Goal: Task Accomplishment & Management: Manage account settings

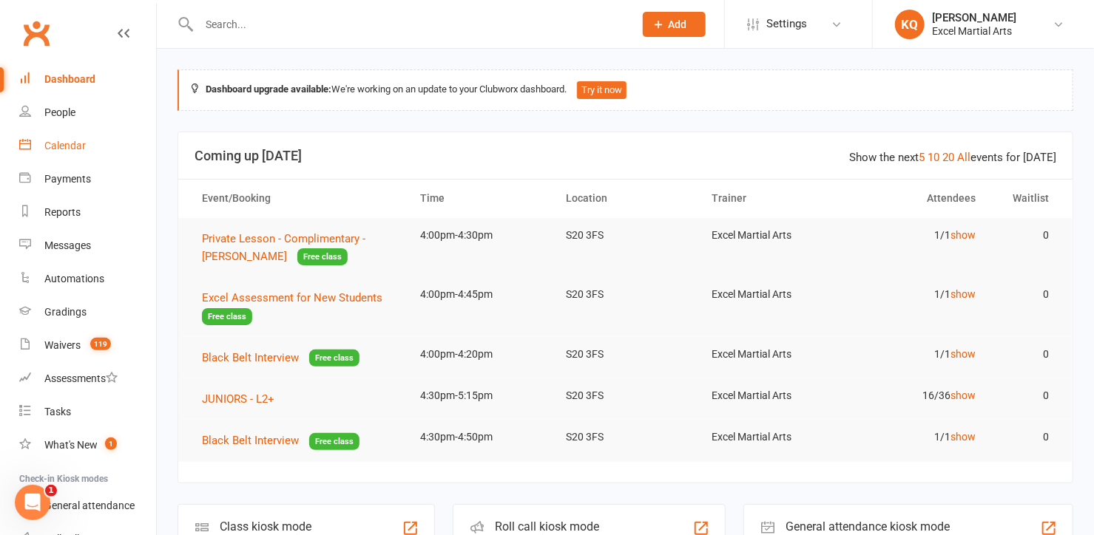
click at [71, 146] on div "Calendar" at bounding box center [64, 146] width 41 height 12
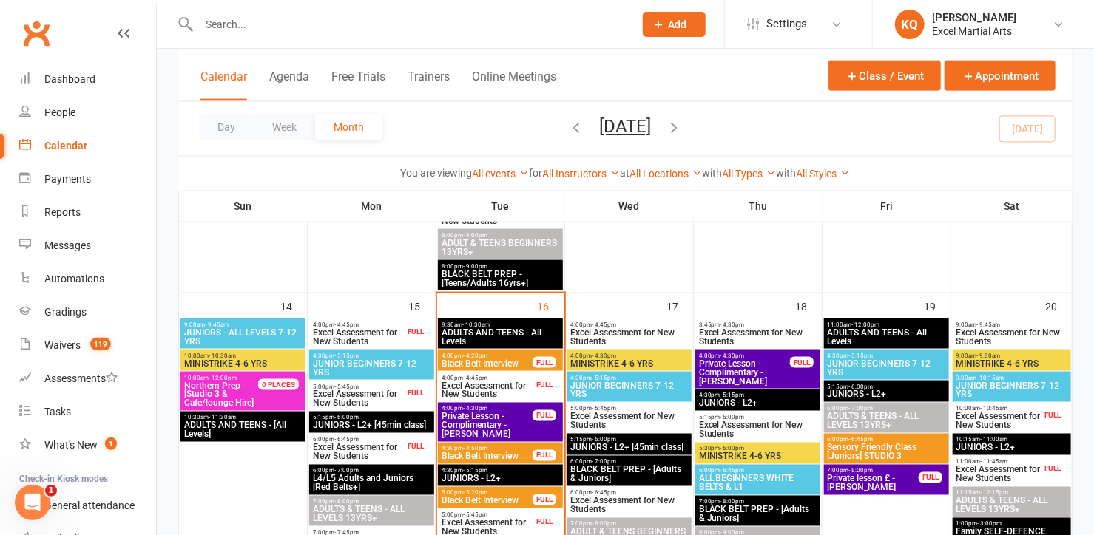
scroll to position [1008, 0]
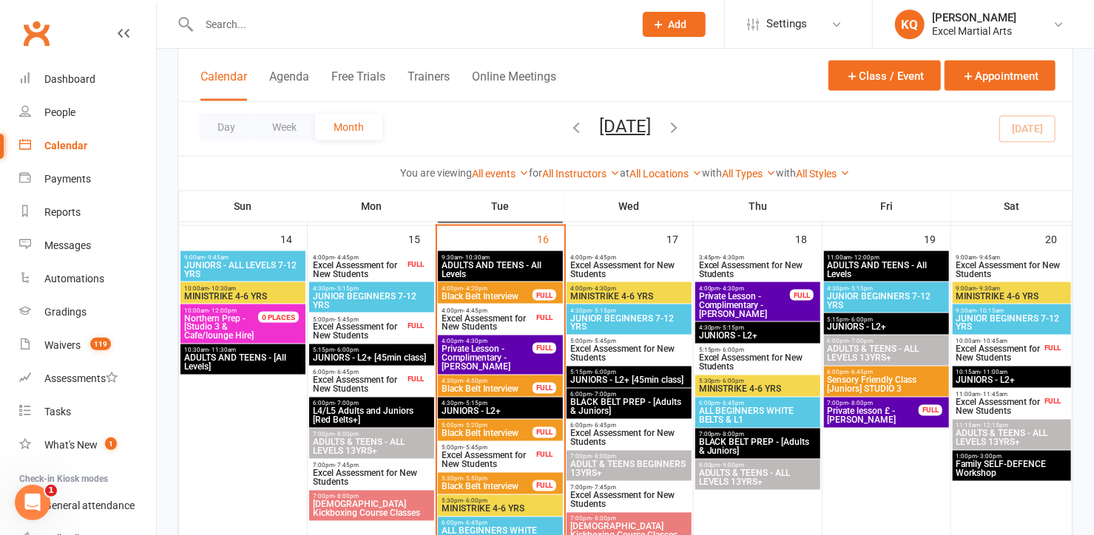
click at [528, 320] on span "Excel Assessment for New Students" at bounding box center [487, 323] width 92 height 18
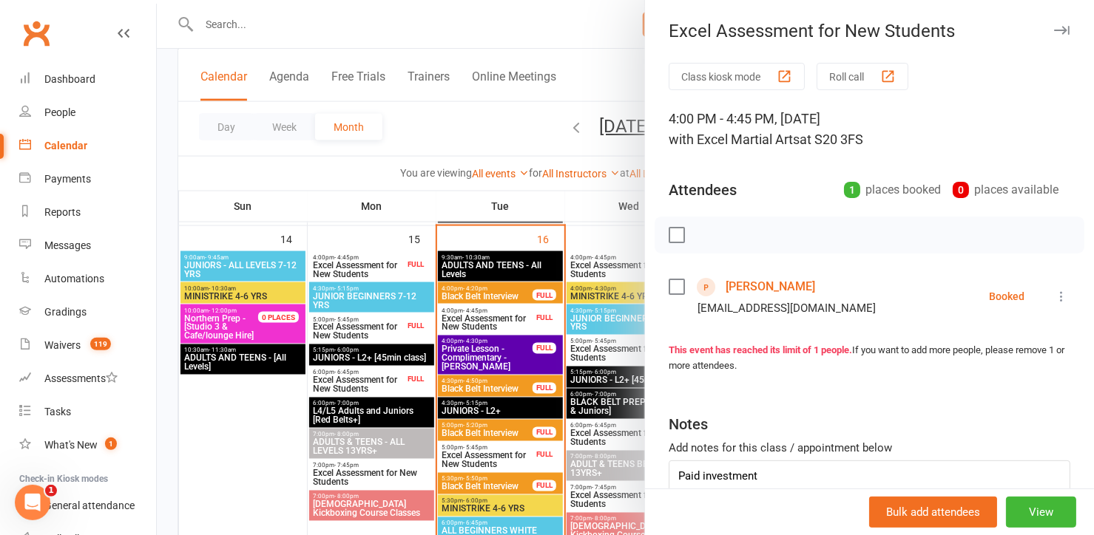
click at [528, 320] on div at bounding box center [625, 267] width 937 height 535
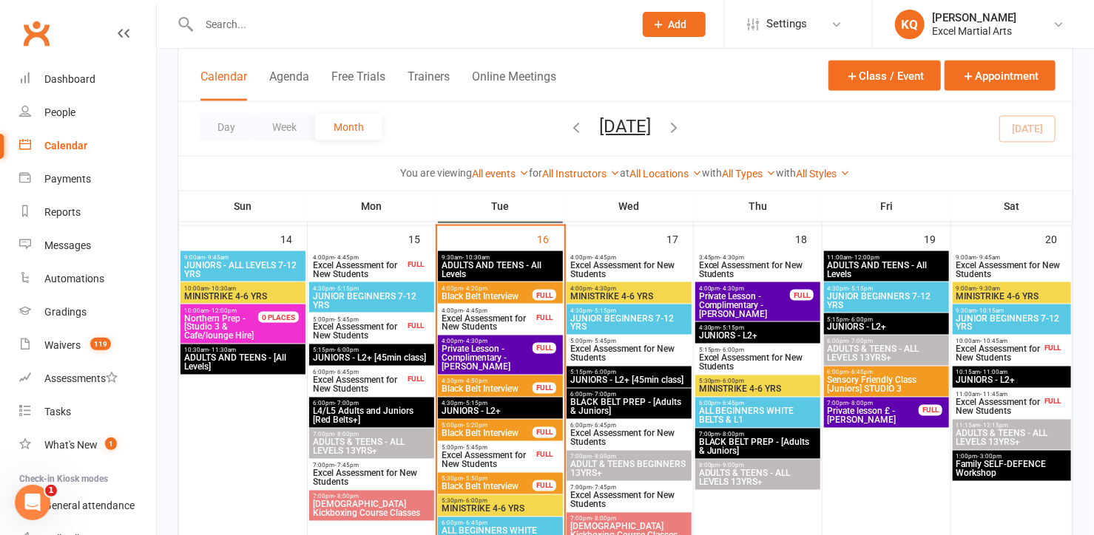
click at [347, 34] on div at bounding box center [400, 24] width 446 height 48
click at [348, 33] on input "text" at bounding box center [409, 24] width 429 height 21
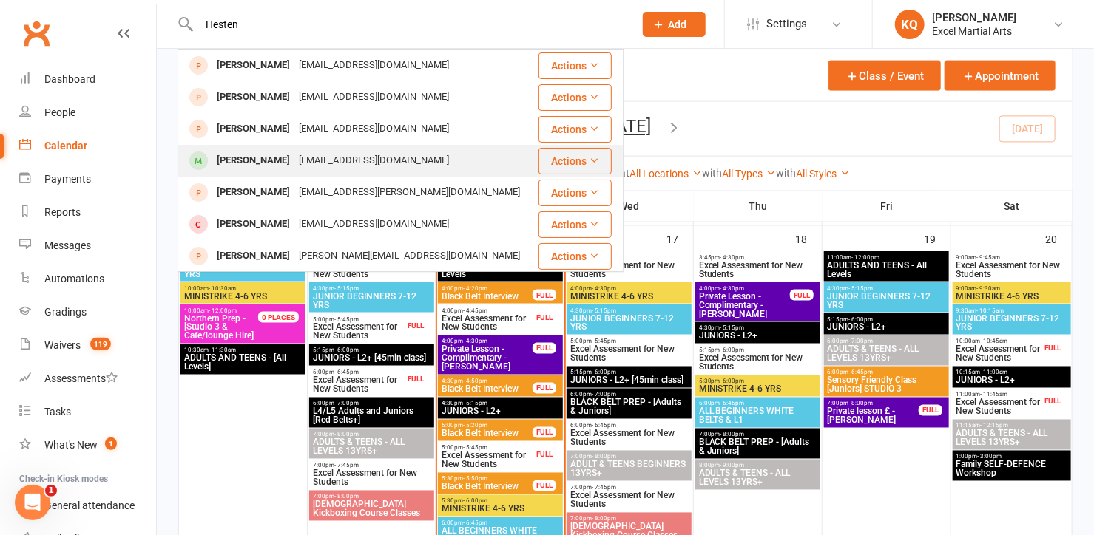
type input "Hesten"
click at [275, 152] on div "Heston Waterhouse" at bounding box center [253, 160] width 82 height 21
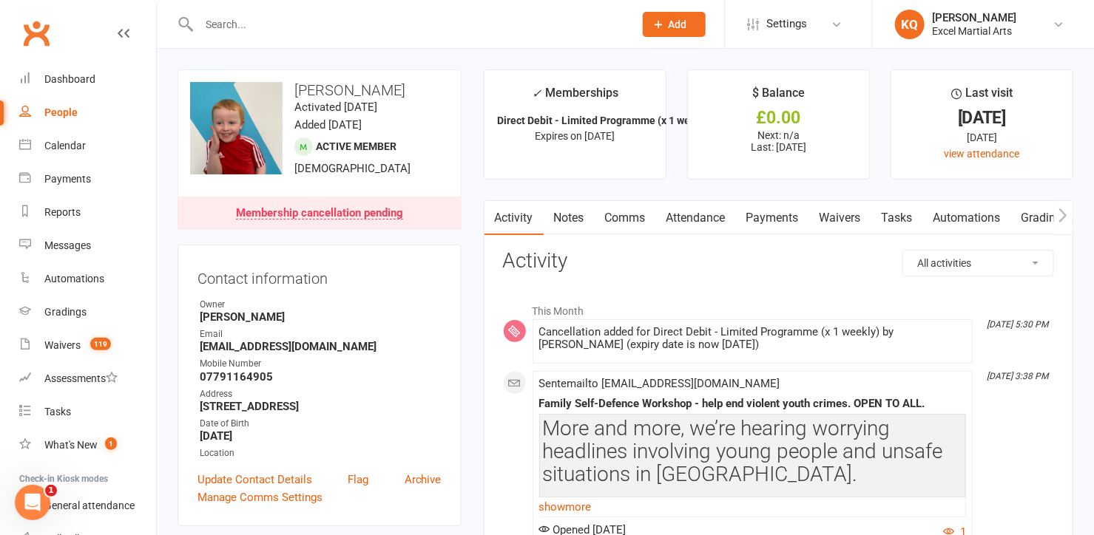
click at [765, 220] on link "Payments" at bounding box center [772, 218] width 73 height 34
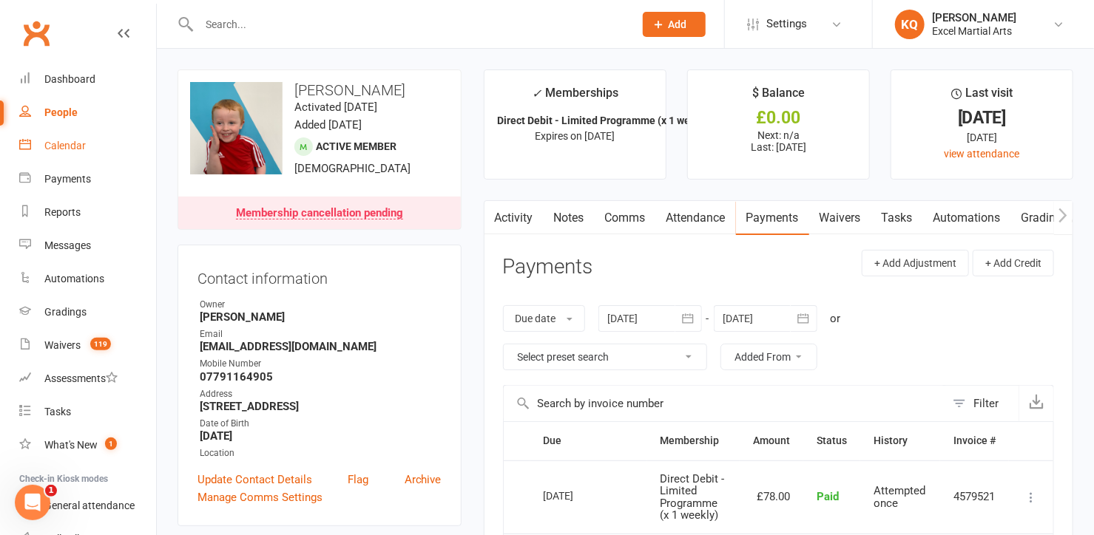
click at [60, 143] on div "Calendar" at bounding box center [64, 146] width 41 height 12
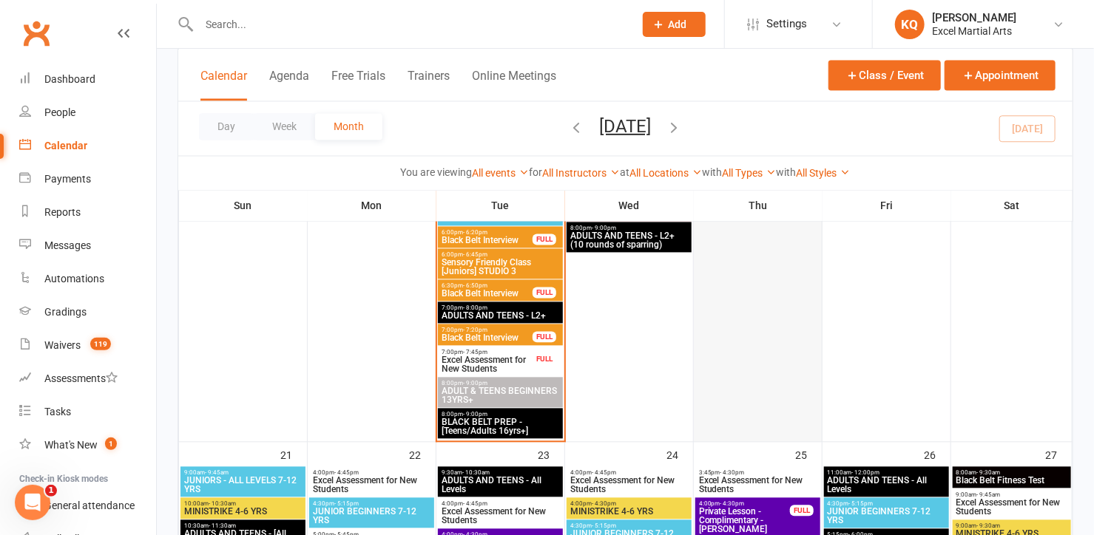
scroll to position [1061, 0]
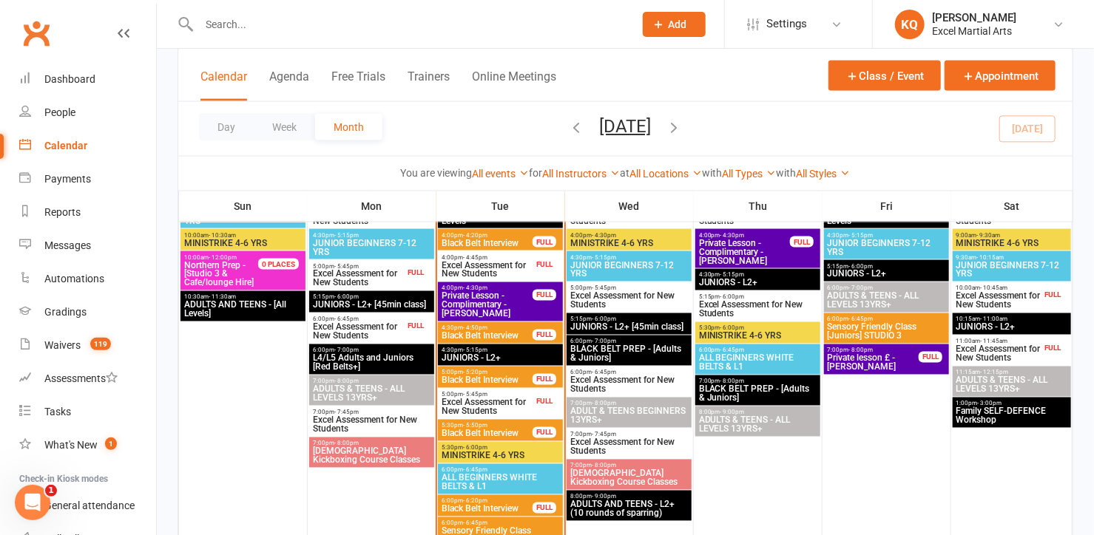
click at [490, 474] on span "ALL BEGINNERS WHITE BELTS & L1" at bounding box center [500, 483] width 119 height 18
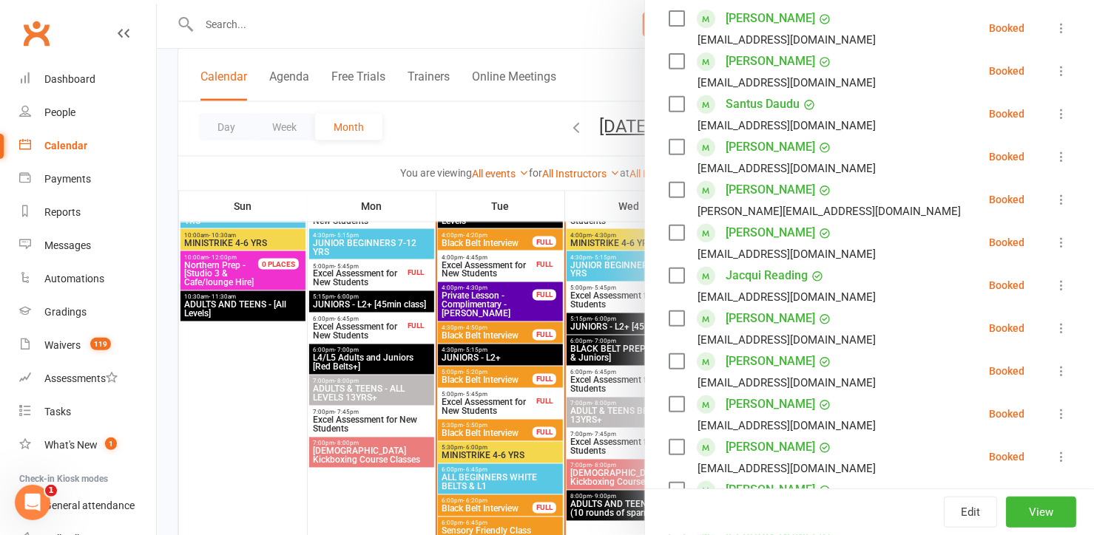
scroll to position [608, 0]
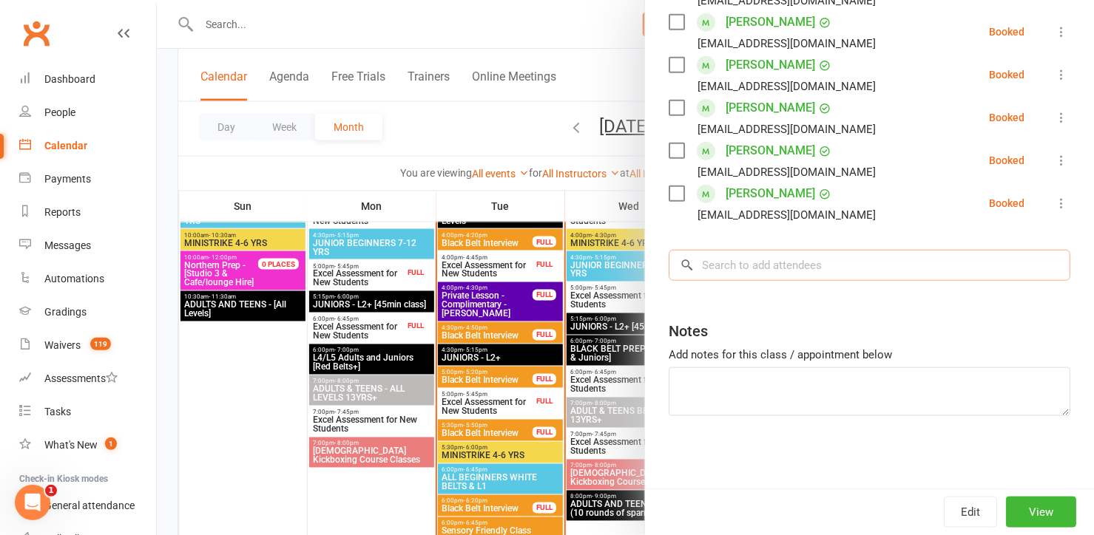
click at [783, 274] on input "search" at bounding box center [870, 265] width 402 height 31
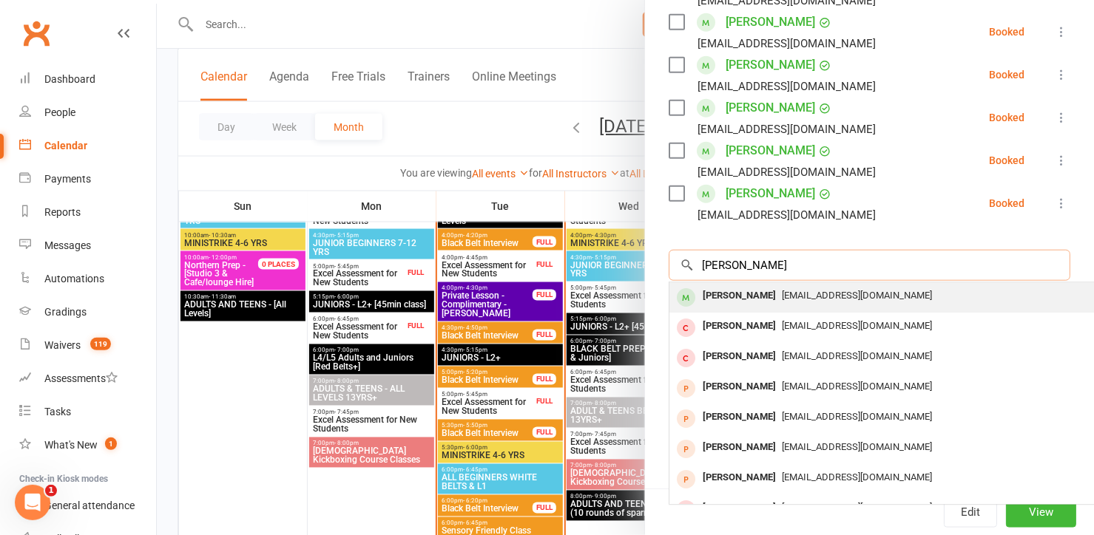
type input "Heston"
click at [762, 300] on div "Heston Waterhouse" at bounding box center [739, 295] width 85 height 21
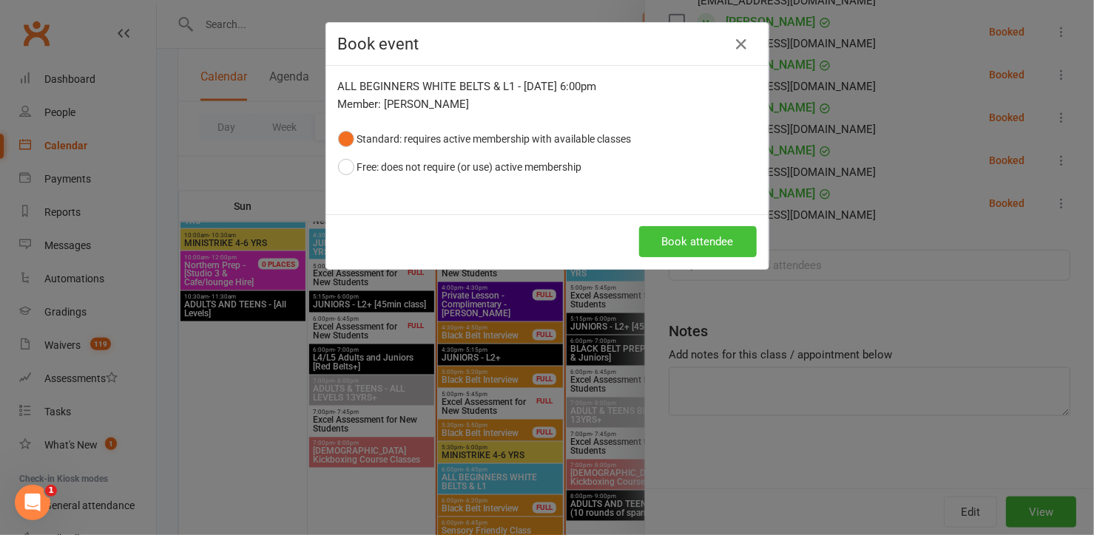
click at [656, 240] on button "Book attendee" at bounding box center [698, 241] width 118 height 31
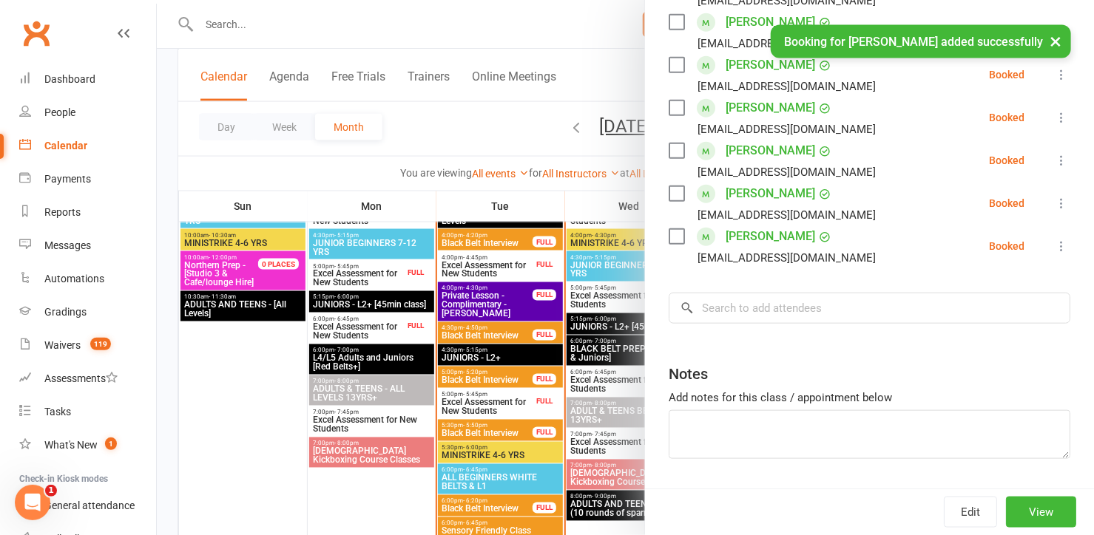
click at [1061, 41] on button "×" at bounding box center [1055, 41] width 27 height 32
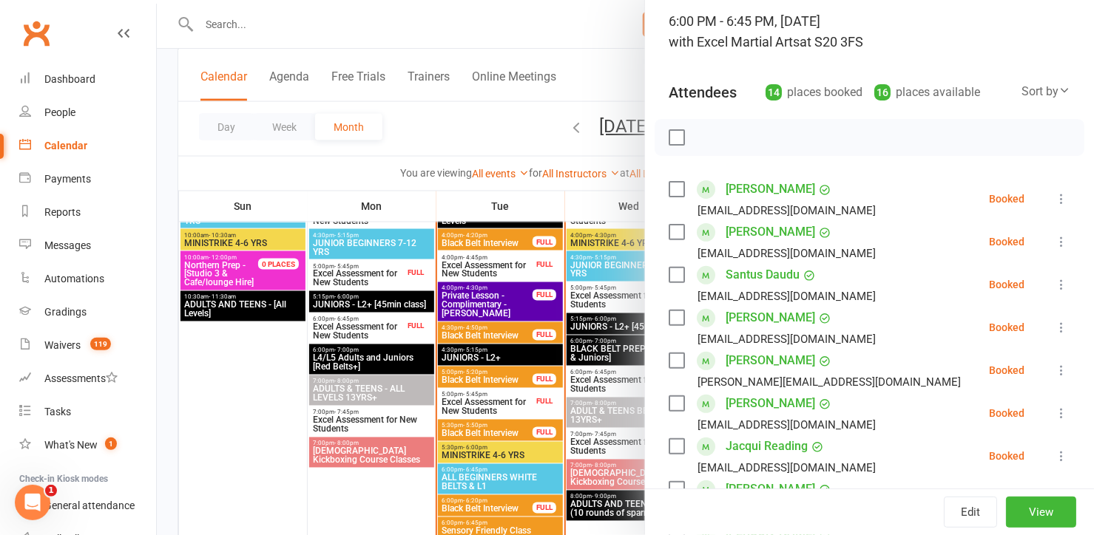
scroll to position [0, 0]
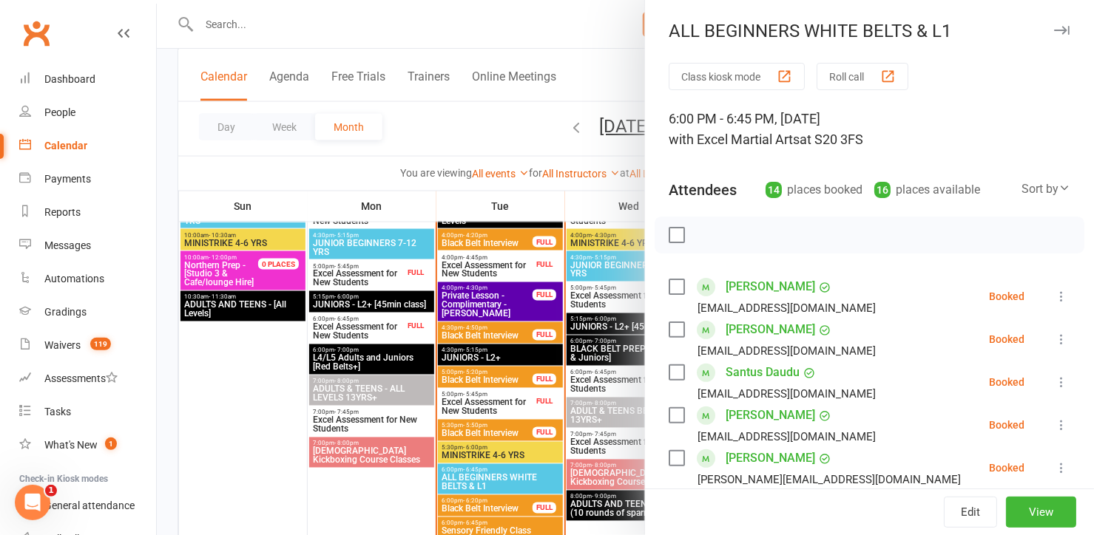
click at [1054, 29] on icon "button" at bounding box center [1062, 30] width 16 height 9
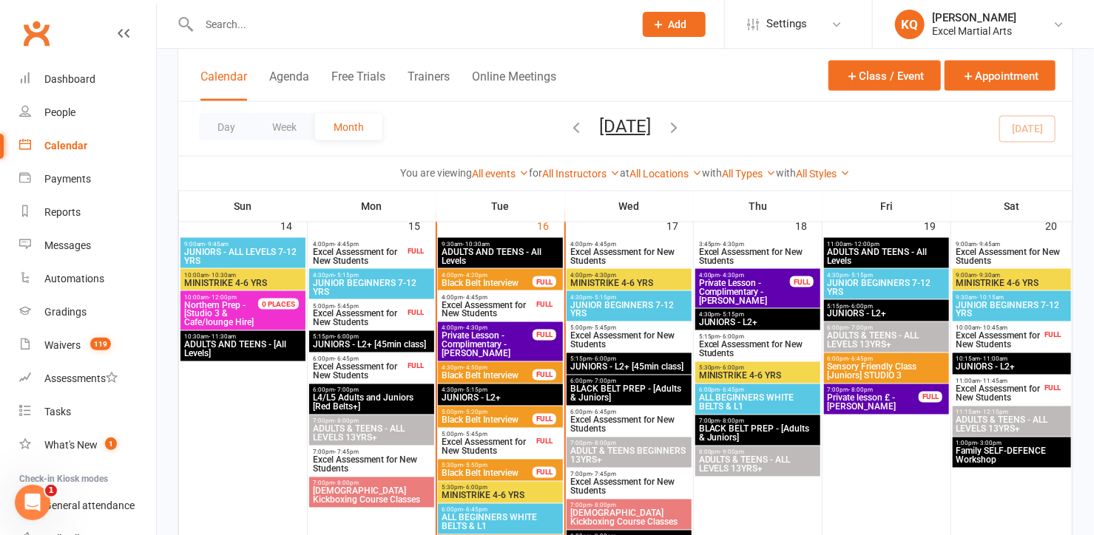
scroll to position [1089, 0]
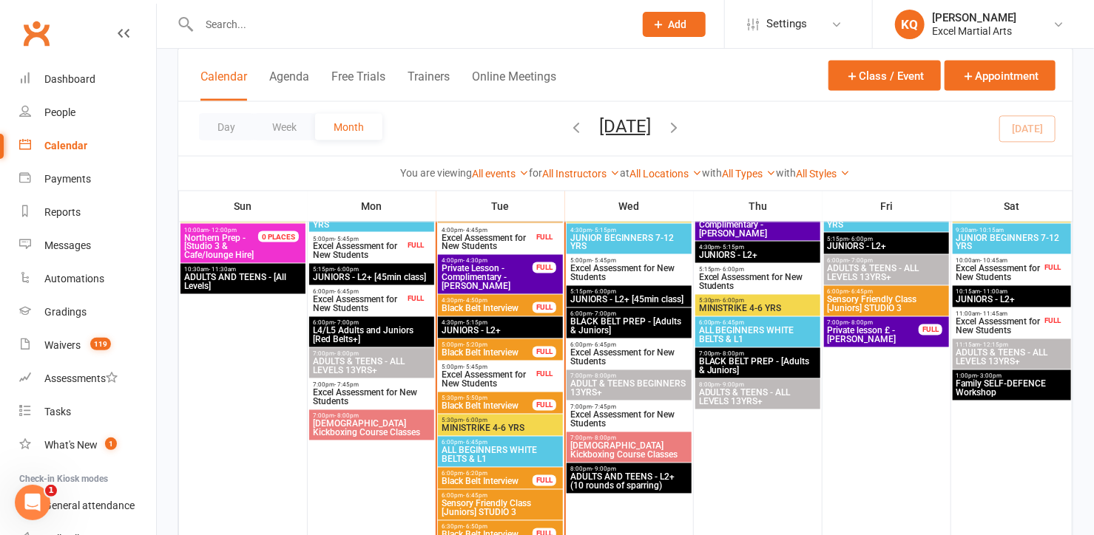
click at [447, 455] on span "ALL BEGINNERS WHITE BELTS & L1" at bounding box center [500, 456] width 119 height 18
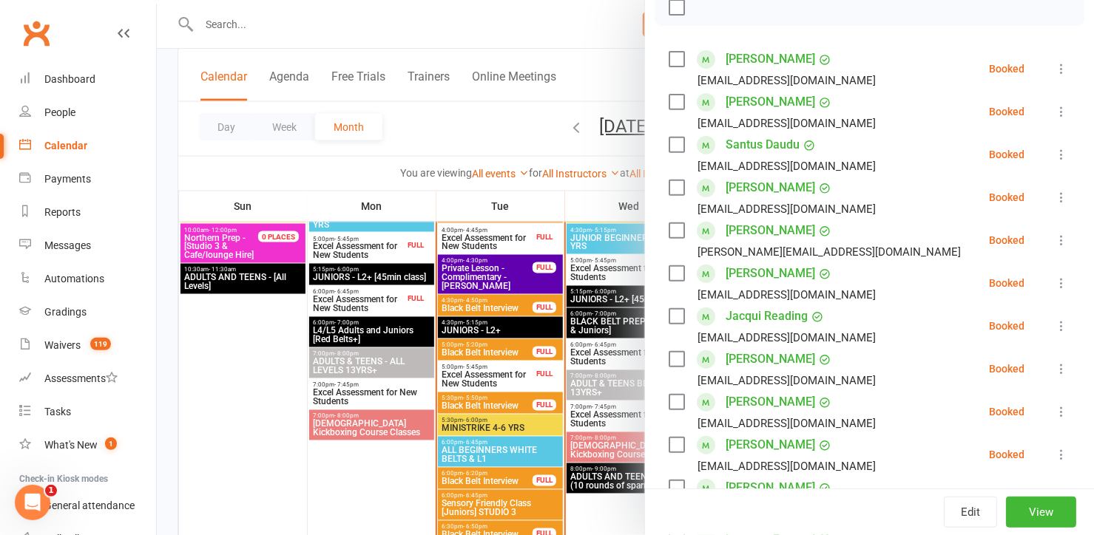
scroll to position [470, 0]
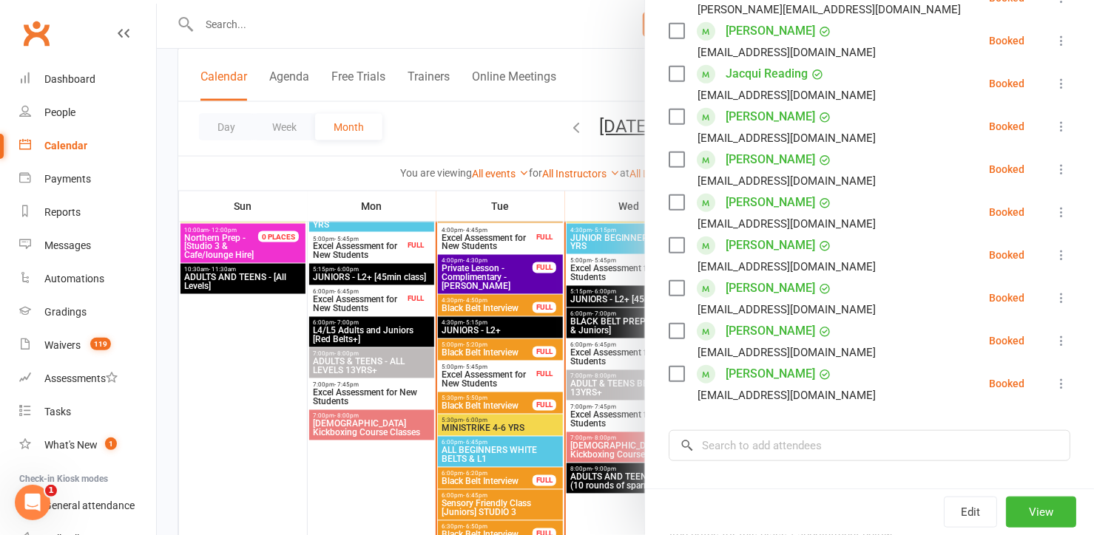
click at [734, 294] on link "Heston Waterhouse" at bounding box center [770, 289] width 89 height 24
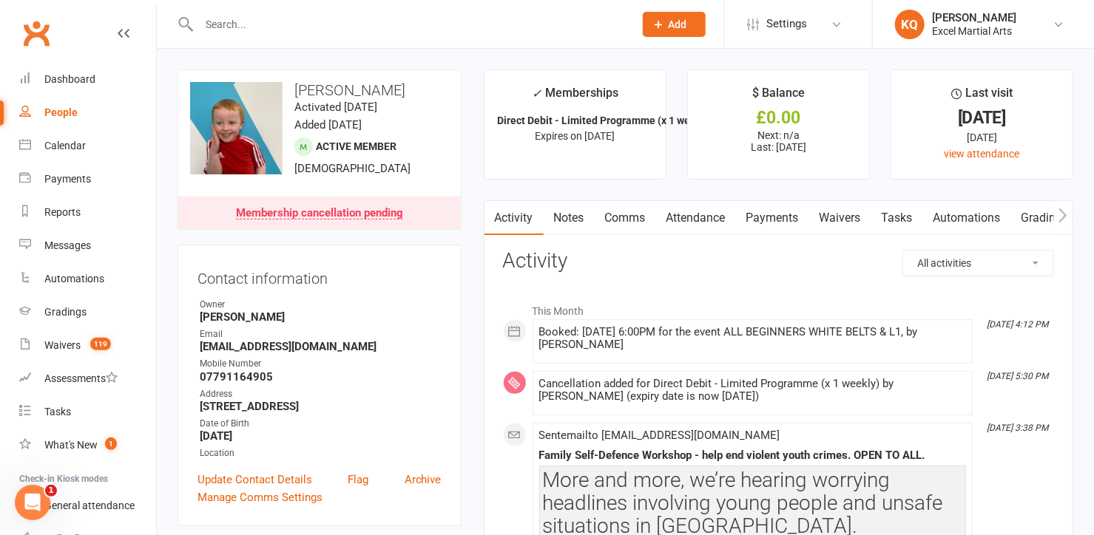
click at [570, 218] on link "Notes" at bounding box center [569, 218] width 51 height 34
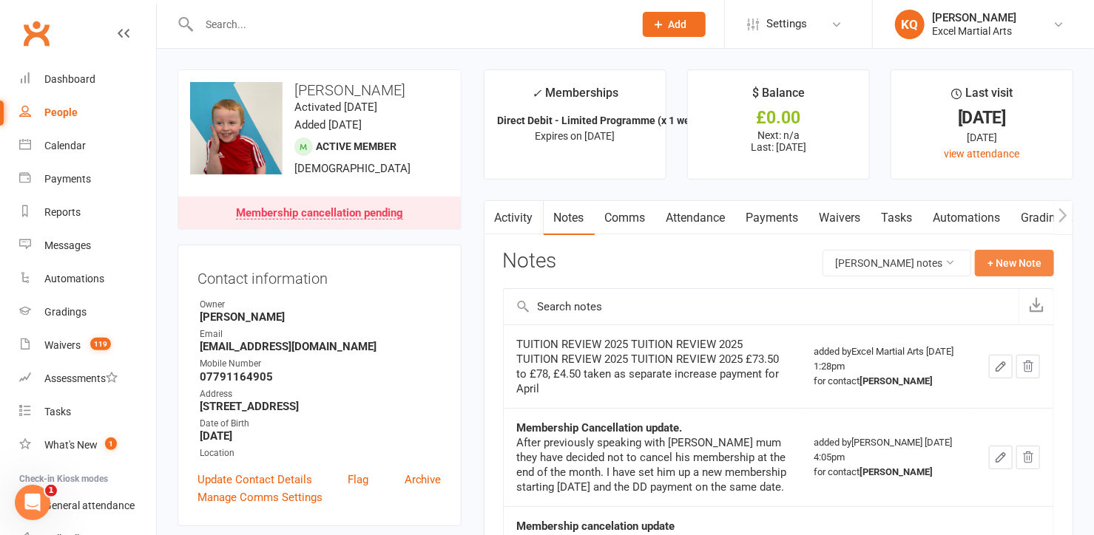
click at [1021, 257] on button "+ New Note" at bounding box center [1014, 263] width 79 height 27
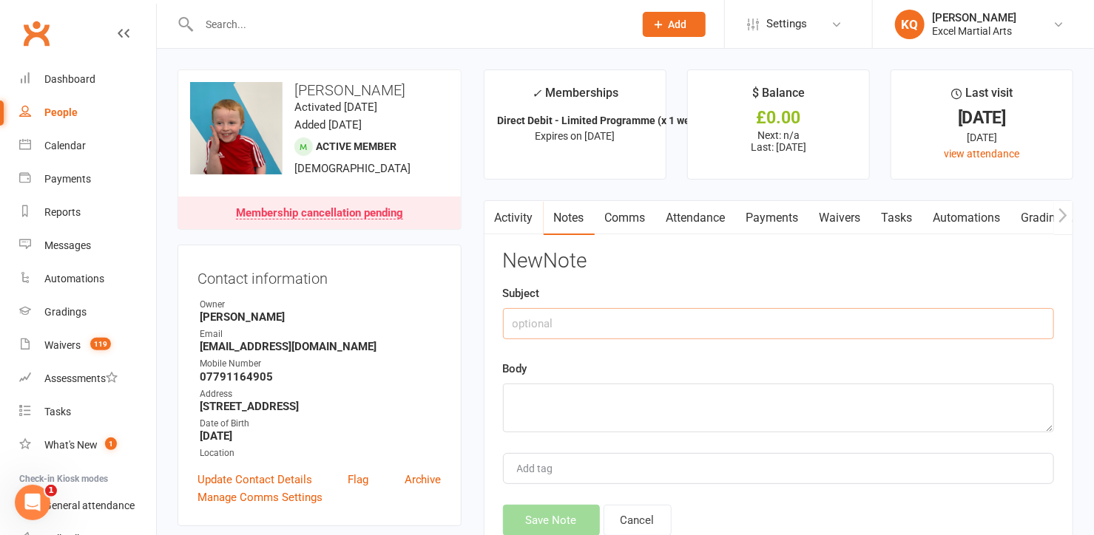
click at [547, 328] on input "text" at bounding box center [778, 323] width 551 height 31
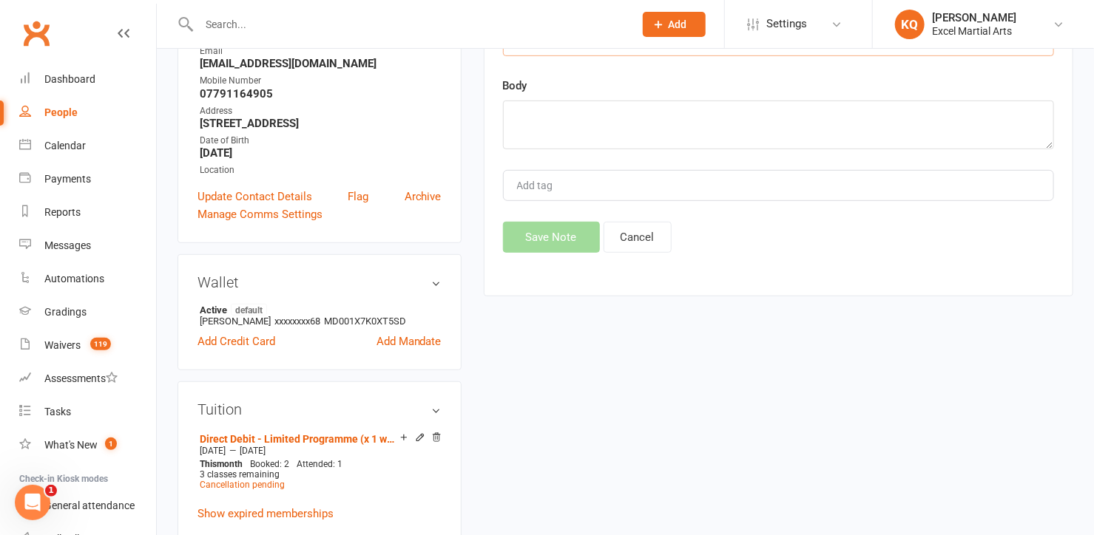
scroll to position [403, 0]
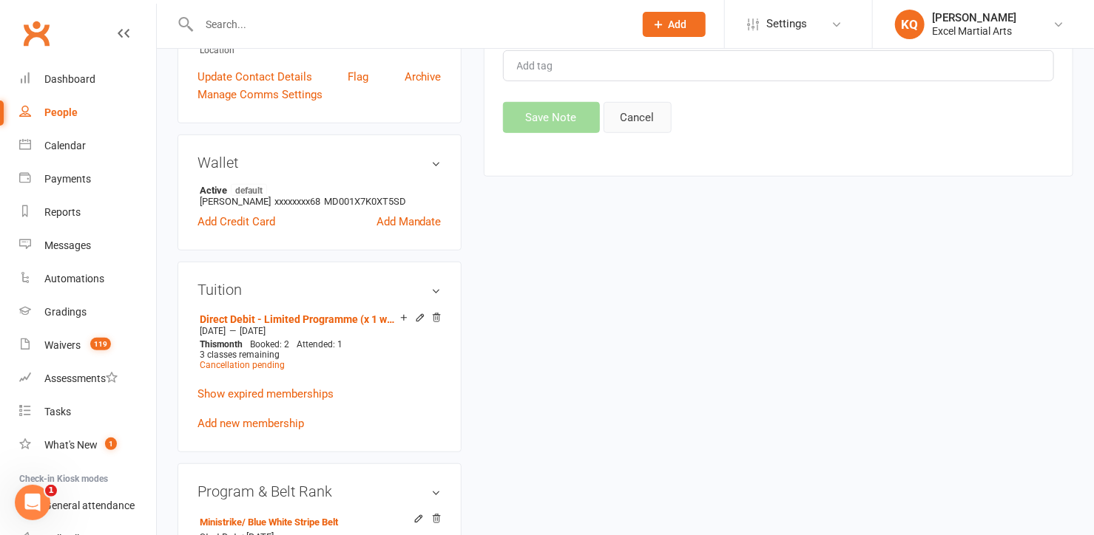
click at [645, 126] on button "Cancel" at bounding box center [637, 117] width 68 height 31
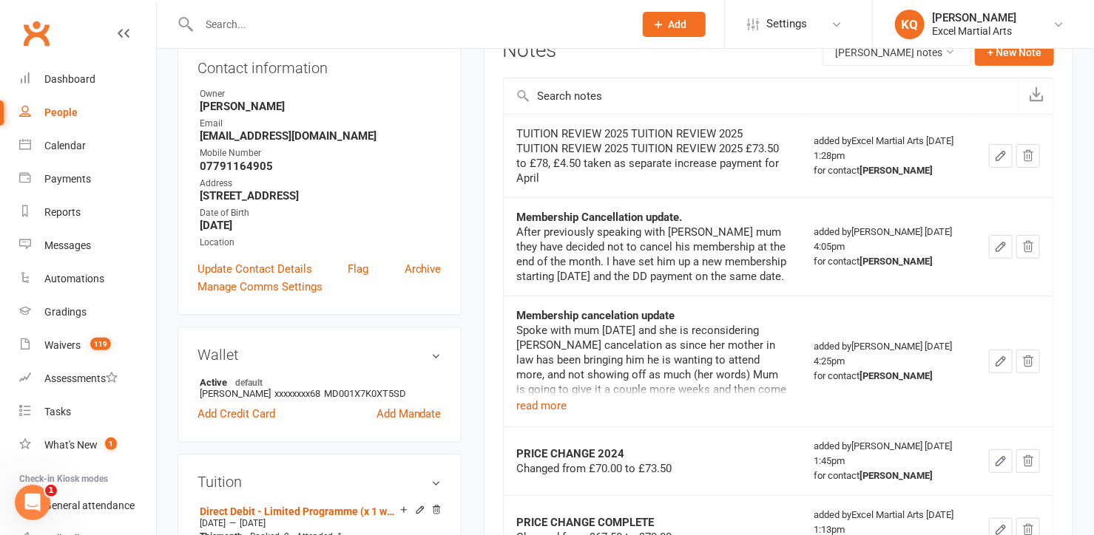
scroll to position [201, 0]
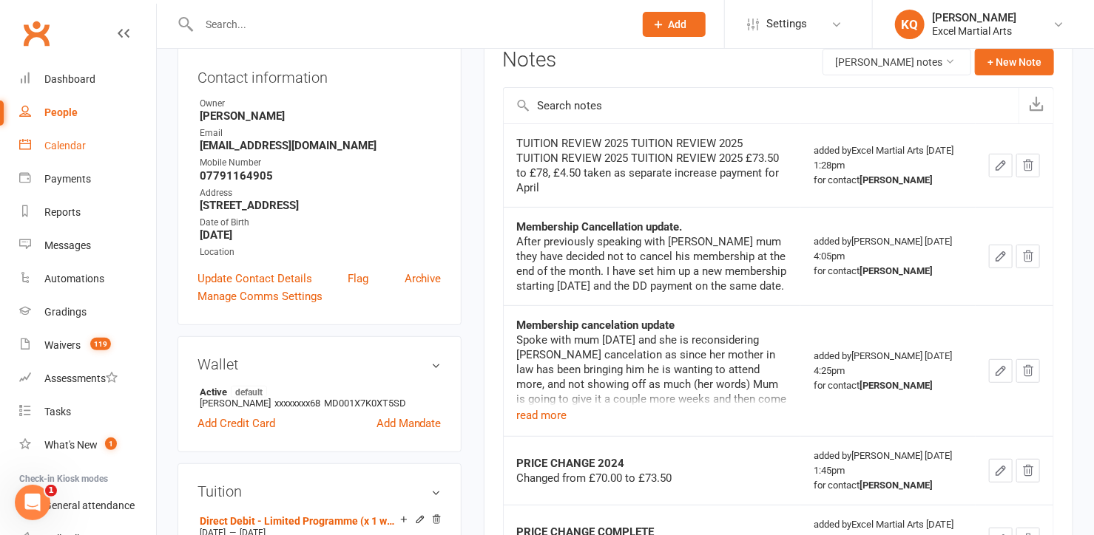
click at [42, 147] on link "Calendar" at bounding box center [87, 145] width 137 height 33
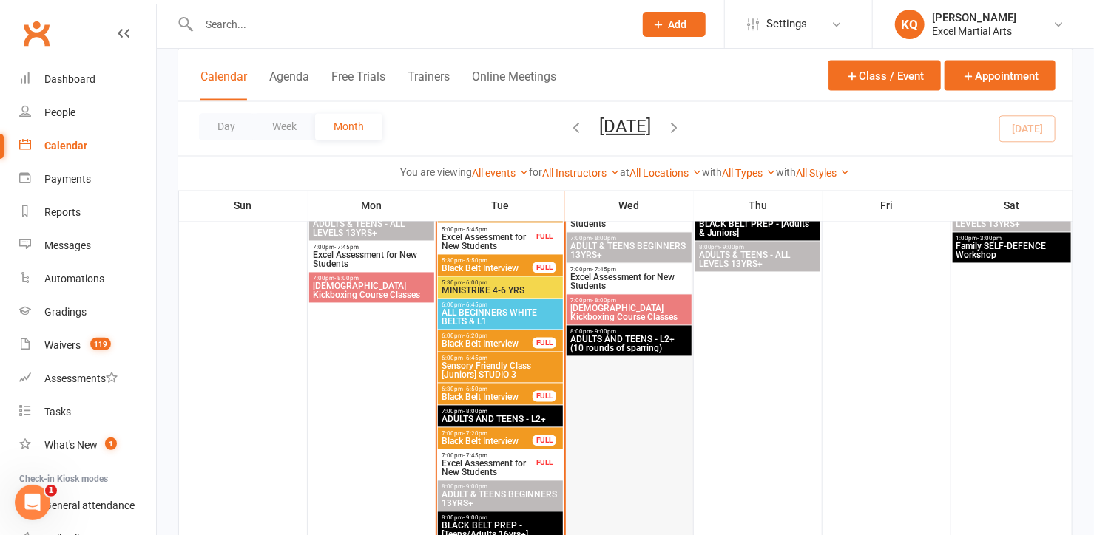
scroll to position [1210, 0]
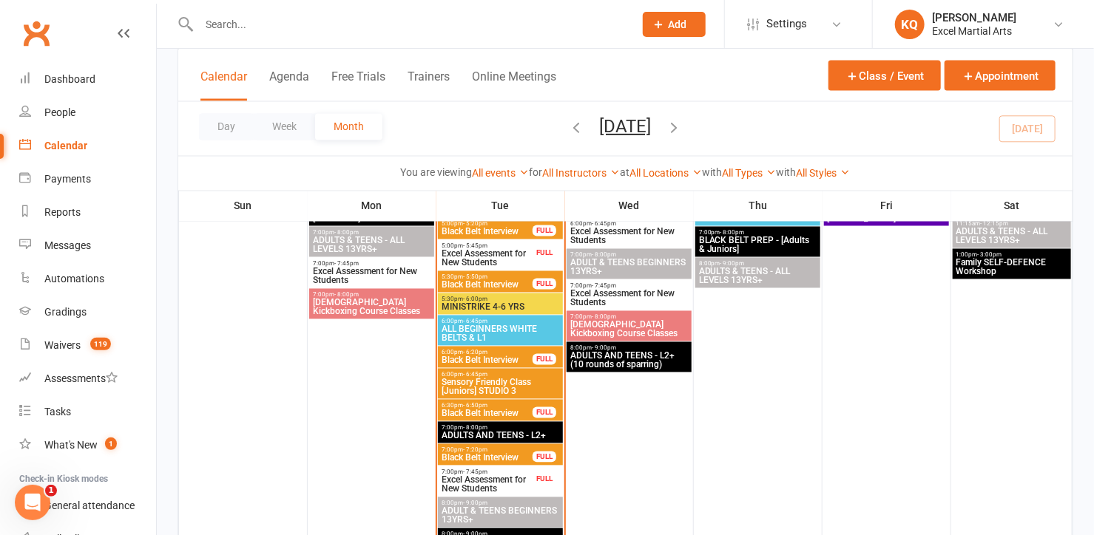
click at [492, 333] on span "ALL BEGINNERS WHITE BELTS & L1" at bounding box center [500, 334] width 119 height 18
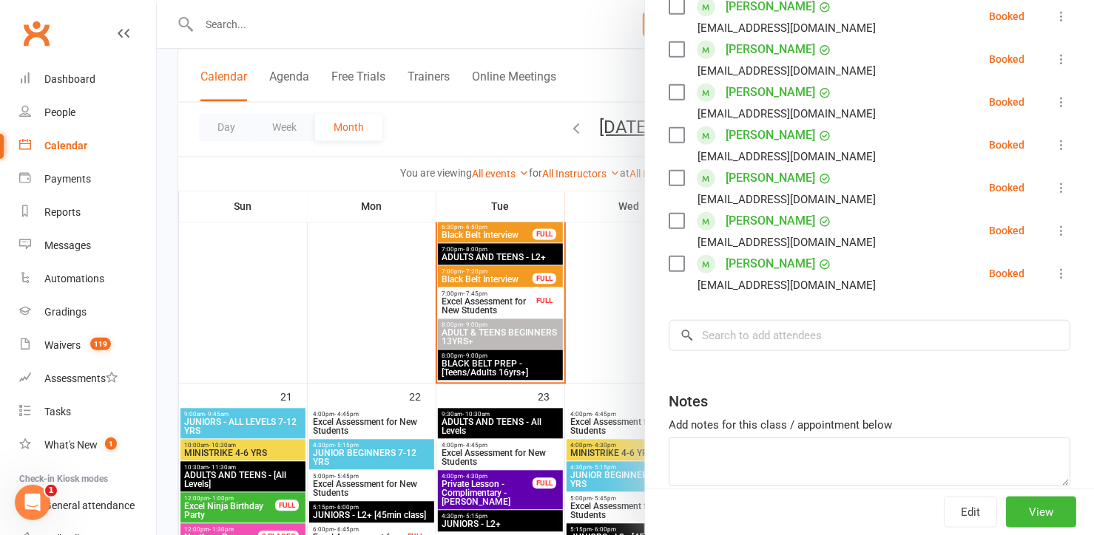
scroll to position [1412, 0]
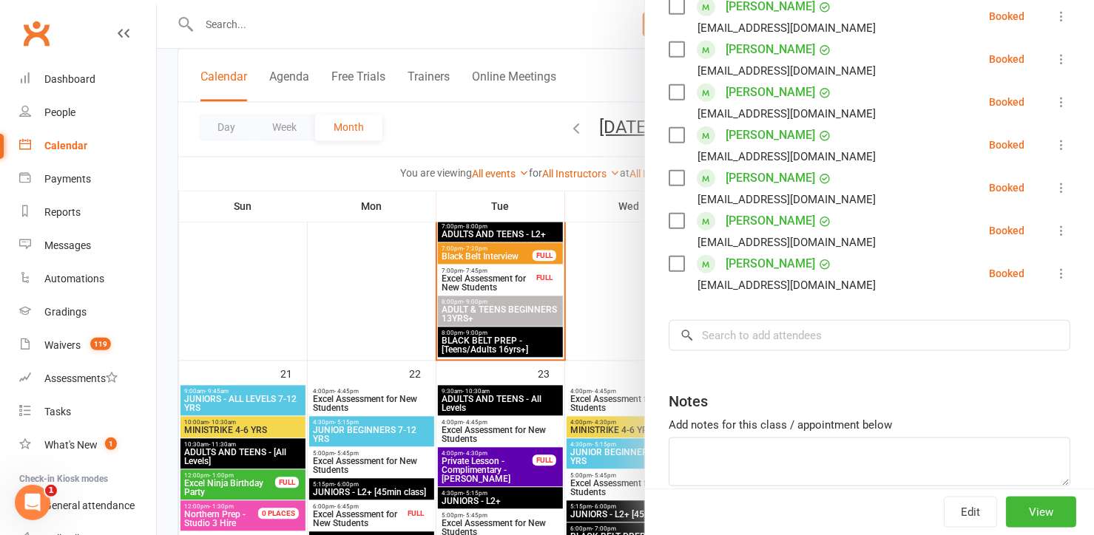
click at [488, 317] on div at bounding box center [625, 267] width 937 height 535
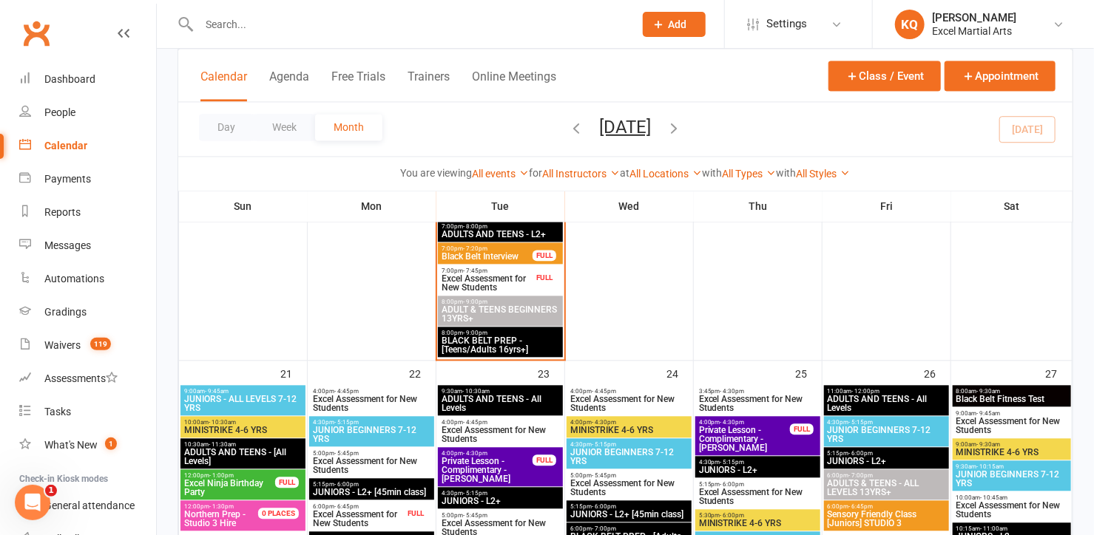
click at [488, 317] on span "ADULT & TEENS BEGINNERS 13YRS+" at bounding box center [500, 314] width 119 height 18
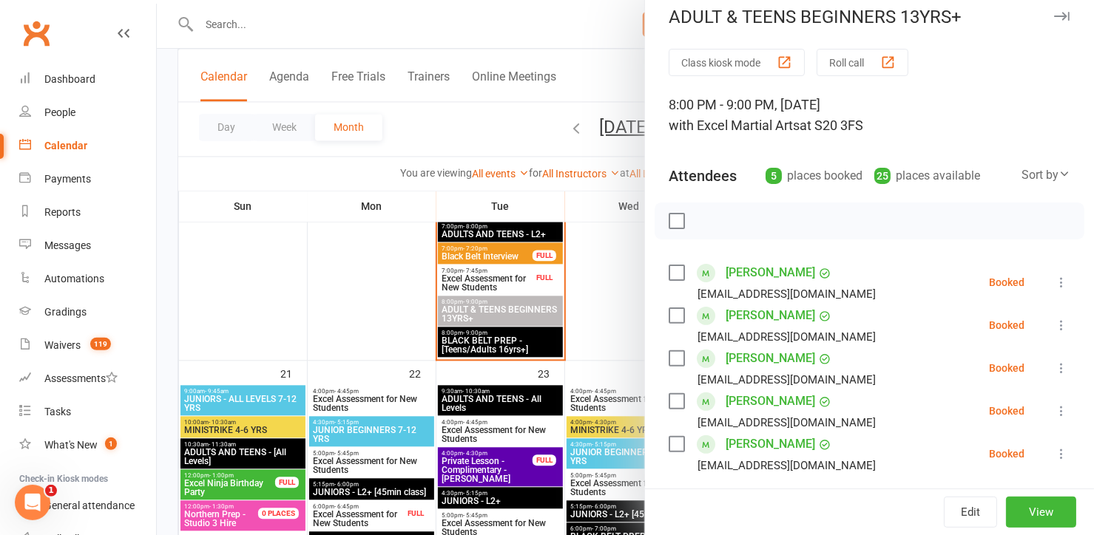
scroll to position [0, 0]
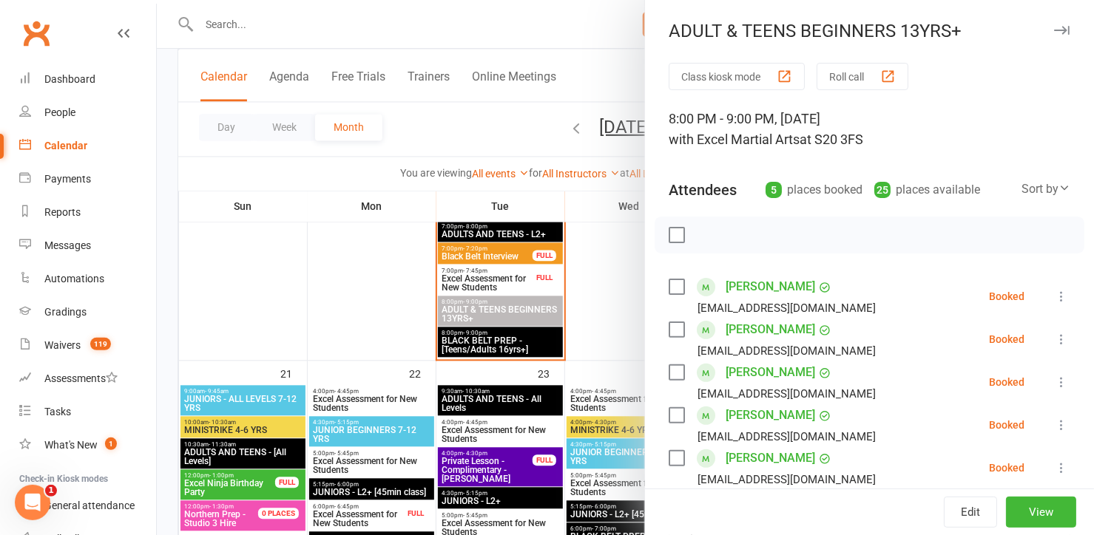
click at [1049, 31] on div "ADULT & TEENS BEGINNERS 13YRS+ Class kiosk mode Roll call 8:00 PM - 9:00 PM, Tu…" at bounding box center [869, 267] width 450 height 535
click at [1054, 29] on icon "button" at bounding box center [1062, 30] width 16 height 9
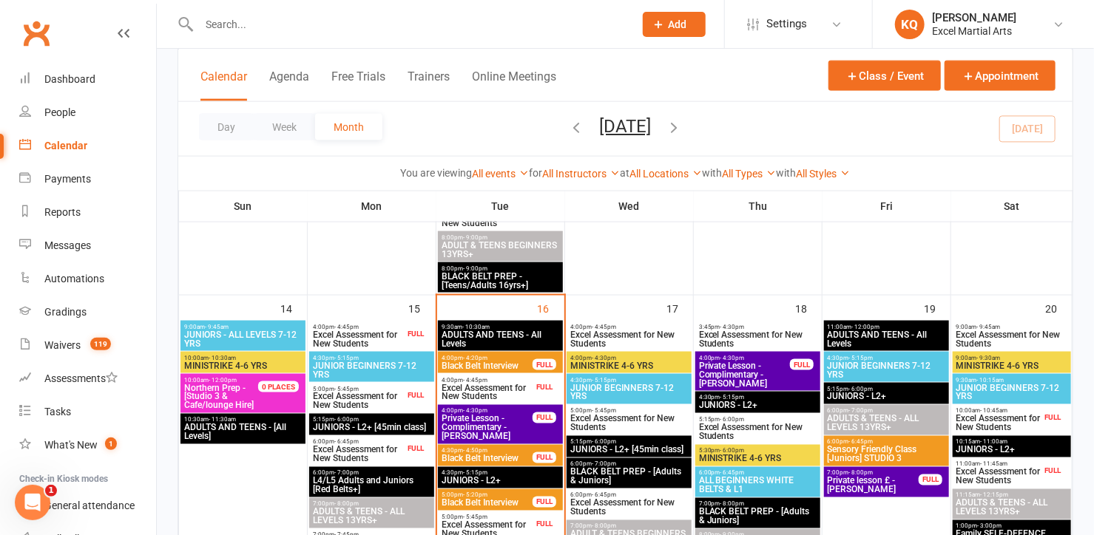
scroll to position [941, 0]
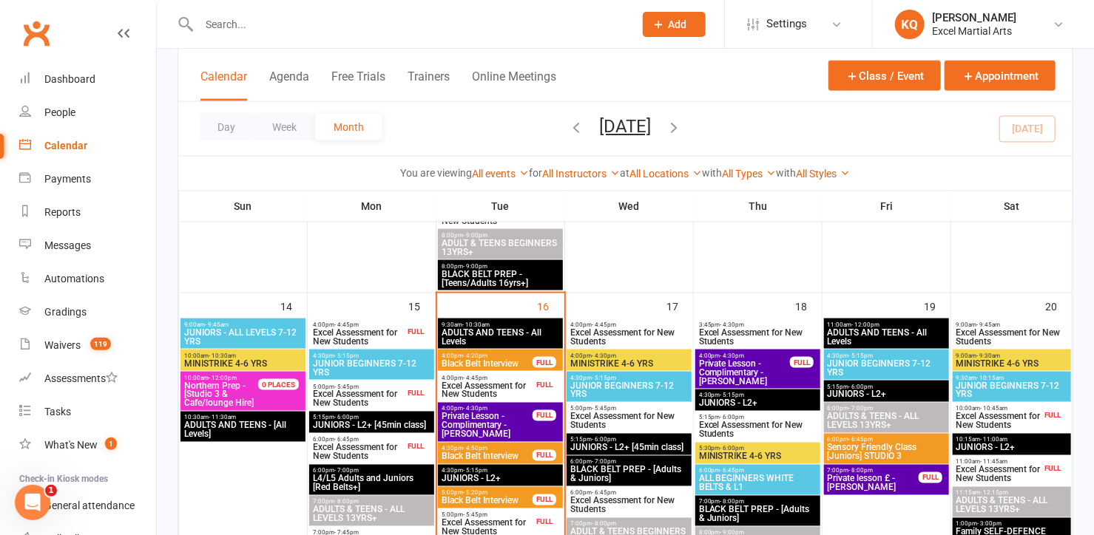
click at [464, 378] on span "- 4:45pm" at bounding box center [475, 378] width 24 height 7
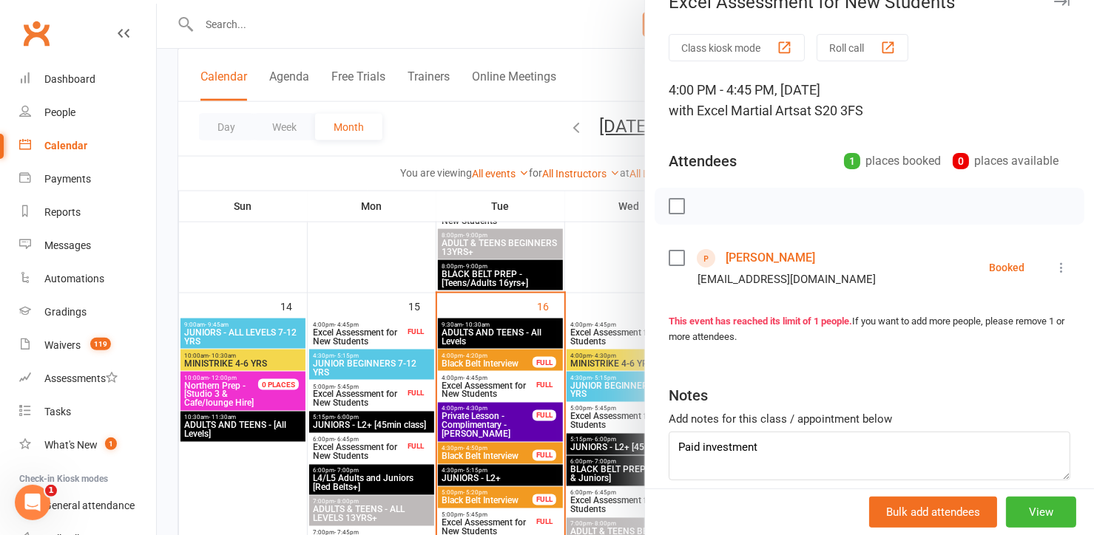
scroll to position [25, 0]
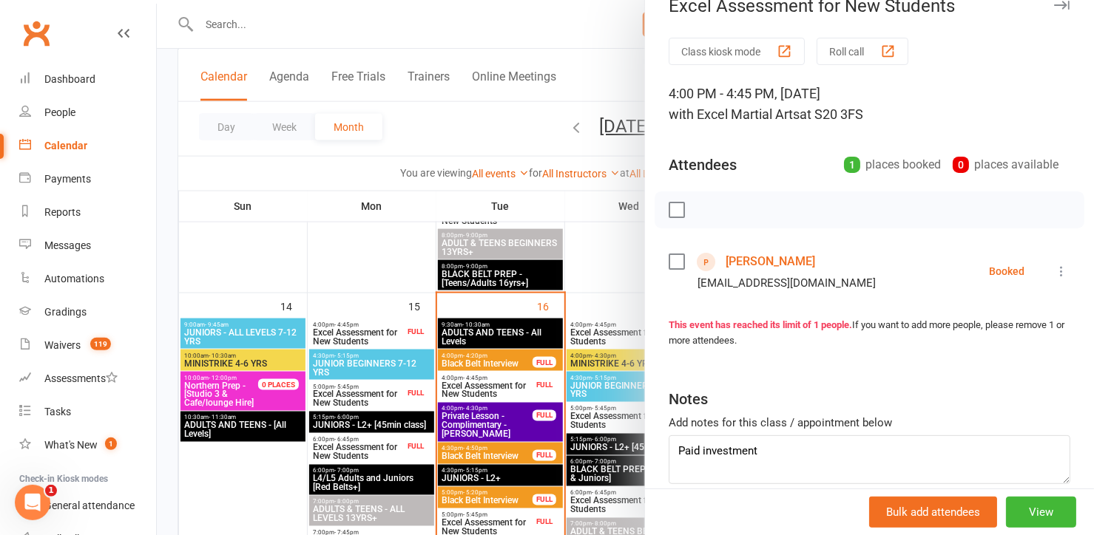
click at [1054, 271] on icon at bounding box center [1061, 271] width 15 height 15
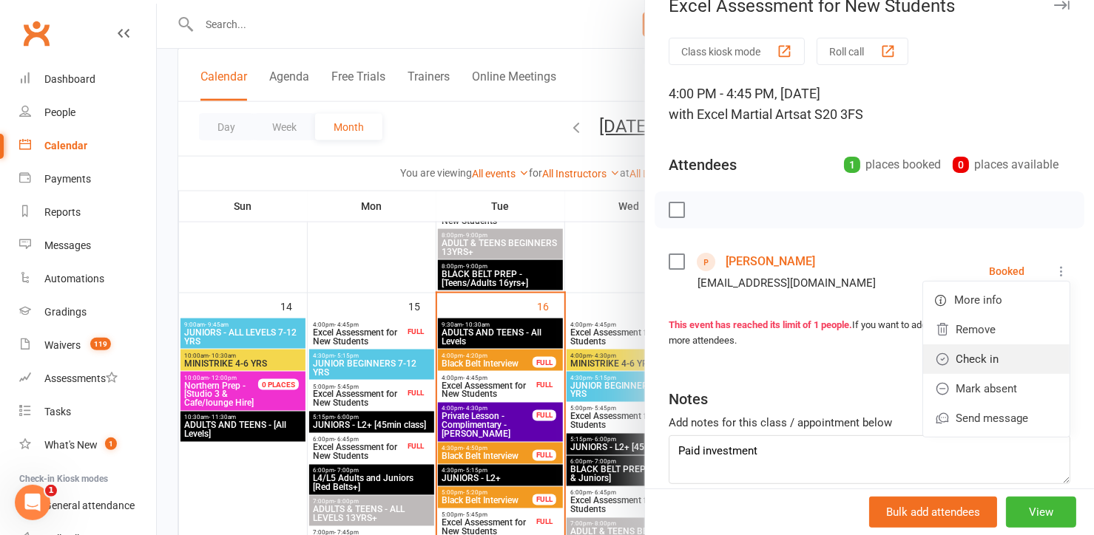
click at [948, 365] on link "Check in" at bounding box center [996, 360] width 146 height 30
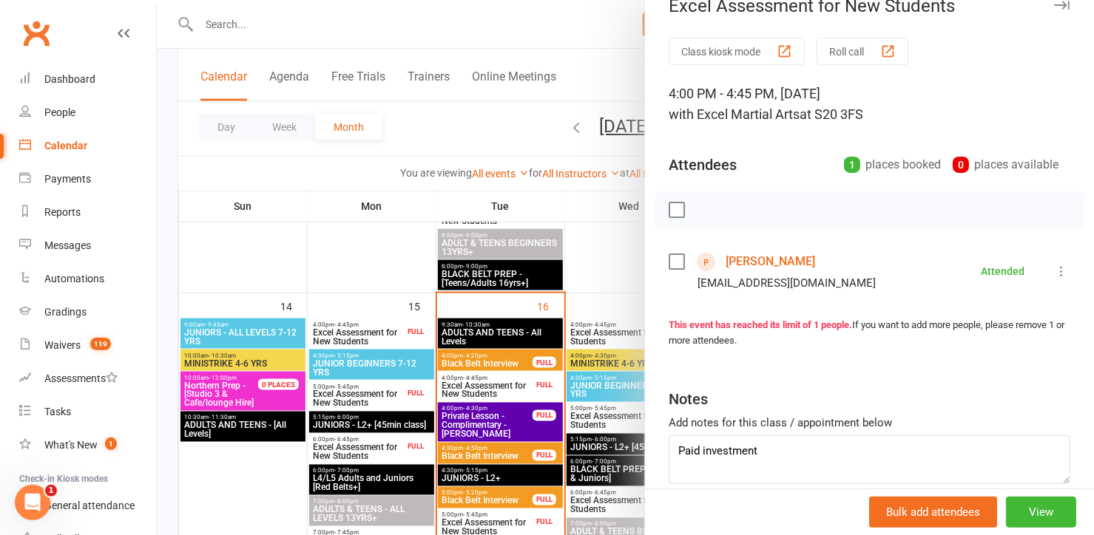
click at [329, 278] on div at bounding box center [625, 267] width 937 height 535
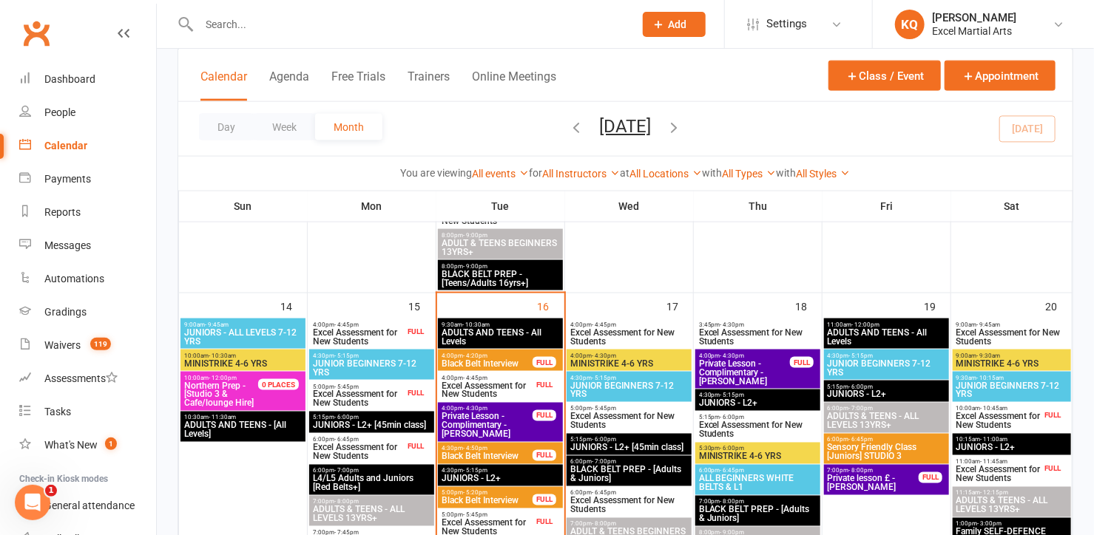
click at [337, 335] on span "Excel Assessment for New Students" at bounding box center [358, 337] width 92 height 18
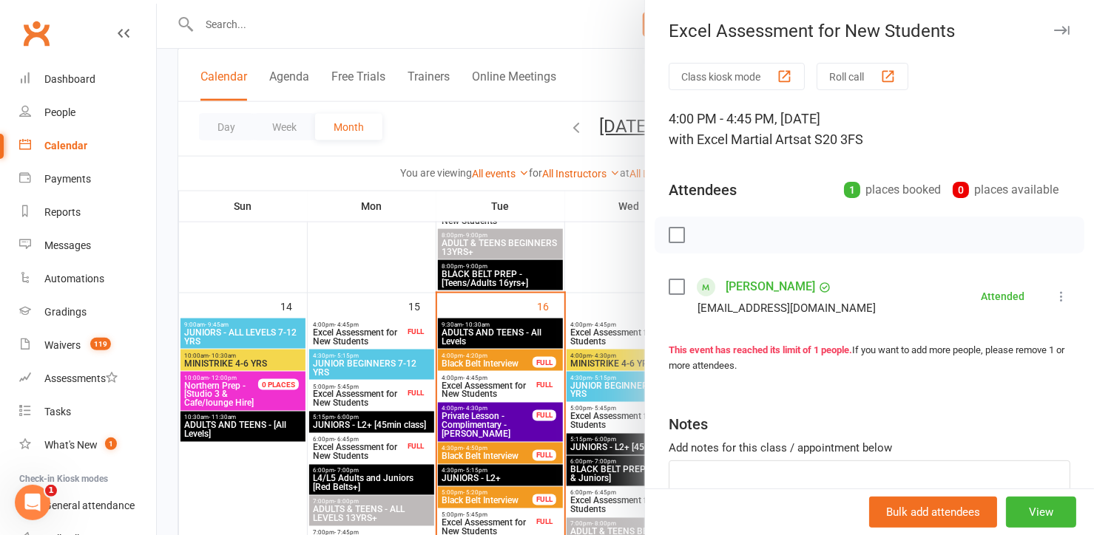
click at [337, 335] on div at bounding box center [625, 267] width 937 height 535
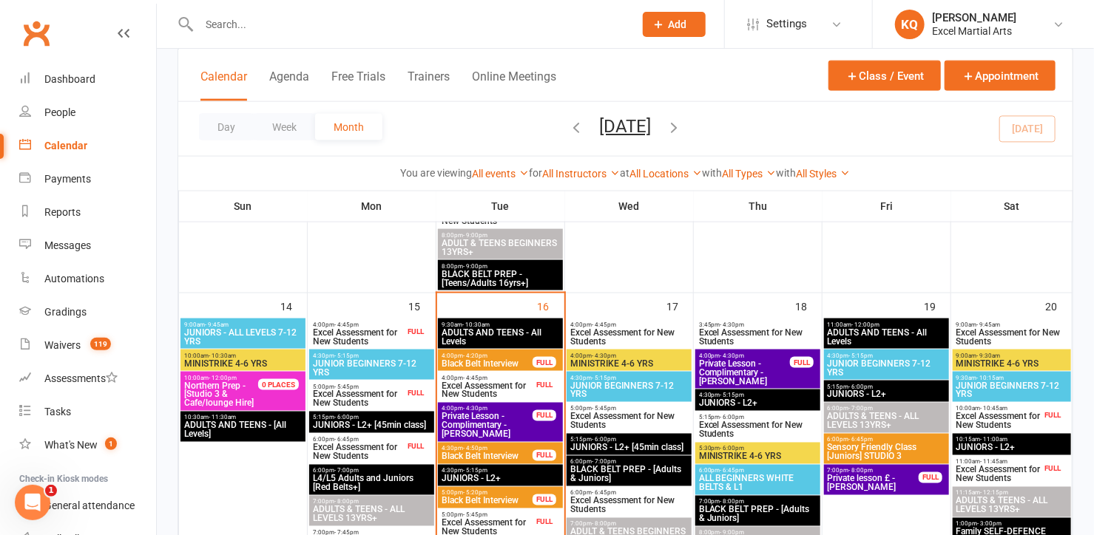
click at [335, 396] on span "Excel Assessment for New Students" at bounding box center [358, 399] width 92 height 18
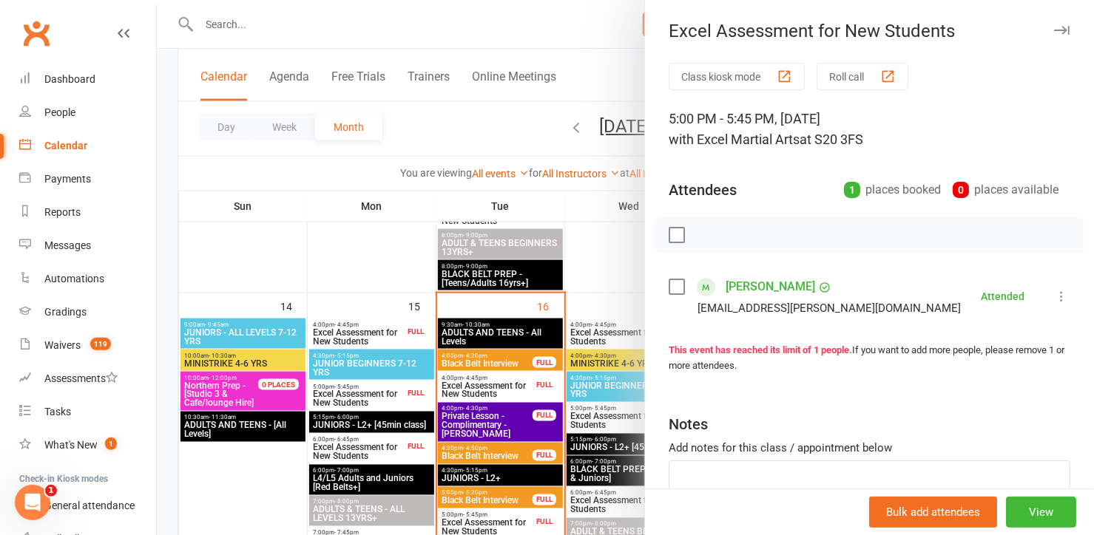
click at [343, 453] on div at bounding box center [625, 267] width 937 height 535
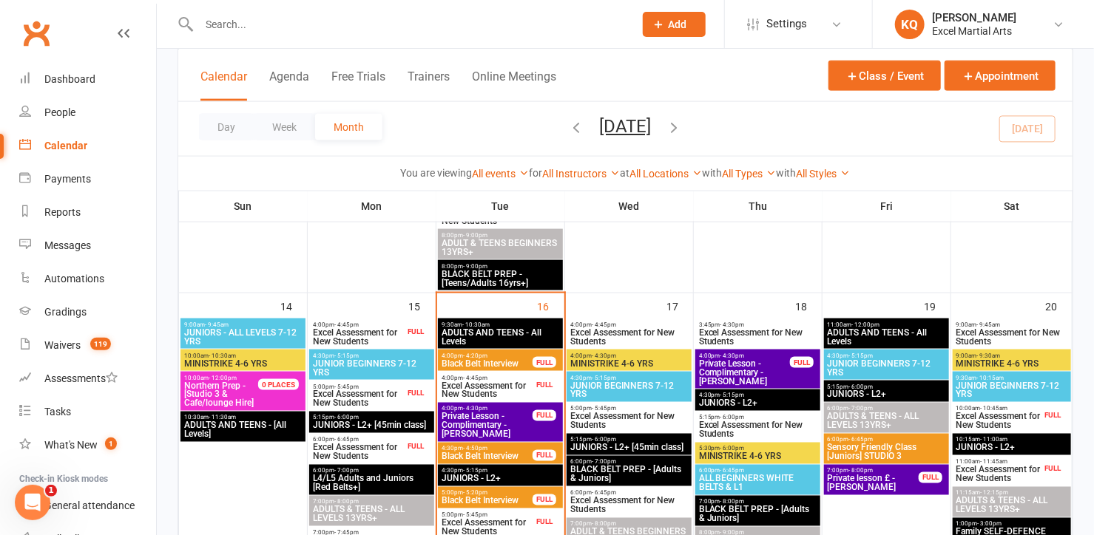
click at [341, 451] on span "Excel Assessment for New Students" at bounding box center [358, 453] width 92 height 18
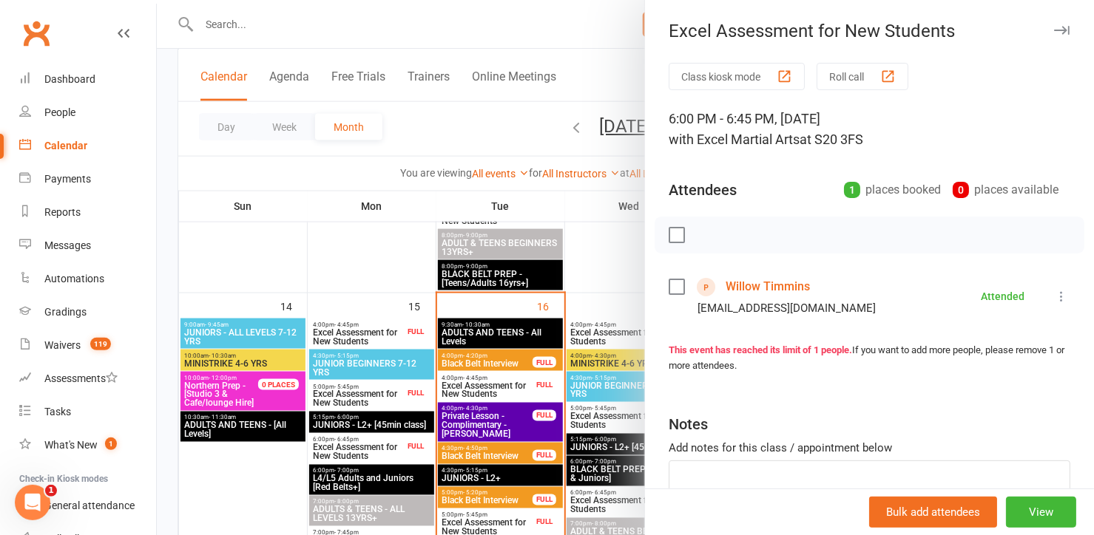
click at [737, 291] on link "Willow Timmins" at bounding box center [768, 287] width 84 height 24
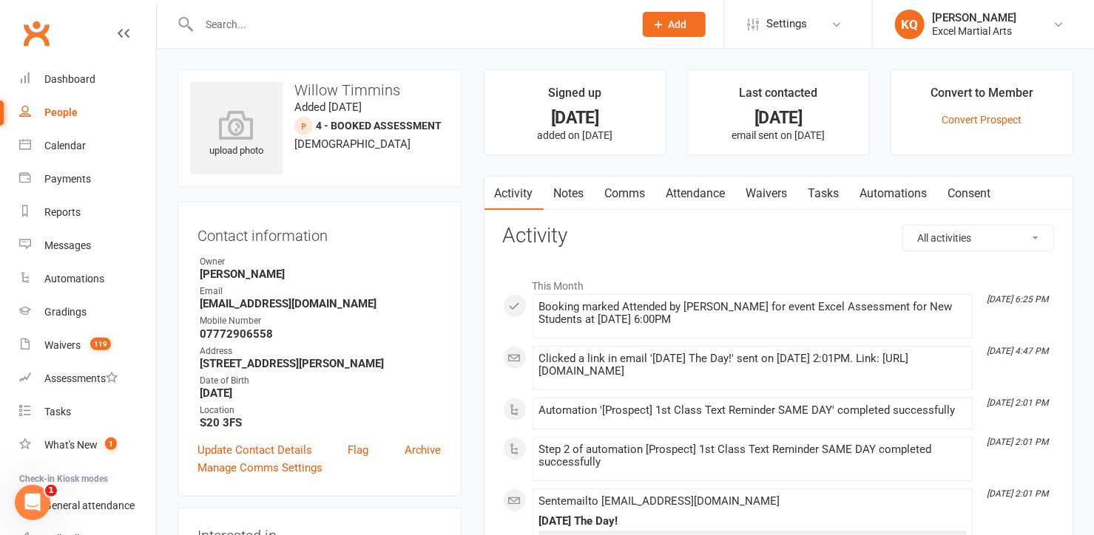
click at [556, 186] on link "Notes" at bounding box center [569, 194] width 51 height 34
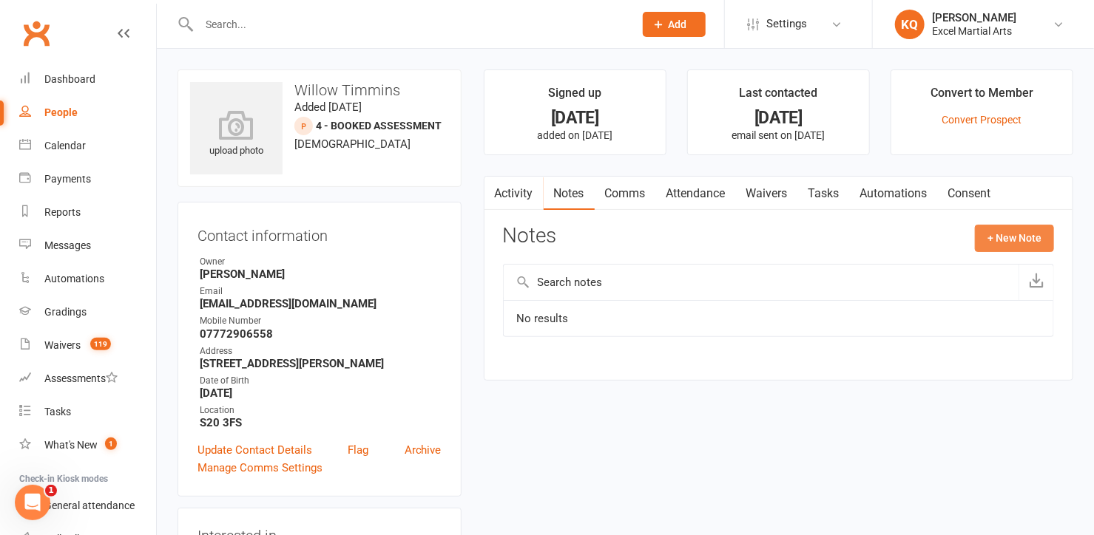
click at [990, 248] on button "+ New Note" at bounding box center [1014, 238] width 79 height 27
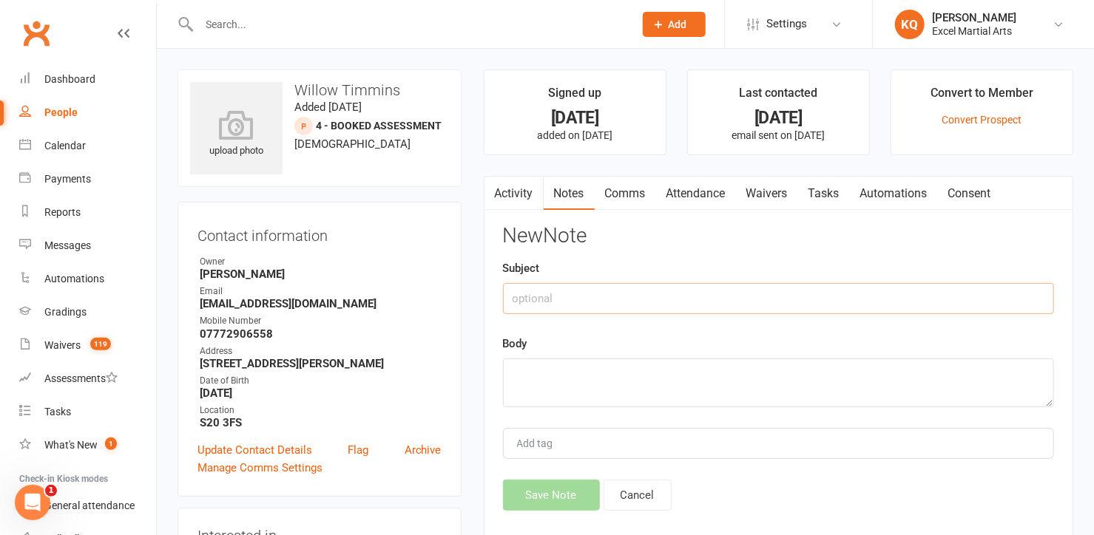
drag, startPoint x: 650, startPoint y: 297, endPoint x: 648, endPoint y: 288, distance: 9.1
click at [650, 297] on input "text" at bounding box center [778, 298] width 551 height 31
type input "Follow up from assessment"
click at [541, 376] on textarea at bounding box center [778, 383] width 551 height 49
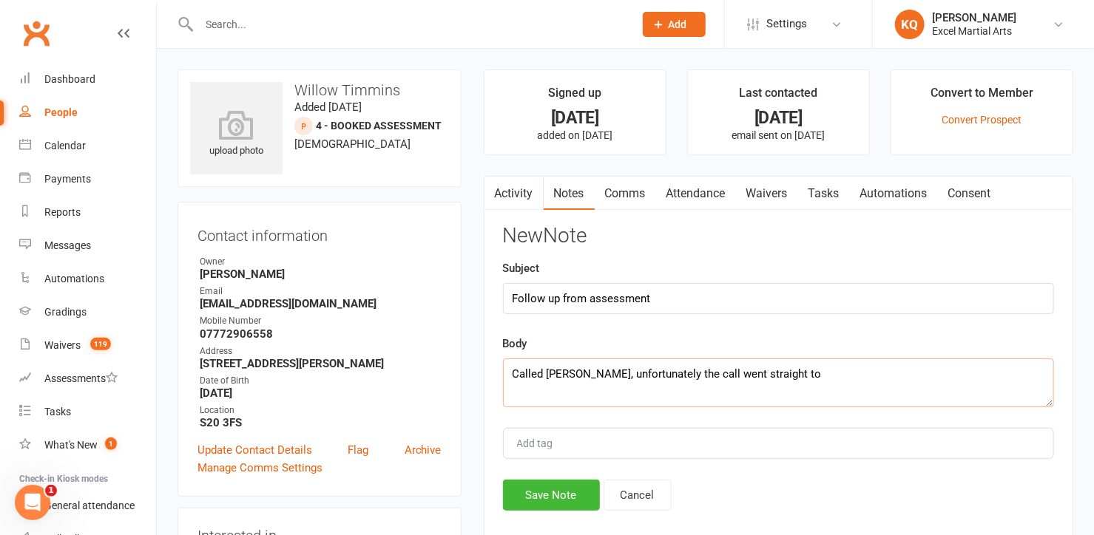
click at [775, 366] on textarea "Called Helen, unfortunately the call went straight to" at bounding box center [778, 383] width 551 height 49
type textarea "Called Helen, unfortunately the call went straight to answer phone. I left Hele…"
click at [525, 497] on button "Save Note" at bounding box center [551, 495] width 97 height 31
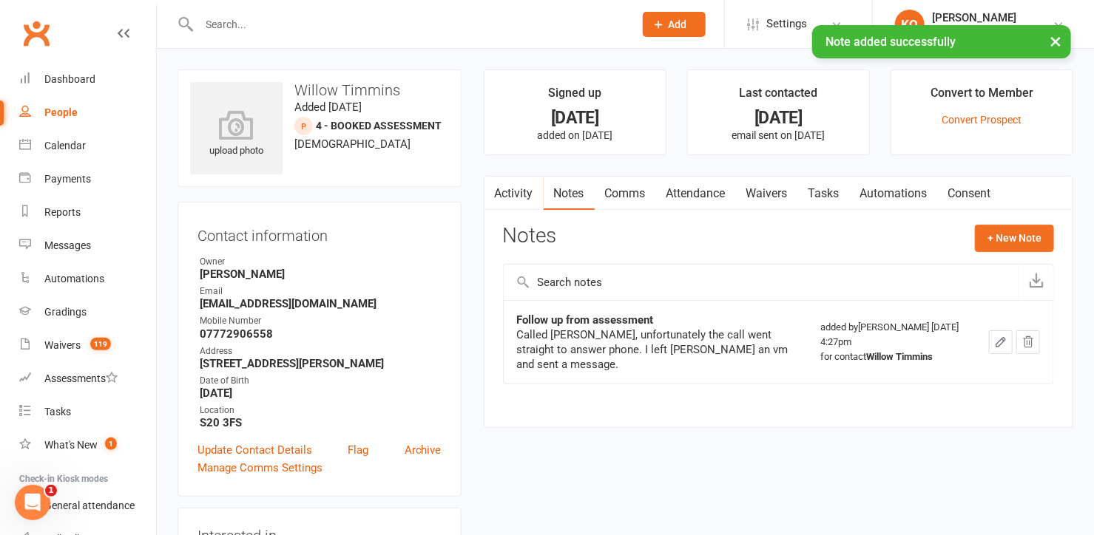
click at [621, 198] on link "Comms" at bounding box center [625, 194] width 61 height 34
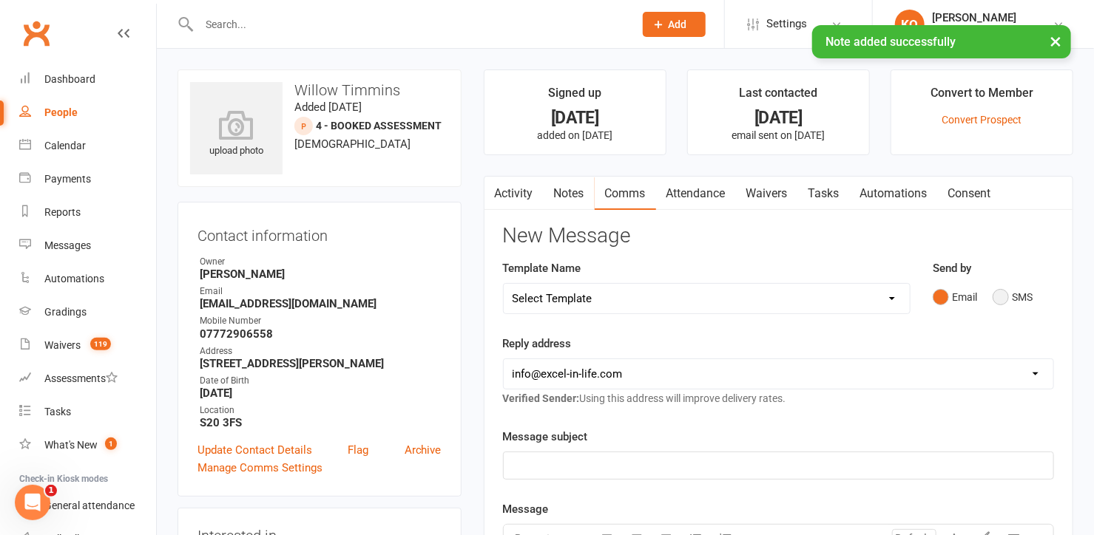
click at [1001, 303] on button "SMS" at bounding box center [1013, 297] width 40 height 28
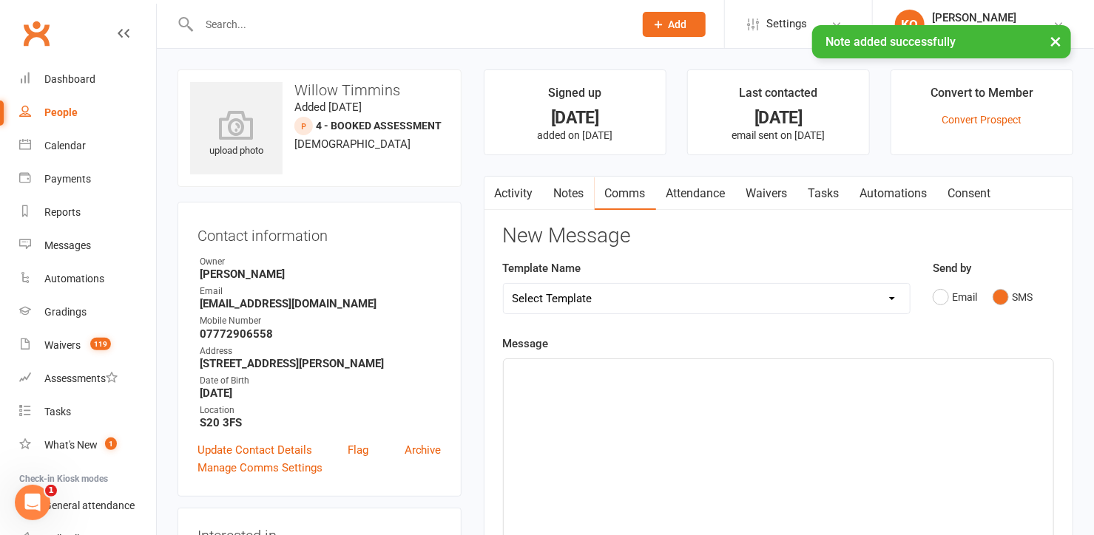
click at [688, 456] on div "﻿" at bounding box center [778, 470] width 549 height 222
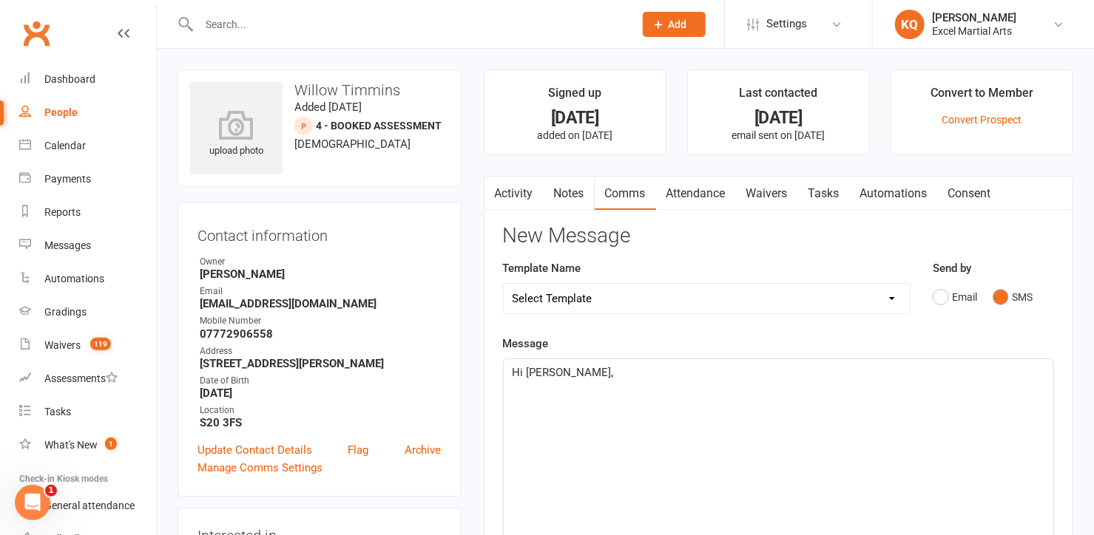
click at [574, 383] on p "﻿" at bounding box center [779, 391] width 532 height 18
click at [561, 382] on p "﻿" at bounding box center [779, 391] width 532 height 18
click at [561, 373] on p "Hi Helen," at bounding box center [779, 373] width 532 height 18
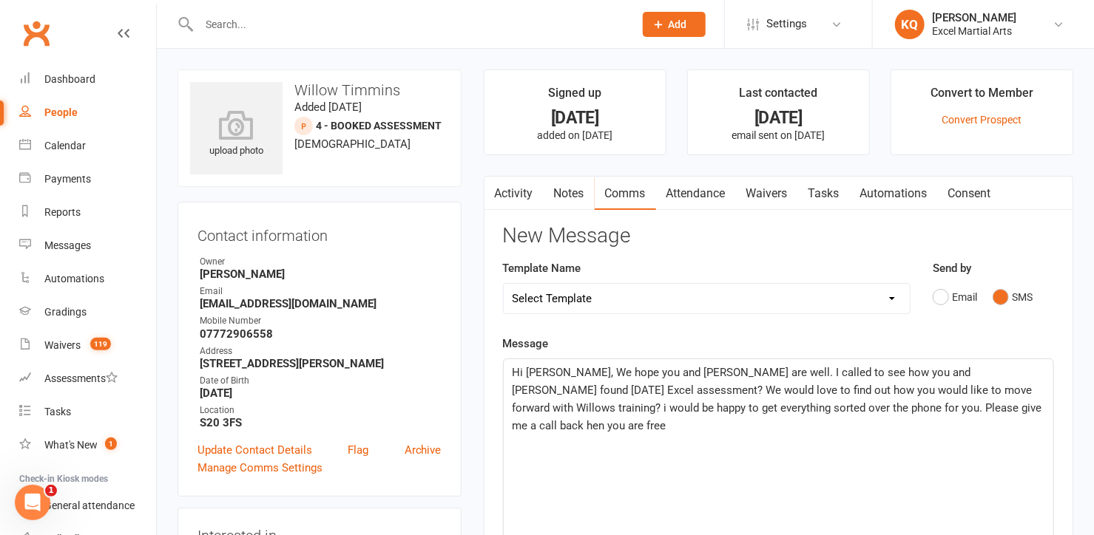
click at [686, 374] on span "Hi Helen, We hope you and Willow are well. I called to see how you and Willow f…" at bounding box center [779, 399] width 532 height 67
click at [1008, 410] on p "Hi Helen, We hope you and Willow are well. I called to see how you and Willow f…" at bounding box center [779, 399] width 532 height 71
click at [927, 371] on span "Hi Helen, We hope you and Willow are well. I called to see how you and Willow f…" at bounding box center [779, 399] width 532 height 67
click at [927, 407] on span "Hi Helen, We hope you and Willow are well. I called to see how you and Willow f…" at bounding box center [779, 399] width 532 height 67
click at [922, 367] on span "Hi Helen, We hope you and Willow are well. I called to see how you and Willow f…" at bounding box center [779, 399] width 532 height 67
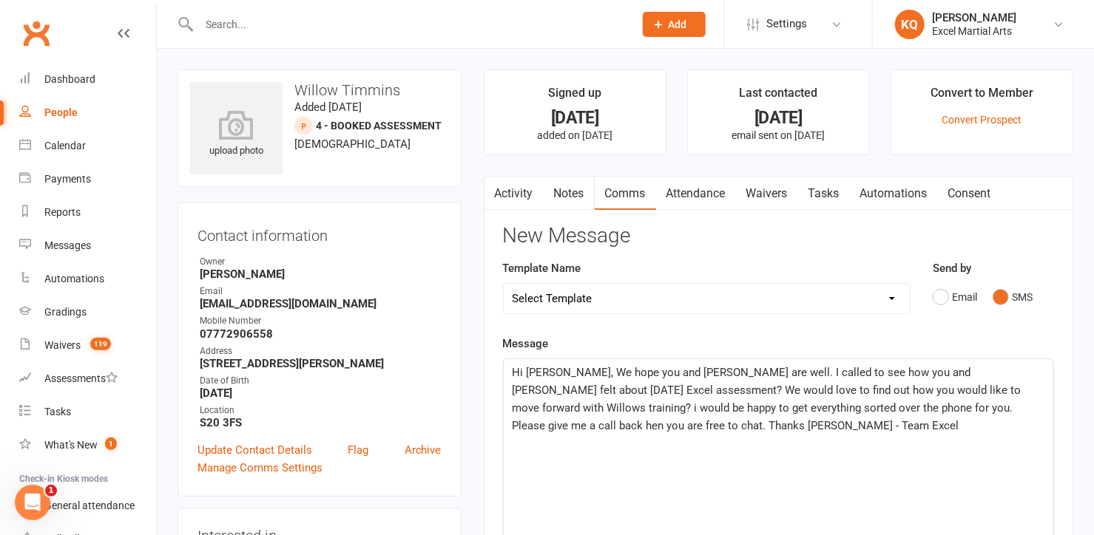
click at [706, 440] on p "﻿" at bounding box center [779, 444] width 532 height 18
click at [700, 430] on p "Hi Helen, We hope you and Willow are well. I called to see how you and Willow f…" at bounding box center [779, 399] width 532 height 71
click at [998, 393] on span "Hi Helen, We hope you and Willow are well. I called to see how you and Willow f…" at bounding box center [769, 399] width 512 height 67
click at [767, 439] on p "﻿" at bounding box center [779, 444] width 532 height 18
click at [927, 408] on span "Hi Helen, We hope you and Willow are well. I called to see how you and Willow f…" at bounding box center [769, 399] width 512 height 67
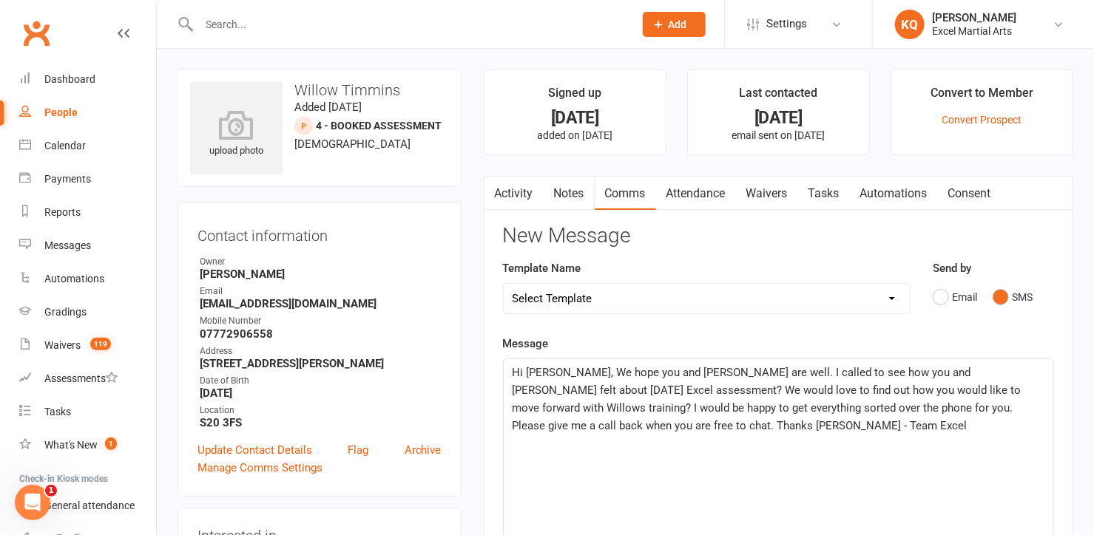
click at [827, 465] on div "Hi Helen, We hope you and Willow are well. I called to see how you and Willow f…" at bounding box center [778, 470] width 549 height 222
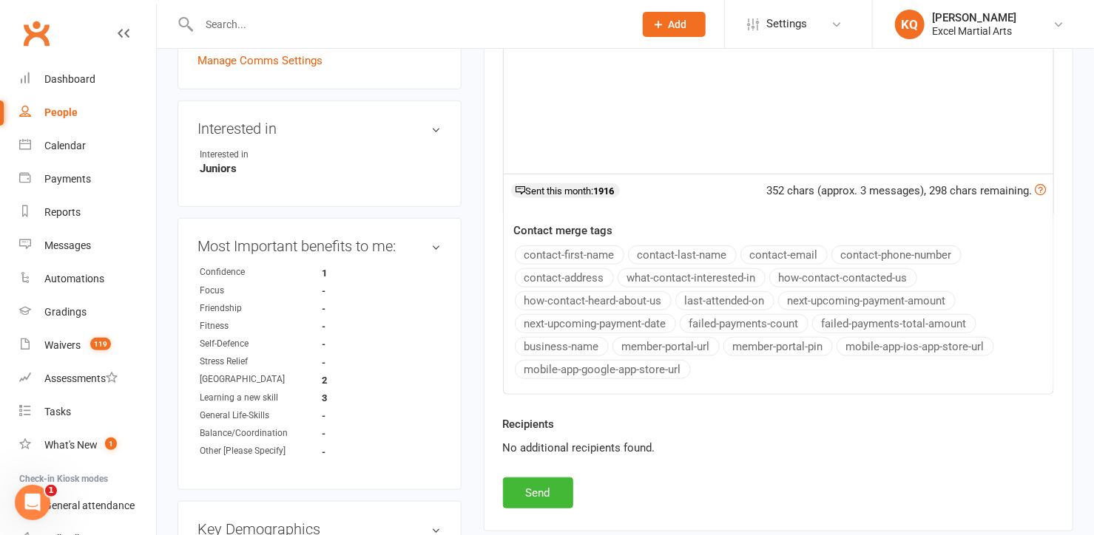
scroll to position [538, 0]
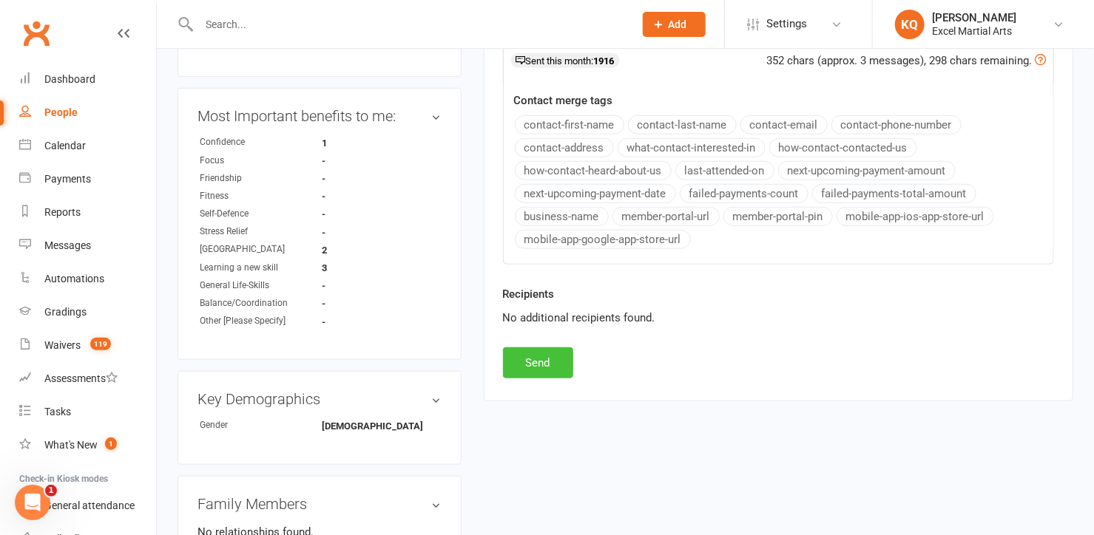
click at [513, 360] on button "Send" at bounding box center [538, 363] width 70 height 31
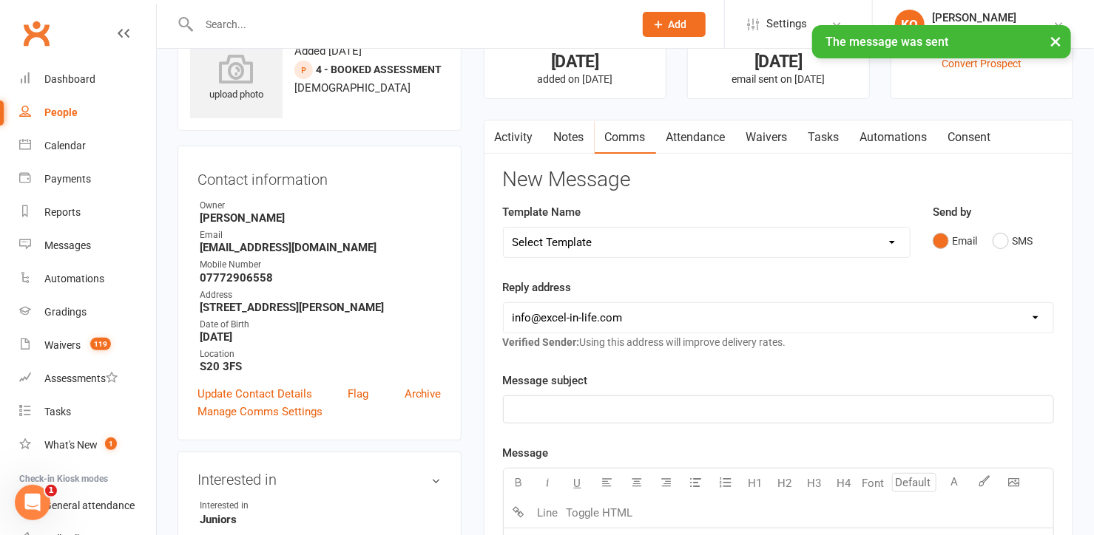
scroll to position [0, 0]
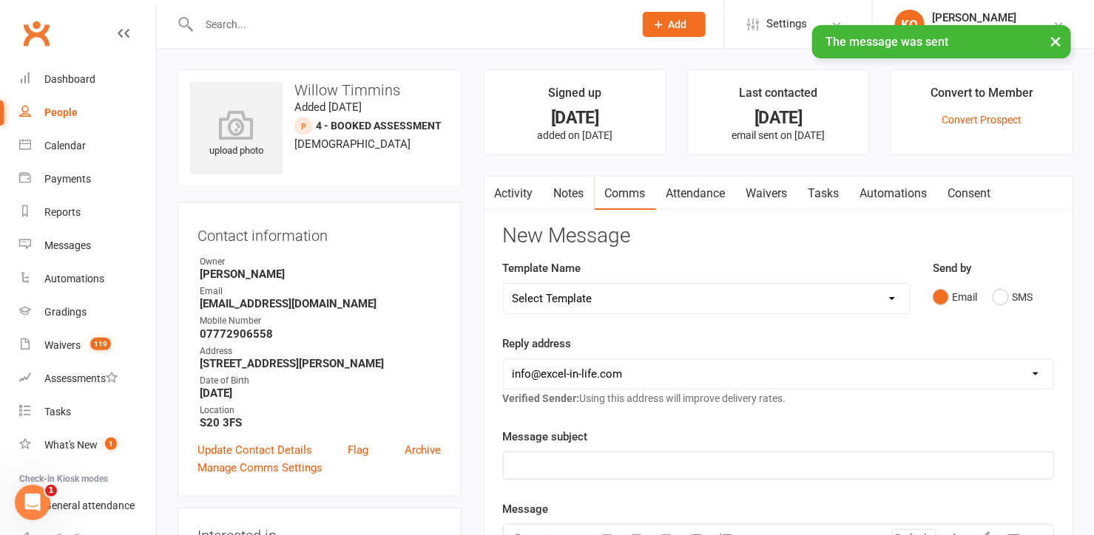
click at [504, 196] on link "Activity" at bounding box center [513, 194] width 59 height 34
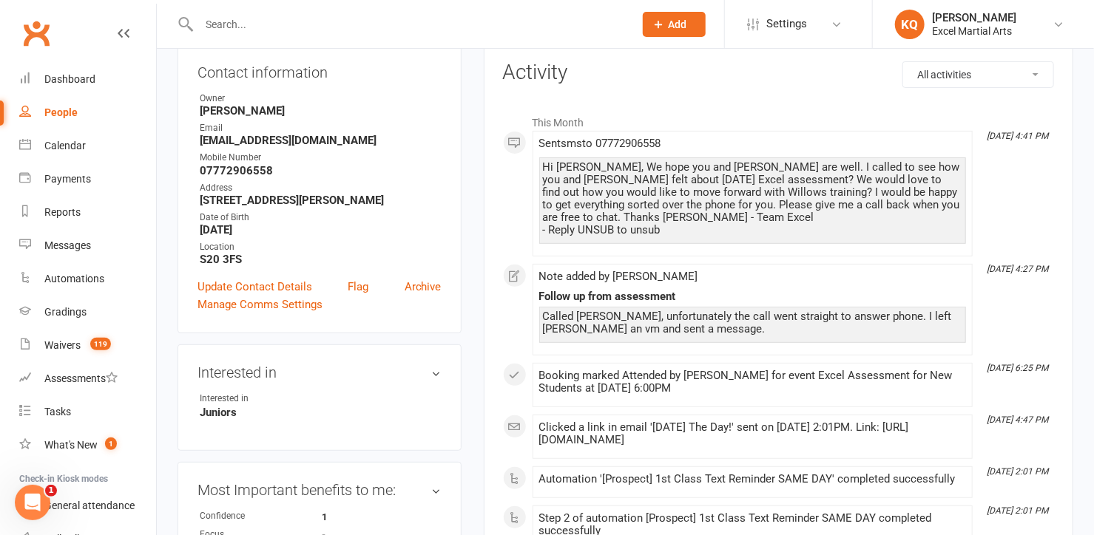
scroll to position [336, 0]
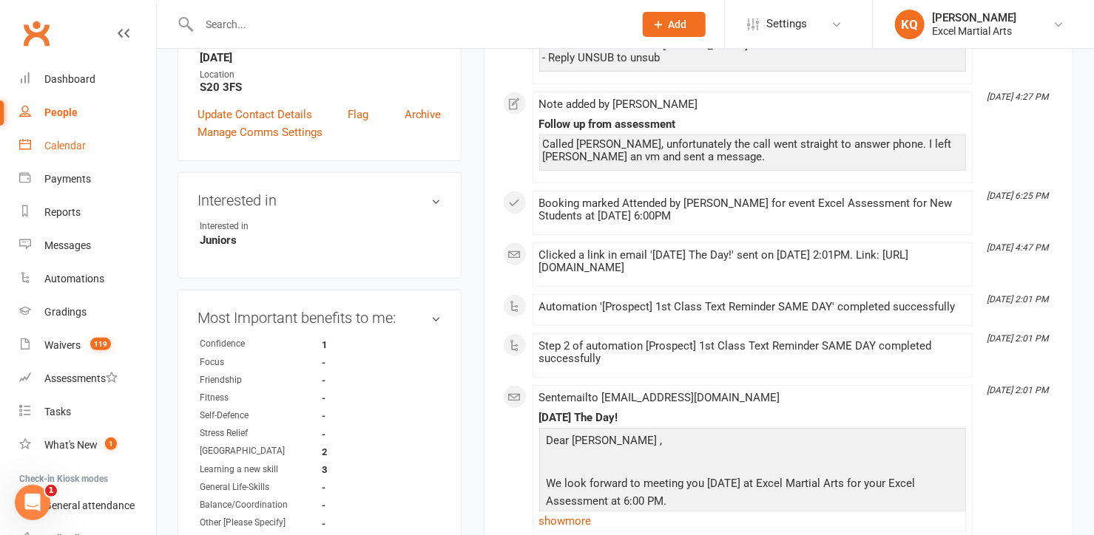
click at [63, 144] on div "Calendar" at bounding box center [64, 146] width 41 height 12
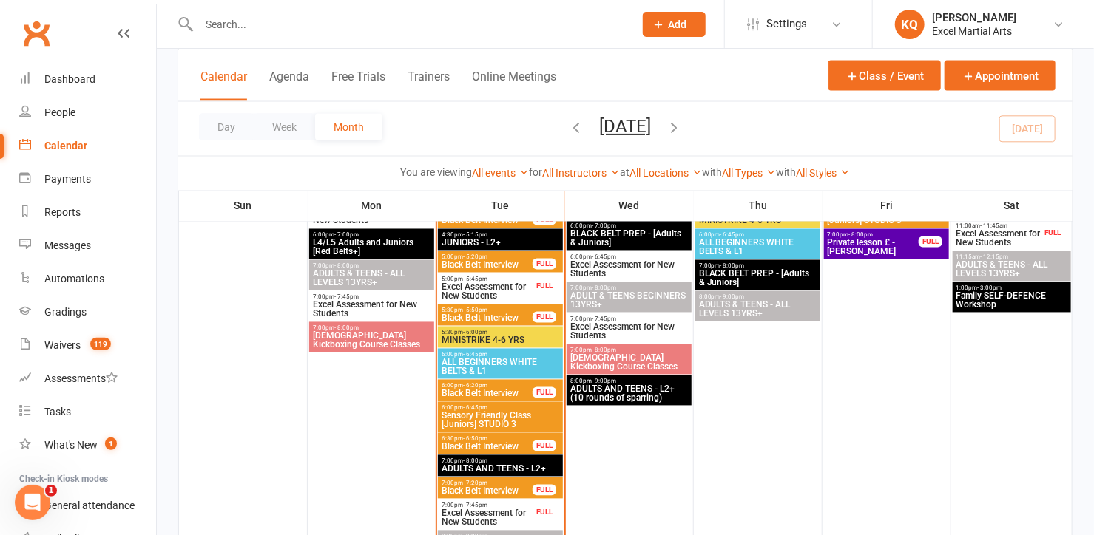
scroll to position [1008, 0]
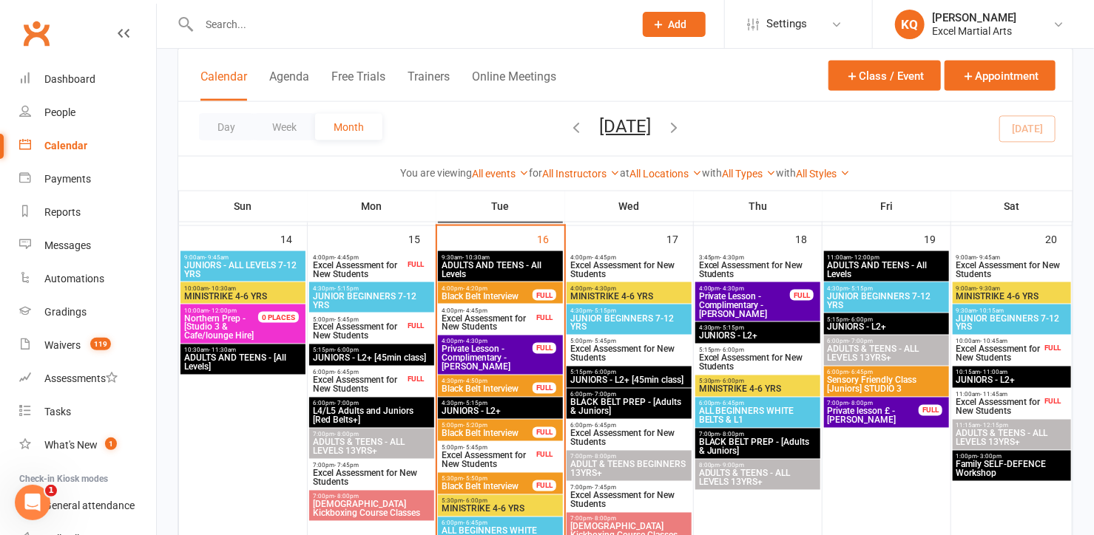
click at [490, 456] on span "Excel Assessment for New Students" at bounding box center [487, 461] width 92 height 18
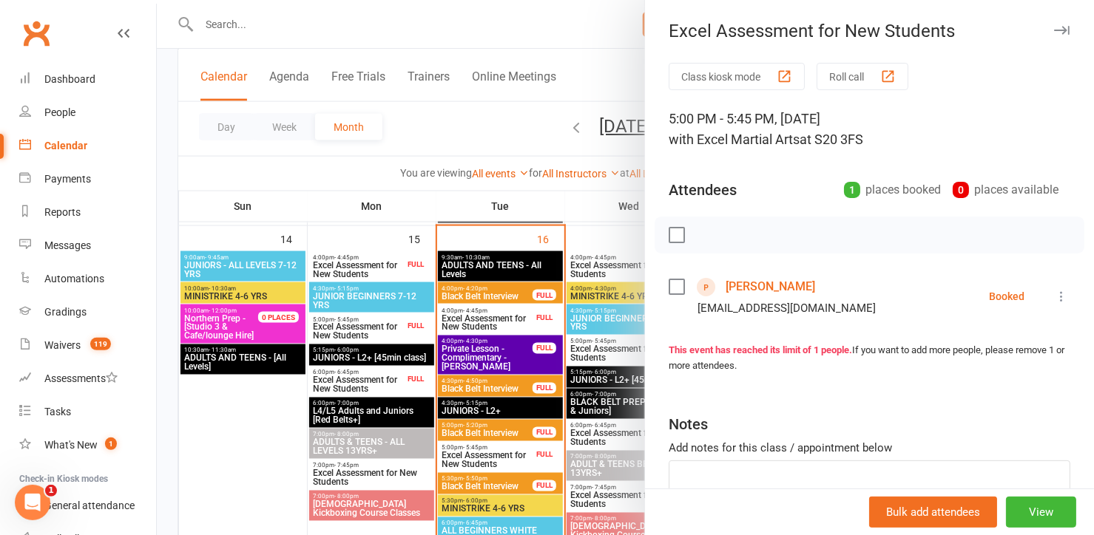
click at [746, 288] on link "Samuel Rowbotham" at bounding box center [770, 287] width 89 height 24
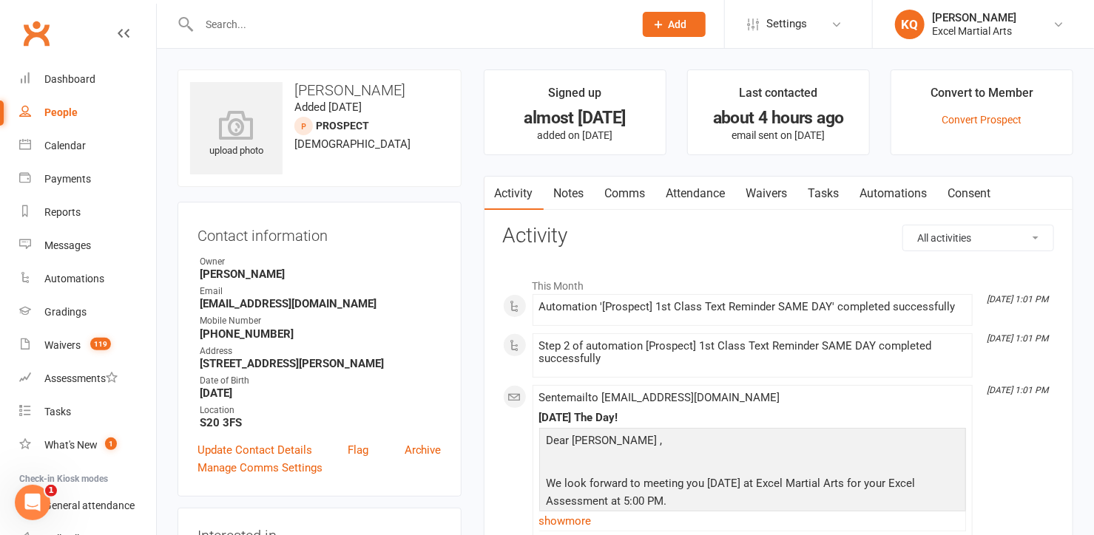
click at [582, 186] on link "Notes" at bounding box center [569, 194] width 51 height 34
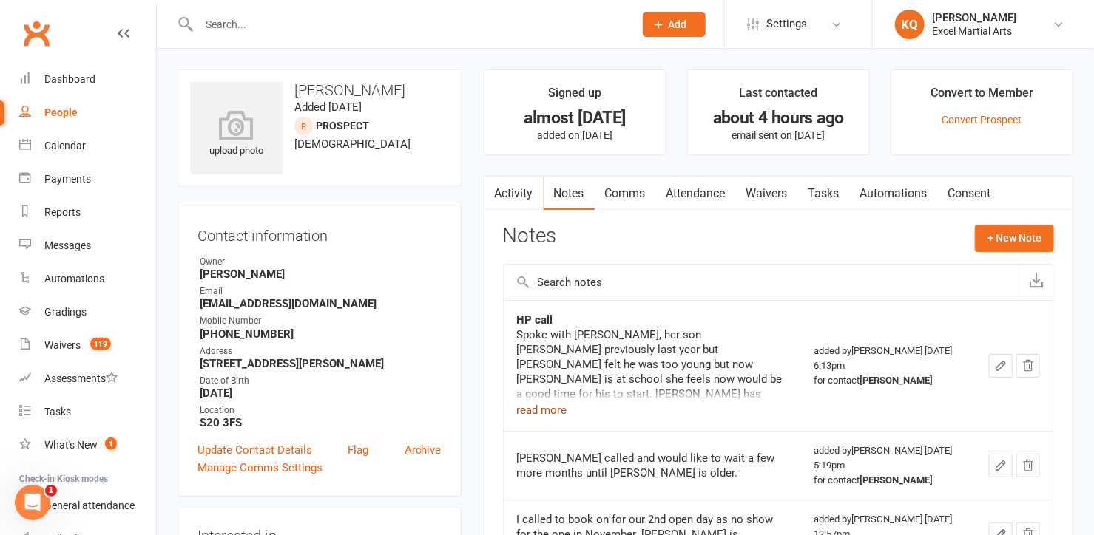
click at [535, 413] on button "read more" at bounding box center [542, 411] width 50 height 18
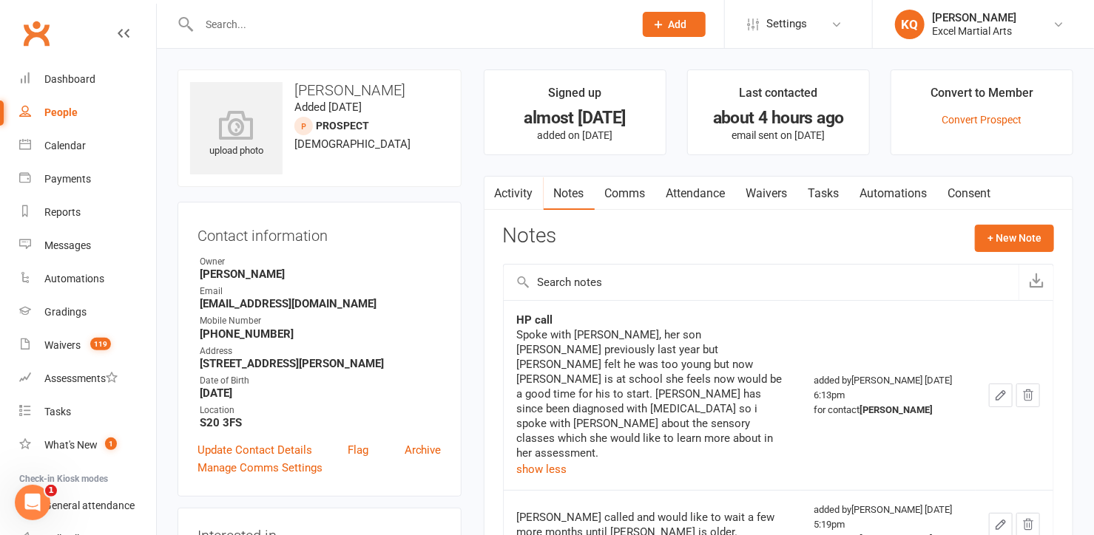
click at [258, 27] on input "text" at bounding box center [409, 24] width 429 height 21
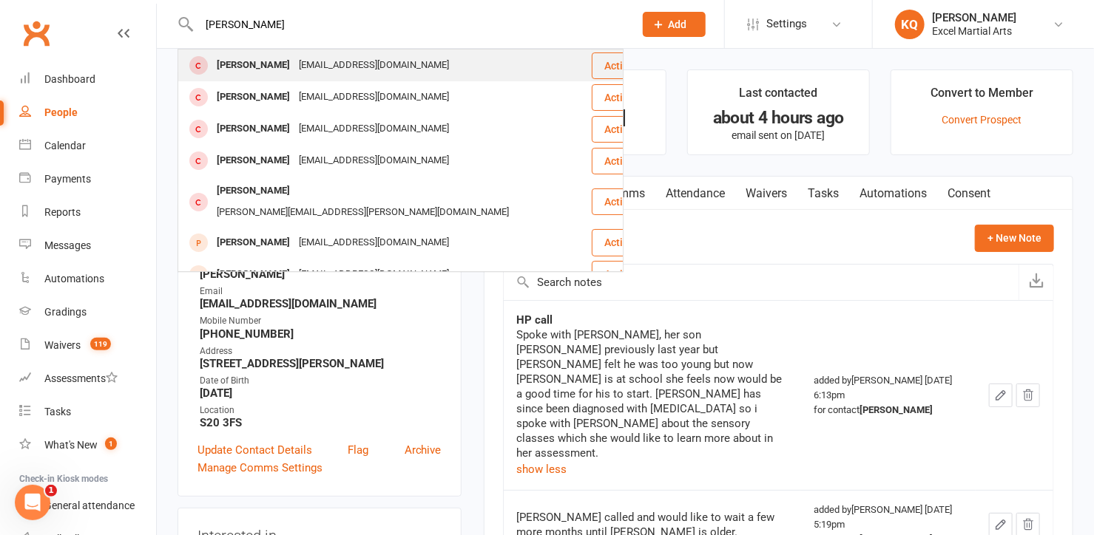
type input "Jack Flecther"
click at [227, 61] on div "Jack Fletcher" at bounding box center [253, 65] width 82 height 21
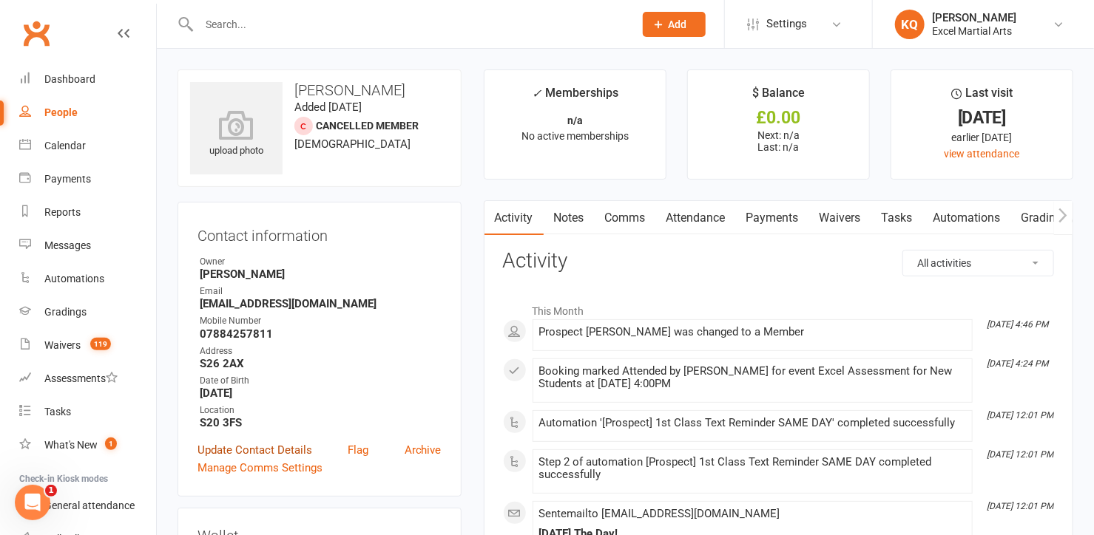
click at [256, 447] on link "Update Contact Details" at bounding box center [254, 451] width 115 height 18
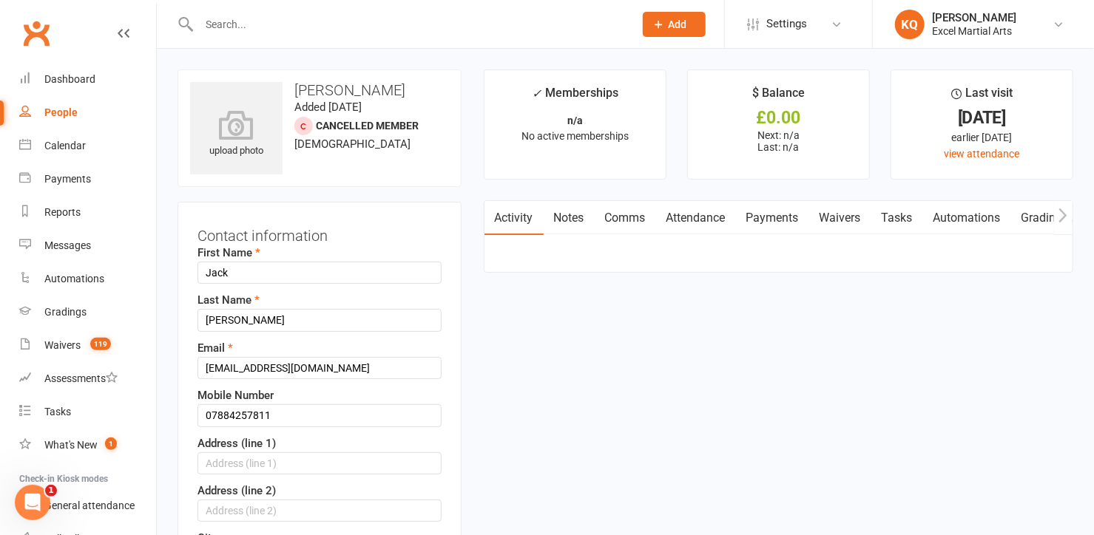
scroll to position [70, 0]
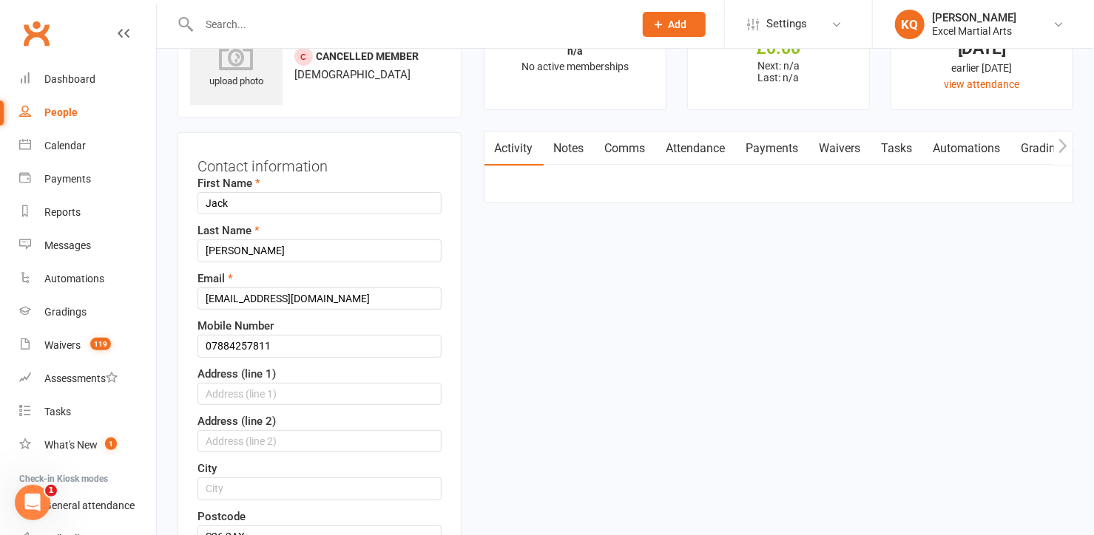
click at [294, 413] on div "Address (line 2)" at bounding box center [319, 433] width 244 height 40
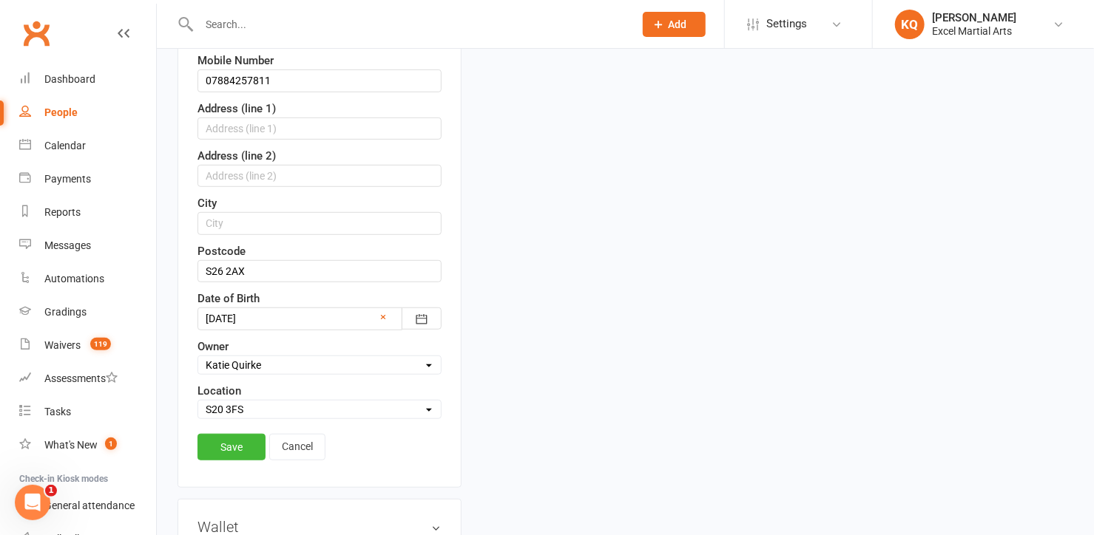
scroll to position [403, 0]
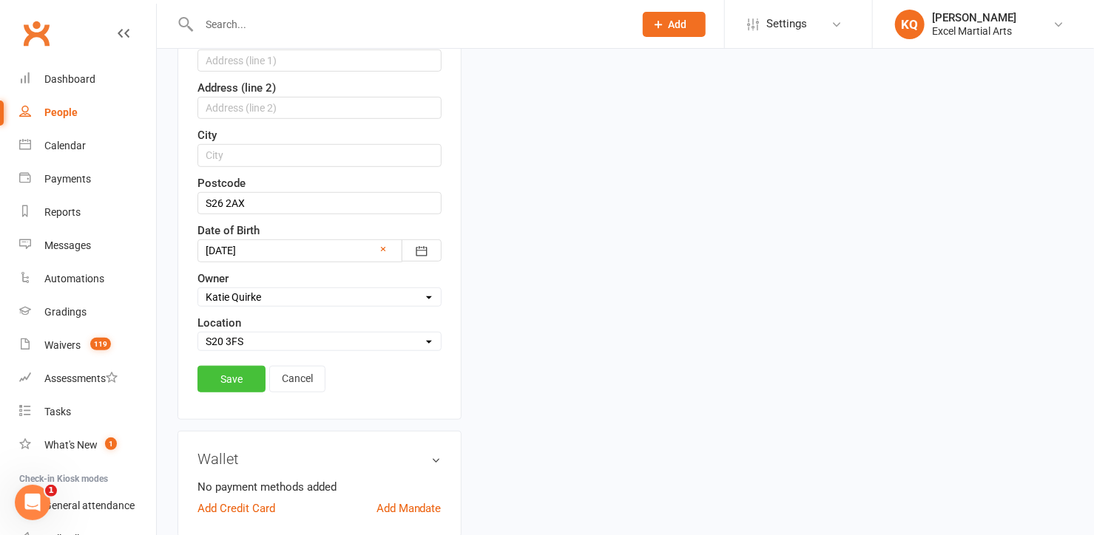
click at [220, 373] on link "Save" at bounding box center [231, 379] width 68 height 27
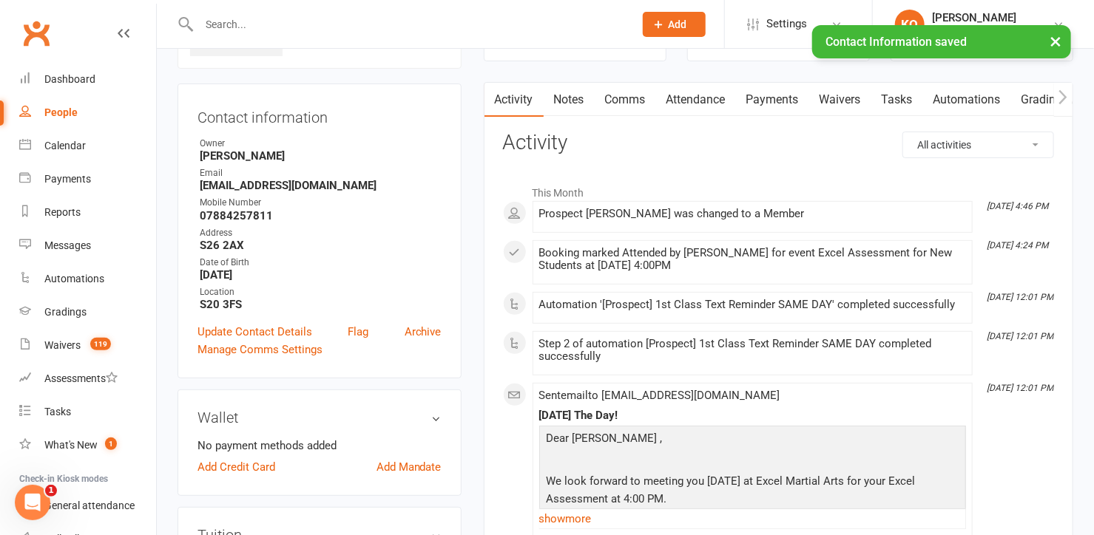
scroll to position [0, 0]
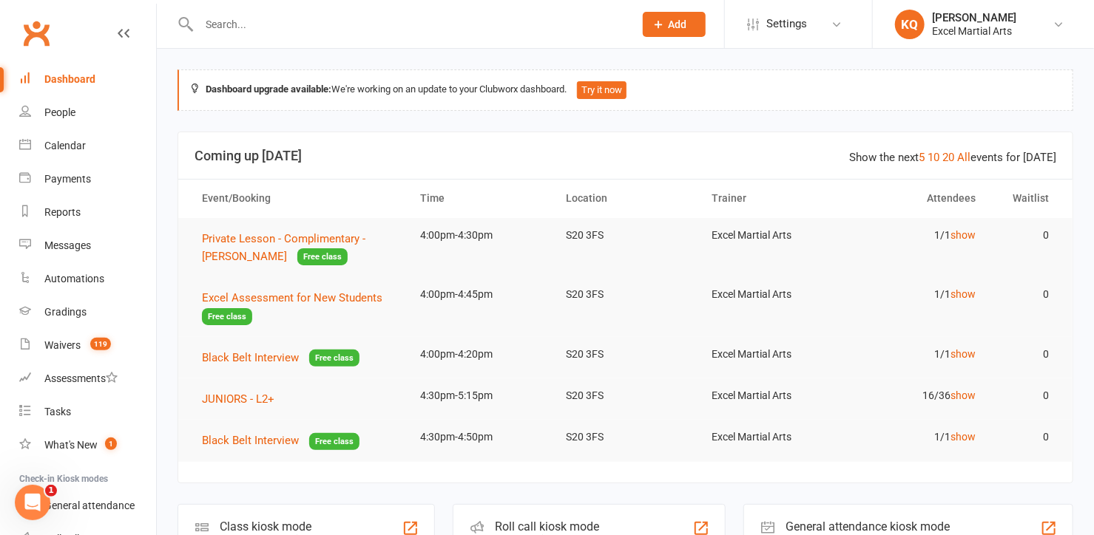
click at [272, 26] on input "text" at bounding box center [409, 24] width 429 height 21
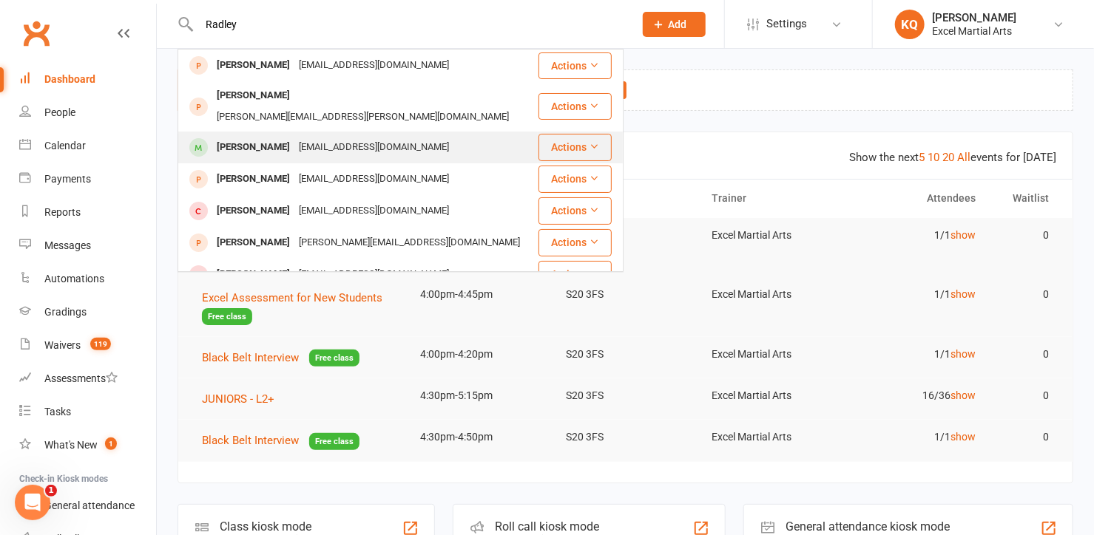
type input "Radley"
click at [301, 137] on div "[EMAIL_ADDRESS][DOMAIN_NAME]" at bounding box center [373, 147] width 159 height 21
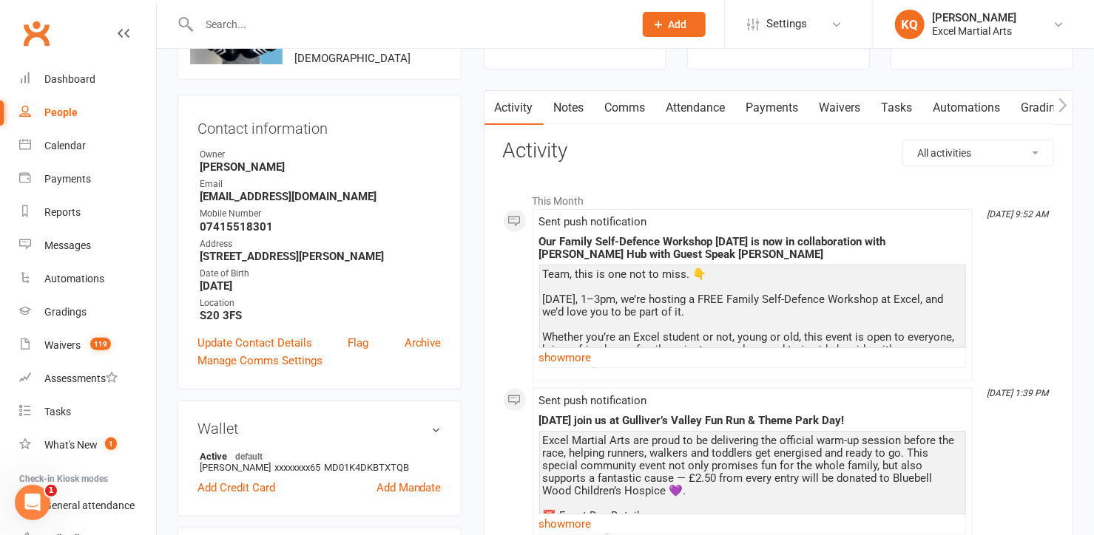
scroll to position [134, 0]
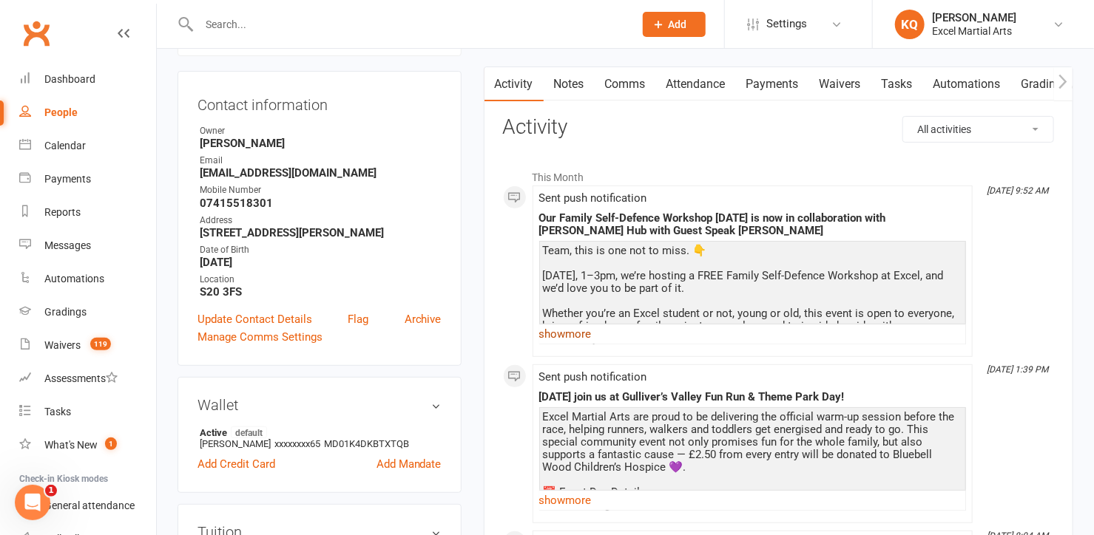
click at [559, 328] on link "show more" at bounding box center [752, 334] width 427 height 21
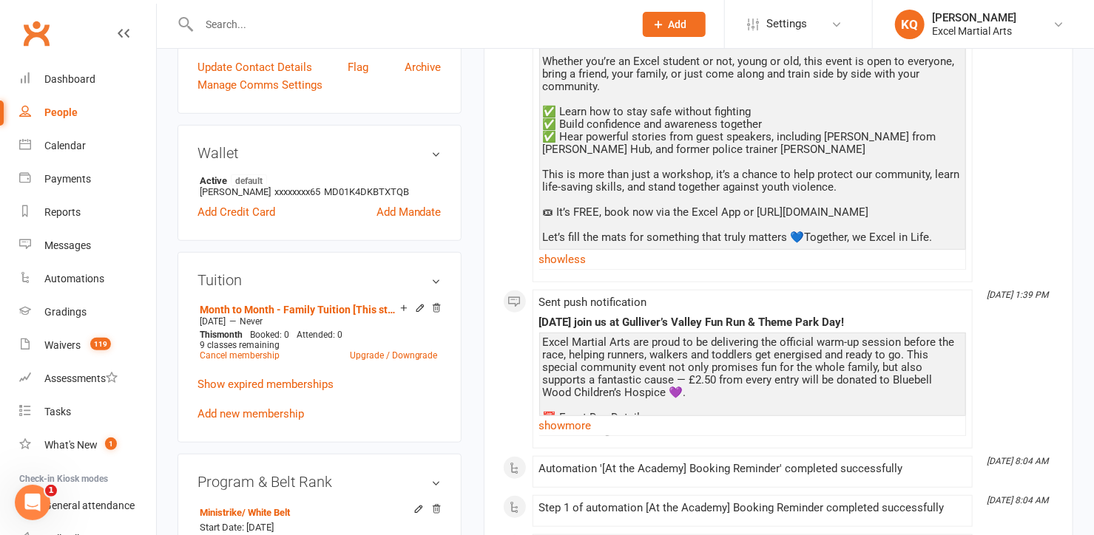
scroll to position [538, 0]
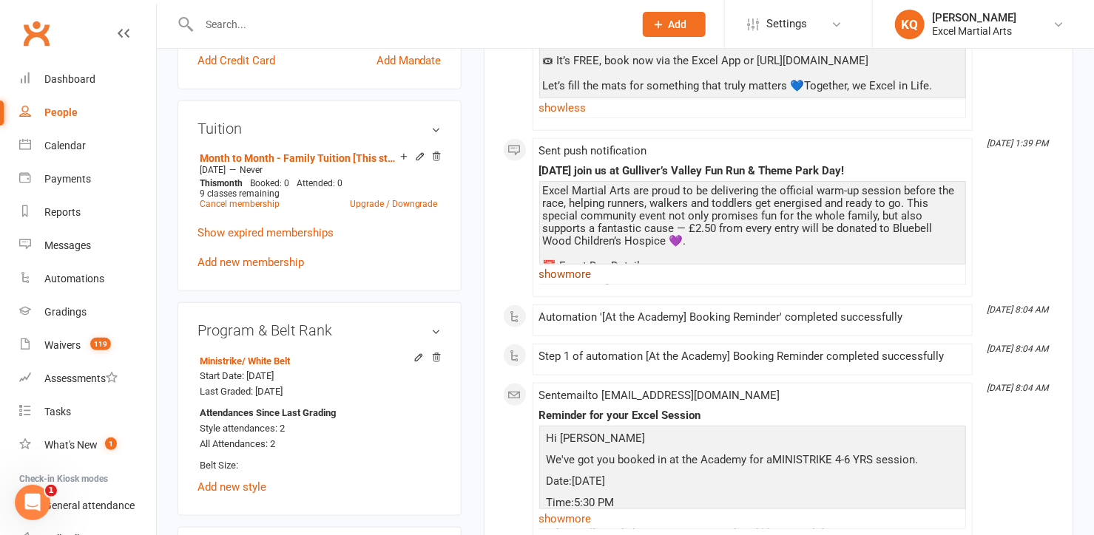
click at [562, 285] on link "show more" at bounding box center [752, 274] width 427 height 21
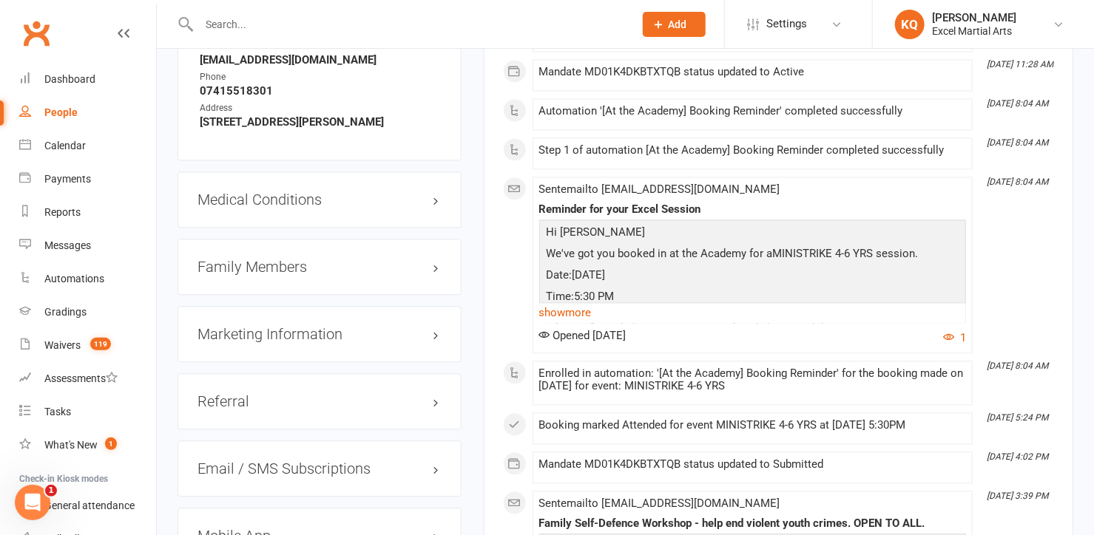
scroll to position [1479, 0]
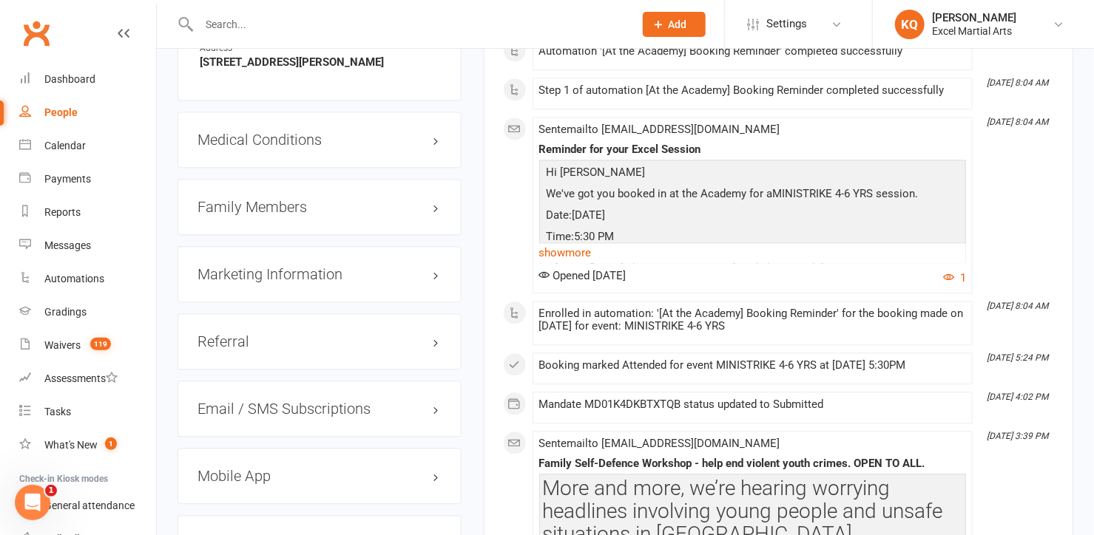
click at [295, 209] on h3 "Family Members" at bounding box center [319, 207] width 244 height 16
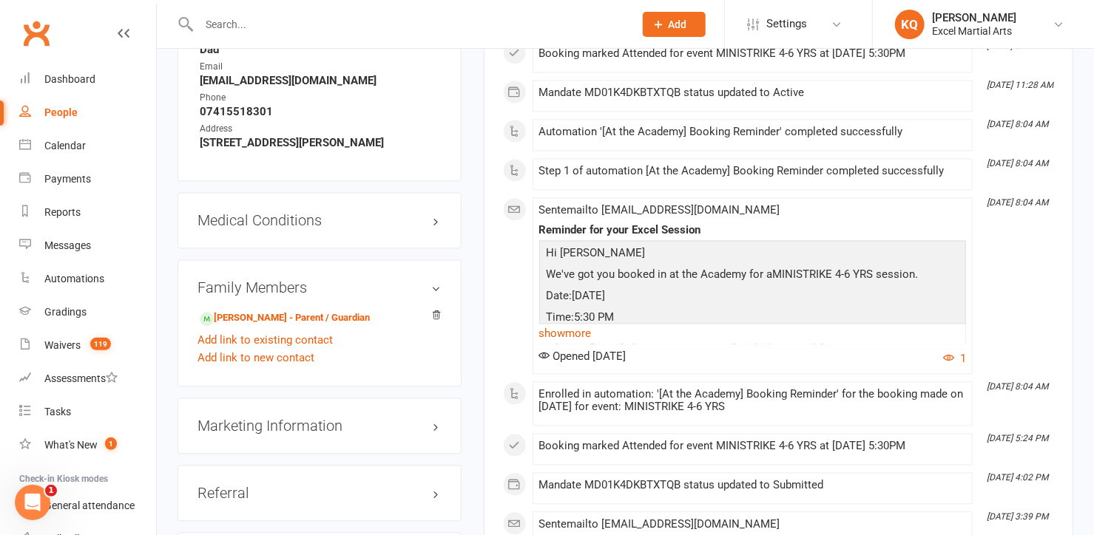
scroll to position [1412, 0]
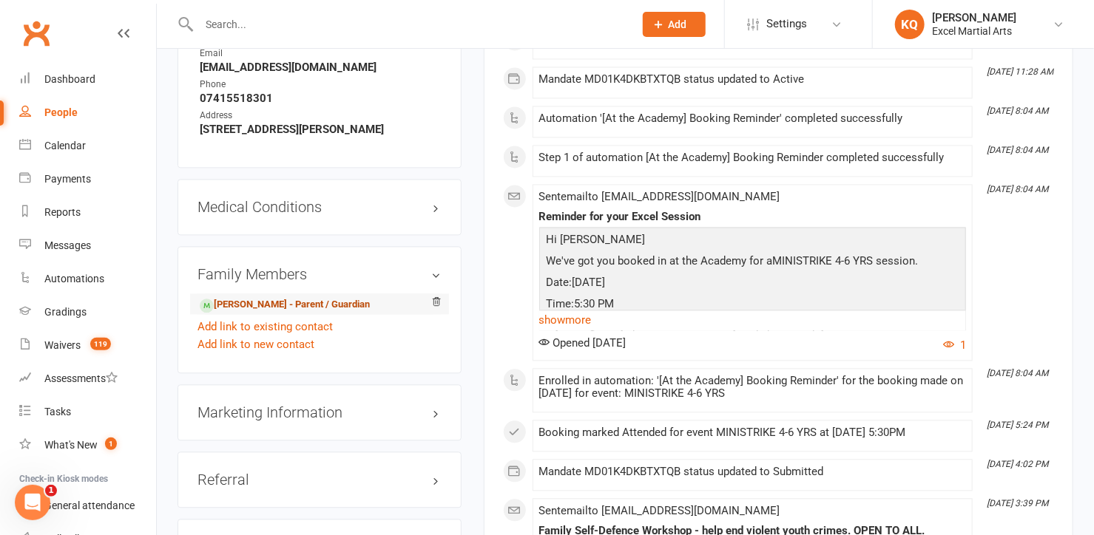
click at [237, 304] on link "[PERSON_NAME] - Parent / Guardian" at bounding box center [285, 305] width 170 height 16
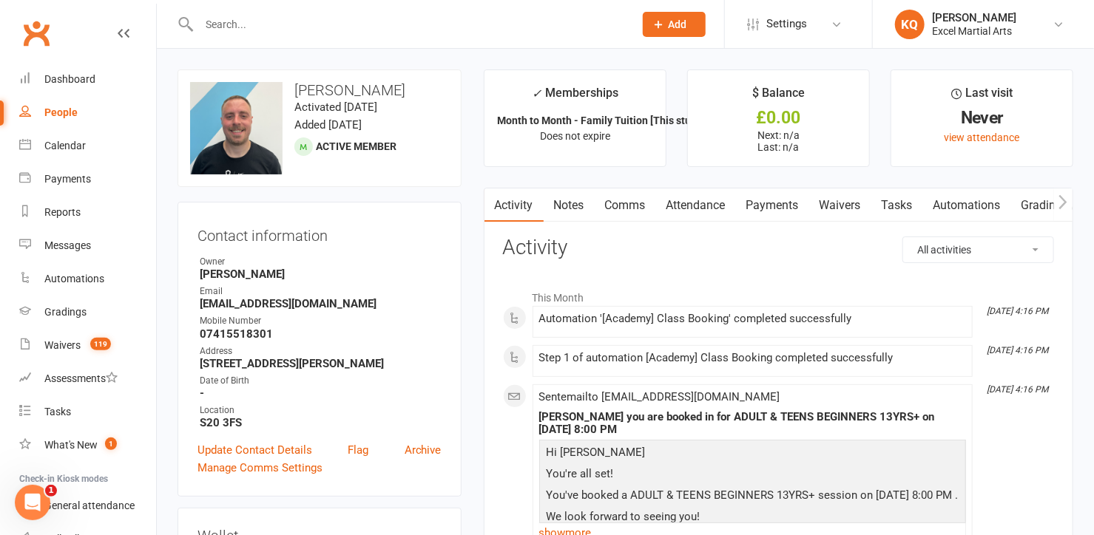
click at [716, 201] on link "Attendance" at bounding box center [696, 206] width 80 height 34
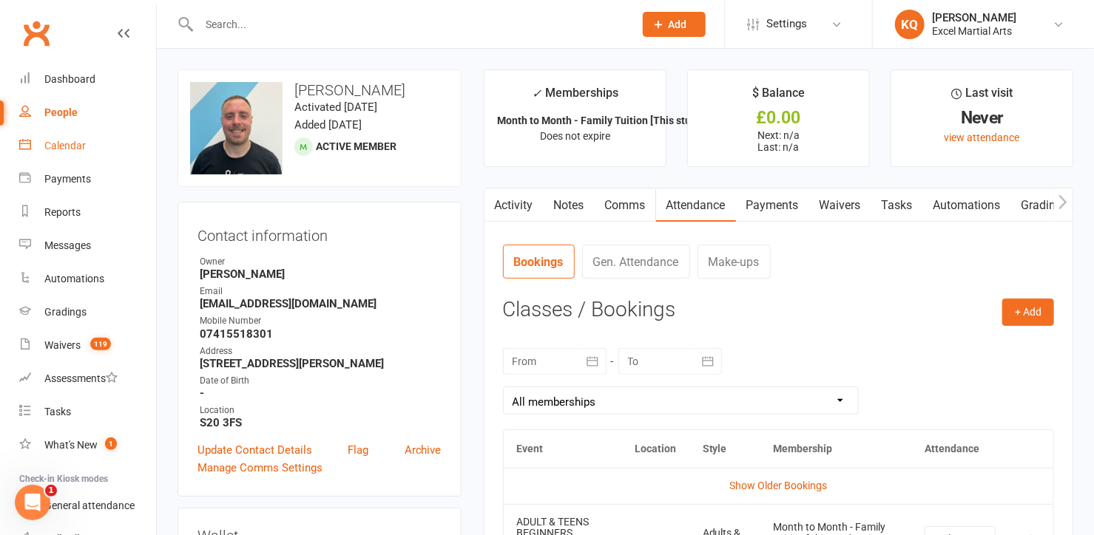
click at [62, 143] on div "Calendar" at bounding box center [64, 146] width 41 height 12
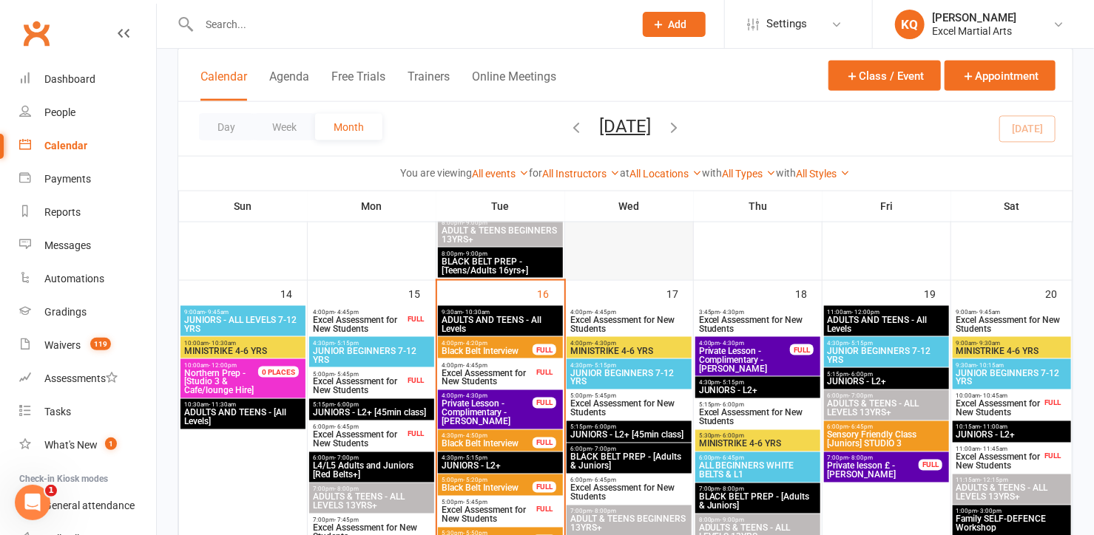
scroll to position [1008, 0]
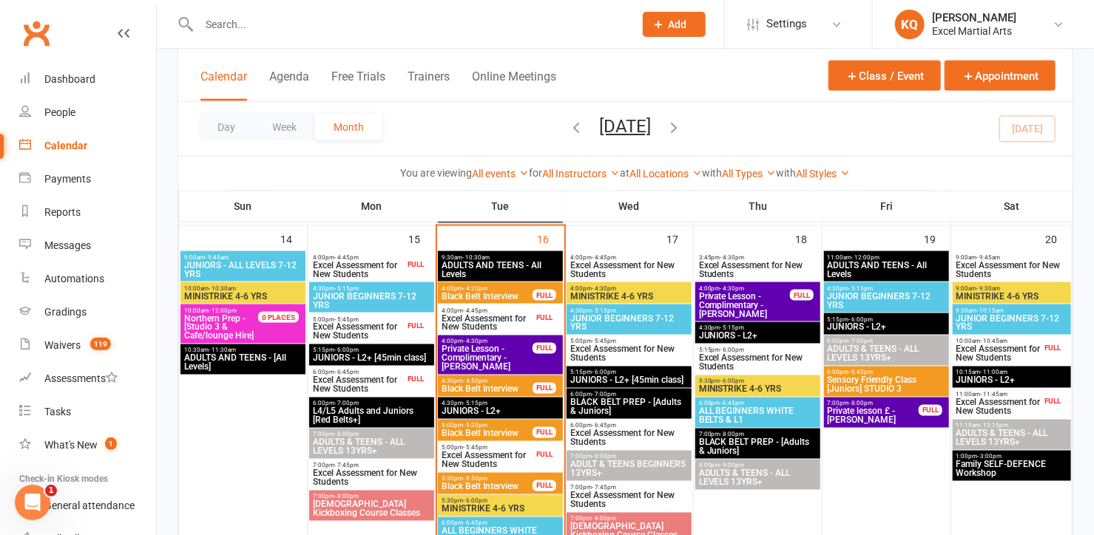
click at [481, 261] on span "ADULTS AND TEENS - All Levels" at bounding box center [500, 270] width 119 height 18
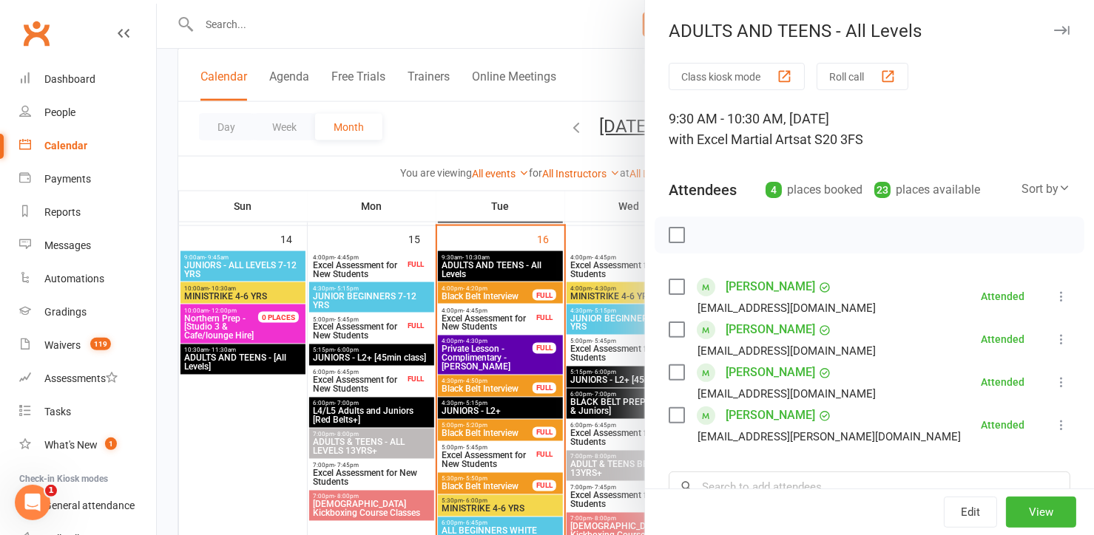
click at [481, 260] on div at bounding box center [625, 267] width 937 height 535
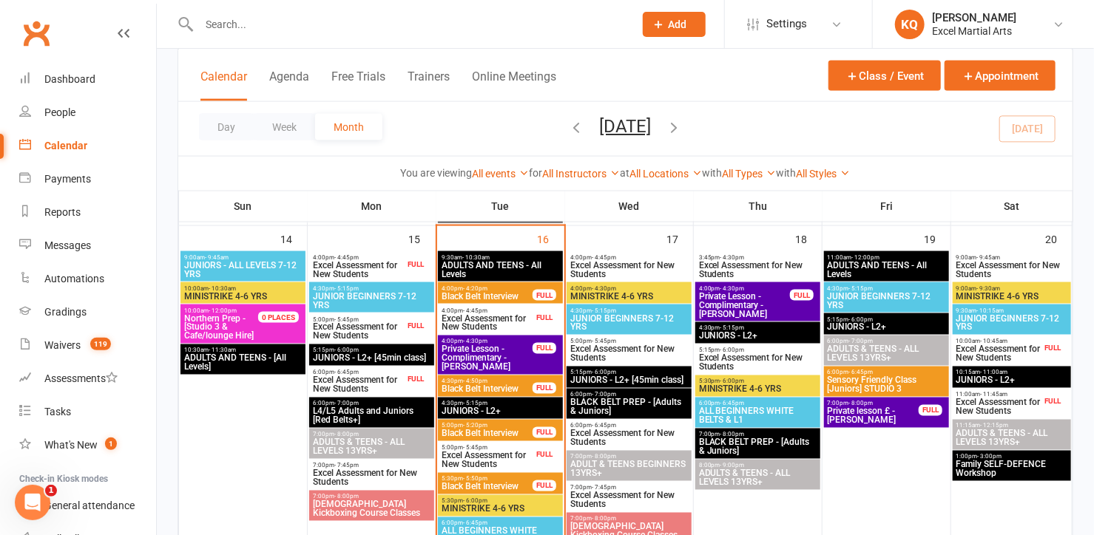
click at [483, 410] on span "JUNIORS - L2+" at bounding box center [500, 412] width 119 height 9
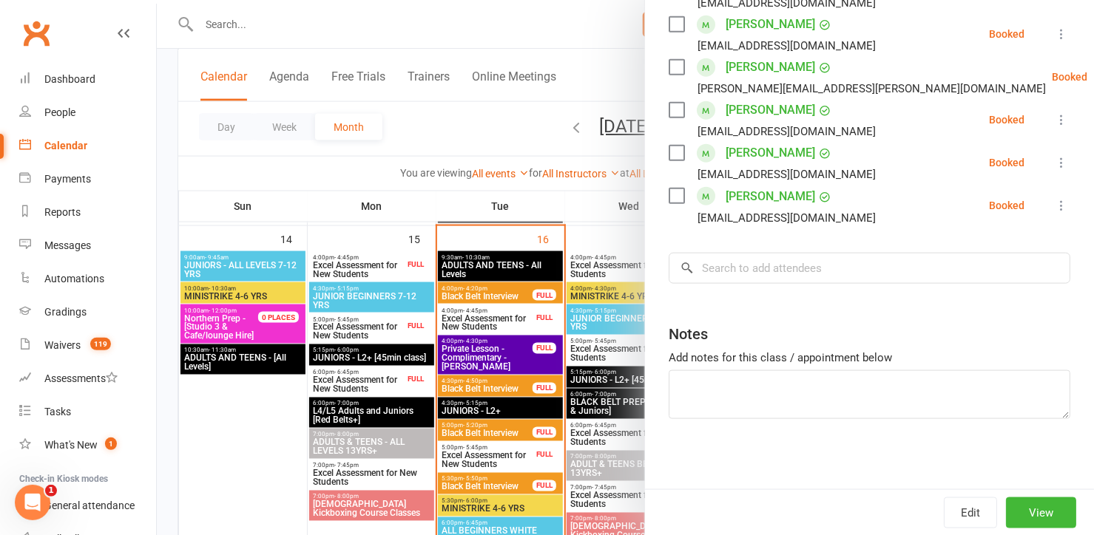
scroll to position [737, 0]
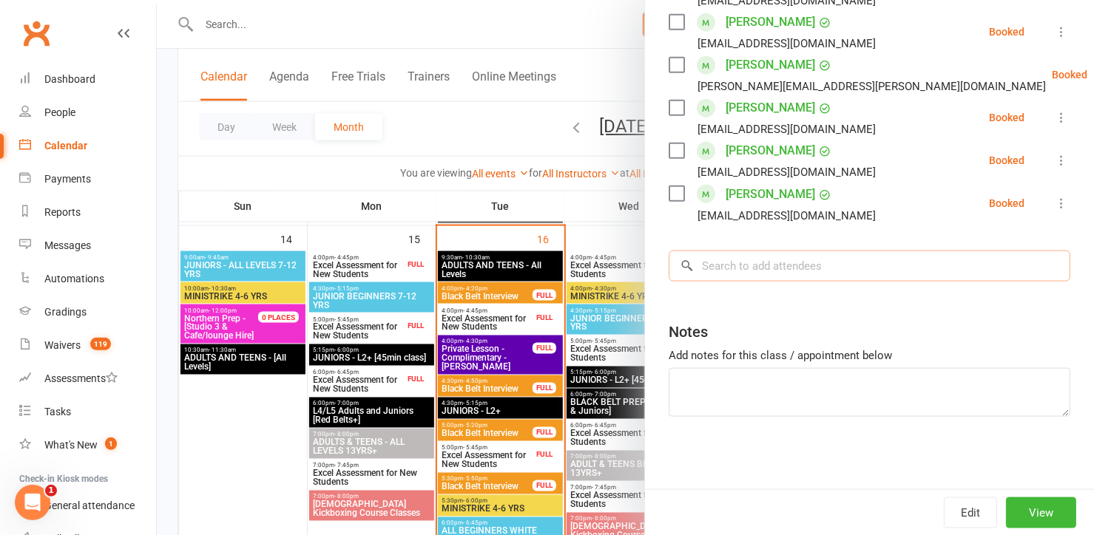
click at [734, 259] on input "search" at bounding box center [870, 266] width 402 height 31
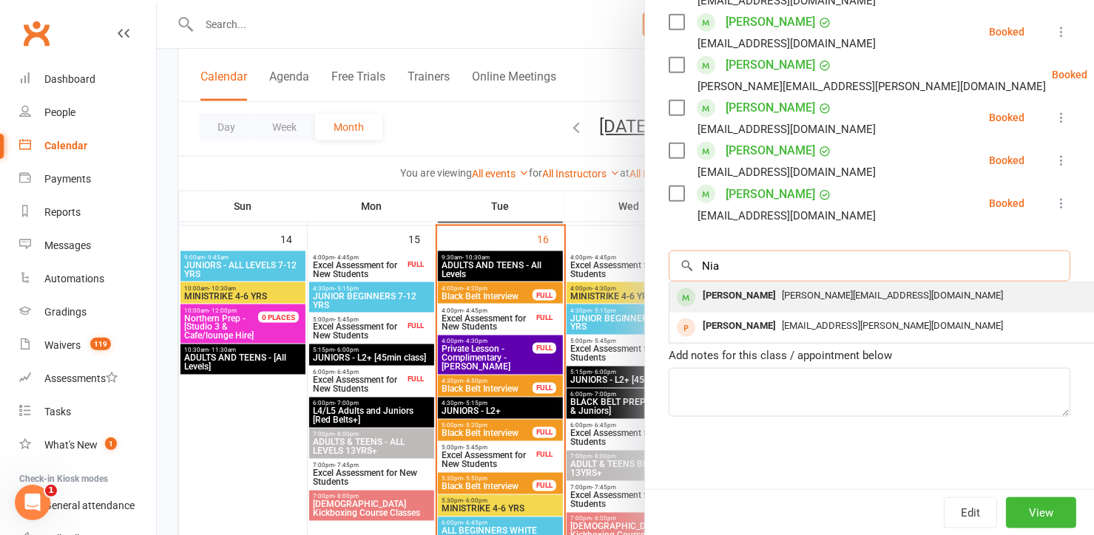
type input "Nia"
click at [731, 304] on div "[PERSON_NAME]" at bounding box center [739, 295] width 85 height 21
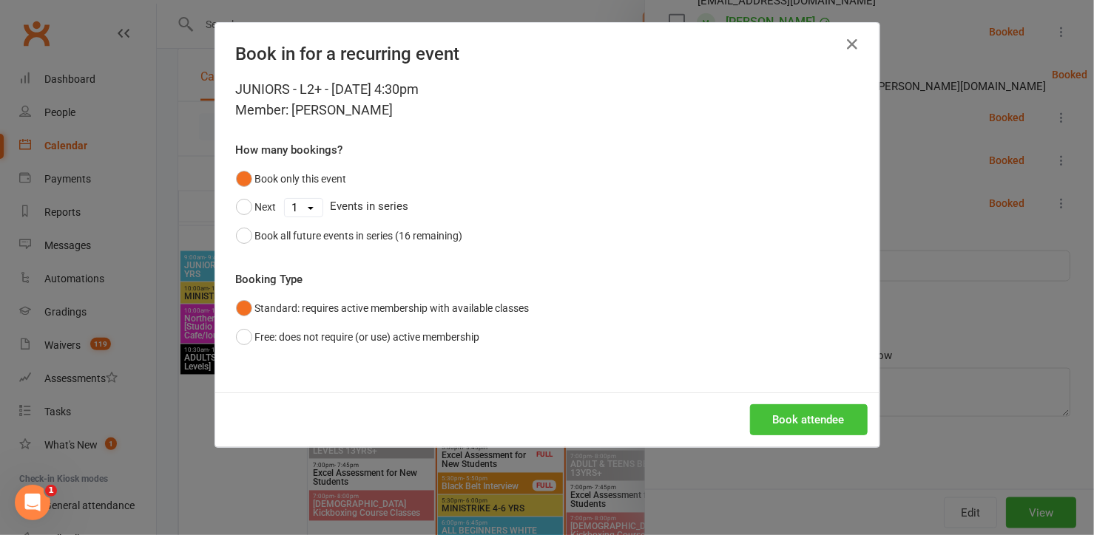
click at [774, 418] on button "Book attendee" at bounding box center [809, 420] width 118 height 31
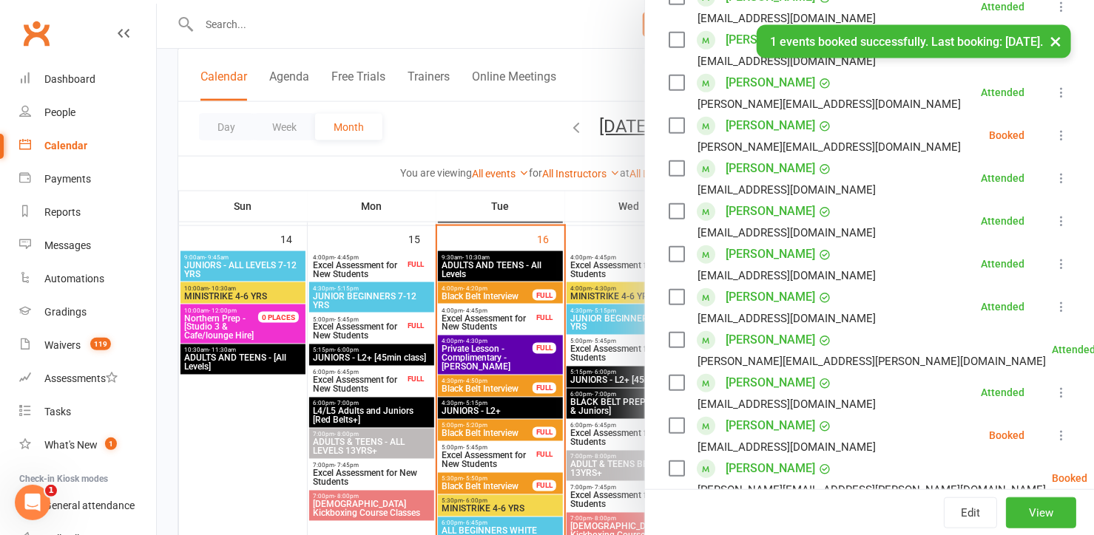
scroll to position [309, 0]
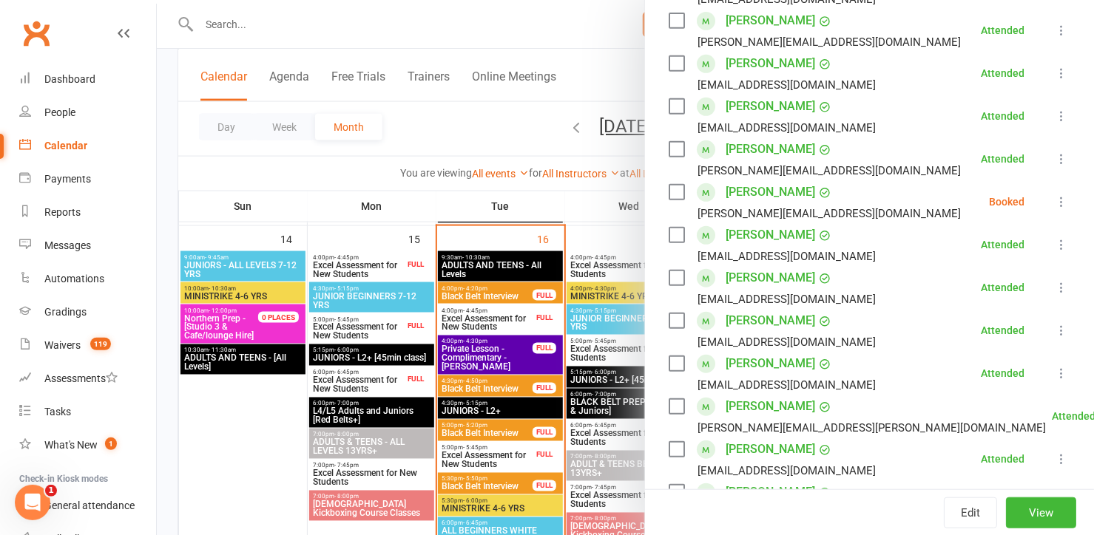
click at [1054, 203] on icon at bounding box center [1061, 202] width 15 height 15
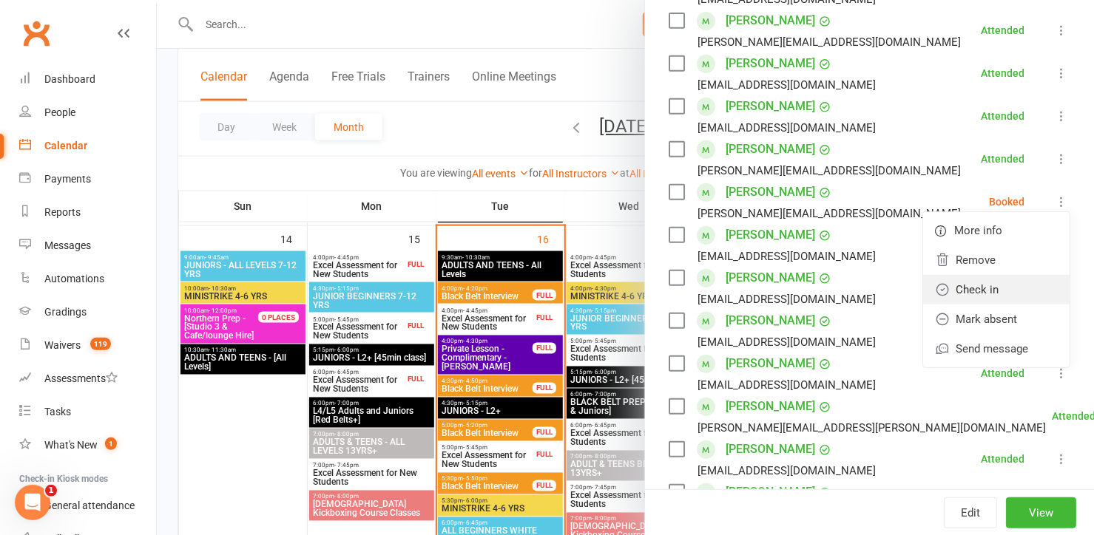
click at [953, 288] on link "Check in" at bounding box center [996, 290] width 146 height 30
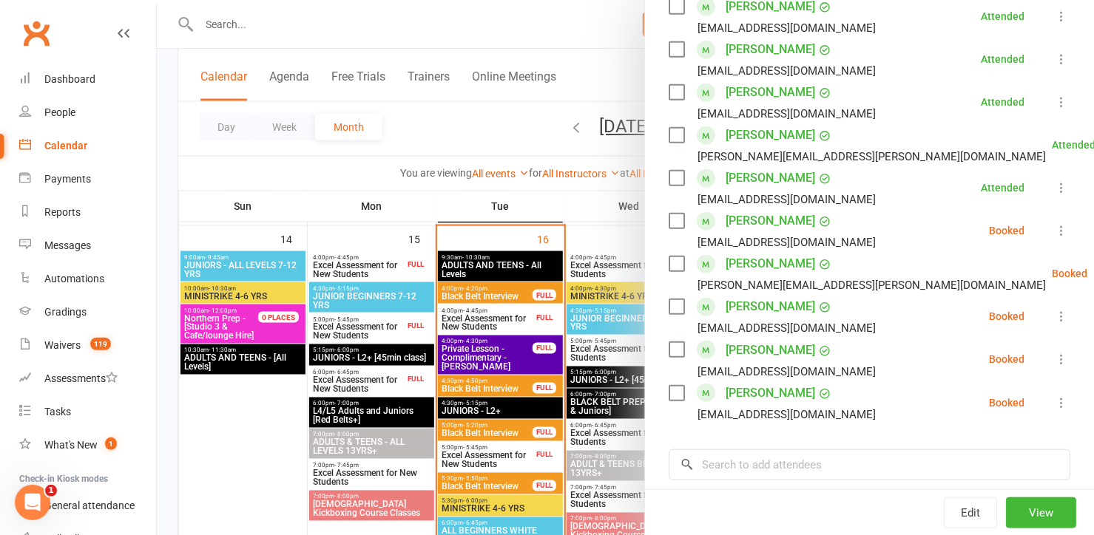
scroll to position [605, 0]
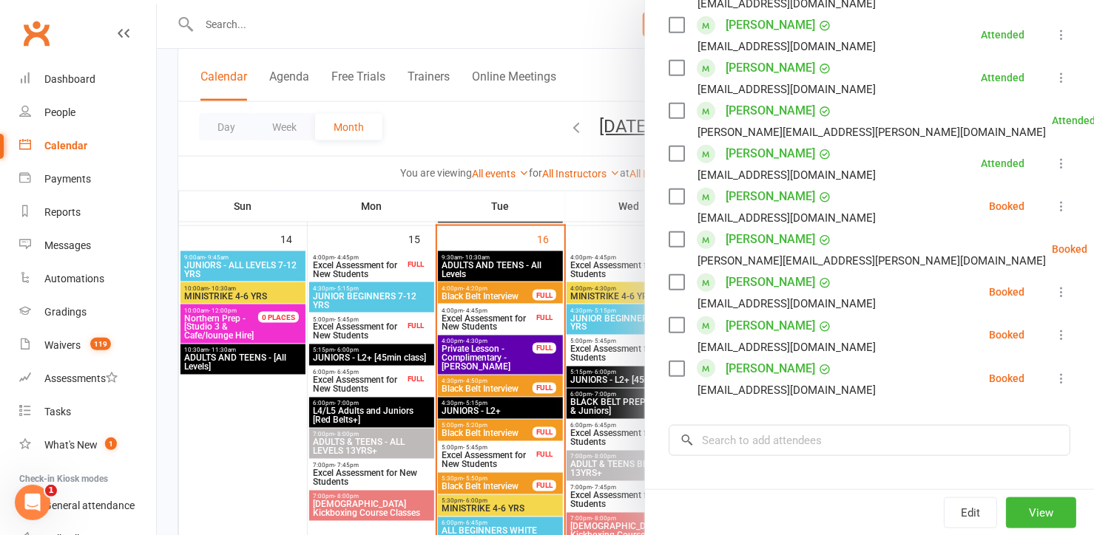
click at [1054, 299] on icon at bounding box center [1061, 292] width 15 height 15
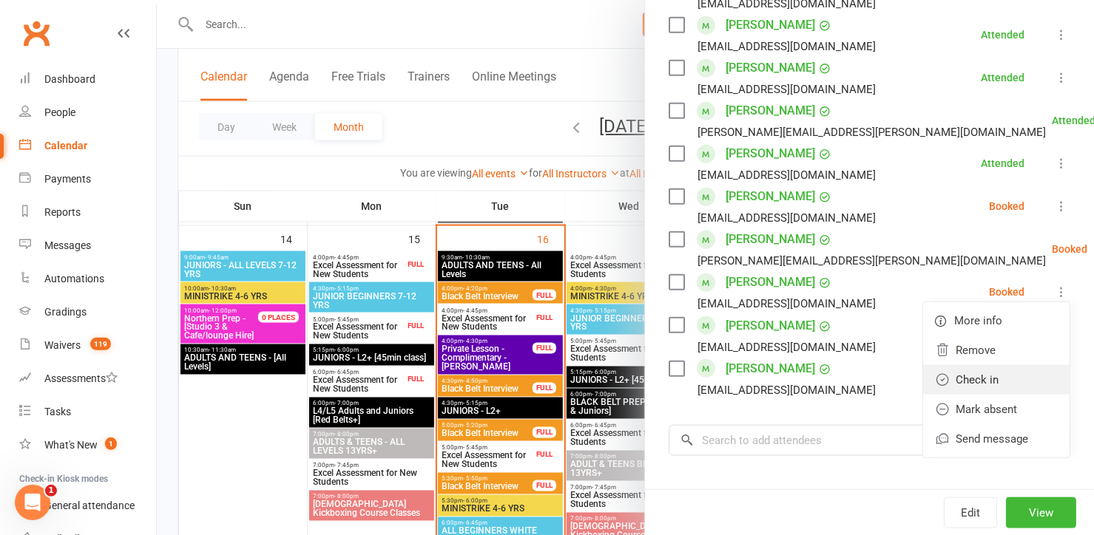
click at [990, 376] on link "Check in" at bounding box center [996, 380] width 146 height 30
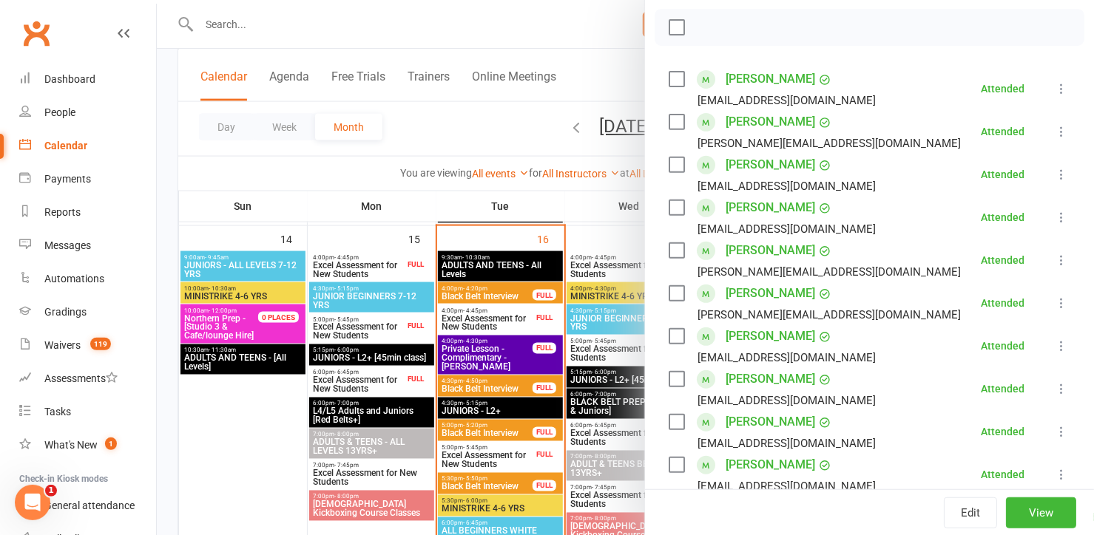
scroll to position [201, 0]
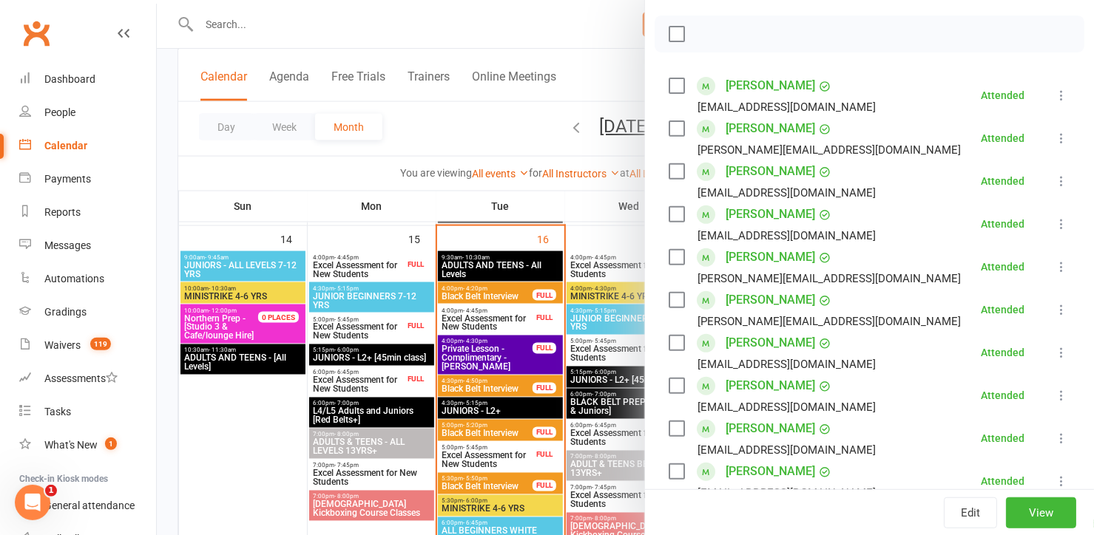
click at [290, 24] on div at bounding box center [625, 267] width 937 height 535
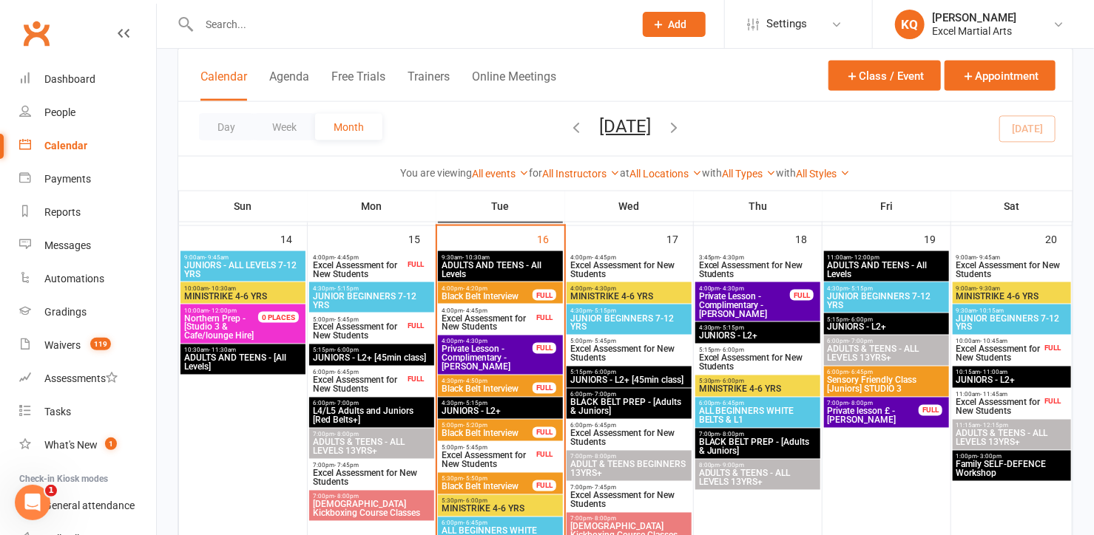
click at [289, 24] on input "text" at bounding box center [409, 24] width 429 height 21
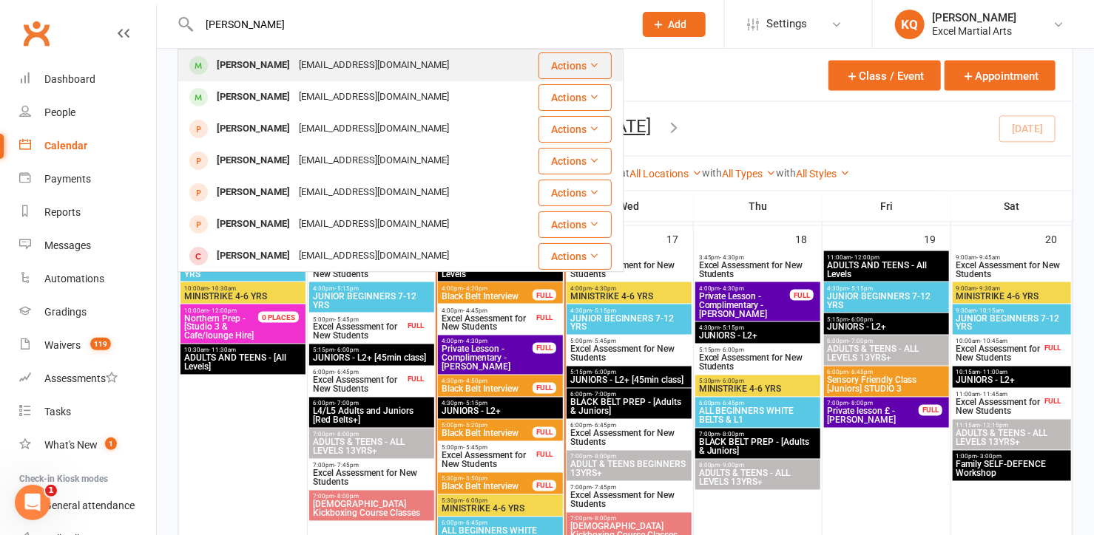
type input "[PERSON_NAME]"
click at [294, 73] on div "[EMAIL_ADDRESS][DOMAIN_NAME]" at bounding box center [373, 65] width 159 height 21
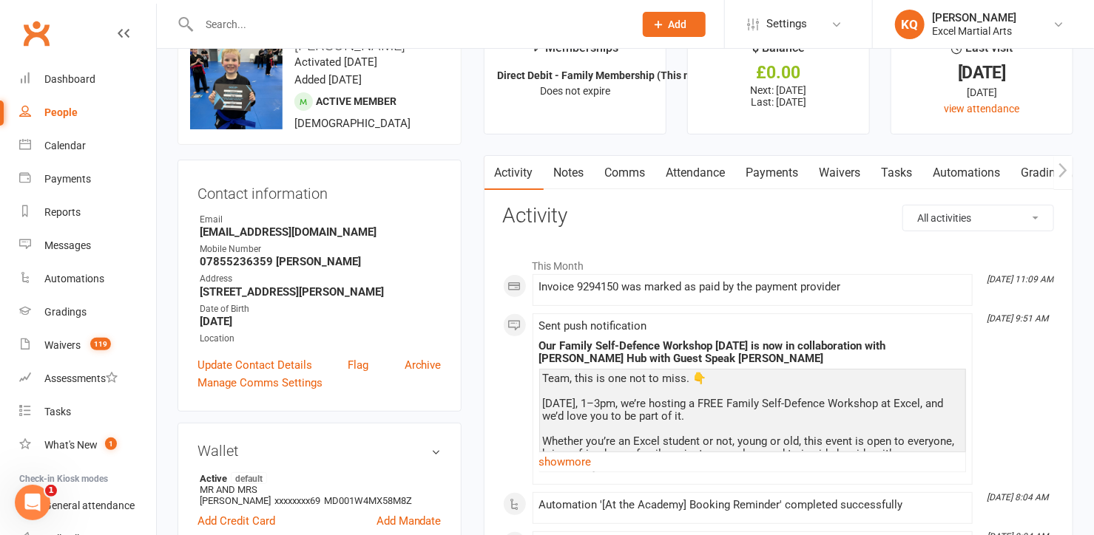
scroll to position [67, 0]
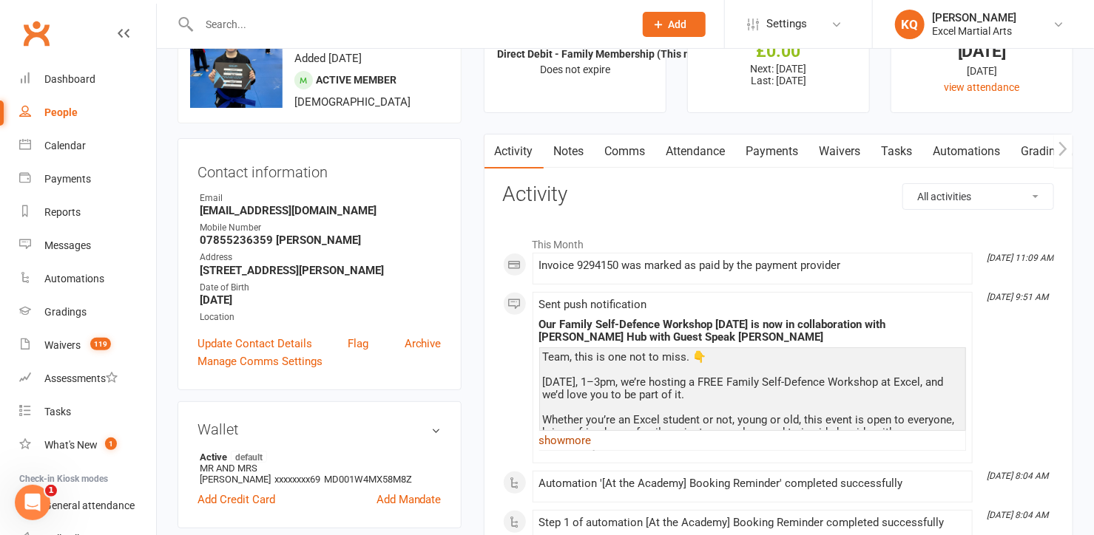
click at [564, 440] on link "show more" at bounding box center [752, 440] width 427 height 21
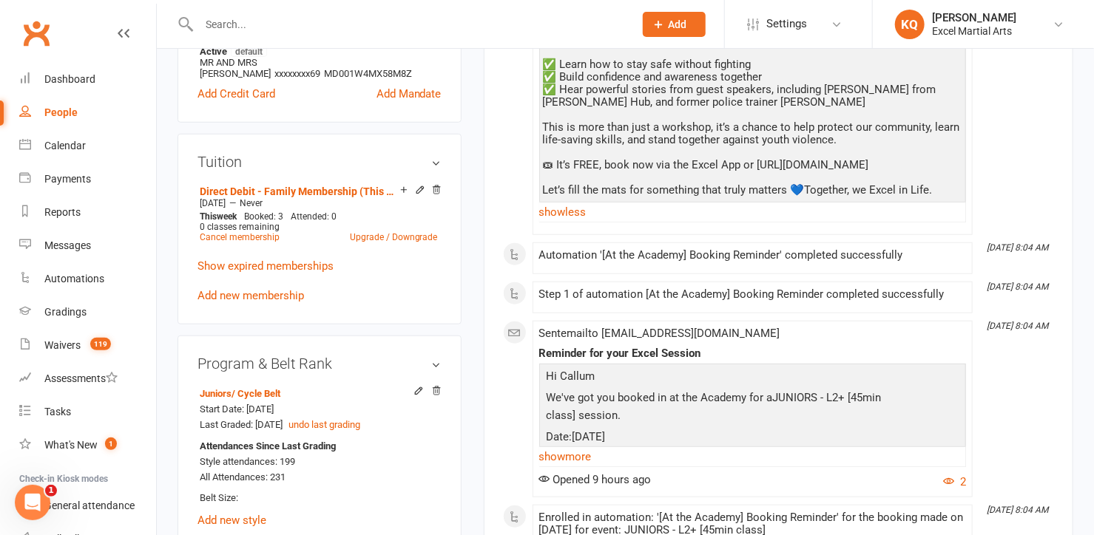
scroll to position [605, 0]
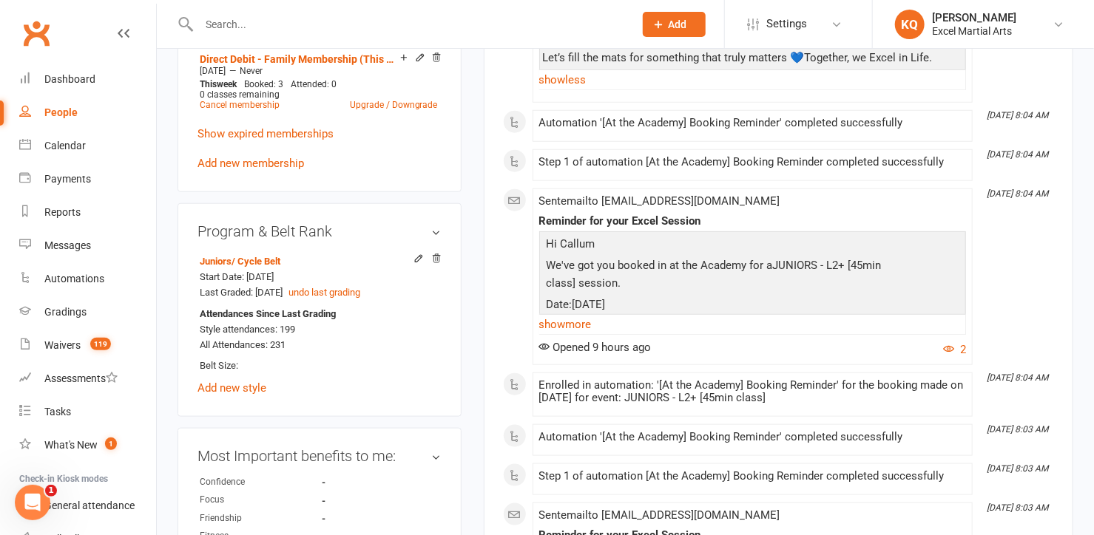
click at [571, 345] on div "Sent email to [EMAIL_ADDRESS][DOMAIN_NAME] Reminder for your Excel Session Hi […" at bounding box center [752, 276] width 427 height 163
click at [571, 335] on link "show more" at bounding box center [752, 324] width 427 height 21
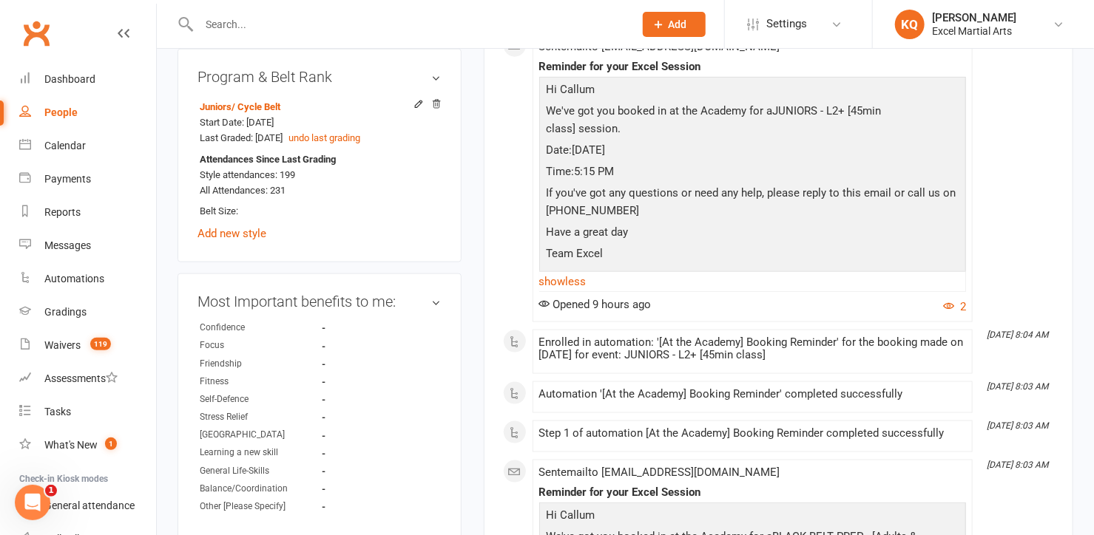
scroll to position [941, 0]
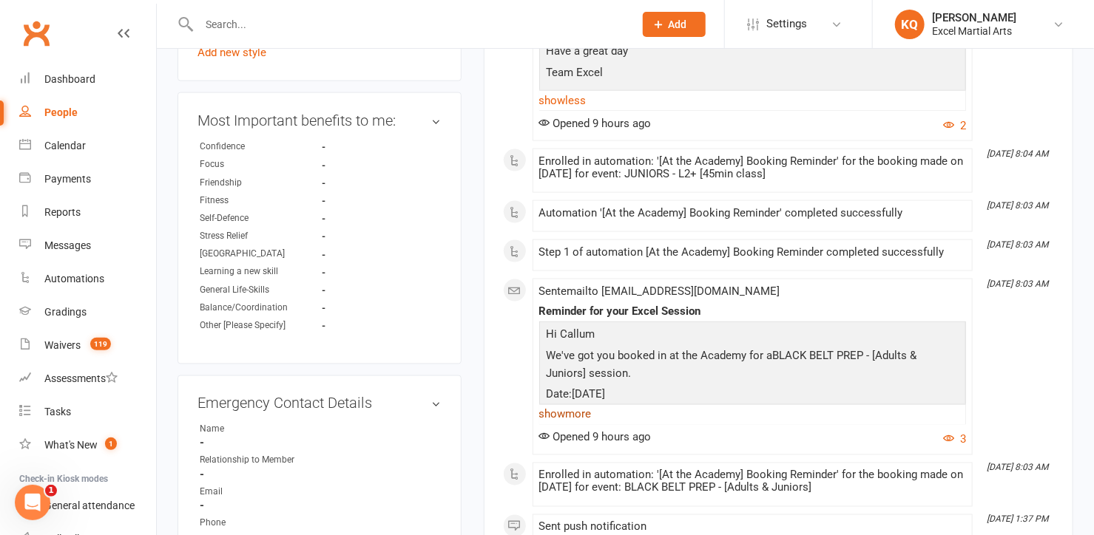
click at [569, 422] on link "show more" at bounding box center [752, 415] width 427 height 21
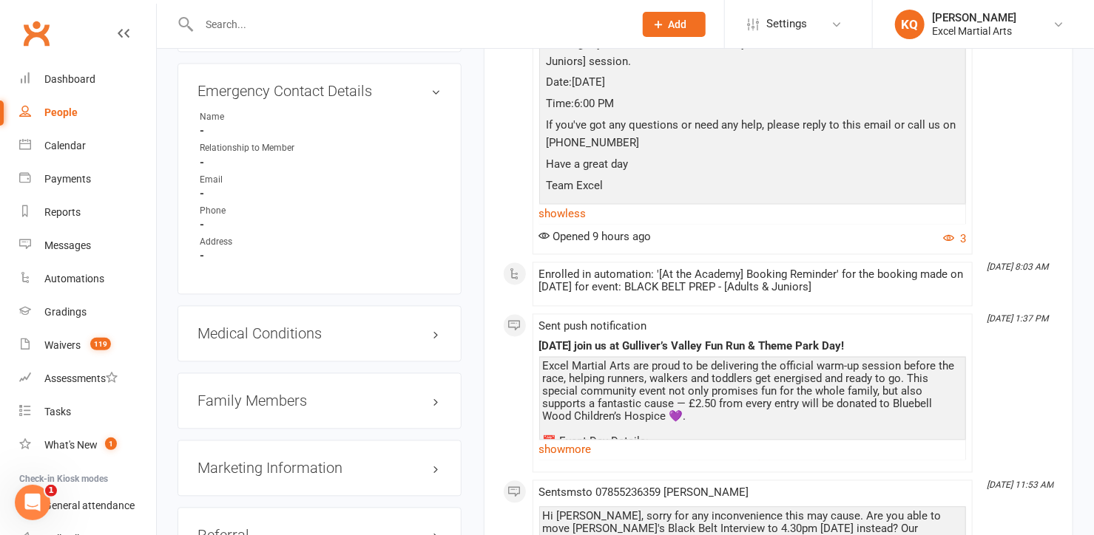
scroll to position [1277, 0]
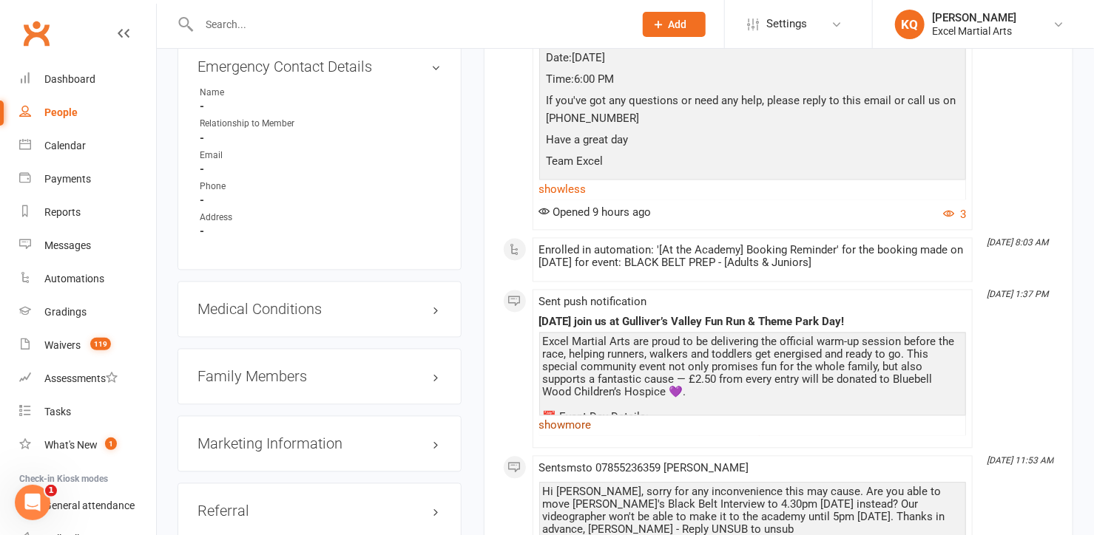
click at [584, 433] on link "show more" at bounding box center [752, 426] width 427 height 21
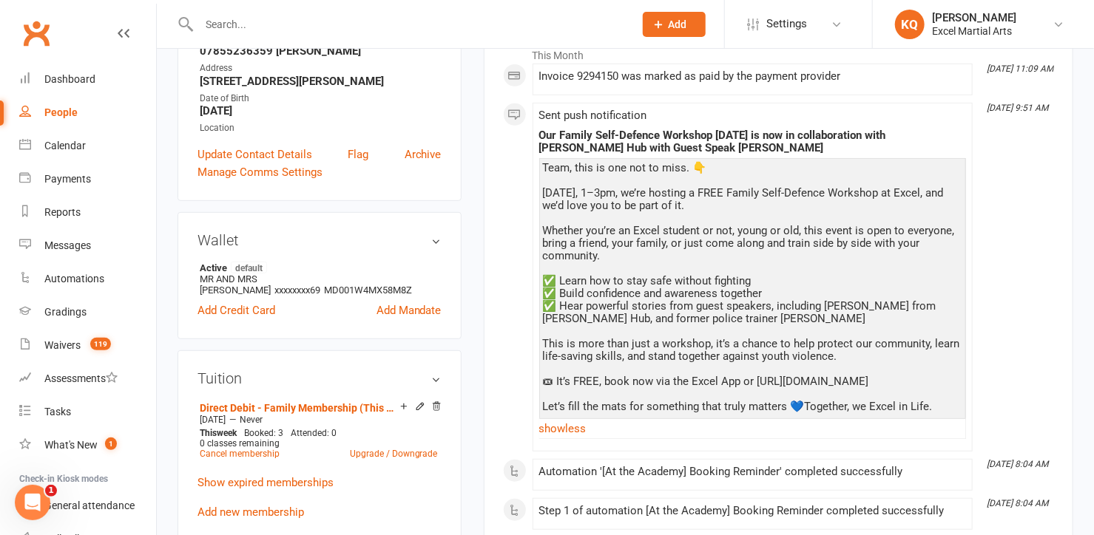
scroll to position [0, 0]
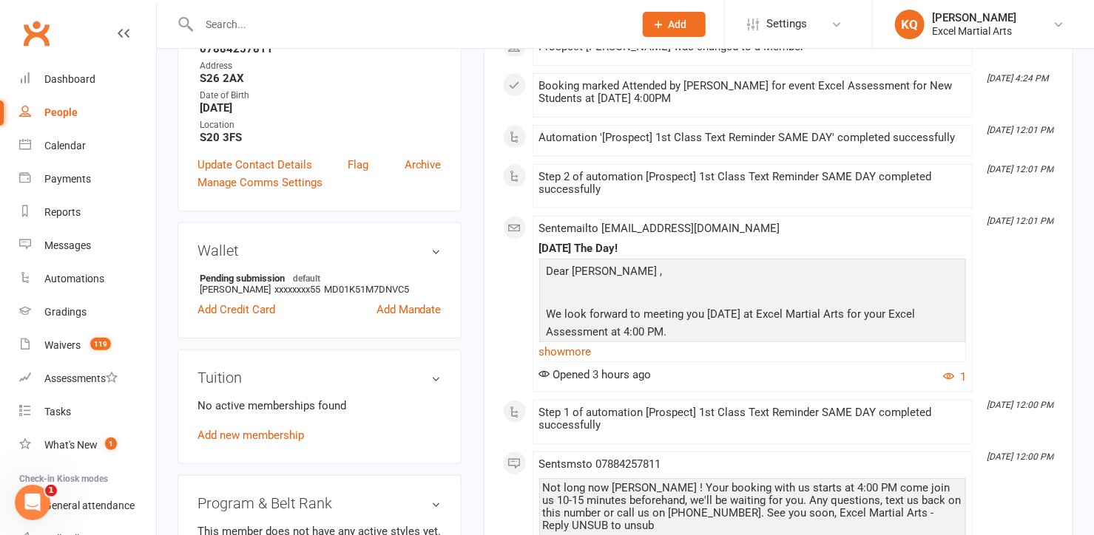
scroll to position [470, 0]
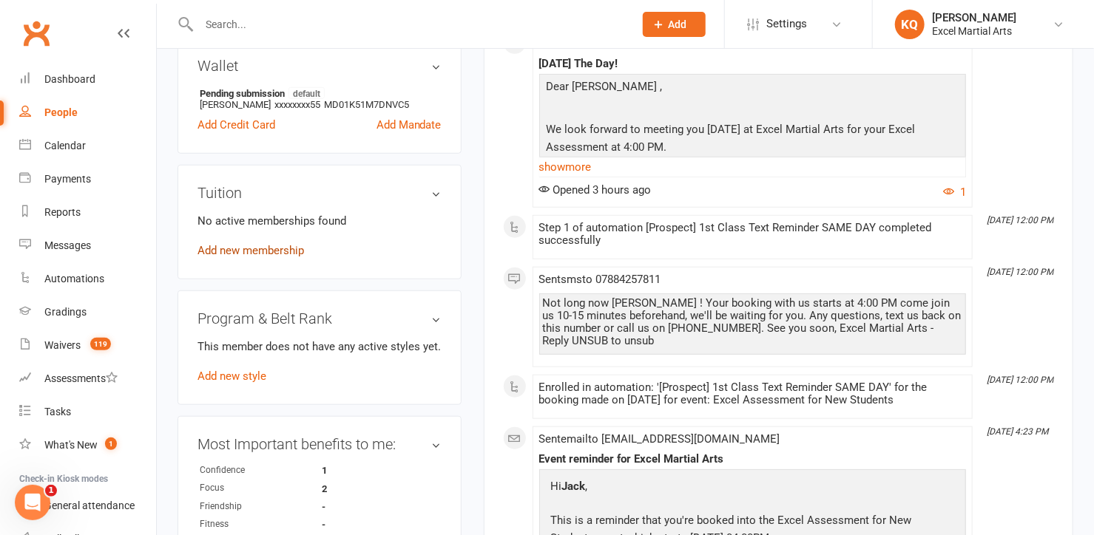
click at [225, 249] on link "Add new membership" at bounding box center [250, 250] width 106 height 13
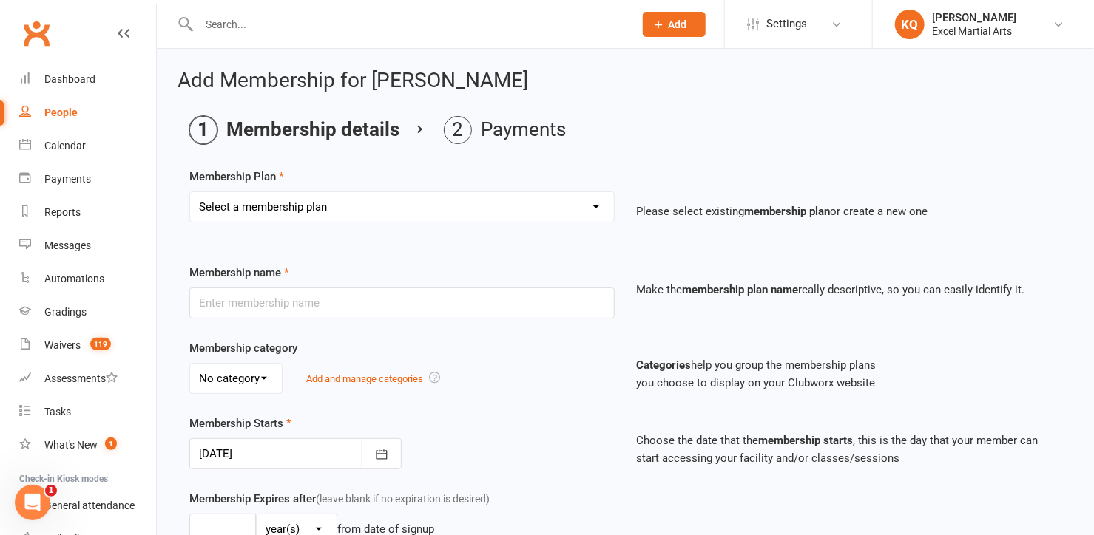
click at [300, 214] on select "Select a membership plan Create new Membership Plan Month to Month Limited Tuit…" at bounding box center [402, 207] width 424 height 30
select select "1"
click at [190, 192] on select "Select a membership plan Create new Membership Plan Month to Month Limited Tuit…" at bounding box center [402, 207] width 424 height 30
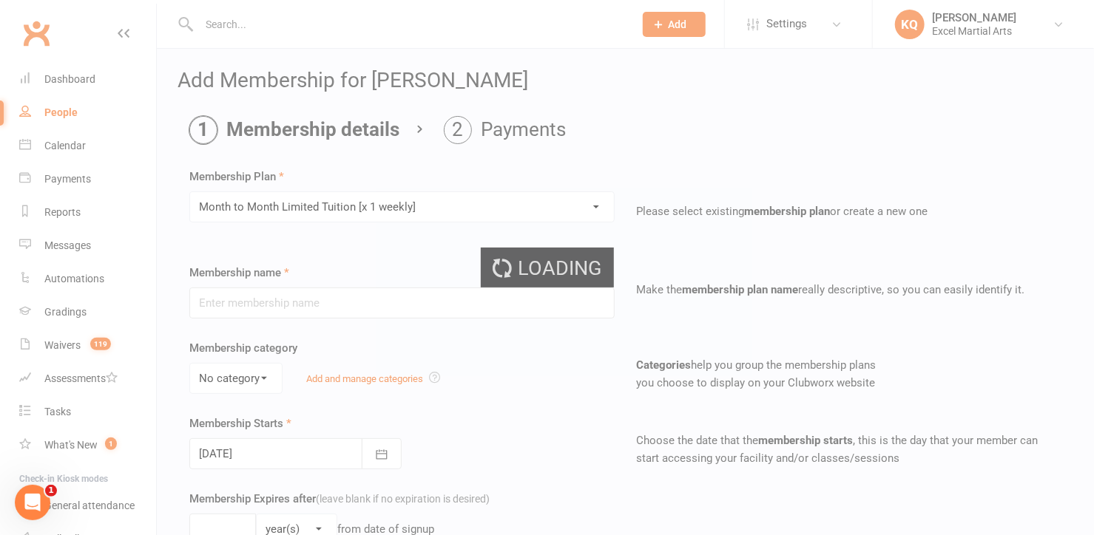
type input "Month to Month Limited Tuition [x 1 weekly]"
select select "2"
type input "0"
type input "5"
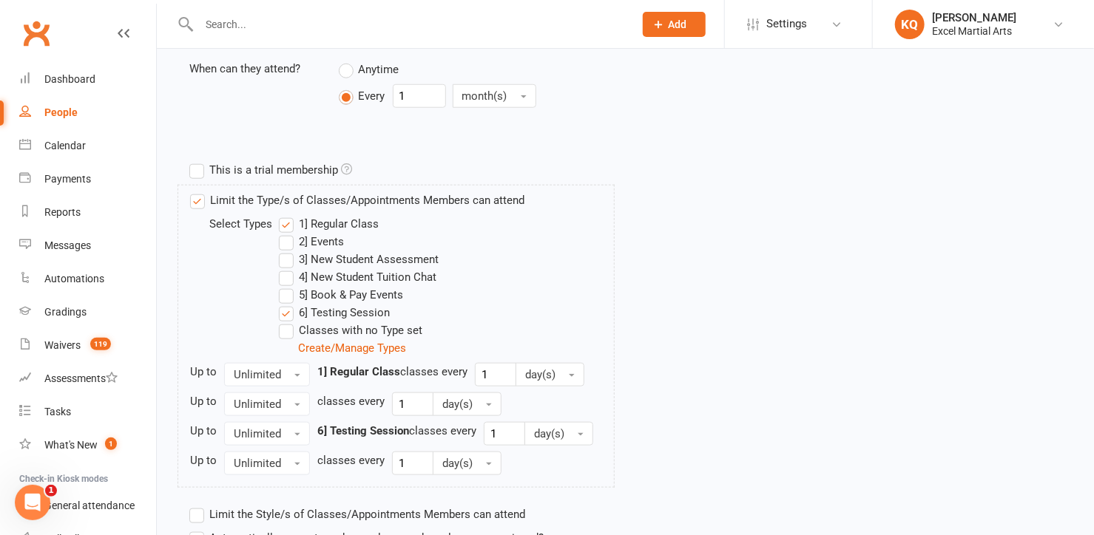
scroll to position [735, 0]
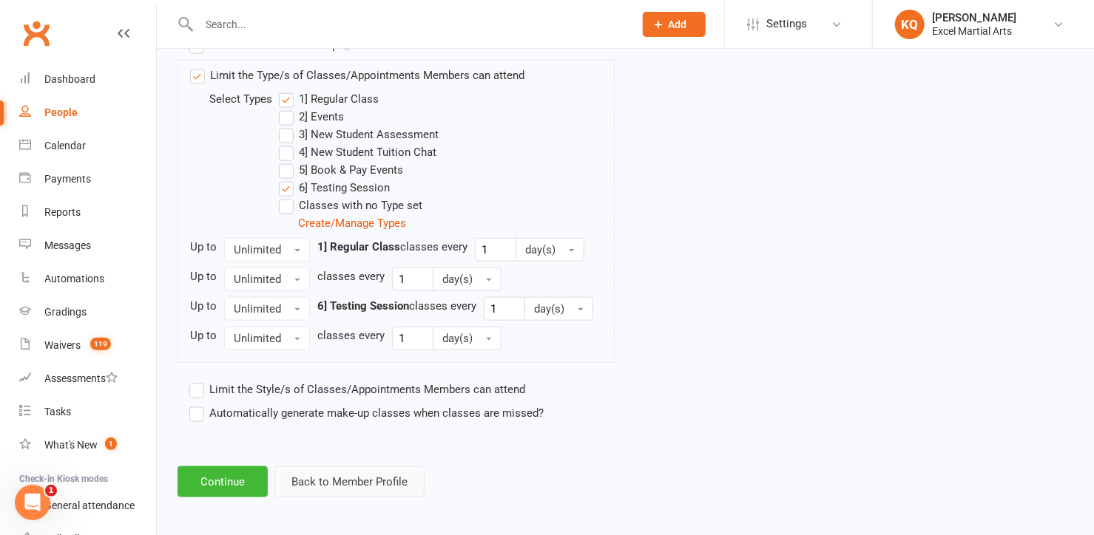
click at [346, 474] on button "Back to Member Profile" at bounding box center [349, 482] width 150 height 31
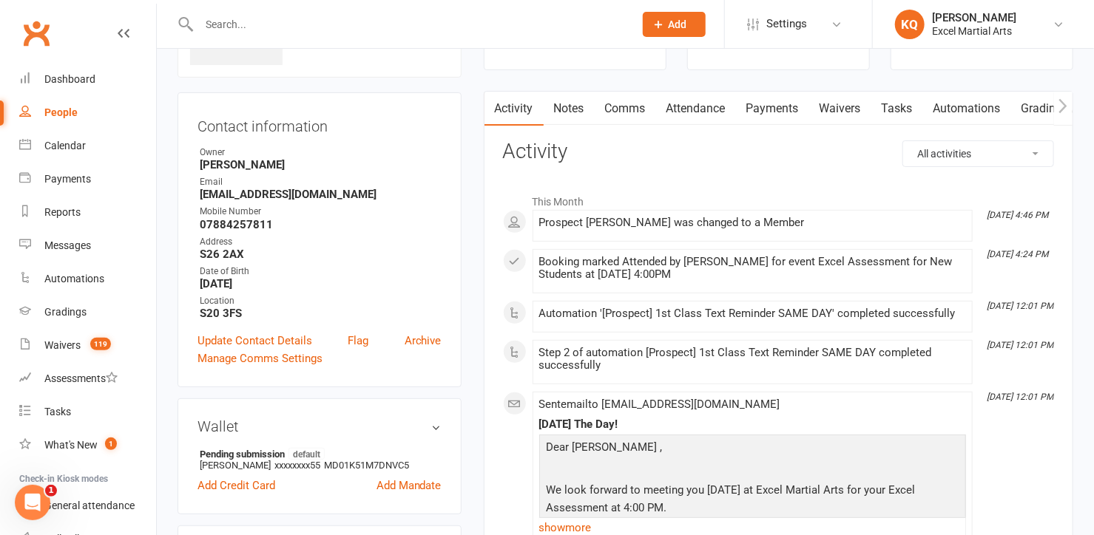
scroll to position [336, 0]
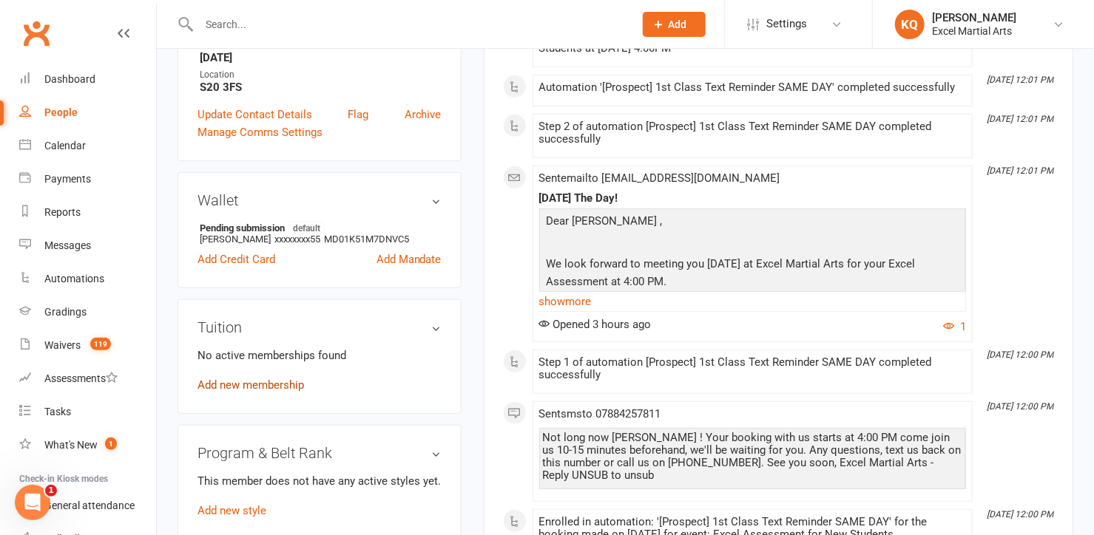
click at [252, 384] on link "Add new membership" at bounding box center [250, 385] width 106 height 13
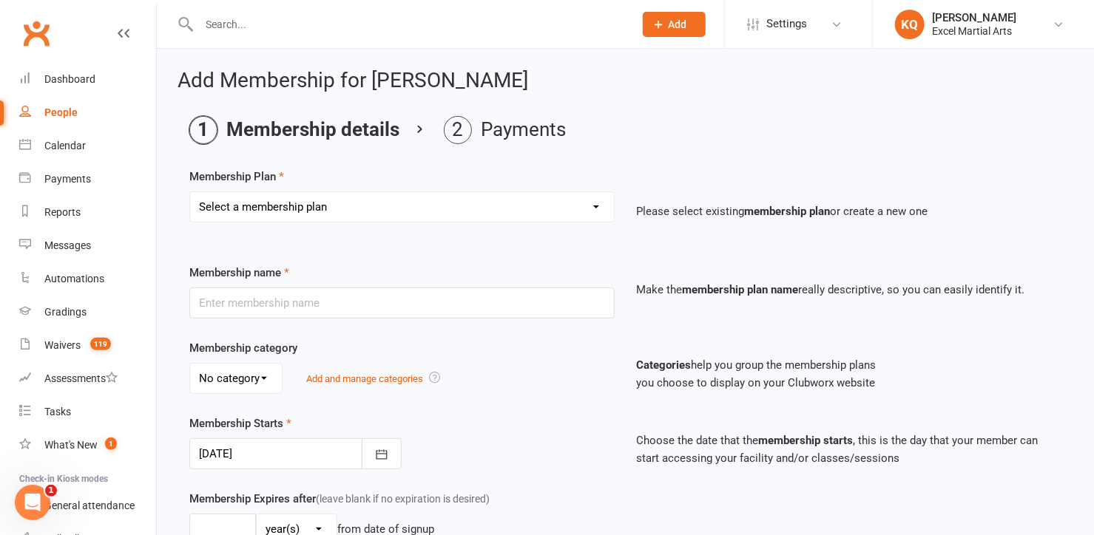
click at [327, 207] on select "Select a membership plan Create new Membership Plan Month to Month Limited Tuit…" at bounding box center [402, 207] width 424 height 30
select select "1"
click at [190, 192] on select "Select a membership plan Create new Membership Plan Month to Month Limited Tuit…" at bounding box center [402, 207] width 424 height 30
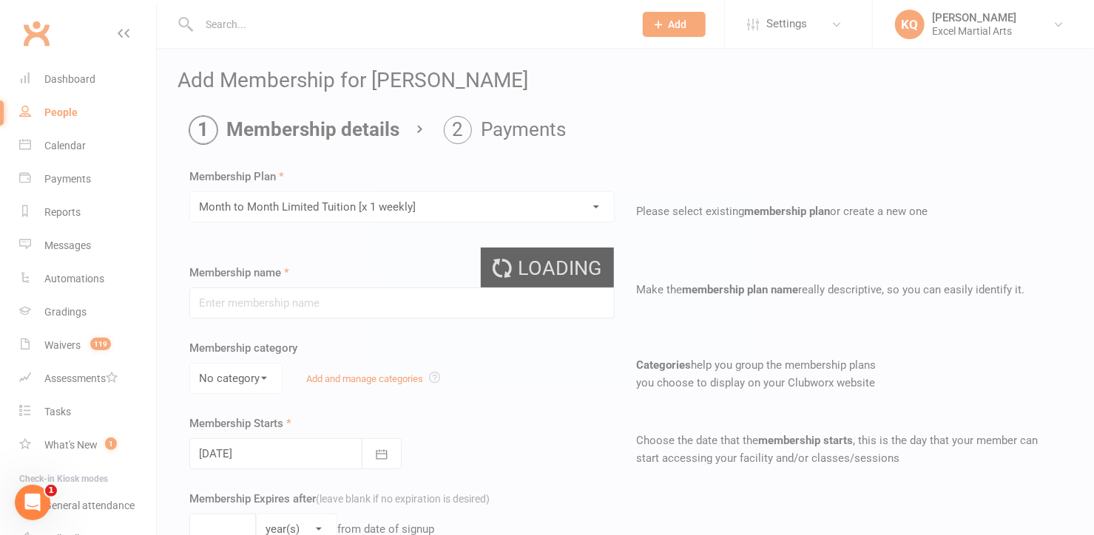
type input "Month to Month Limited Tuition [x 1 weekly]"
select select "2"
type input "0"
type input "5"
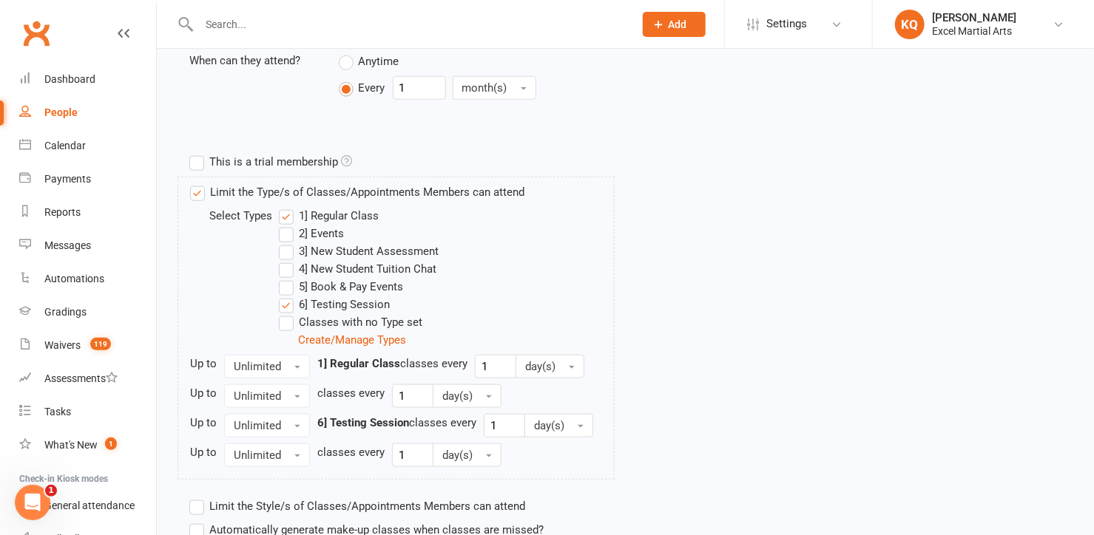
scroll to position [735, 0]
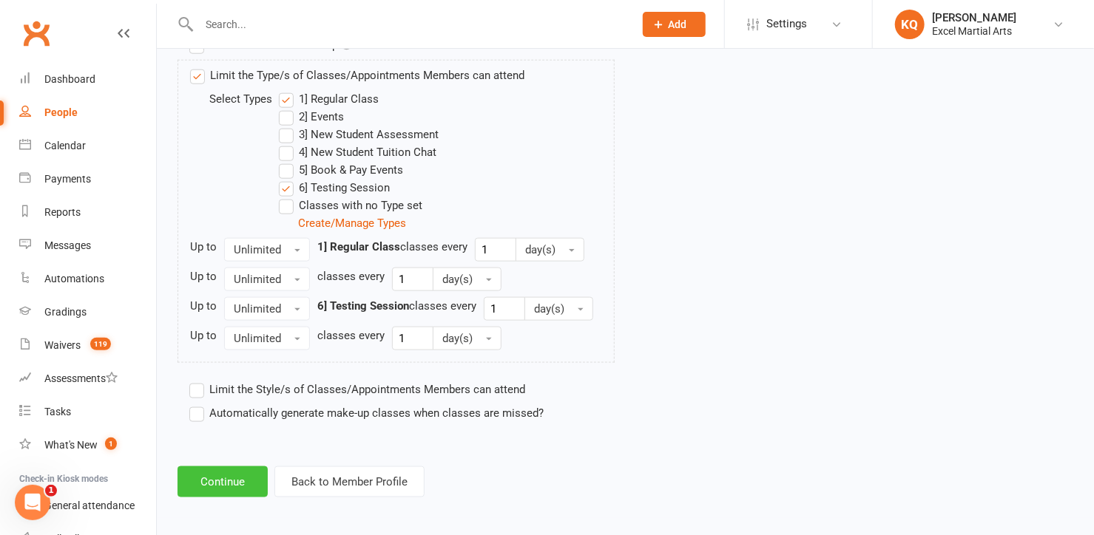
click at [211, 476] on button "Continue" at bounding box center [222, 482] width 90 height 31
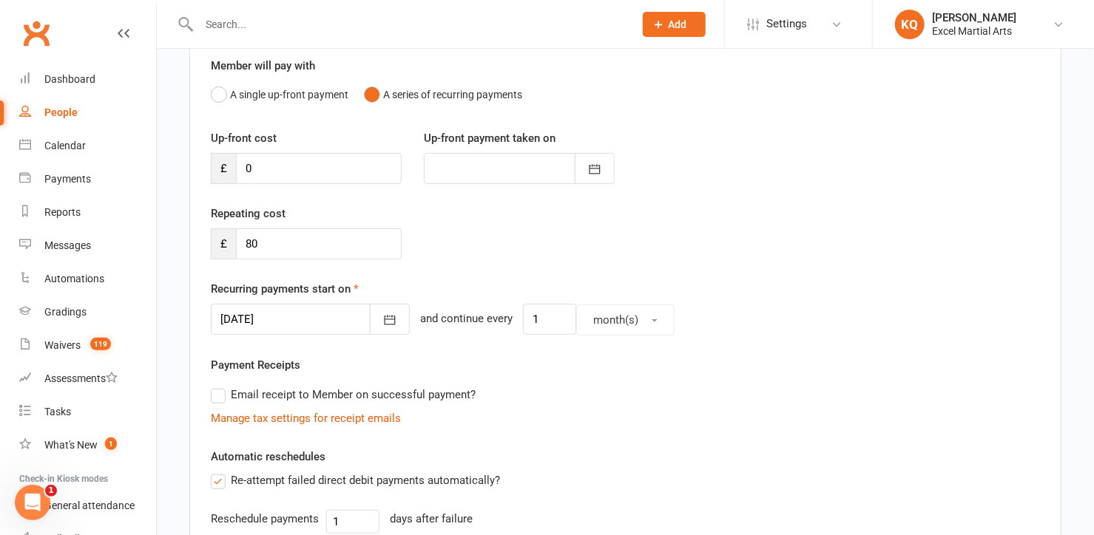
scroll to position [268, 0]
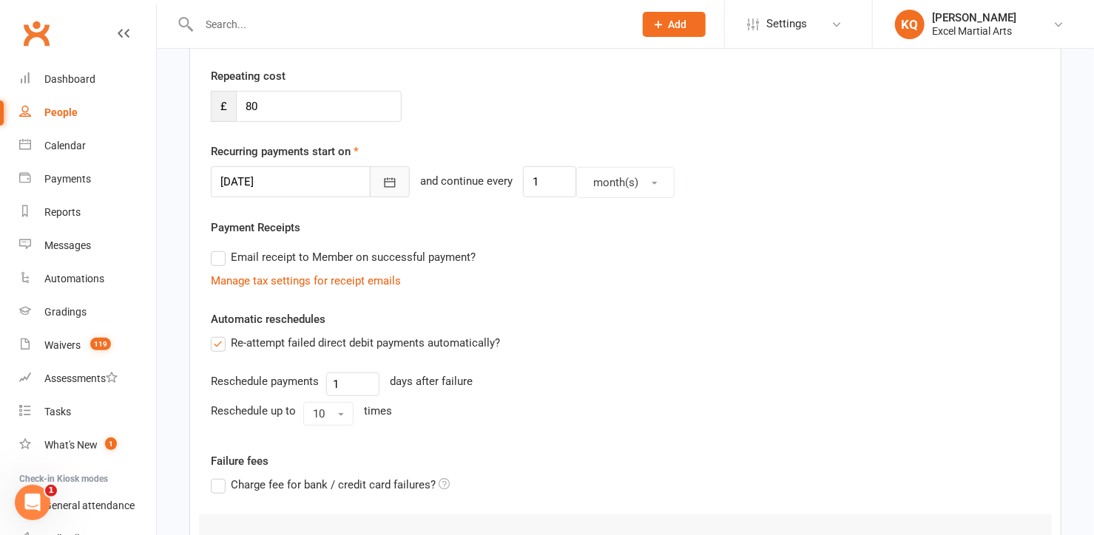
click at [382, 180] on icon "button" at bounding box center [389, 182] width 15 height 15
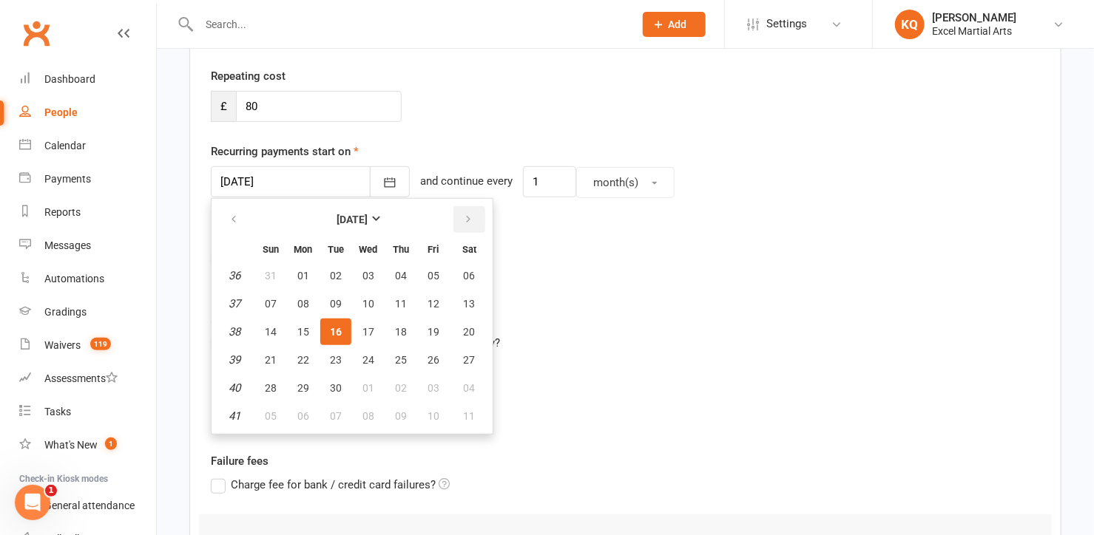
click at [466, 221] on icon "button" at bounding box center [468, 220] width 10 height 12
click at [362, 332] on span "15" at bounding box center [368, 332] width 12 height 12
type input "15 Oct 2025"
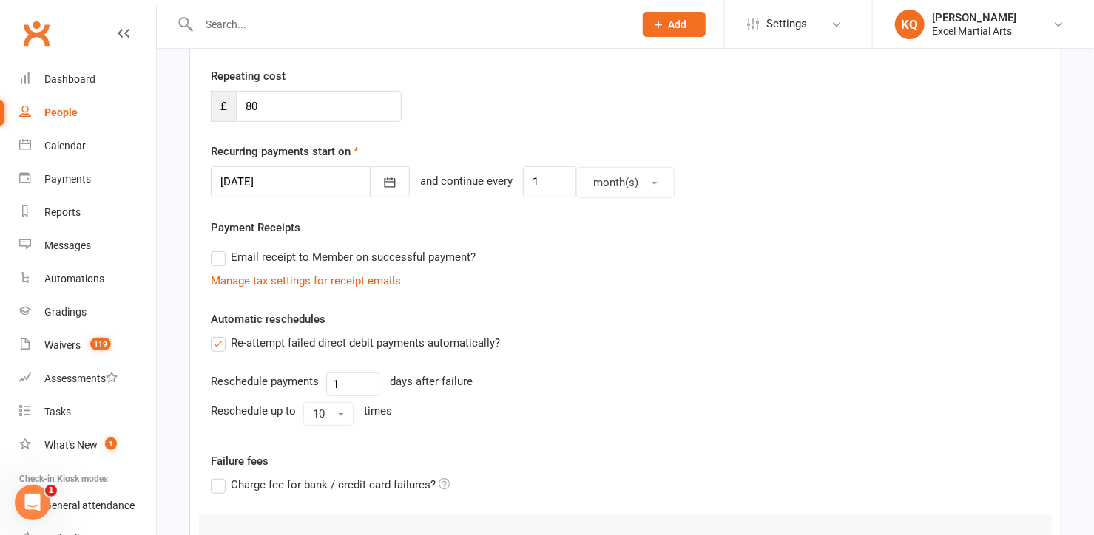
scroll to position [477, 0]
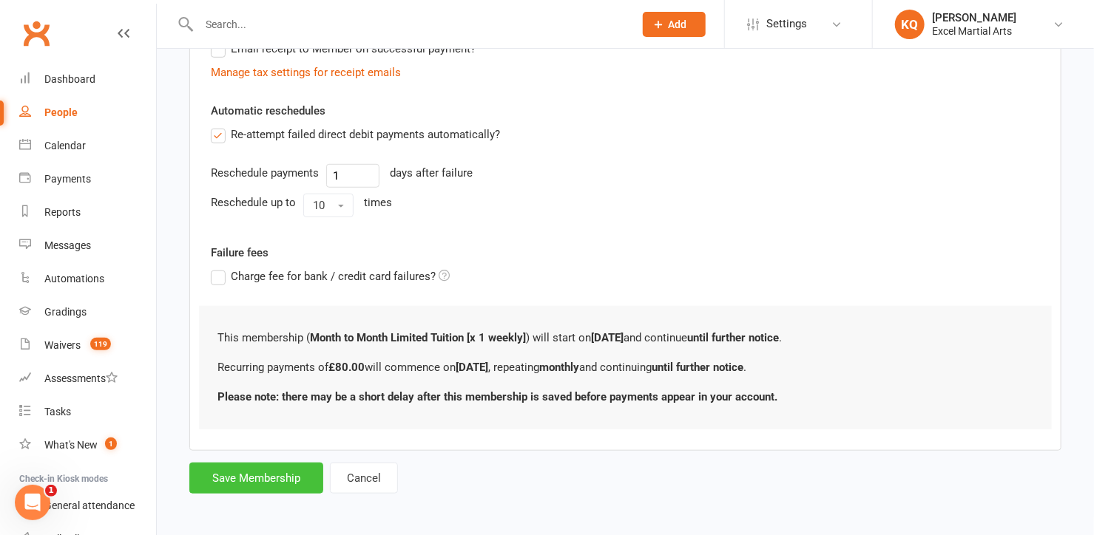
click at [240, 479] on button "Save Membership" at bounding box center [256, 478] width 134 height 31
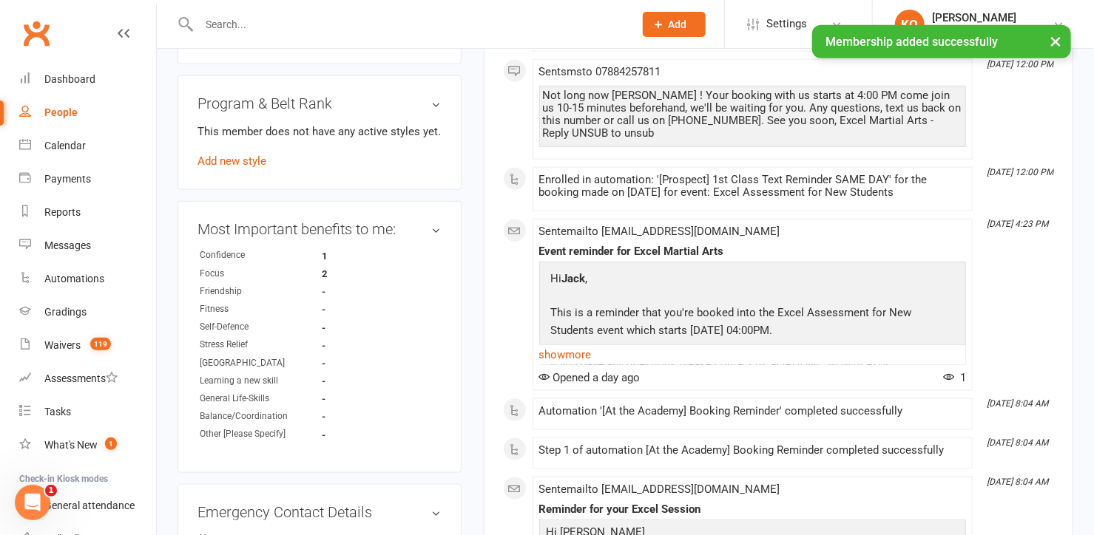
scroll to position [538, 0]
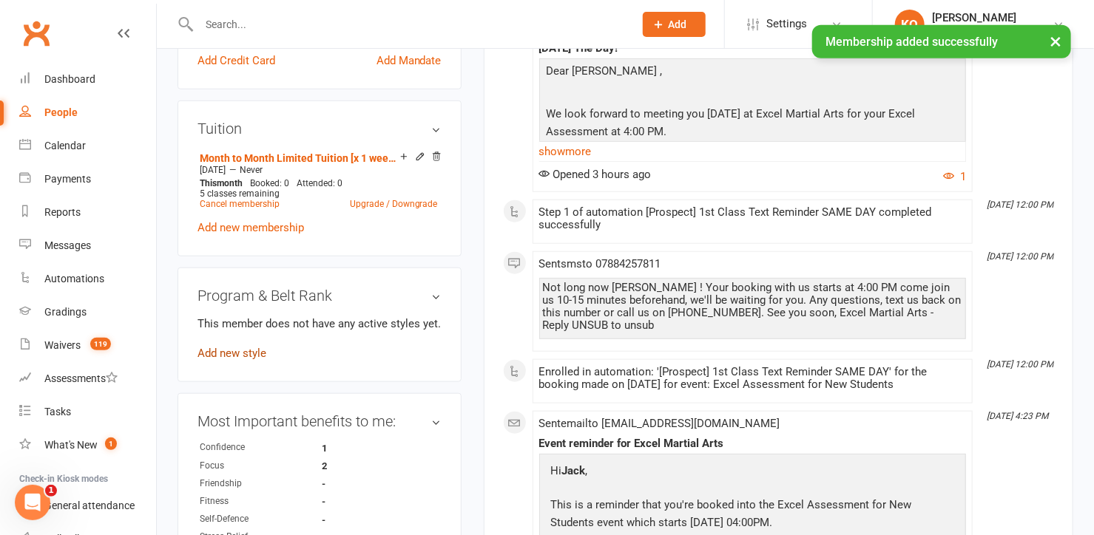
click at [229, 350] on link "Add new style" at bounding box center [231, 353] width 69 height 13
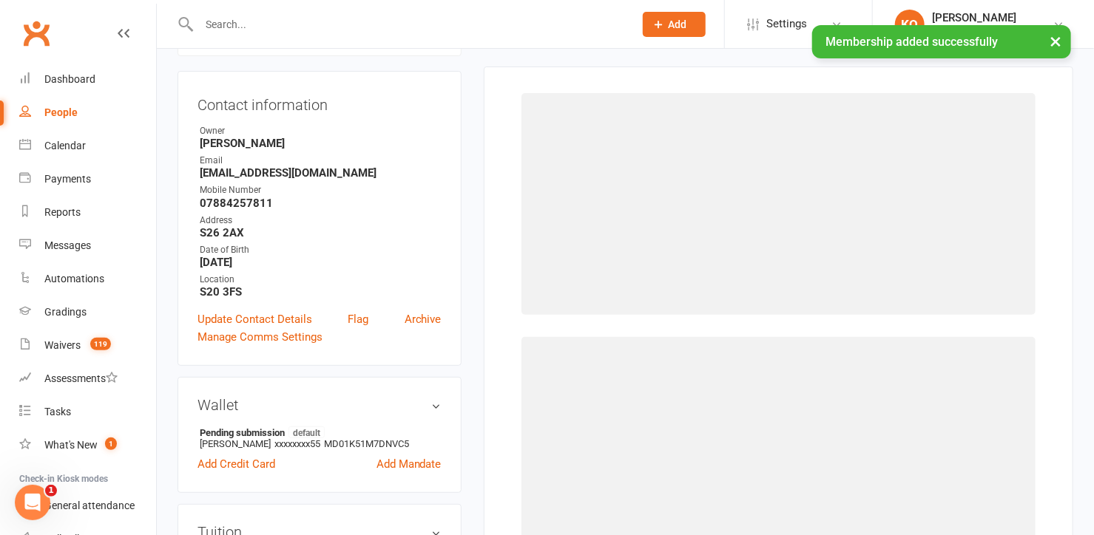
scroll to position [126, 0]
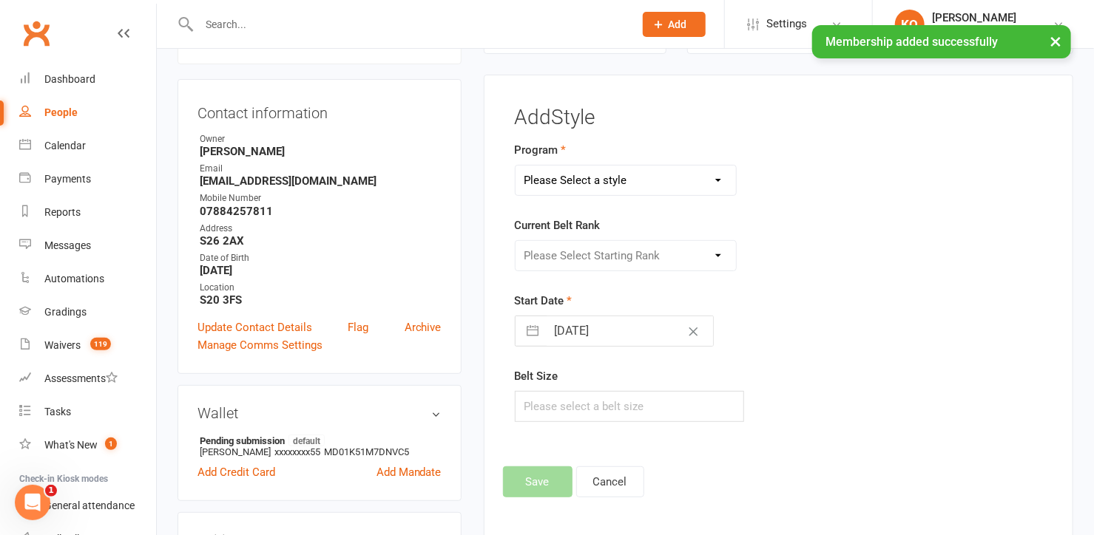
click at [586, 178] on select "Please Select a style Adults & Teens Juniors Ministrike" at bounding box center [625, 181] width 220 height 30
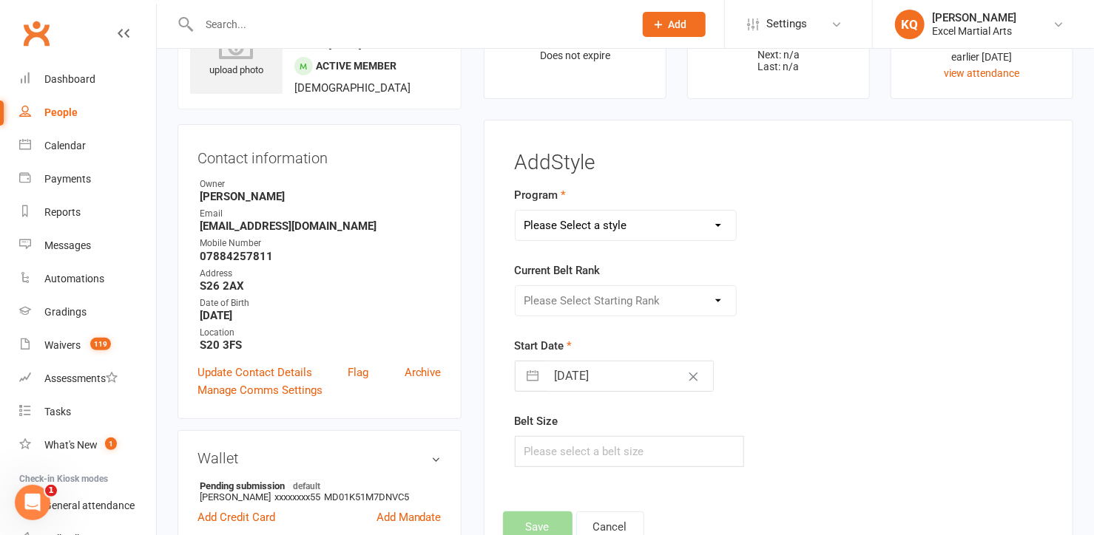
scroll to position [201, 0]
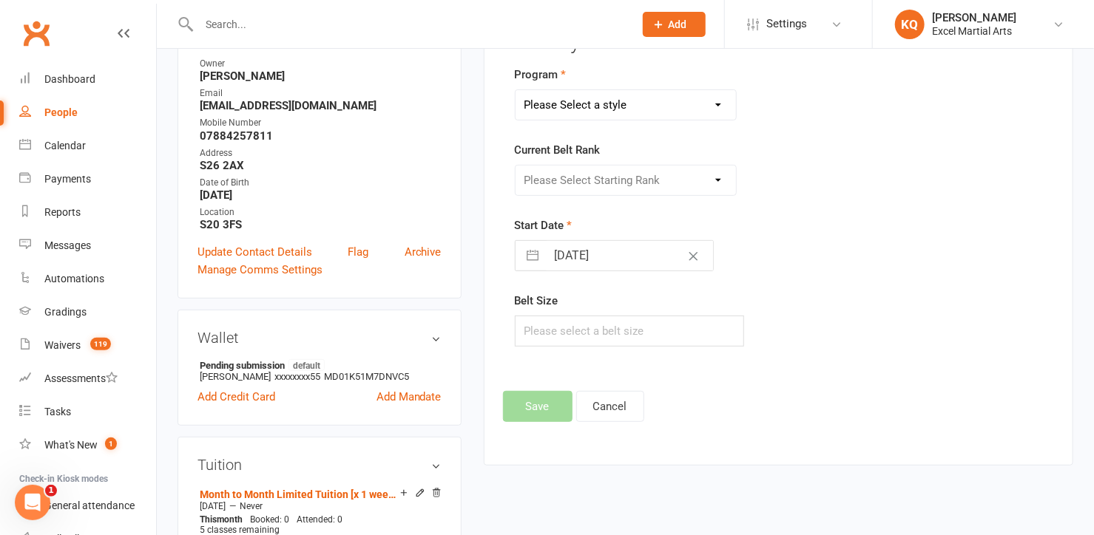
click at [549, 177] on div "Please Select Starting Rank" at bounding box center [626, 180] width 222 height 31
click at [555, 111] on select "Please Select a style Adults & Teens Juniors Ministrike" at bounding box center [625, 105] width 220 height 30
select select "1600"
click at [515, 90] on select "Please Select a style Adults & Teens Juniors Ministrike" at bounding box center [625, 105] width 220 height 30
click at [571, 175] on select "Please Select Starting Rank Excel Experience White Belt Yellow Belt Orange Belt…" at bounding box center [625, 181] width 220 height 30
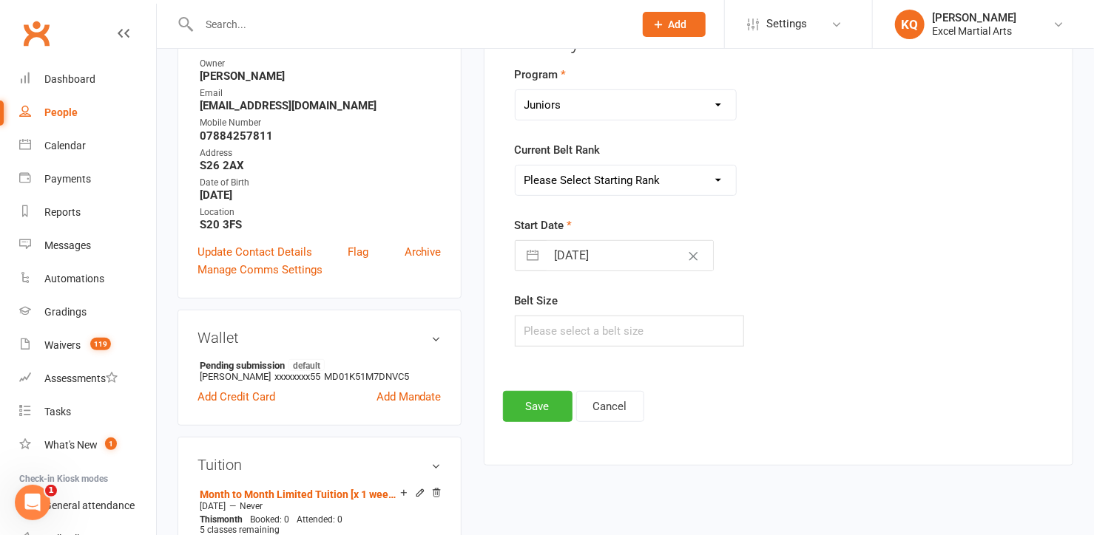
select select "15673"
click at [515, 166] on select "Please Select Starting Rank Excel Experience White Belt Yellow Belt Orange Belt…" at bounding box center [625, 181] width 220 height 30
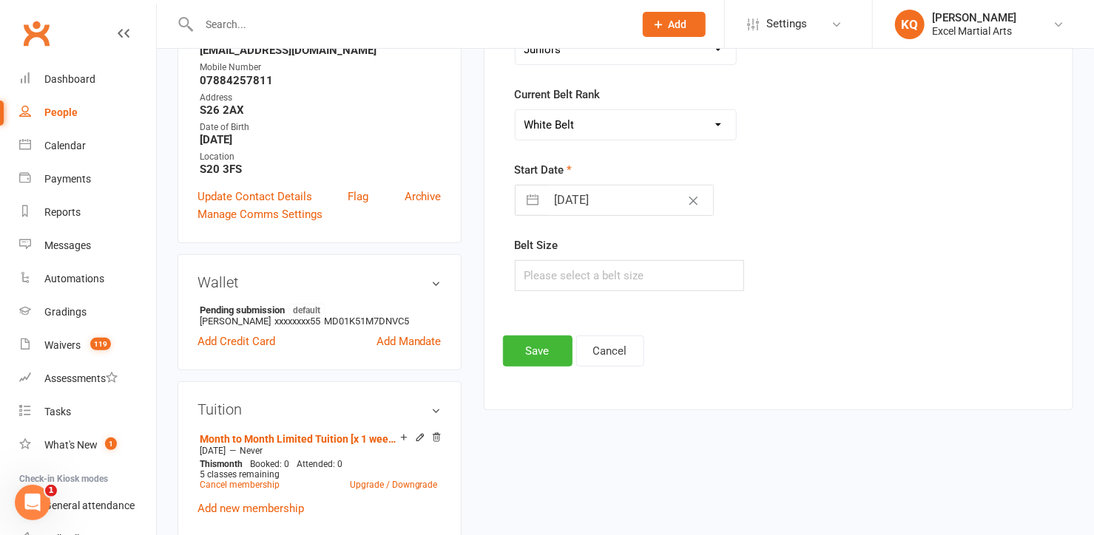
scroll to position [470, 0]
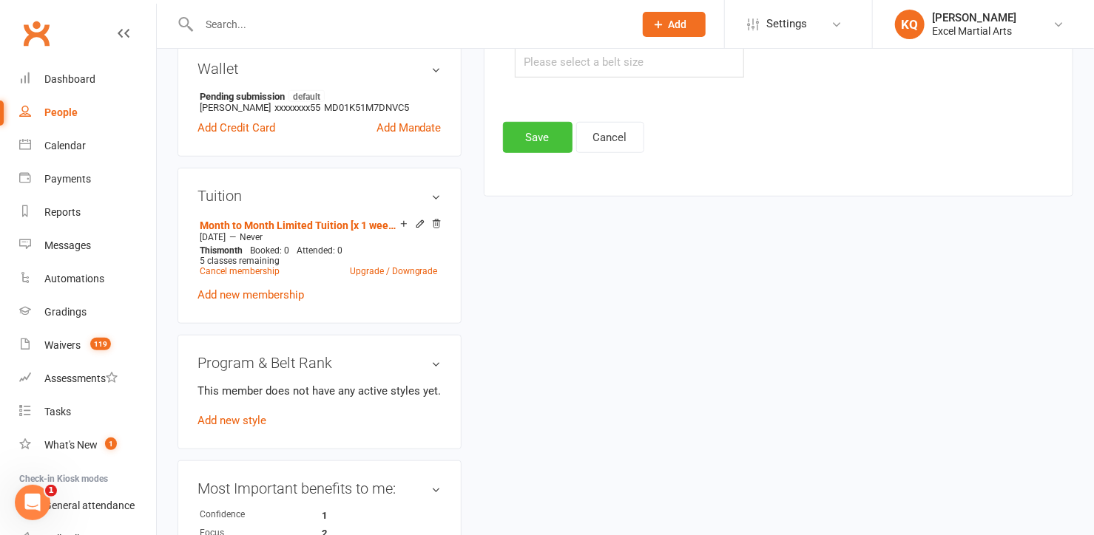
click at [530, 141] on button "Save" at bounding box center [538, 137] width 70 height 31
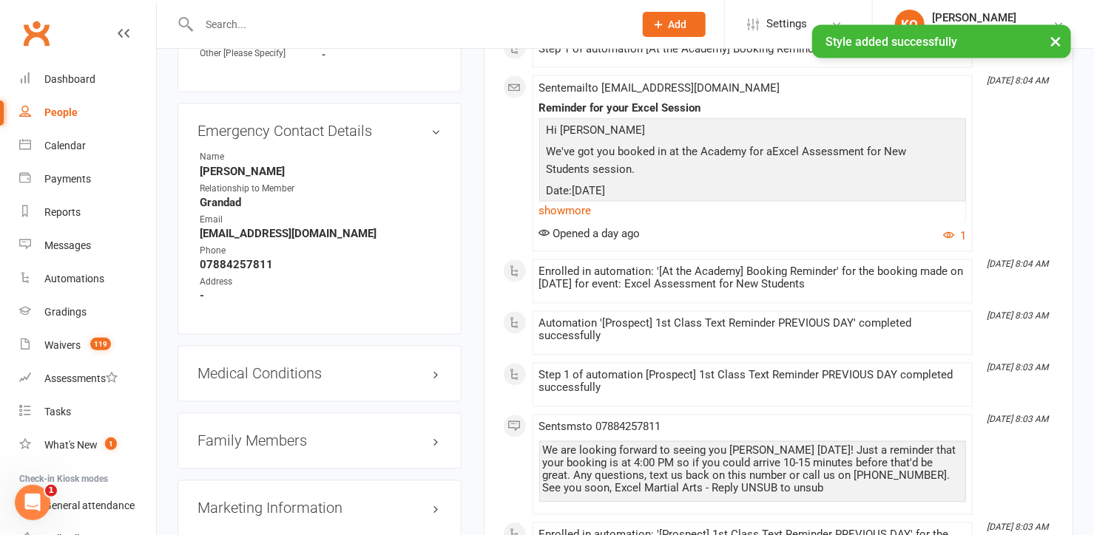
scroll to position [1412, 0]
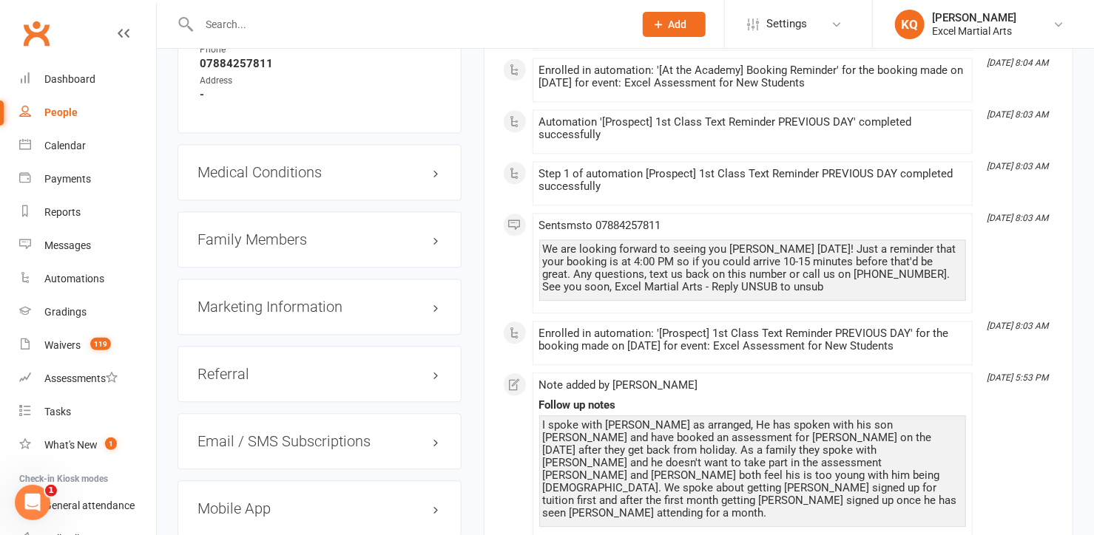
click at [444, 173] on div "Medical Conditions edit" at bounding box center [319, 172] width 284 height 56
click at [433, 177] on h3 "Medical Conditions edit" at bounding box center [319, 172] width 244 height 16
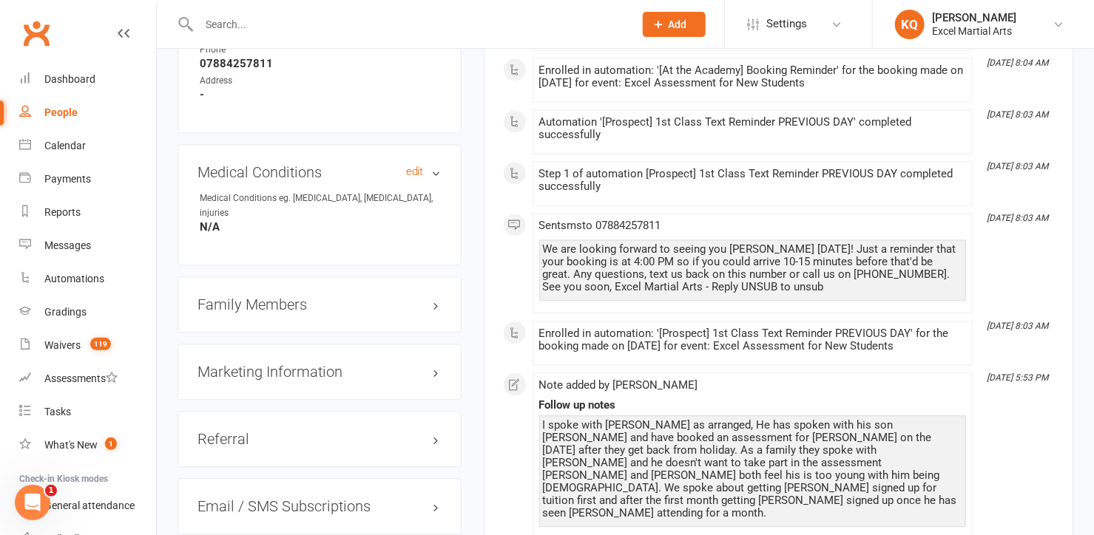
click at [433, 175] on h3 "Medical Conditions edit" at bounding box center [319, 172] width 244 height 16
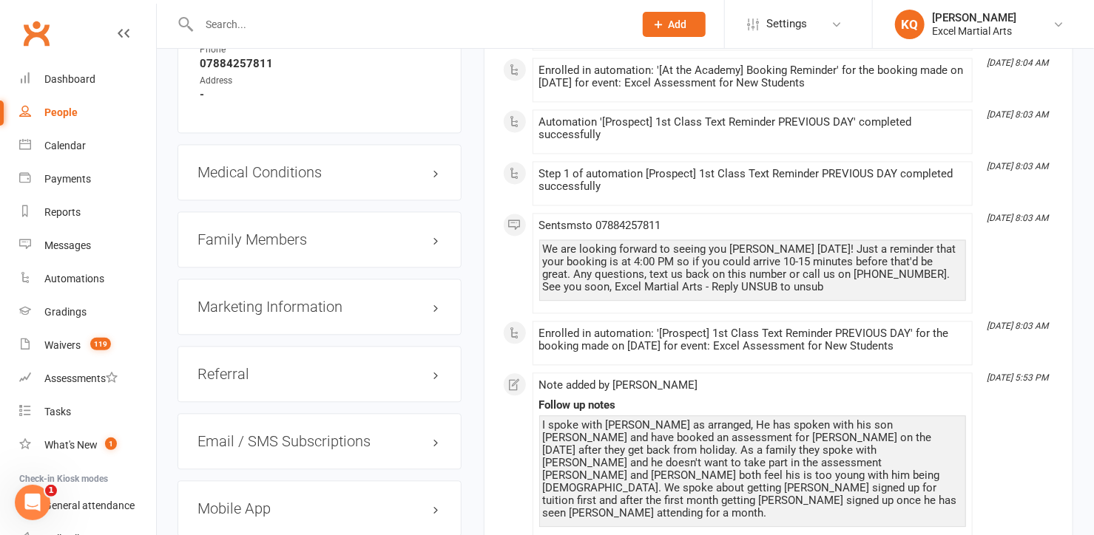
click at [433, 239] on h3 "Family Members" at bounding box center [319, 239] width 244 height 16
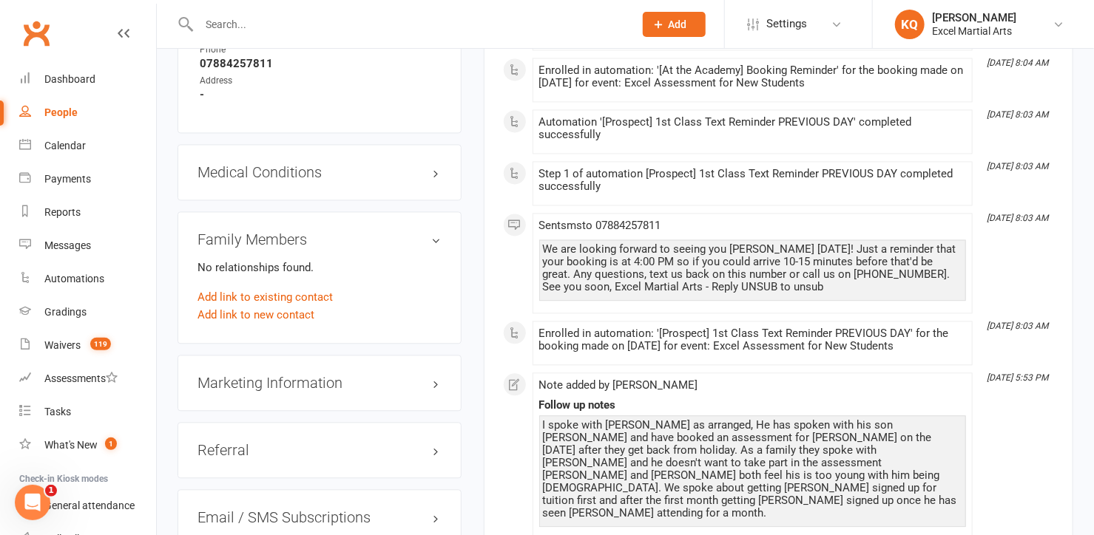
click at [433, 239] on h3 "Family Members" at bounding box center [319, 239] width 244 height 16
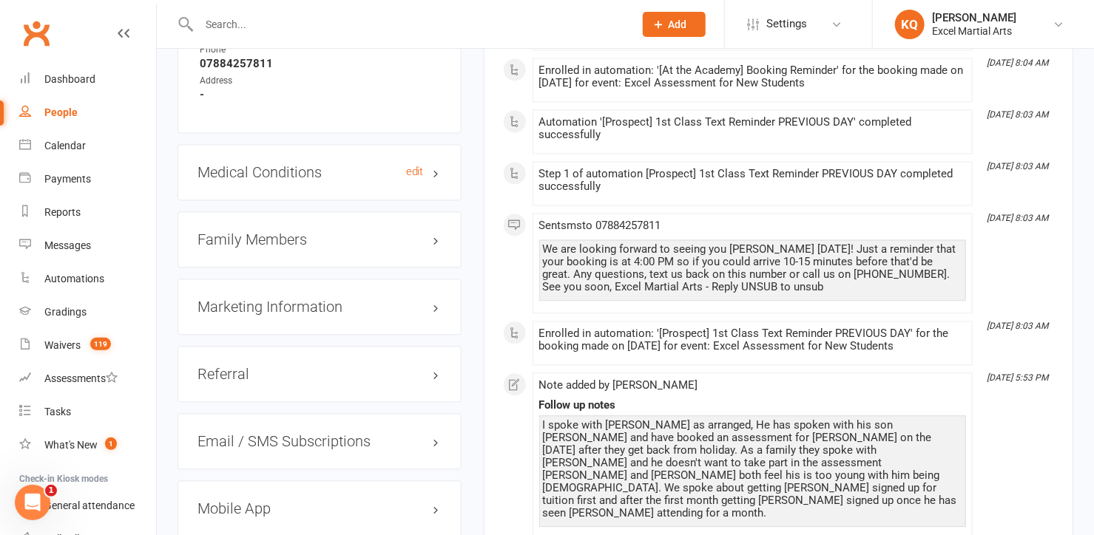
click at [436, 174] on h3 "Medical Conditions edit" at bounding box center [319, 172] width 244 height 16
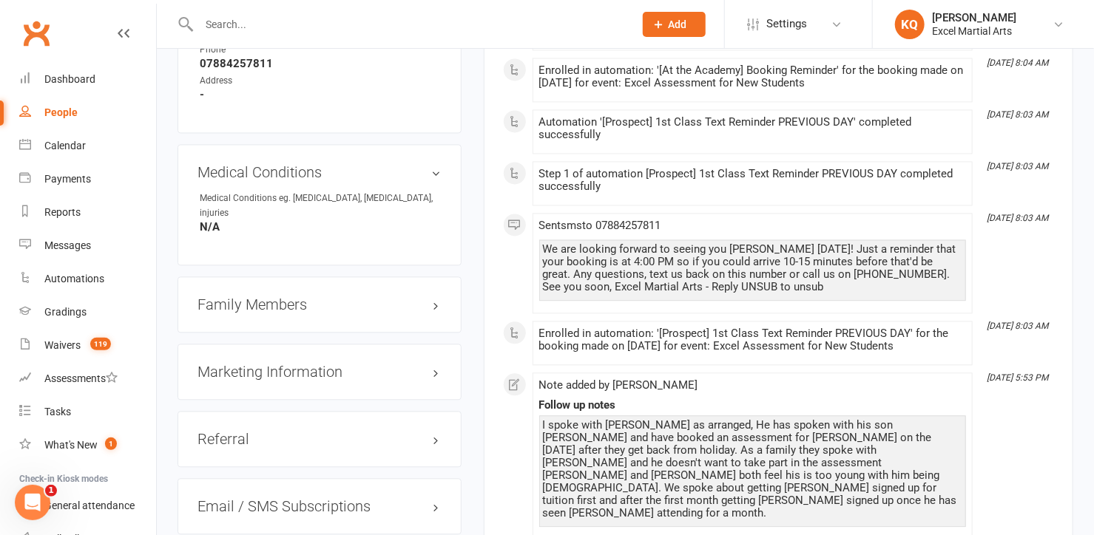
click at [433, 297] on h3 "Family Members" at bounding box center [319, 305] width 244 height 16
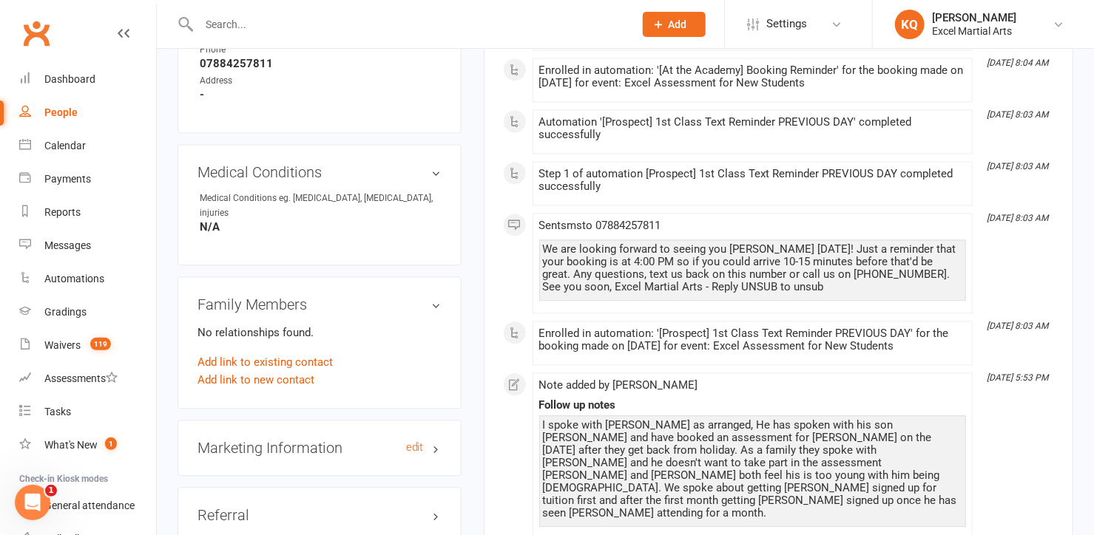
click at [440, 440] on h3 "Marketing Information edit" at bounding box center [319, 448] width 244 height 16
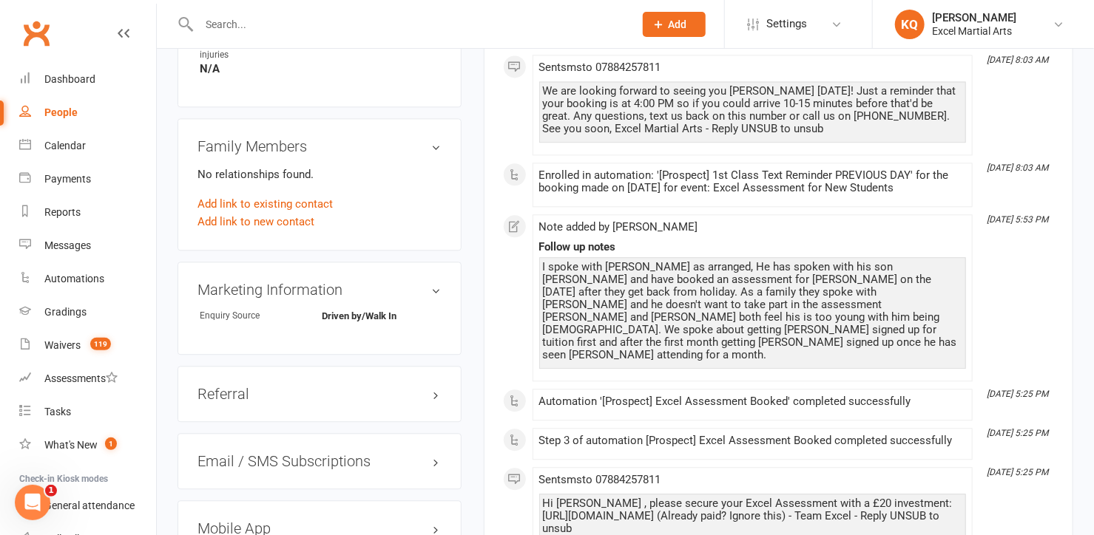
scroll to position [1680, 0]
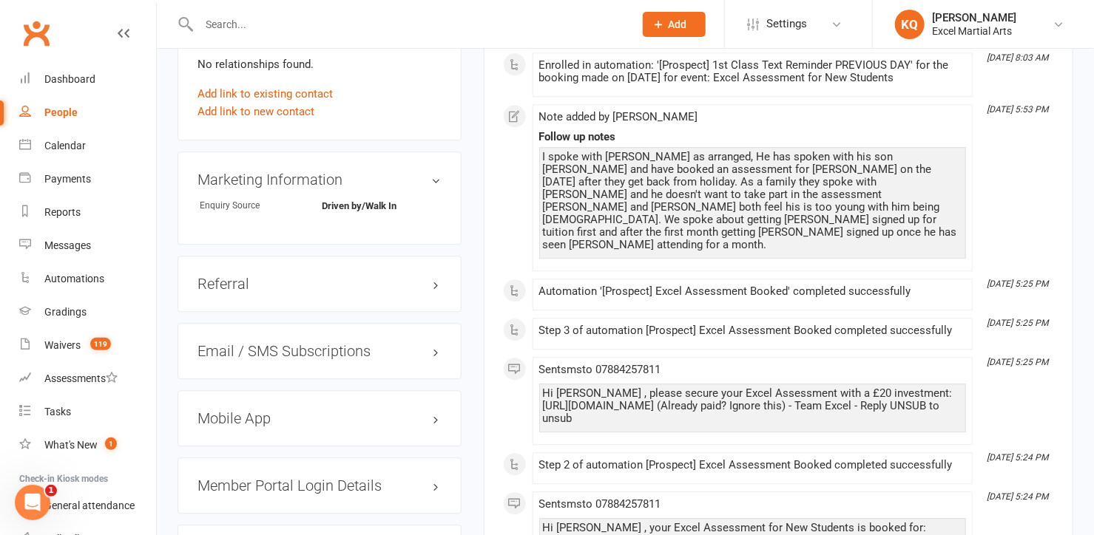
click at [435, 341] on div "Email / SMS Subscriptions edit" at bounding box center [319, 351] width 284 height 56
click at [435, 343] on h3 "Email / SMS Subscriptions edit" at bounding box center [319, 351] width 244 height 16
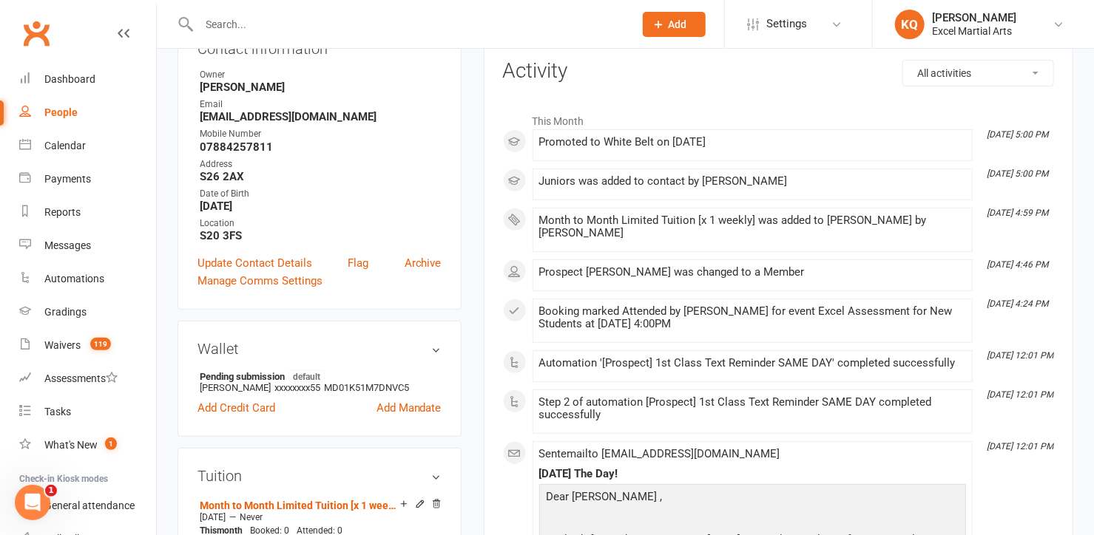
scroll to position [0, 0]
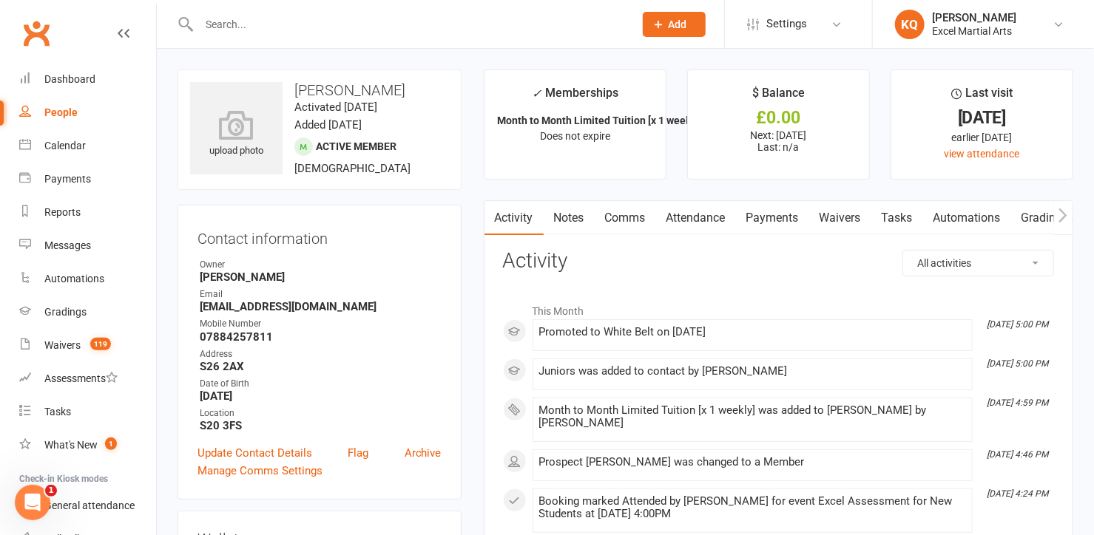
click at [574, 215] on link "Notes" at bounding box center [569, 218] width 51 height 34
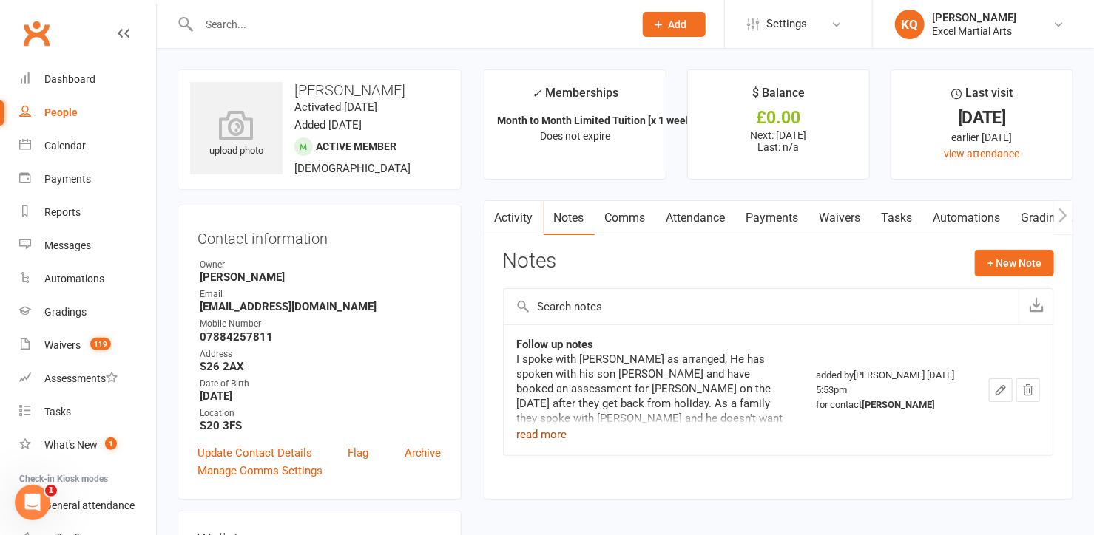
click at [547, 428] on button "read more" at bounding box center [542, 435] width 50 height 18
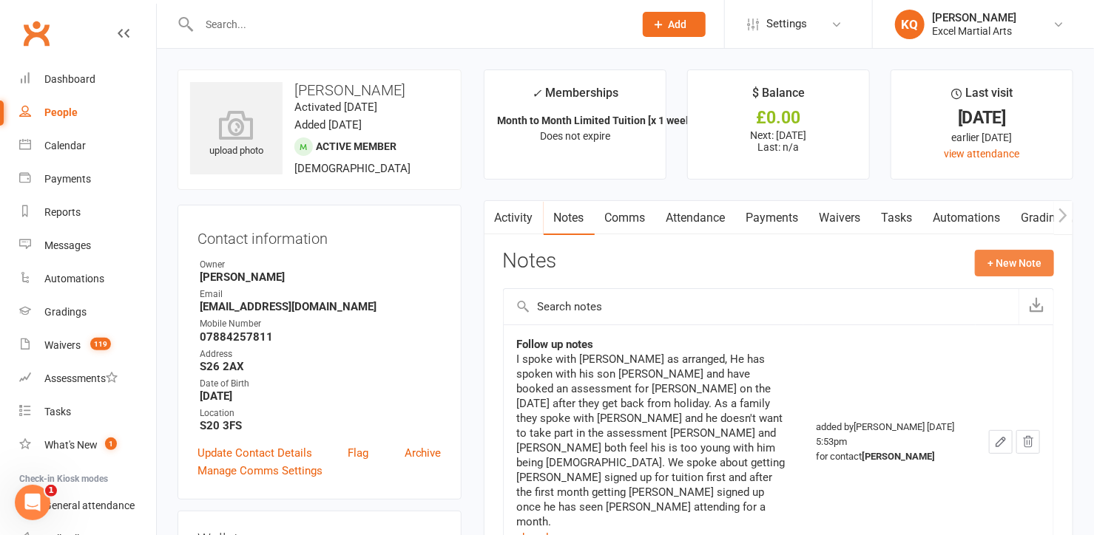
click at [1009, 254] on button "+ New Note" at bounding box center [1014, 263] width 79 height 27
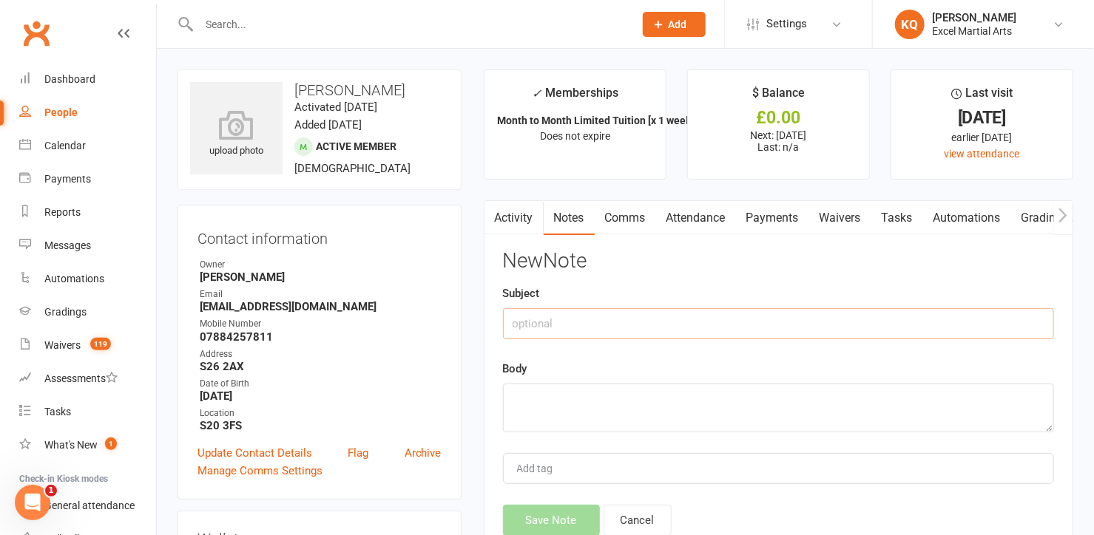
click at [530, 329] on input "text" at bounding box center [778, 323] width 551 height 31
type input "Tuition Notes"
click at [549, 408] on textarea at bounding box center [778, 408] width 551 height 49
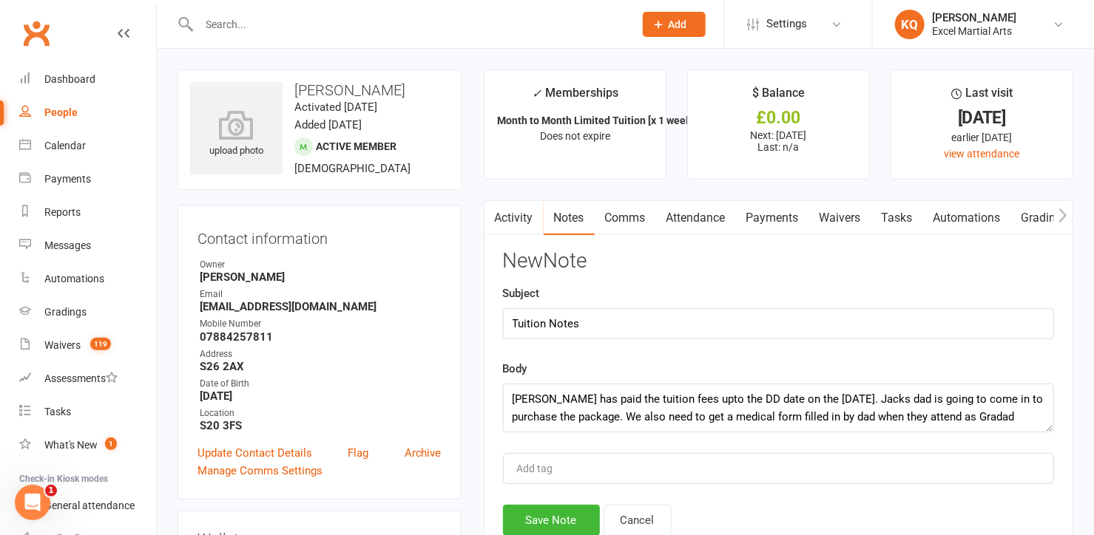
drag, startPoint x: 1023, startPoint y: 420, endPoint x: 1027, endPoint y: 436, distance: 16.2
click at [1028, 440] on div "New Note Subject Tuition Notes Body Jack Grandad has paid the tuition fees upto…" at bounding box center [778, 393] width 551 height 286
click at [1034, 415] on textarea "Jack Grandad has paid the tuition fees upto the DD date on the 15th of October.…" at bounding box center [778, 408] width 551 height 49
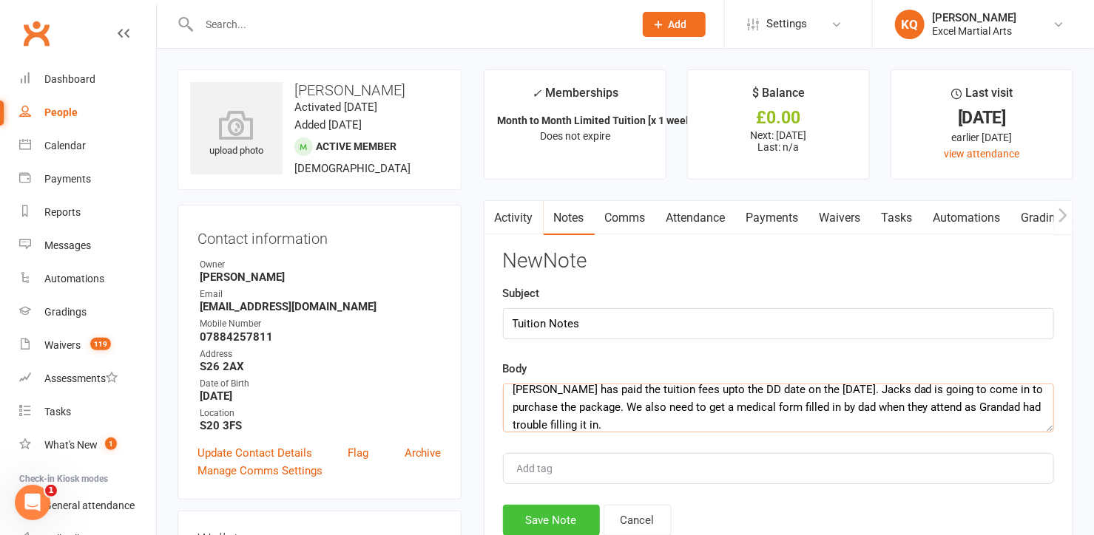
type textarea "Jack Grandad has paid the tuition fees upto the DD date on the 15th of October.…"
click at [524, 519] on button "Save Note" at bounding box center [551, 520] width 97 height 31
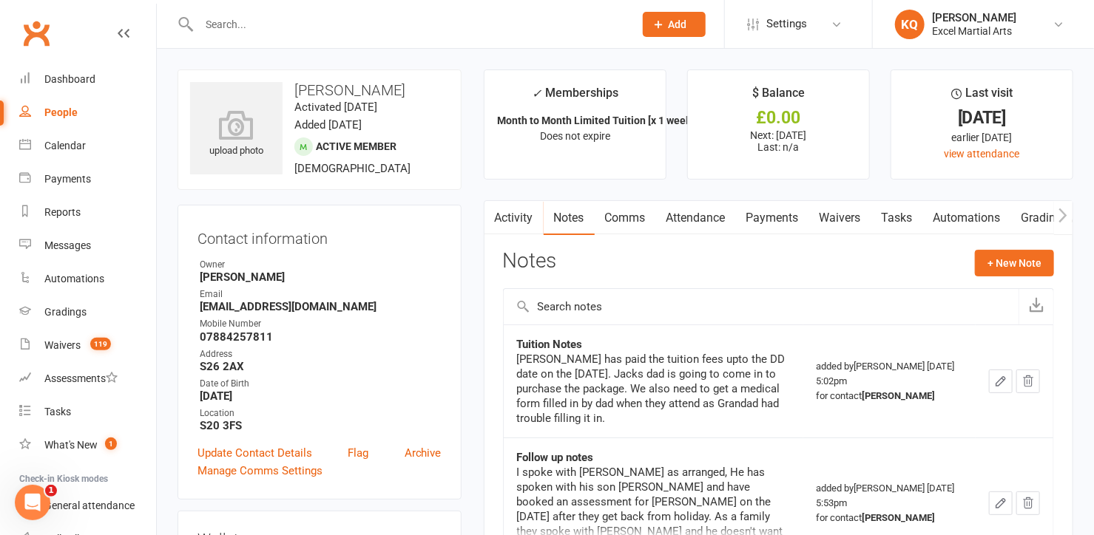
scroll to position [268, 0]
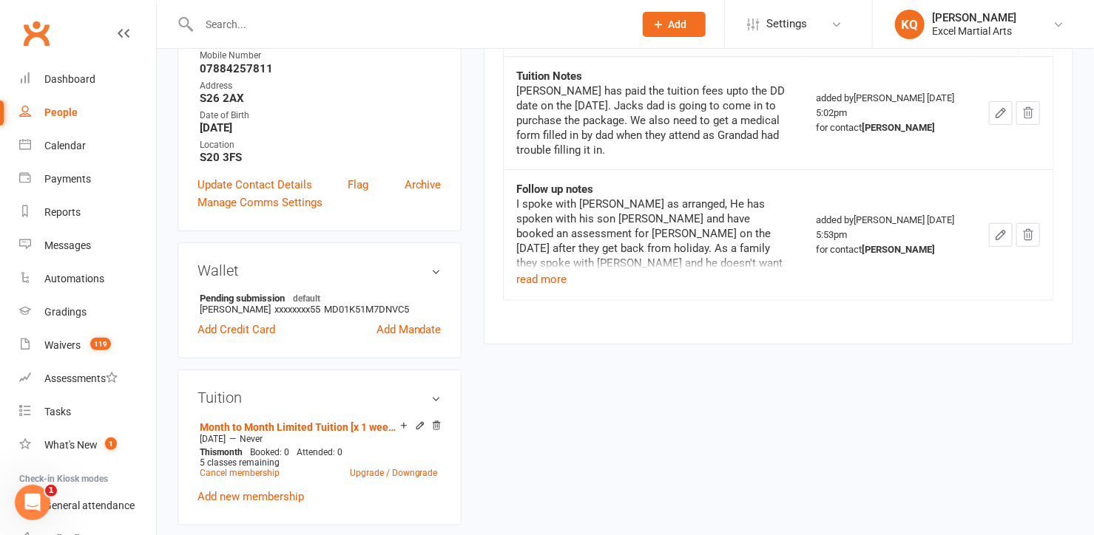
click at [993, 114] on button "button" at bounding box center [1001, 113] width 24 height 24
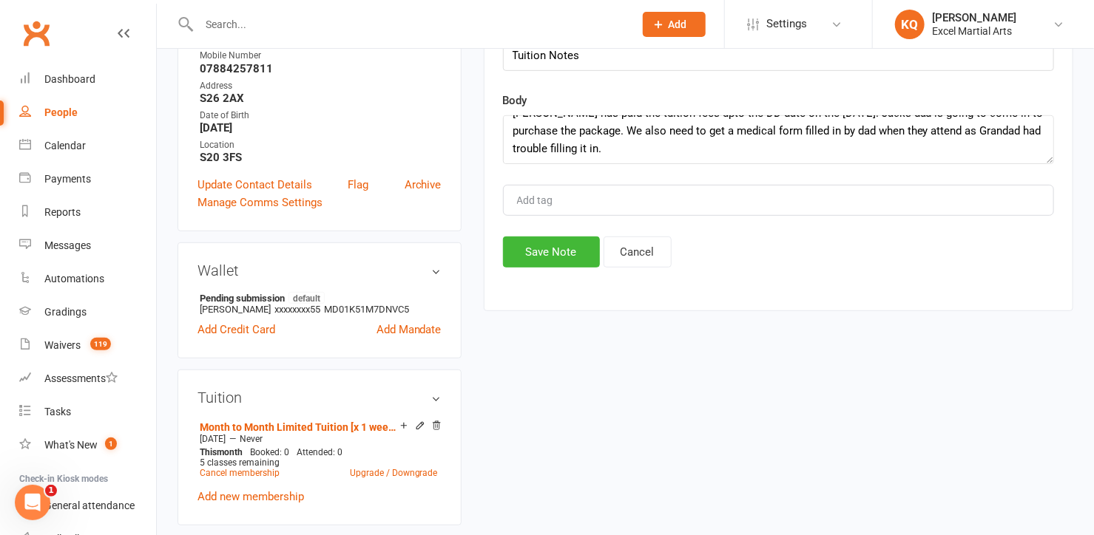
scroll to position [0, 0]
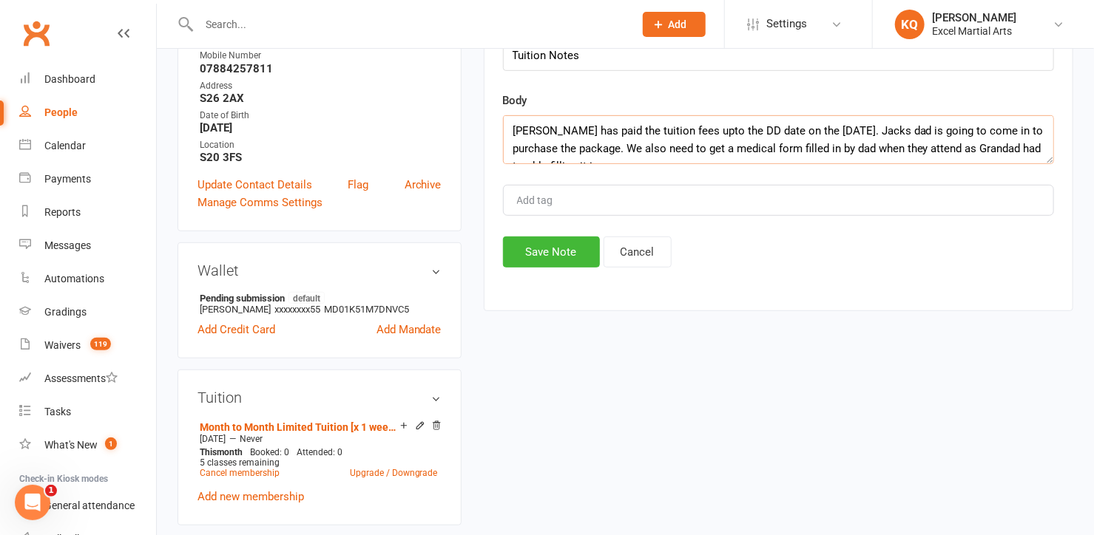
click at [677, 144] on textarea "Jack Grandad has paid the tuition fees upto the DD date on the 15th of October.…" at bounding box center [778, 139] width 551 height 49
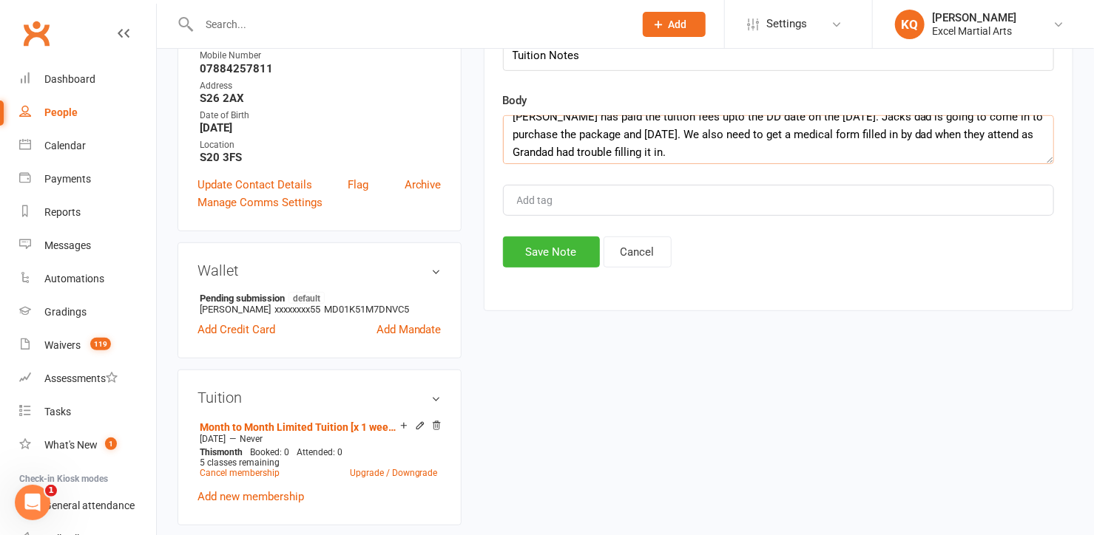
scroll to position [18, 0]
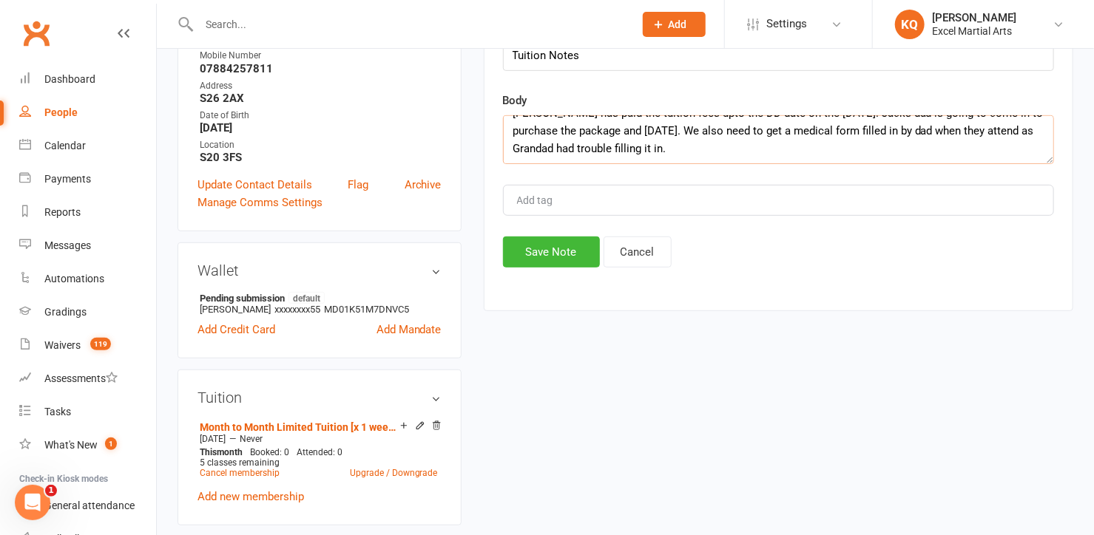
click at [533, 146] on textarea "Jack Grandad has paid the tuition fees upto the DD date on the 15th of October.…" at bounding box center [778, 139] width 551 height 49
click at [738, 148] on textarea "Jack Grandad has paid the tuition fees upto the DD date on the 15th of October.…" at bounding box center [778, 139] width 551 height 49
click at [742, 127] on textarea "Jack Grandad has paid the tuition fees upto the DD date on the 15th of October.…" at bounding box center [778, 139] width 551 height 49
click at [922, 153] on textarea "Jack Grandad has paid the tuition fees upto the DD date on the 15th of October.…" at bounding box center [778, 139] width 551 height 49
type textarea "Jack Grandad has paid the tuition fees upto the DD date on the 15th of October.…"
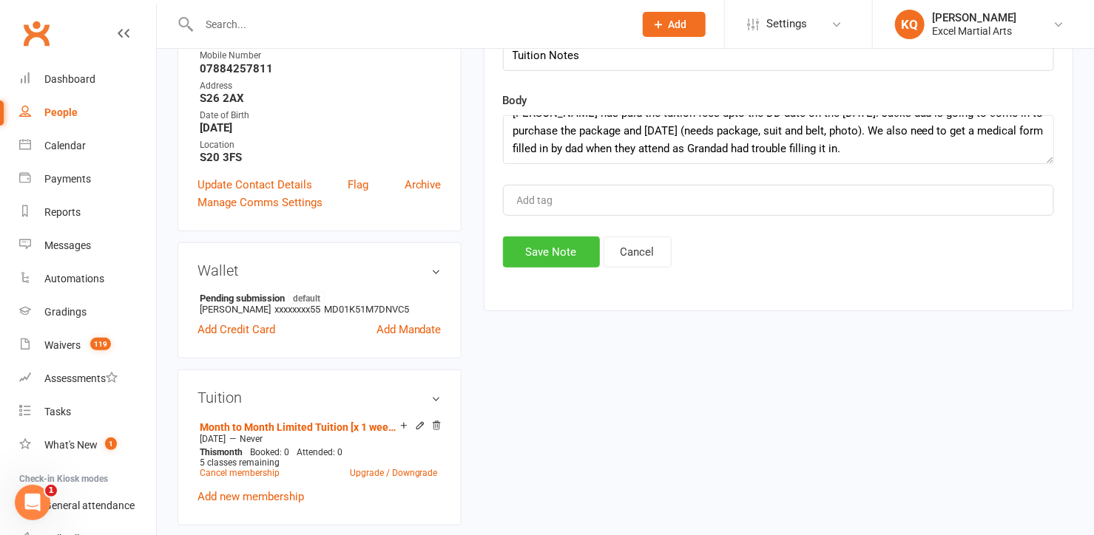
click at [568, 247] on button "Save Note" at bounding box center [551, 252] width 97 height 31
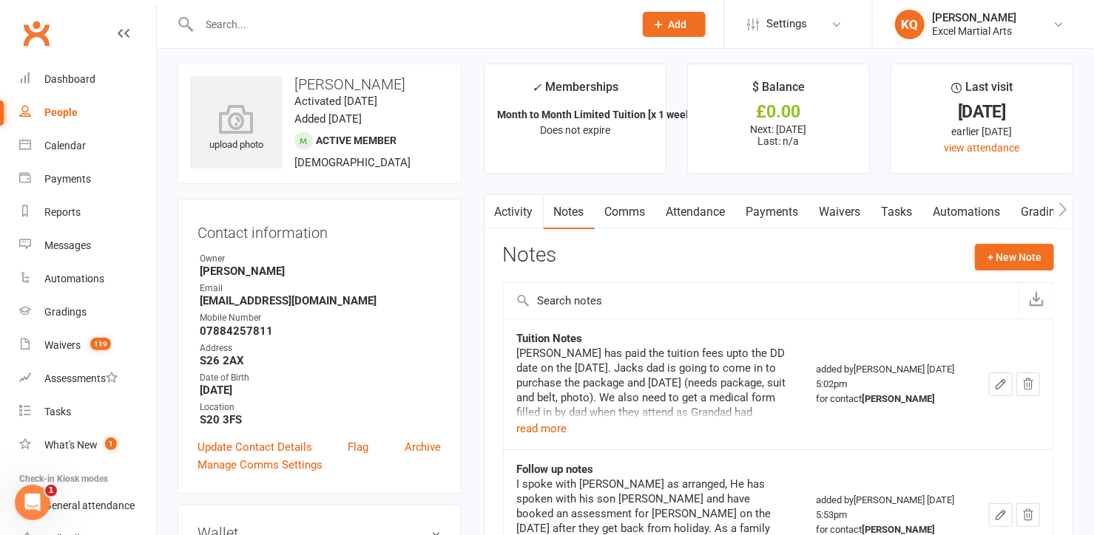
scroll to position [0, 0]
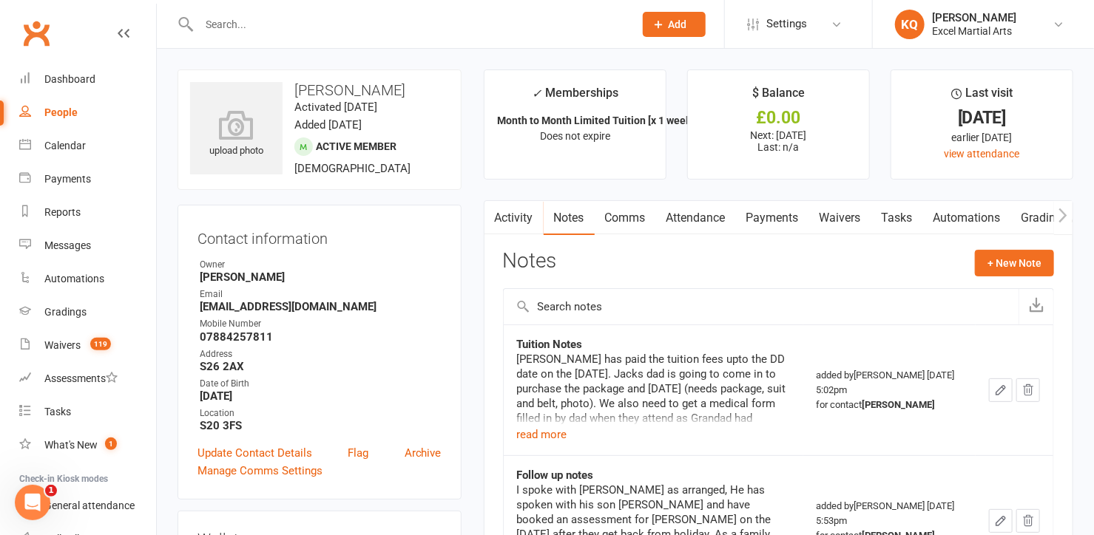
click at [1058, 211] on button "button" at bounding box center [1063, 217] width 18 height 33
click at [1061, 217] on icon "button" at bounding box center [1062, 216] width 9 height 16
click at [956, 215] on link "Mobile App" at bounding box center [970, 218] width 80 height 34
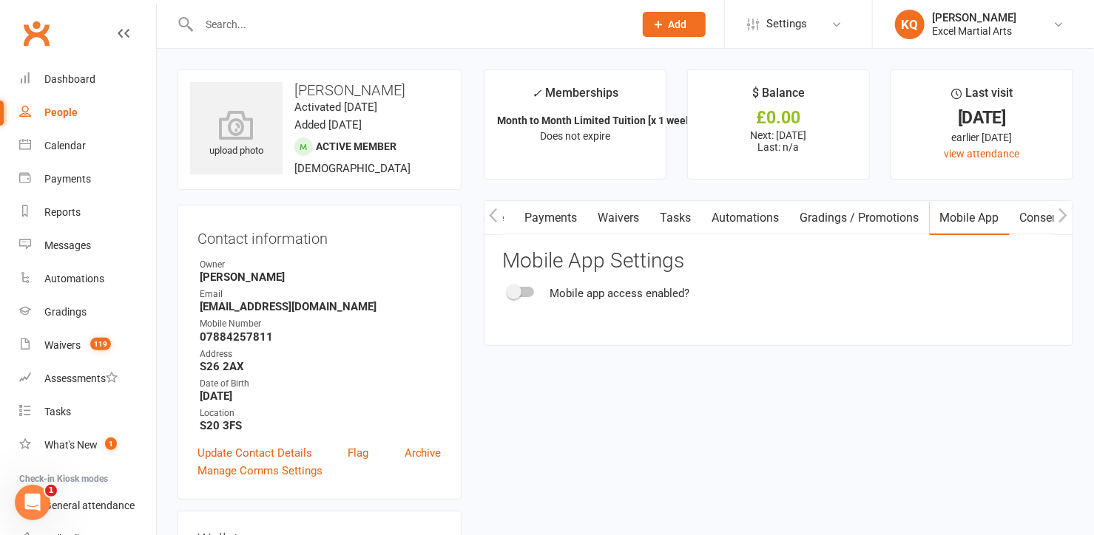
click at [510, 294] on span at bounding box center [514, 292] width 15 height 15
click at [509, 290] on input "checkbox" at bounding box center [509, 290] width 0 height 0
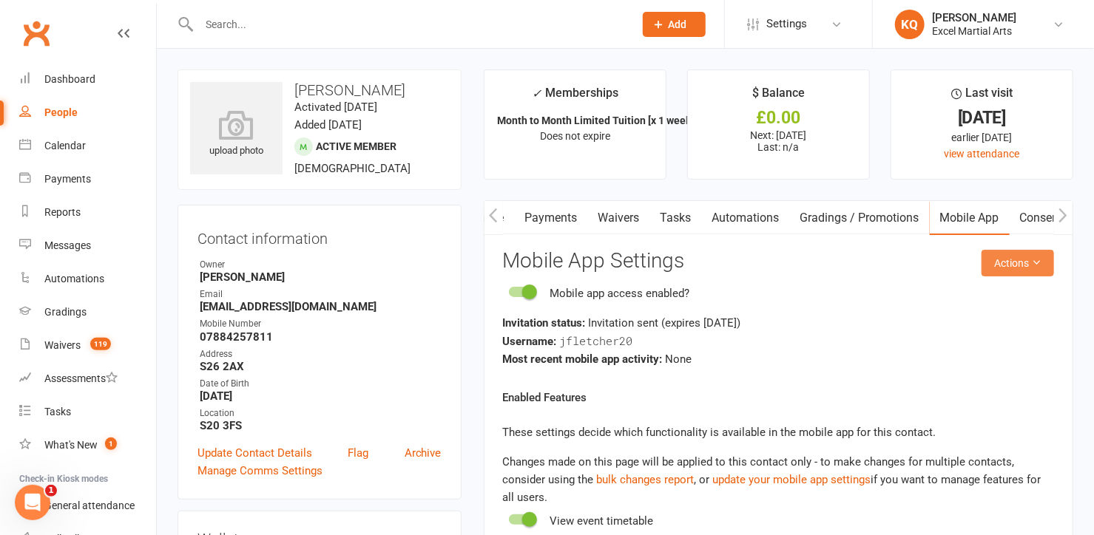
click at [1003, 268] on button "Actions" at bounding box center [1017, 263] width 72 height 27
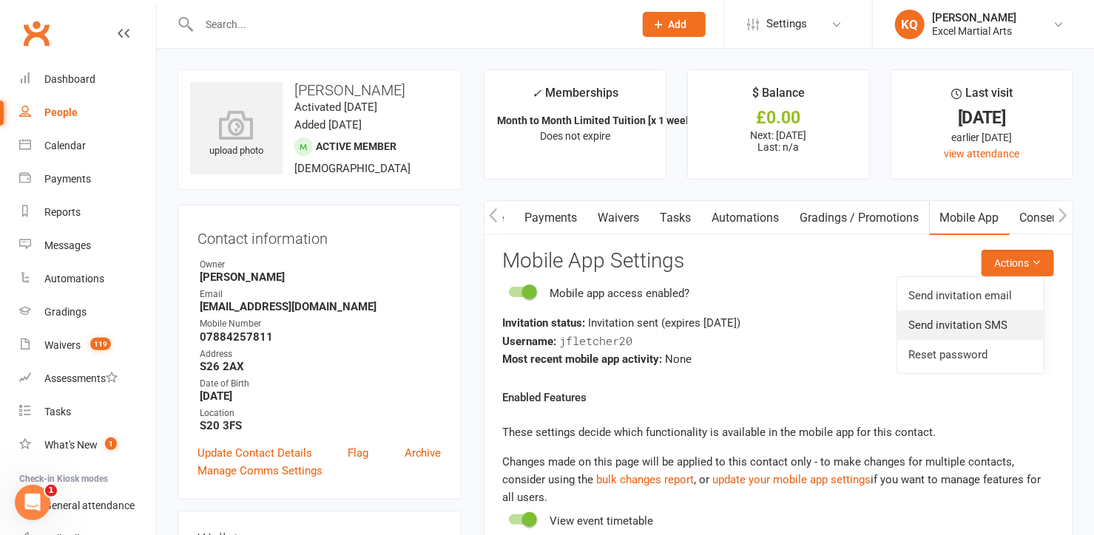
click at [994, 321] on link "Send invitation SMS" at bounding box center [970, 326] width 146 height 30
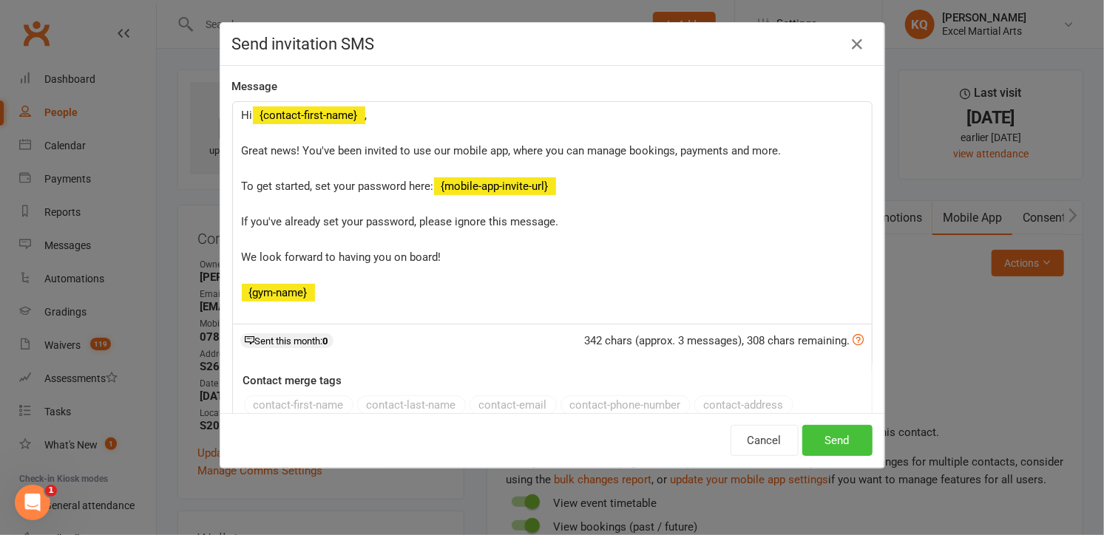
click at [822, 436] on button "Send" at bounding box center [837, 440] width 70 height 31
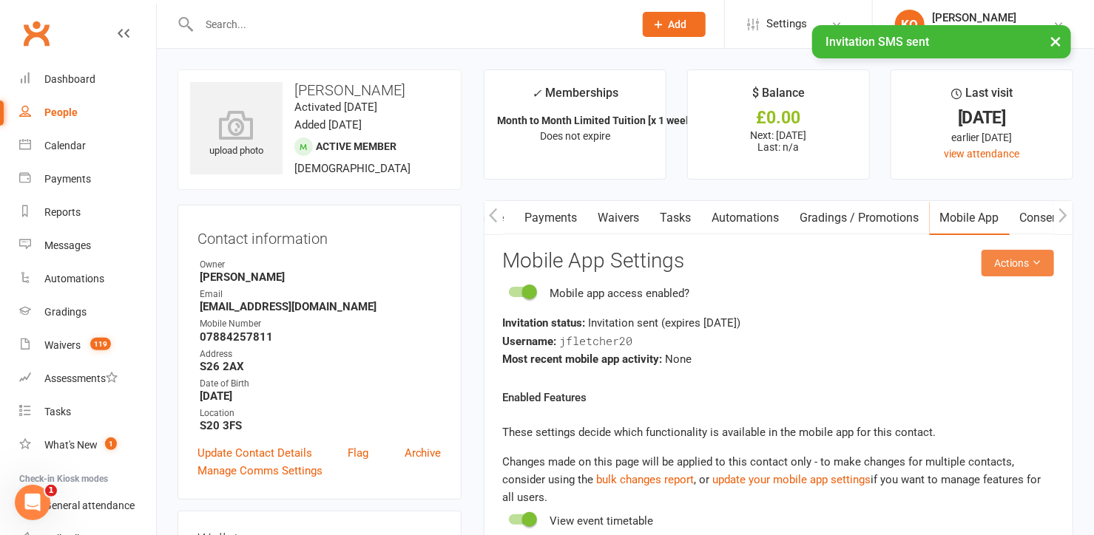
click at [1004, 266] on button "Actions" at bounding box center [1017, 263] width 72 height 27
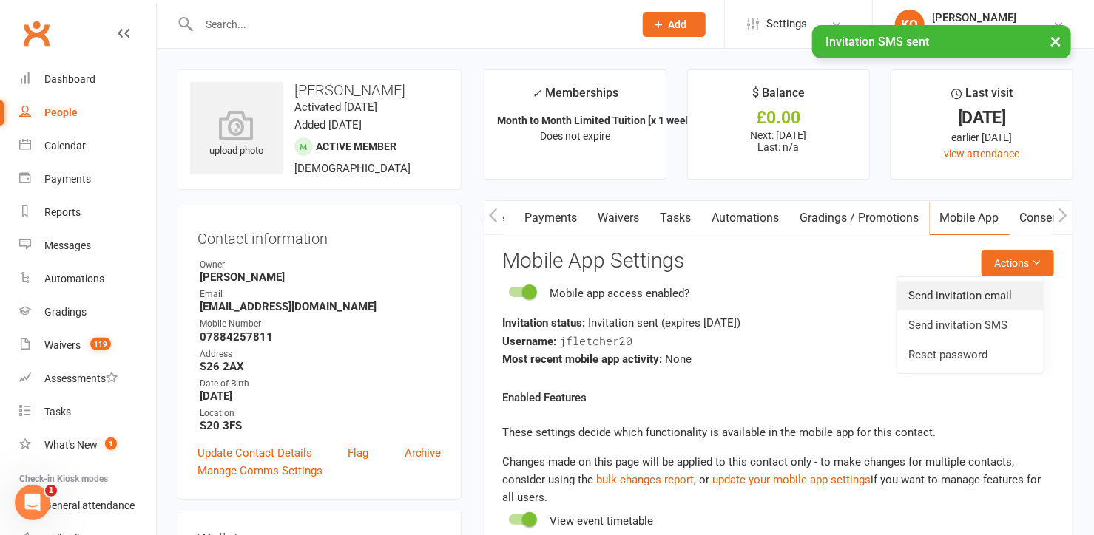
click at [986, 297] on link "Send invitation email" at bounding box center [970, 296] width 146 height 30
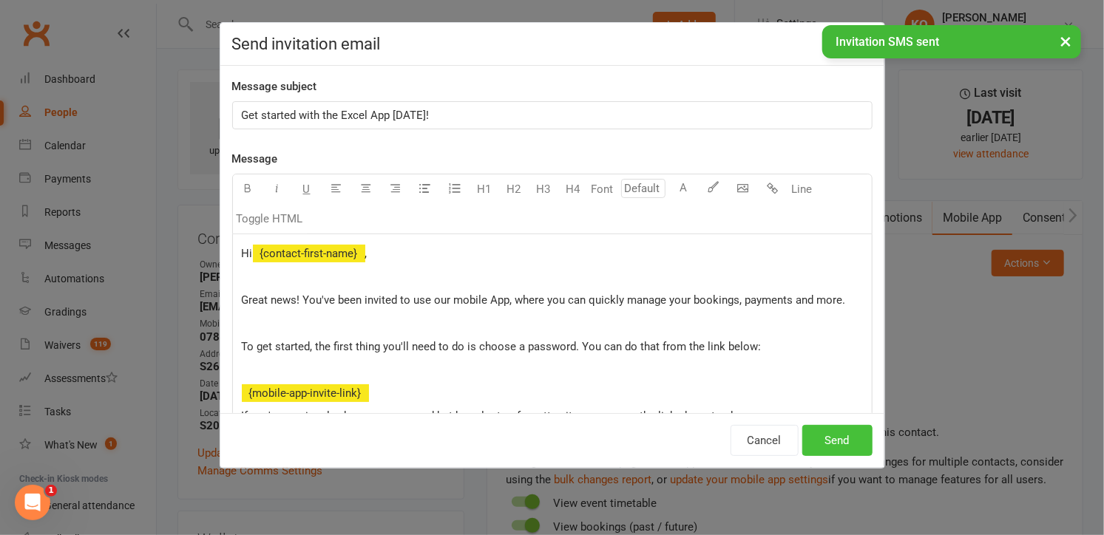
click at [833, 441] on button "Send" at bounding box center [837, 440] width 70 height 31
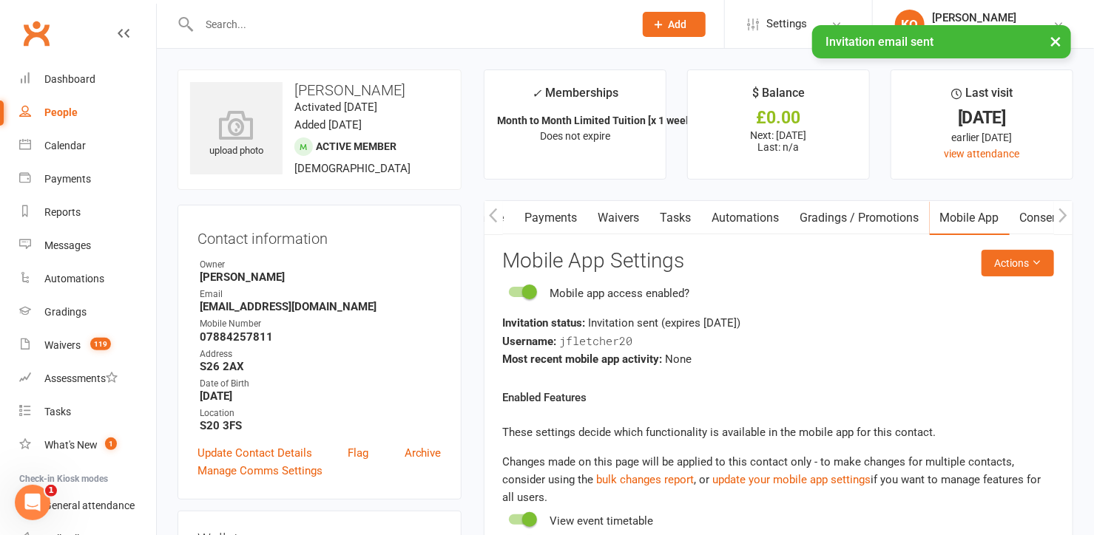
click at [490, 215] on icon "button" at bounding box center [493, 215] width 8 height 14
click at [510, 219] on link "Activity" at bounding box center [513, 218] width 59 height 34
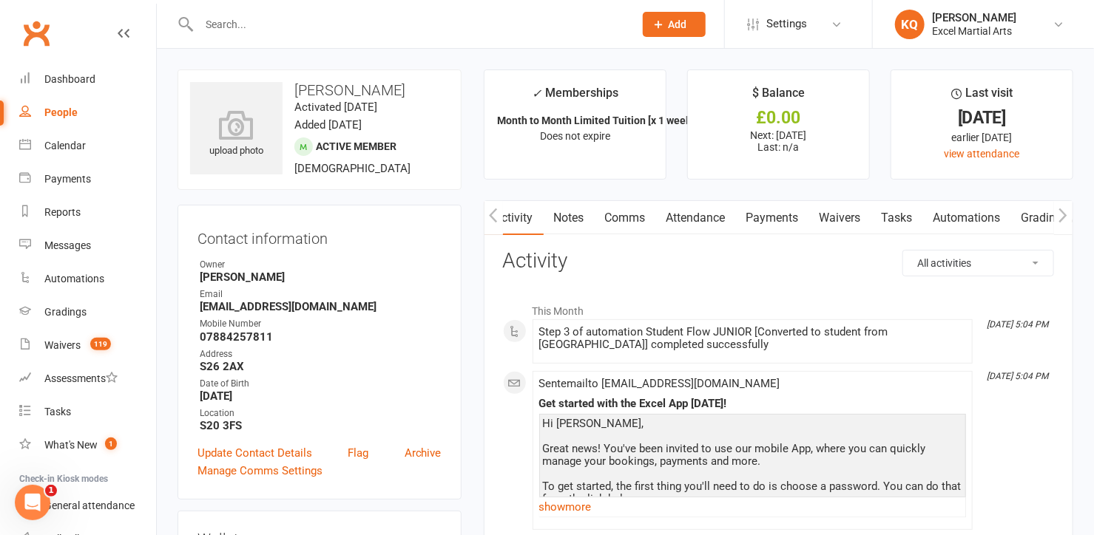
scroll to position [67, 0]
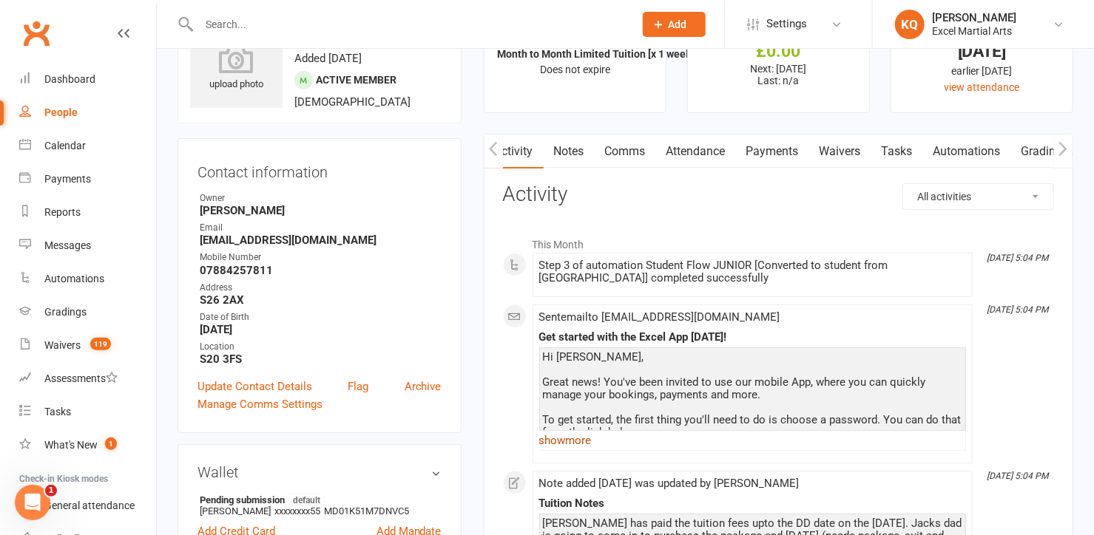
click at [592, 433] on link "show more" at bounding box center [752, 440] width 427 height 21
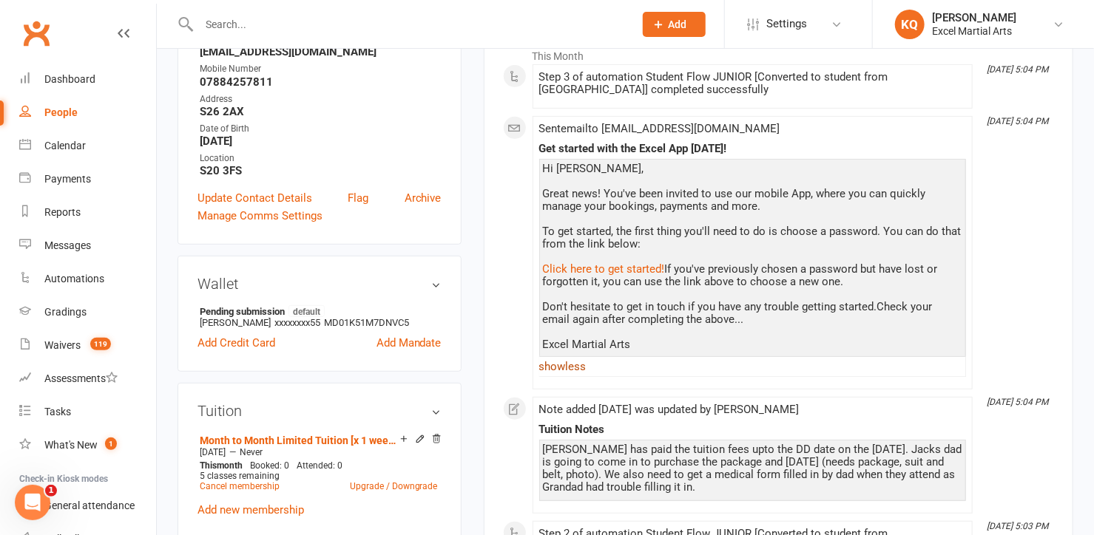
scroll to position [0, 0]
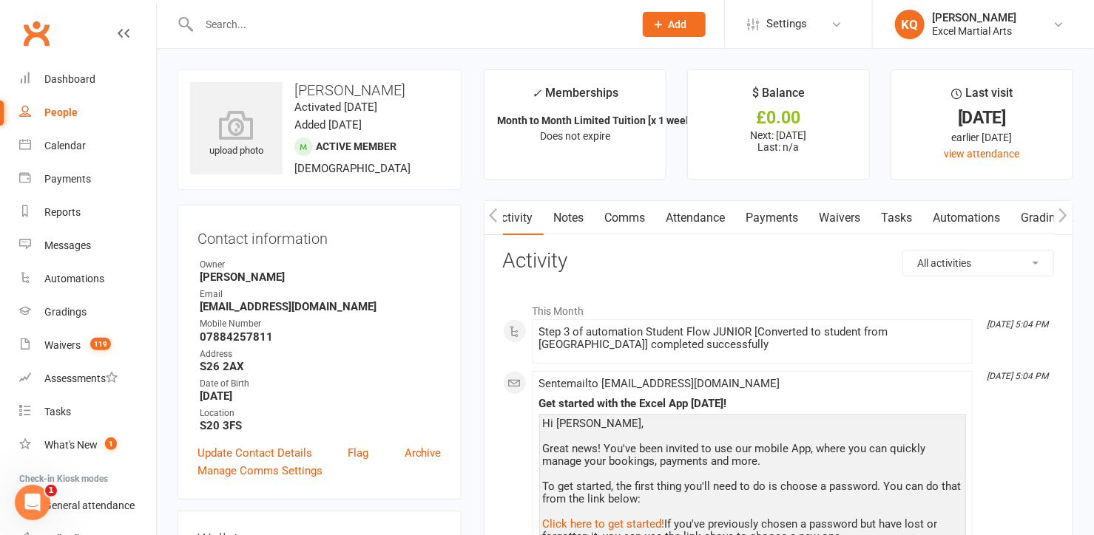
click at [789, 212] on link "Payments" at bounding box center [772, 218] width 73 height 34
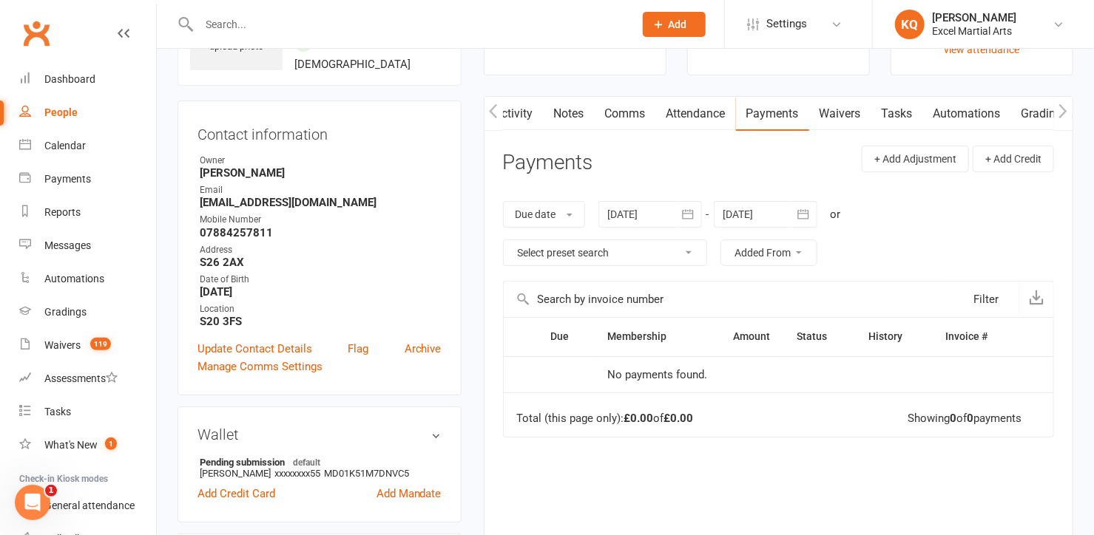
scroll to position [134, 0]
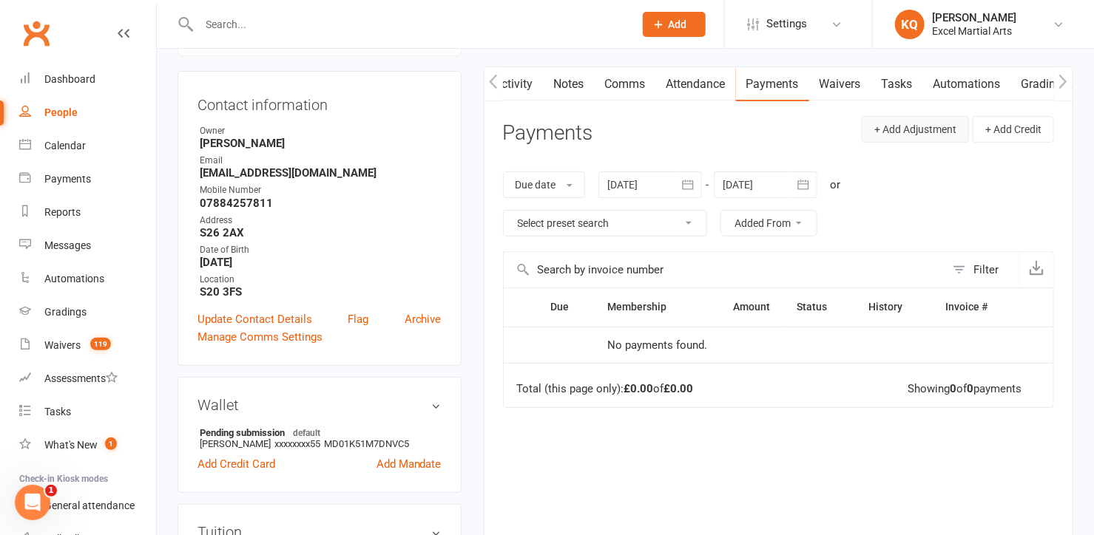
click at [890, 132] on button "+ Add Adjustment" at bounding box center [915, 129] width 107 height 27
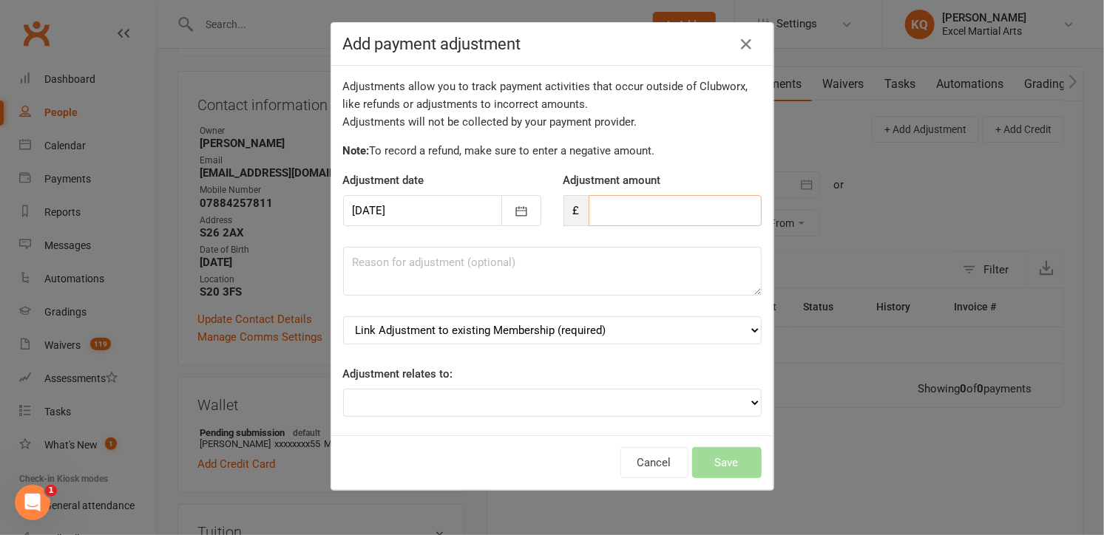
click at [589, 212] on input "number" at bounding box center [675, 210] width 173 height 31
type input "80.00"
click at [370, 284] on textarea at bounding box center [552, 271] width 419 height 49
type textarea "Tuition fee to the DD date"
click at [452, 399] on select "Adjustment for an Autopayment Cash adjustment POS Sale adjustment Other adjustm…" at bounding box center [552, 403] width 419 height 28
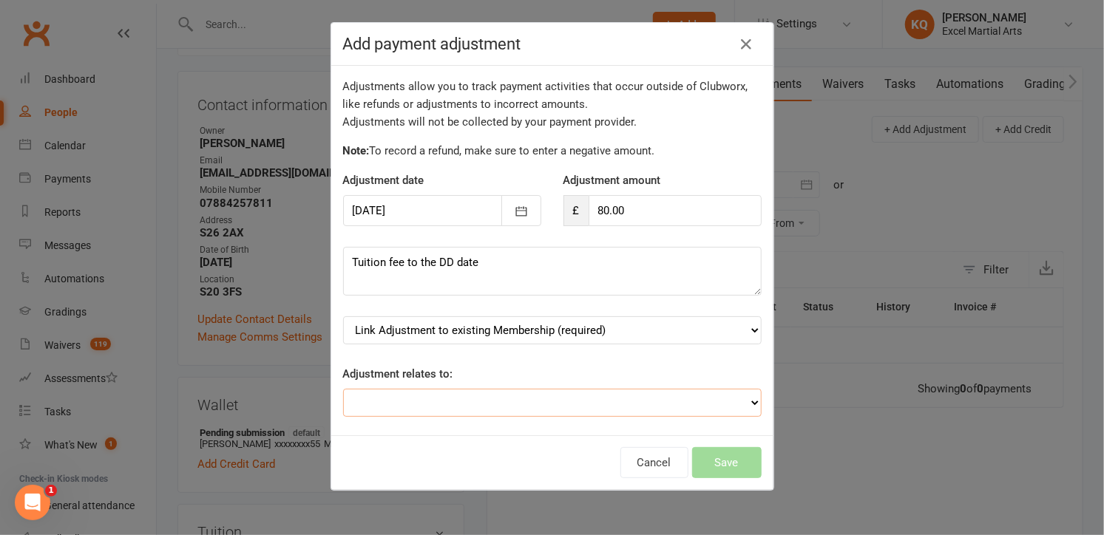
select select "0"
click at [343, 389] on select "Adjustment for an Autopayment Cash adjustment POS Sale adjustment Other adjustm…" at bounding box center [552, 403] width 419 height 28
click at [465, 333] on select "Link Adjustment to existing Membership (required) Month to Month Limited Tuitio…" at bounding box center [552, 331] width 419 height 28
select select "0"
click at [343, 317] on select "Link Adjustment to existing Membership (required) Month to Month Limited Tuitio…" at bounding box center [552, 331] width 419 height 28
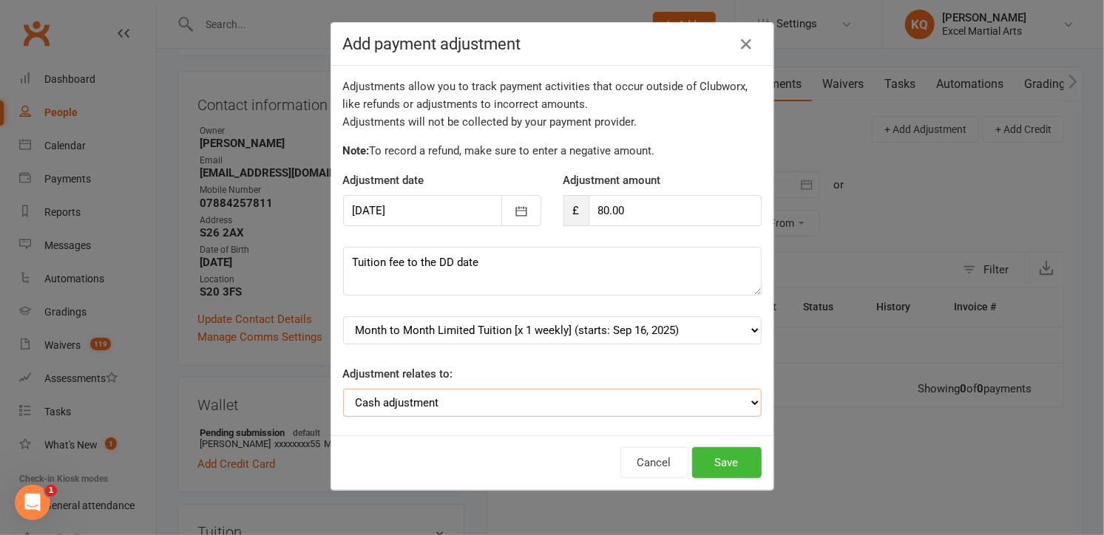
click at [494, 408] on select "Adjustment for an Autopayment Cash adjustment POS Sale adjustment Other adjustm…" at bounding box center [552, 403] width 419 height 28
click at [507, 385] on div "Adjustment relates to: Adjustment for an Autopayment Cash adjustment POS Sale a…" at bounding box center [552, 391] width 419 height 52
click at [724, 467] on button "Save" at bounding box center [727, 462] width 70 height 31
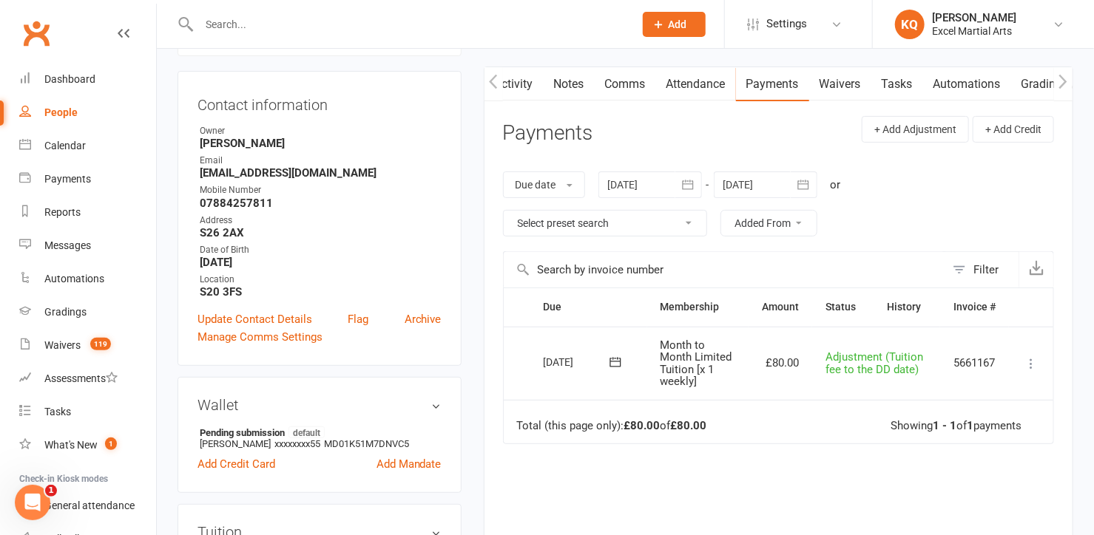
click at [1030, 365] on icon at bounding box center [1031, 363] width 15 height 15
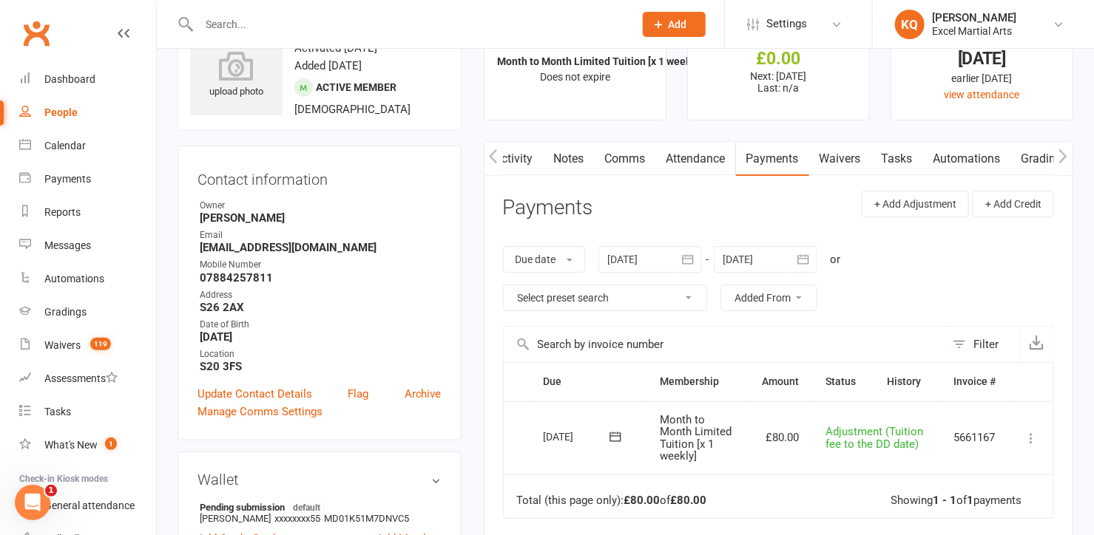
scroll to position [0, 0]
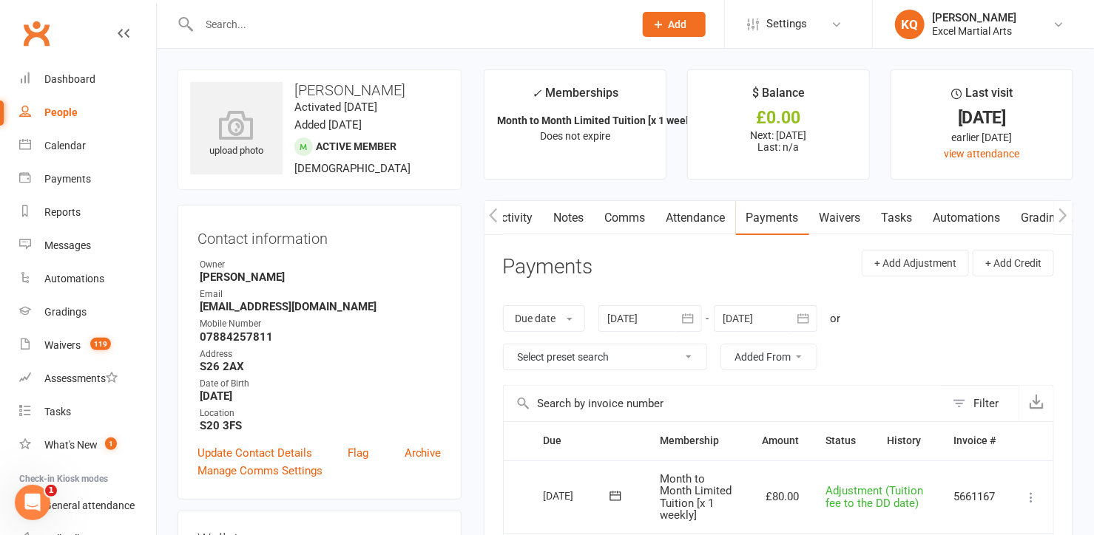
click at [492, 214] on icon "button" at bounding box center [493, 216] width 9 height 16
click at [509, 219] on link "Activity" at bounding box center [513, 218] width 59 height 34
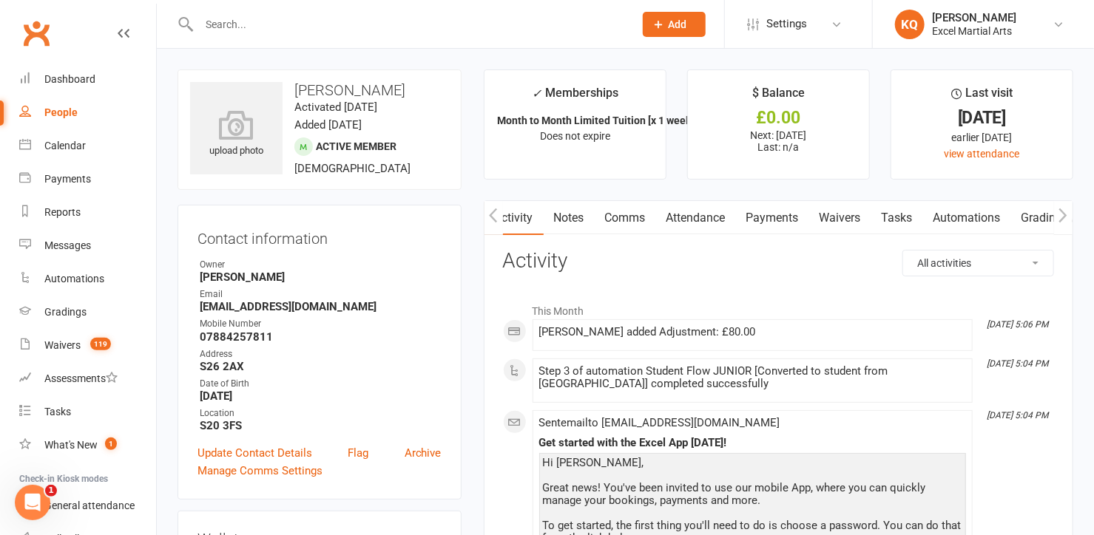
drag, startPoint x: 912, startPoint y: 481, endPoint x: 498, endPoint y: 180, distance: 511.4
click at [338, 26] on input "text" at bounding box center [409, 24] width 429 height 21
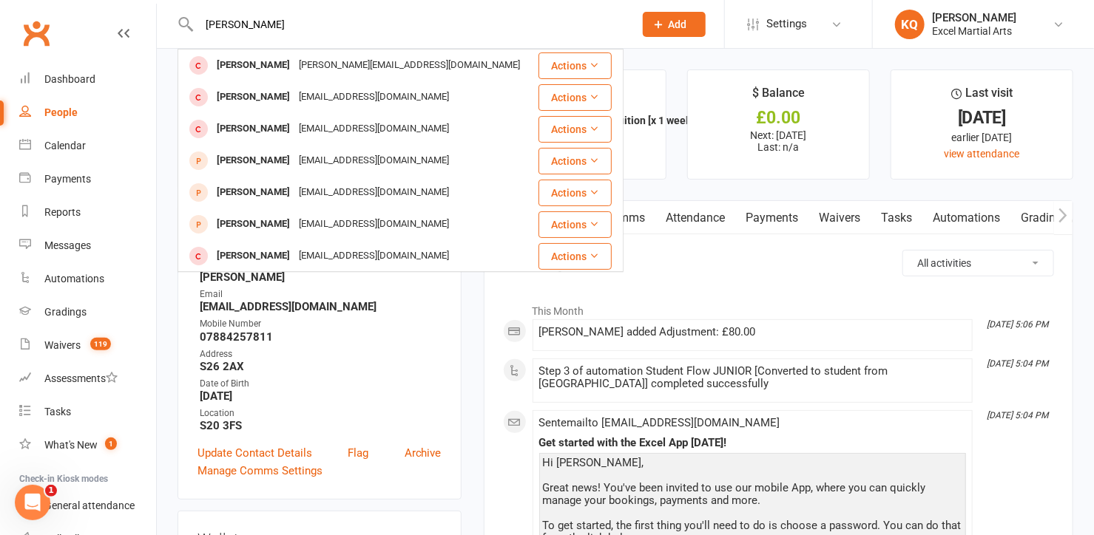
click at [308, 24] on input "Oliver E" at bounding box center [409, 24] width 429 height 21
type input "O"
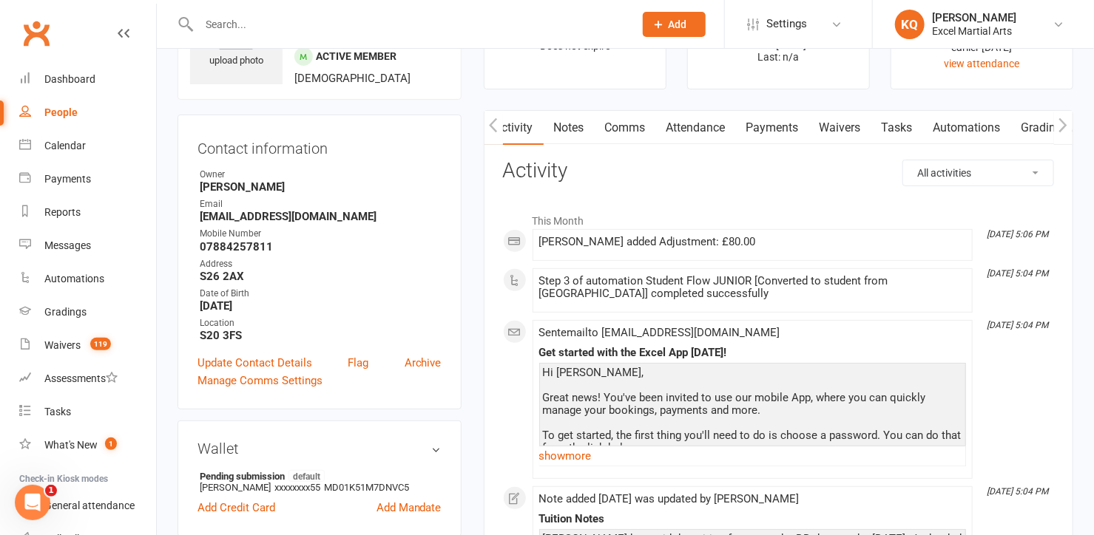
scroll to position [67, 0]
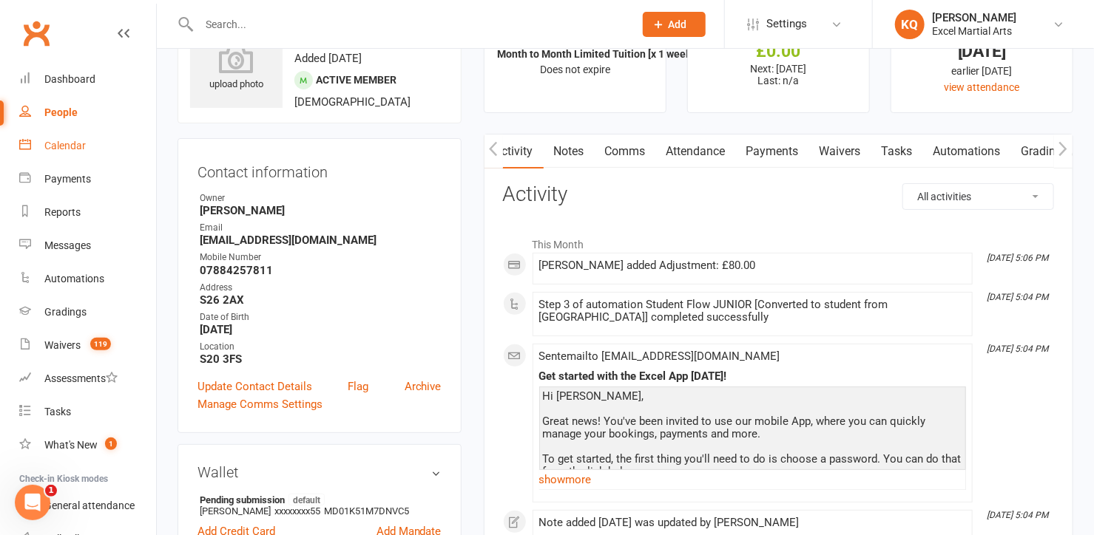
click at [82, 147] on div "Calendar" at bounding box center [64, 146] width 41 height 12
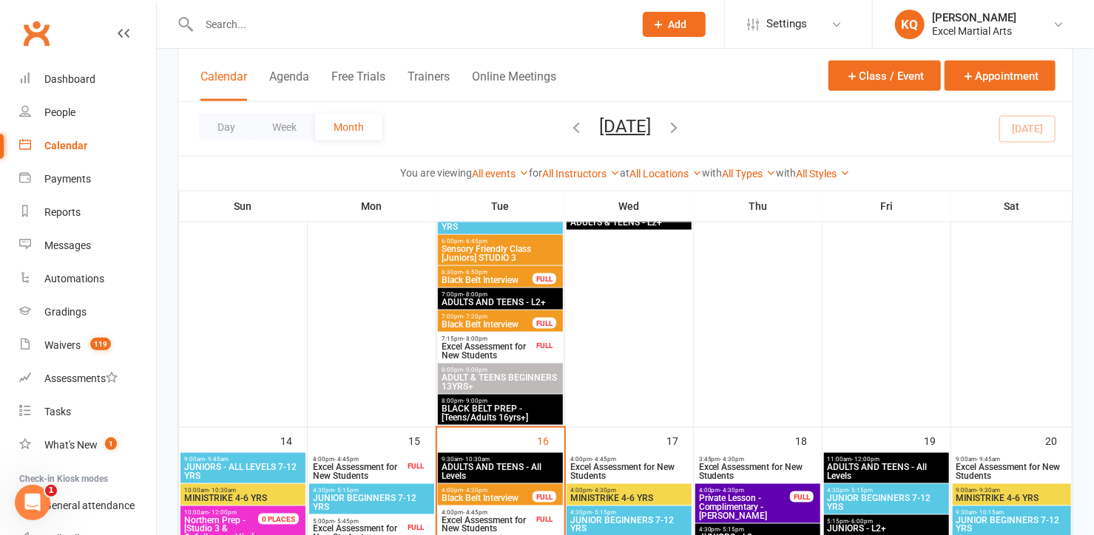
scroll to position [1075, 0]
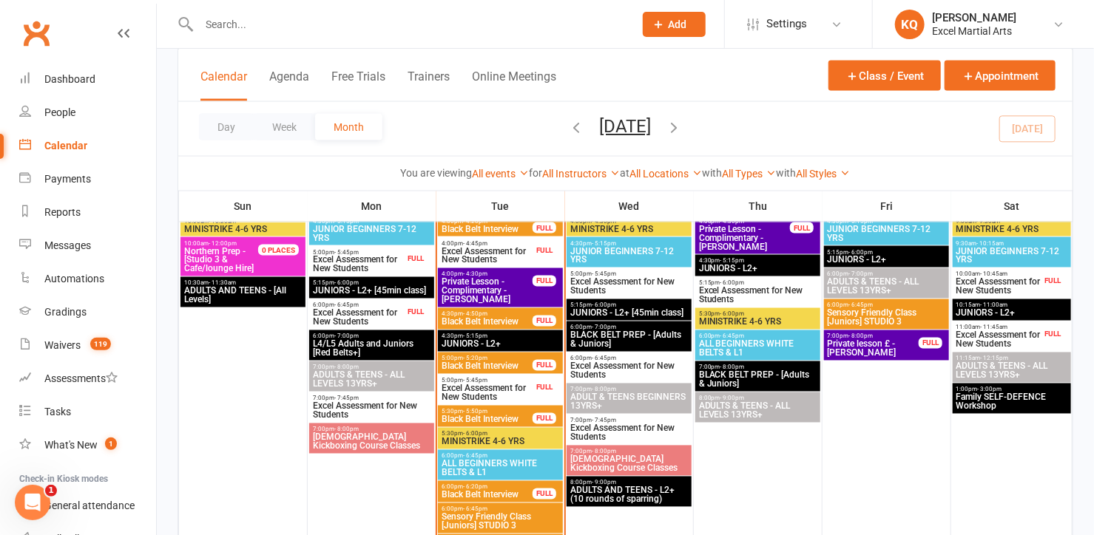
click at [477, 389] on span "Excel Assessment for New Students" at bounding box center [487, 394] width 92 height 18
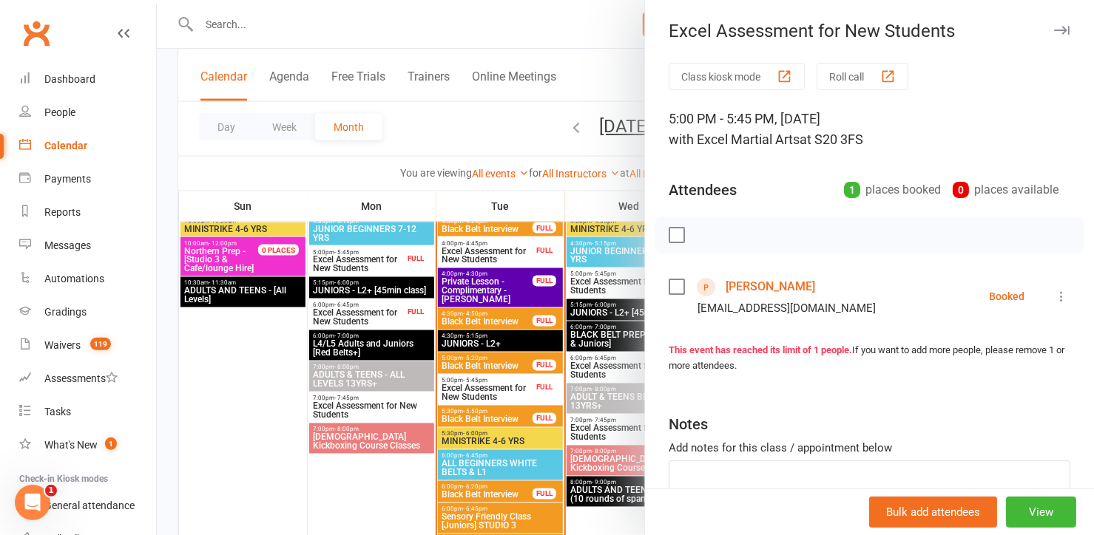
click at [1054, 295] on icon at bounding box center [1061, 296] width 15 height 15
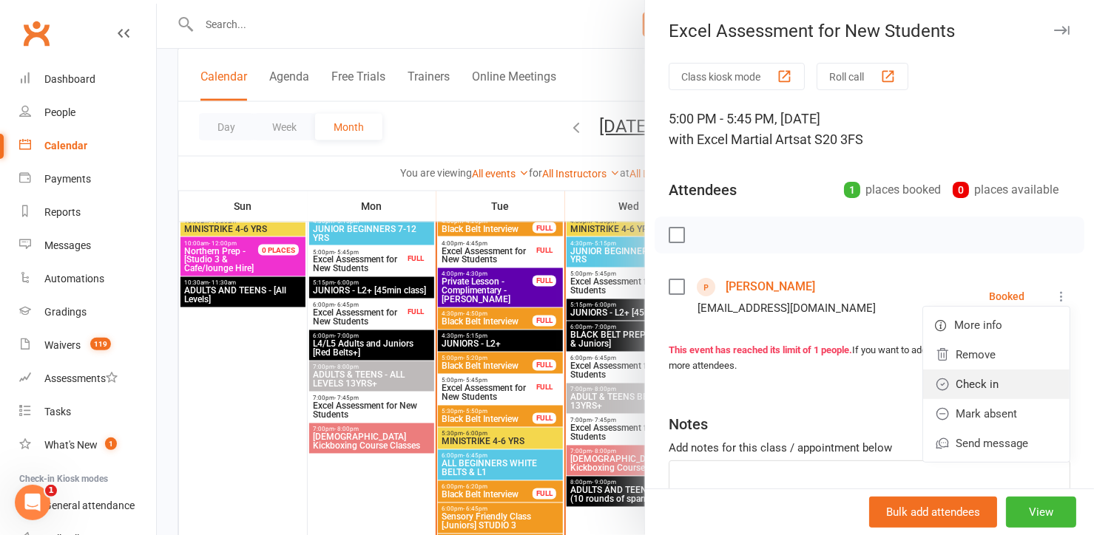
click at [994, 385] on link "Check in" at bounding box center [996, 385] width 146 height 30
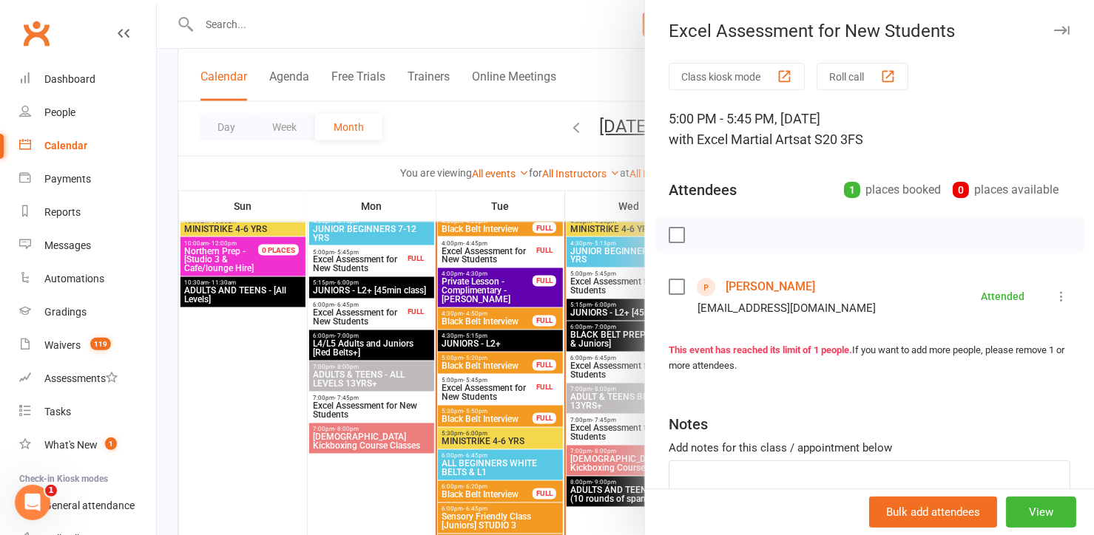
click at [797, 289] on link "Samuel Rowbotham" at bounding box center [770, 287] width 89 height 24
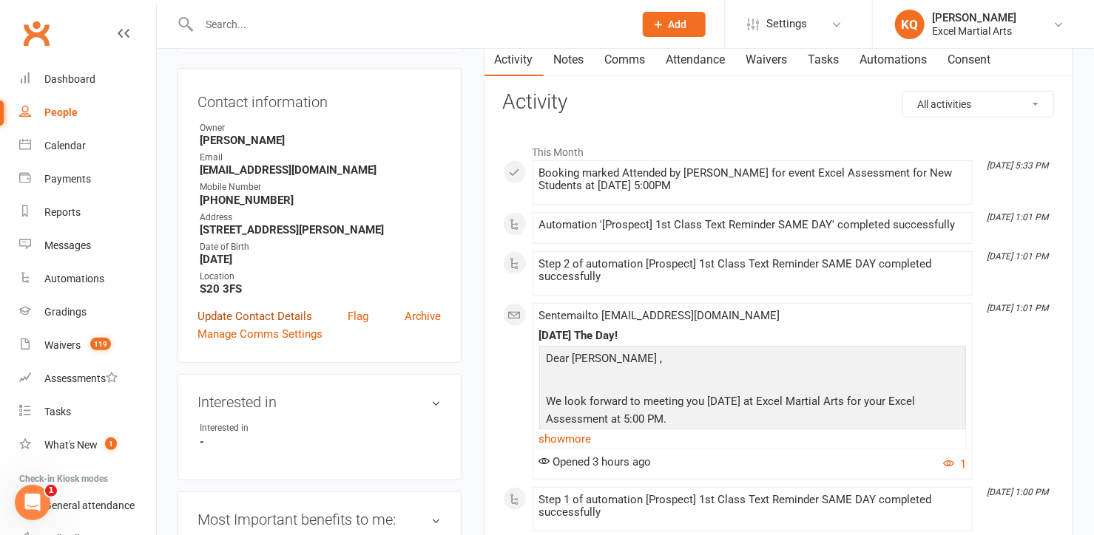
click at [270, 325] on link "Update Contact Details" at bounding box center [254, 317] width 115 height 18
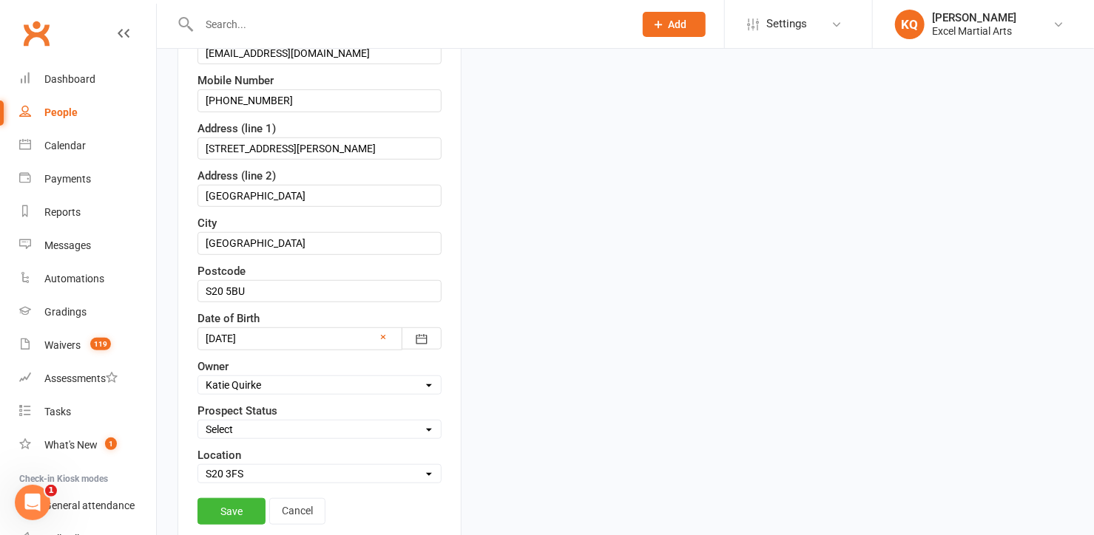
scroll to position [338, 0]
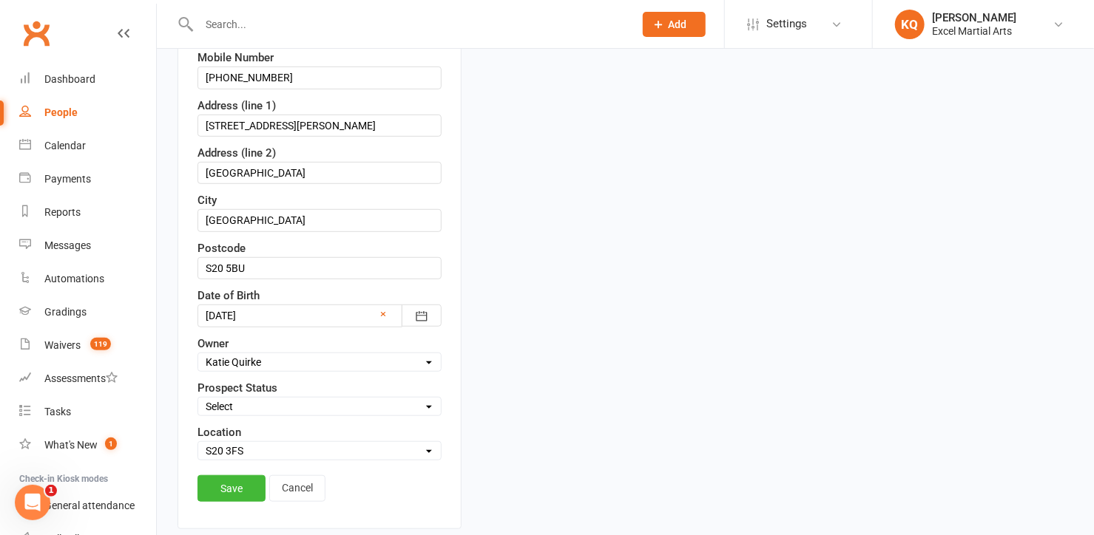
click at [260, 408] on select "Select 1 - Enquiry Received 1a- Event Enquiry Received 2 - Contact Attempted 3 …" at bounding box center [319, 407] width 243 height 16
select select "4 - Booked Assessment"
click at [198, 399] on select "Select 1 - Enquiry Received 1a- Event Enquiry Received 2 - Contact Attempted 3 …" at bounding box center [319, 407] width 243 height 16
click at [243, 490] on link "Save" at bounding box center [231, 489] width 68 height 27
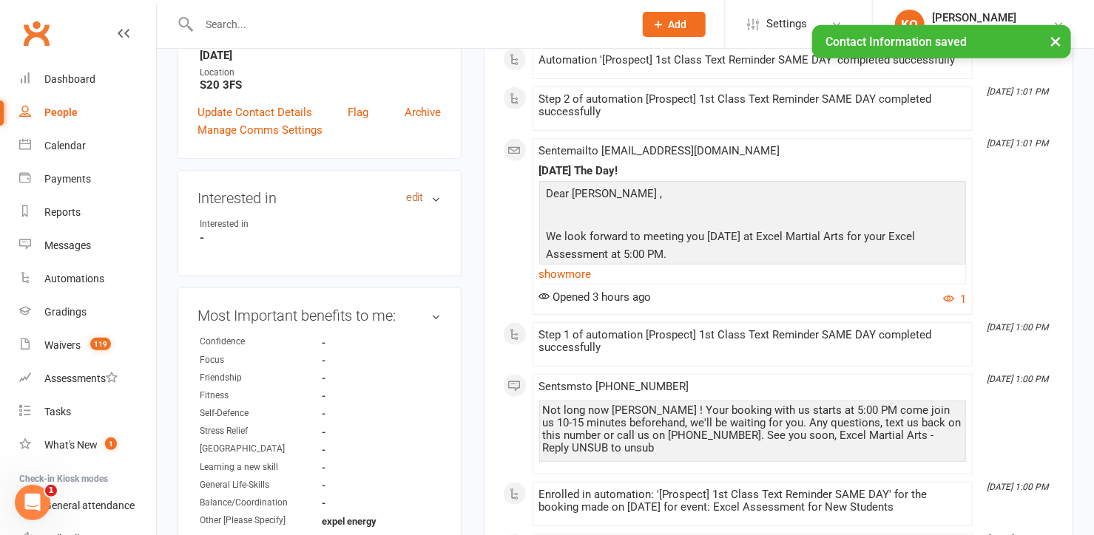
click at [416, 203] on link "edit" at bounding box center [415, 198] width 18 height 13
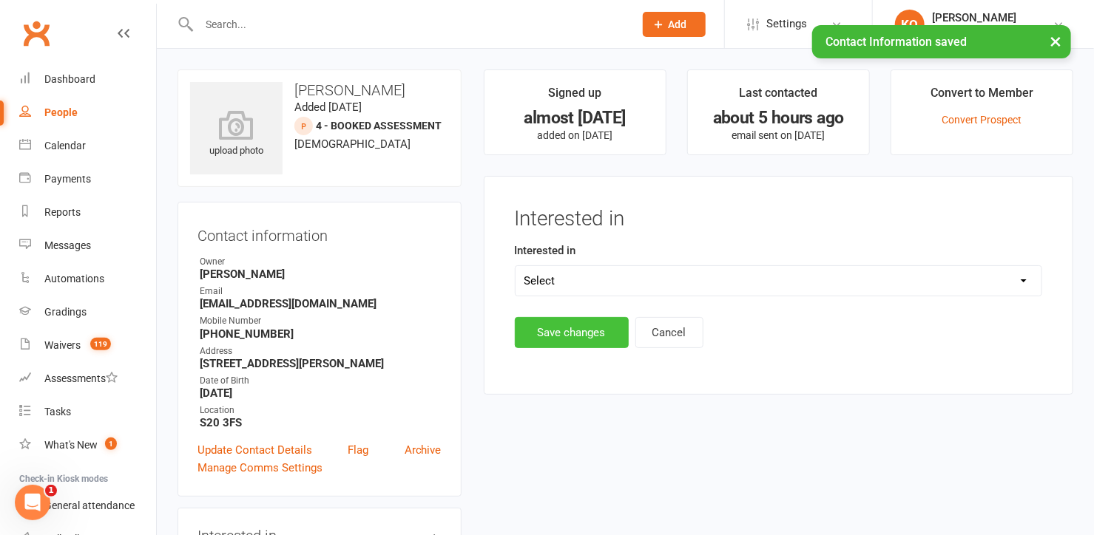
scroll to position [0, 0]
click at [580, 275] on select "Select Ministrike Juniors Adults/Teens Yoga Birthday Parties" at bounding box center [778, 281] width 526 height 30
select select "Ministrike"
click at [515, 266] on select "Select Ministrike Juniors Adults/Teens Yoga Birthday Parties" at bounding box center [778, 281] width 526 height 30
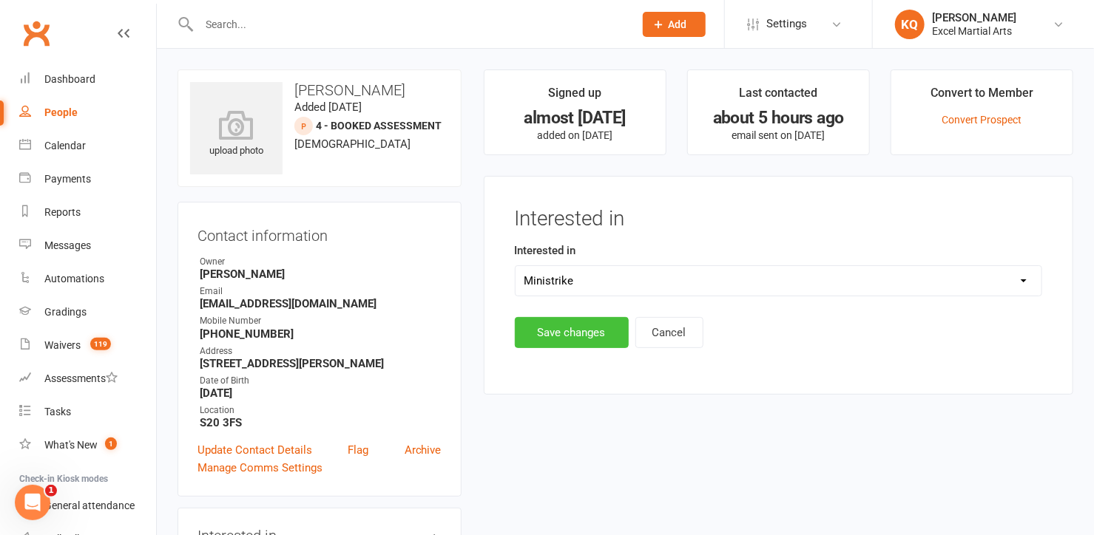
click at [568, 328] on button "Save changes" at bounding box center [572, 332] width 114 height 31
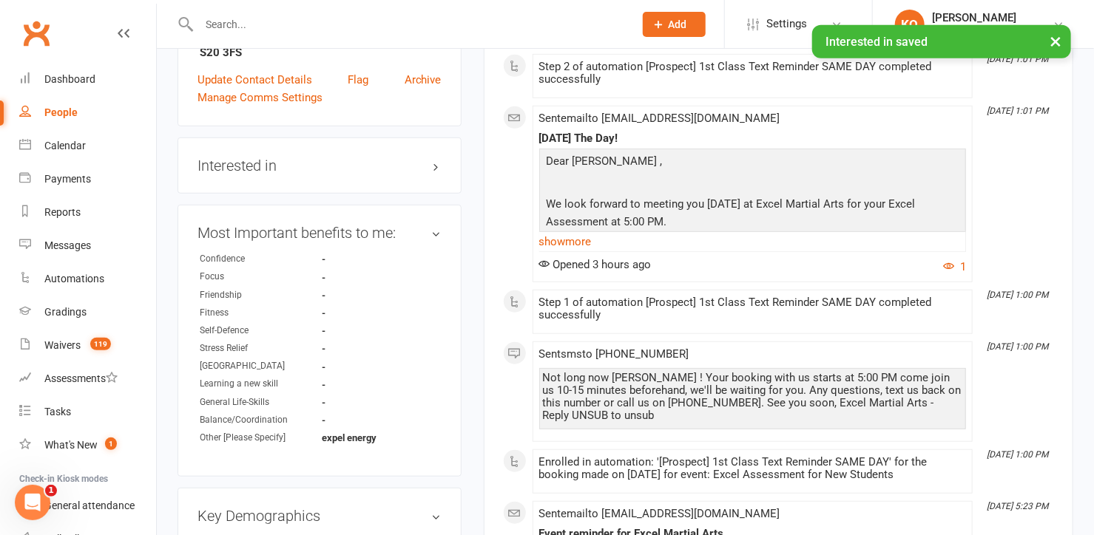
scroll to position [403, 0]
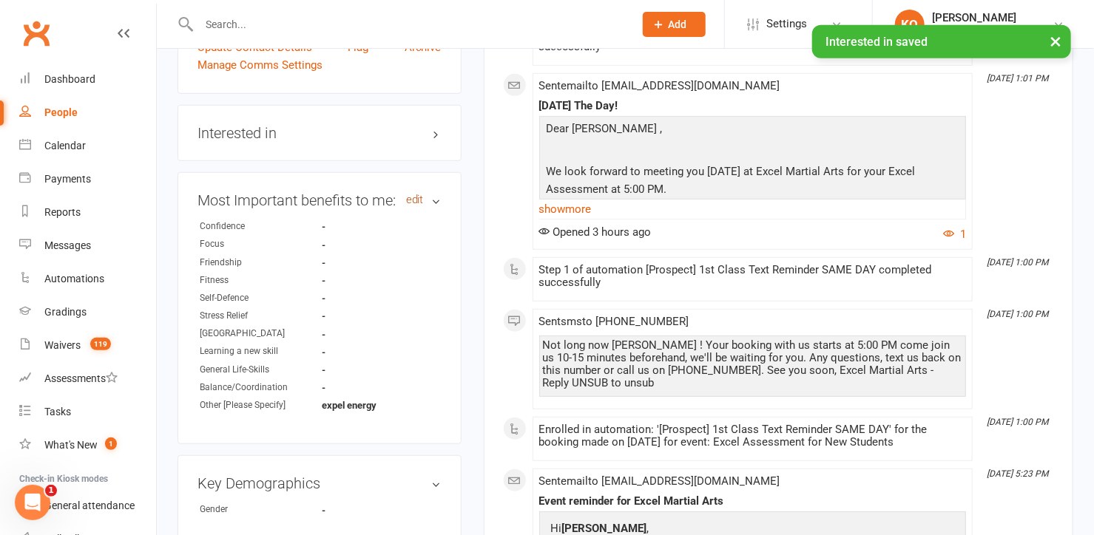
click at [413, 206] on link "edit" at bounding box center [415, 200] width 18 height 13
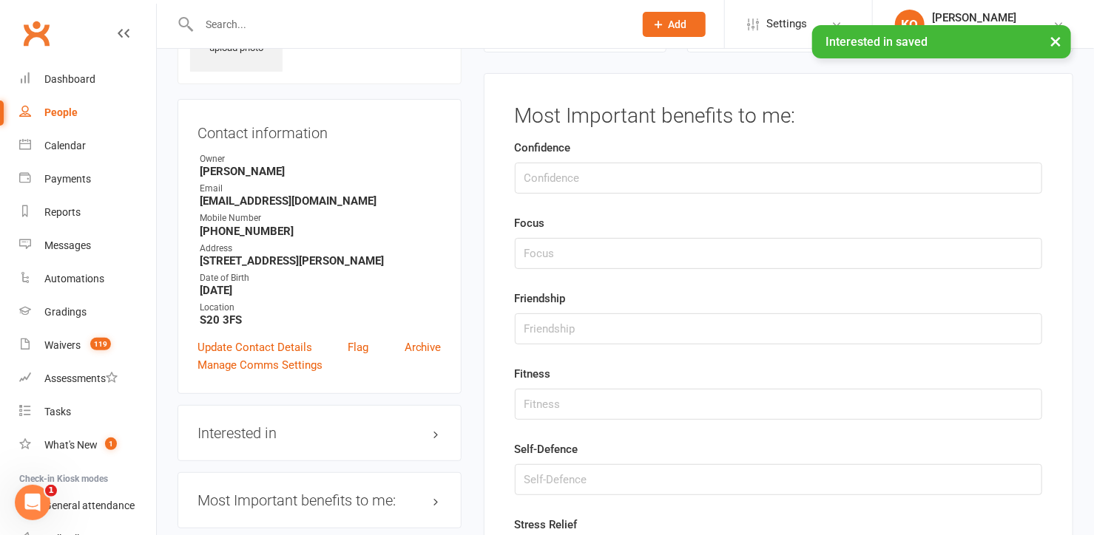
scroll to position [101, 0]
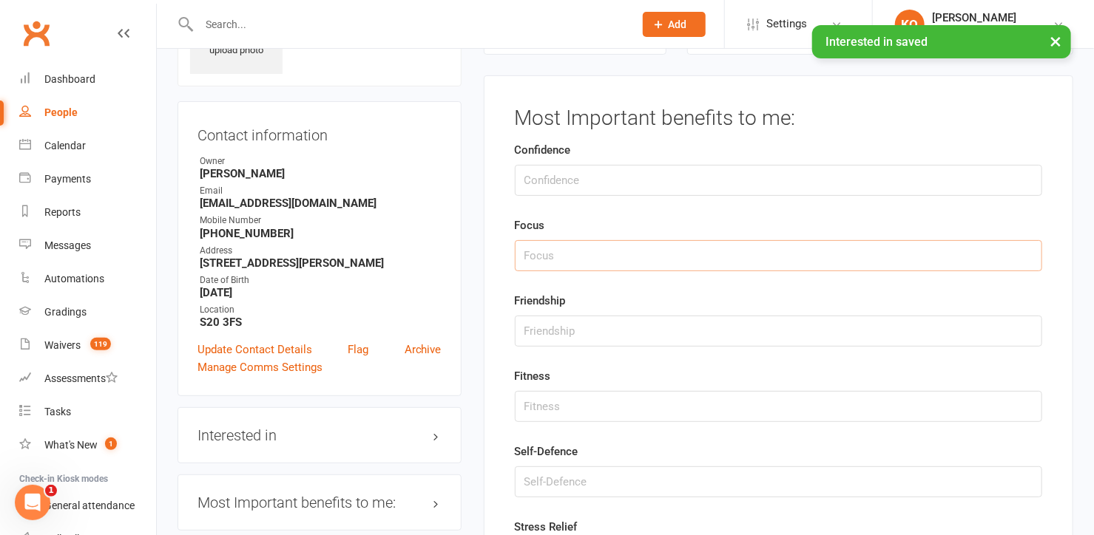
click at [546, 248] on input "string" at bounding box center [778, 255] width 527 height 31
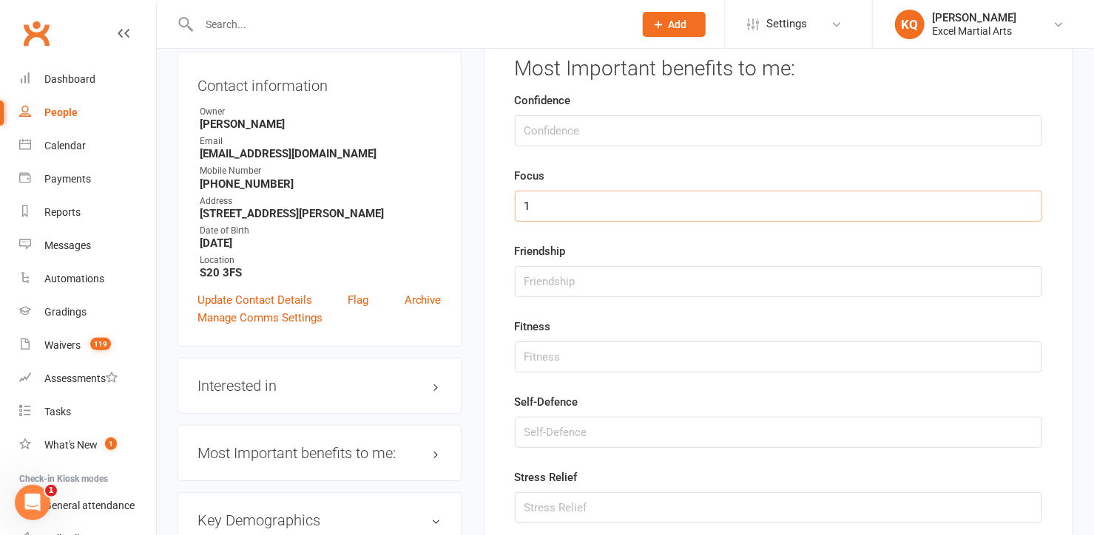
scroll to position [235, 0]
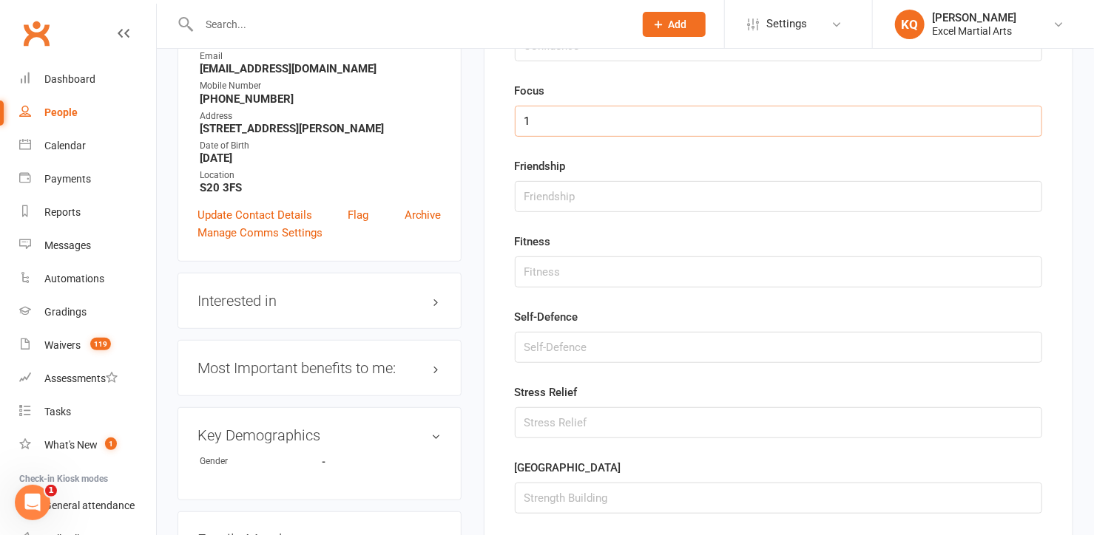
type input "1"
click at [549, 349] on input "string" at bounding box center [778, 347] width 527 height 31
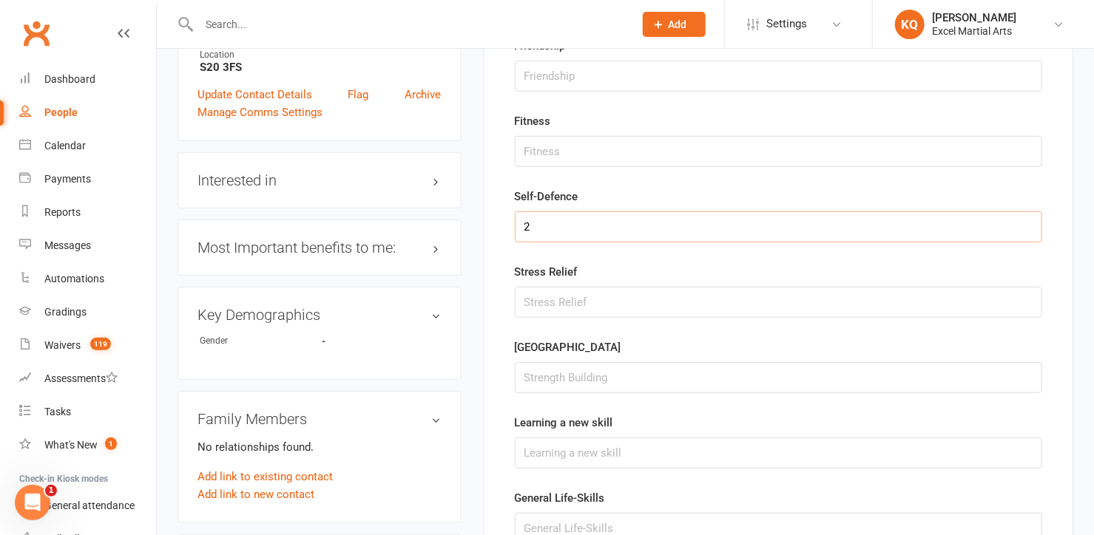
scroll to position [370, 0]
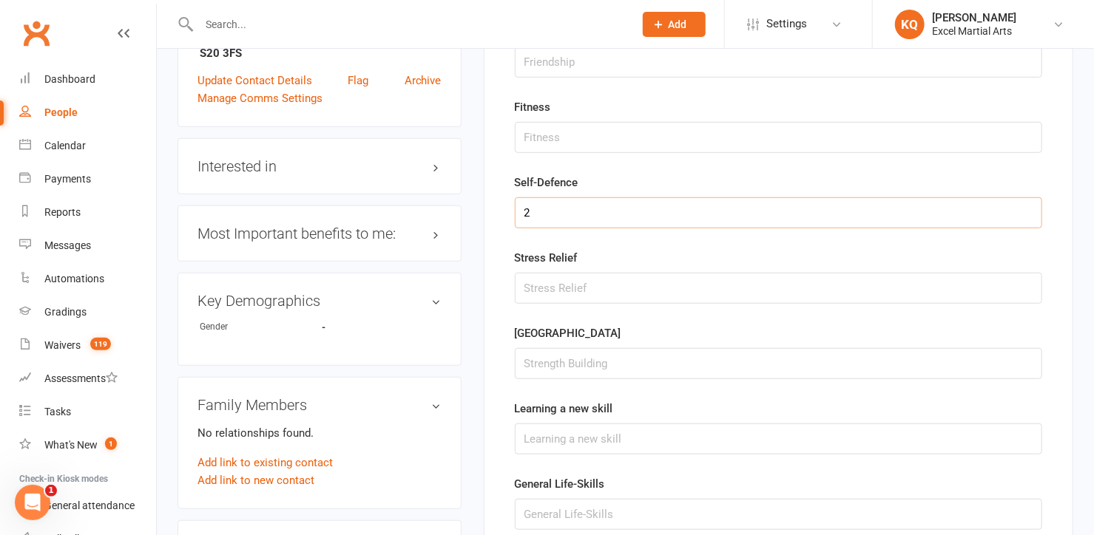
type input "2"
click at [527, 437] on input "string" at bounding box center [778, 439] width 527 height 31
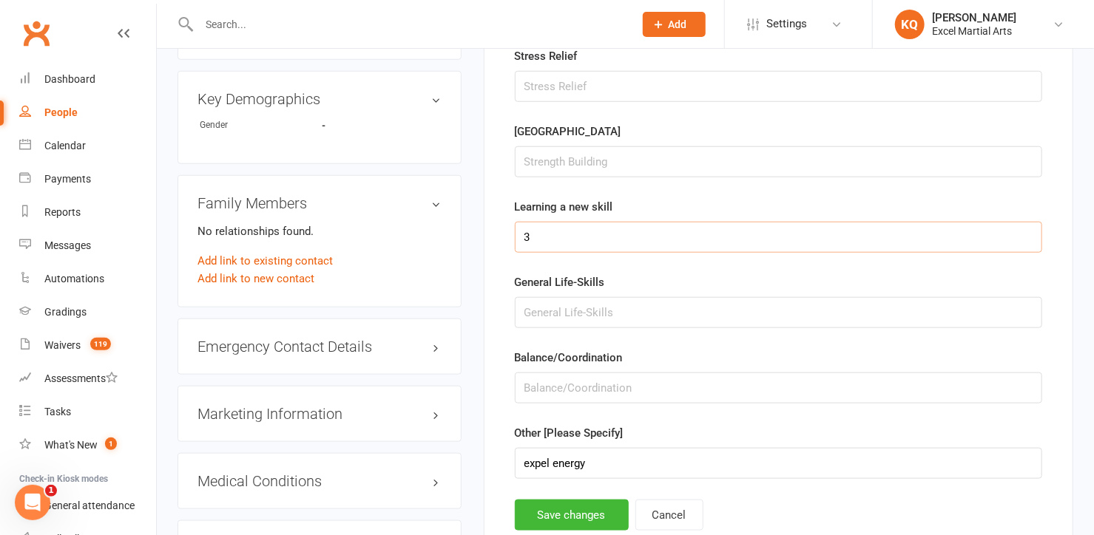
scroll to position [639, 0]
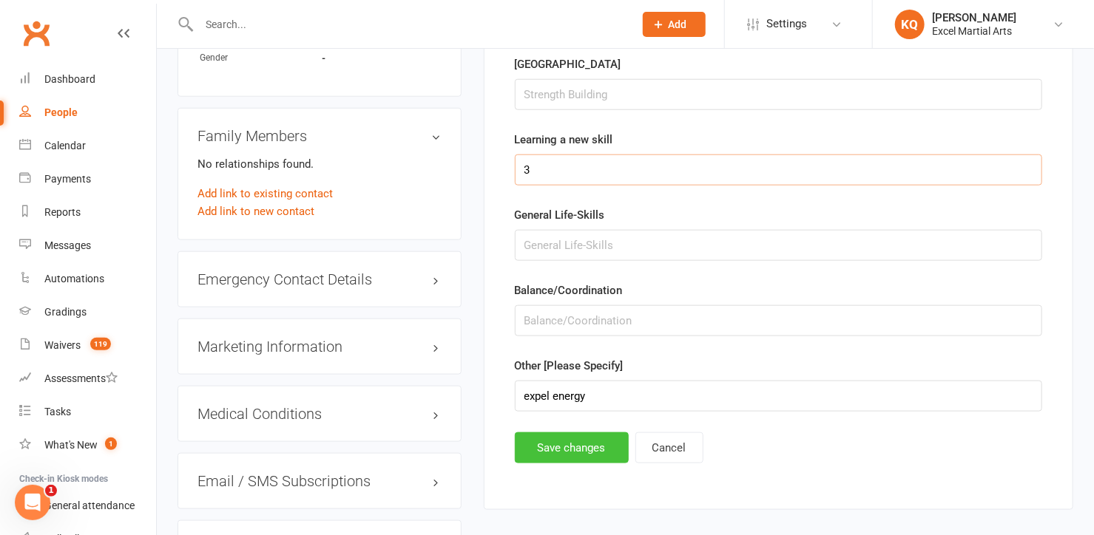
type input "3"
click at [569, 445] on button "Save changes" at bounding box center [572, 448] width 114 height 31
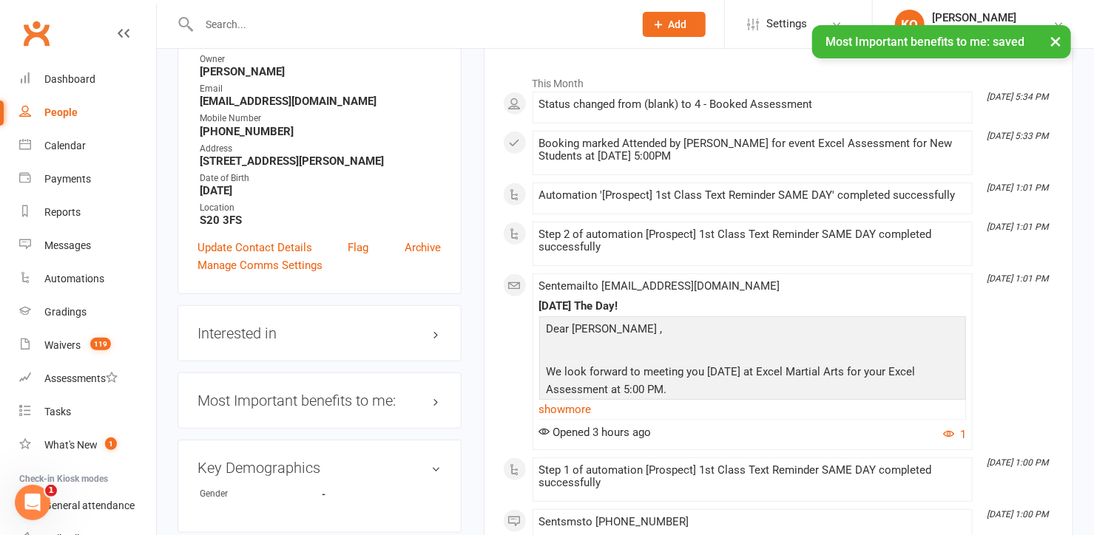
scroll to position [235, 0]
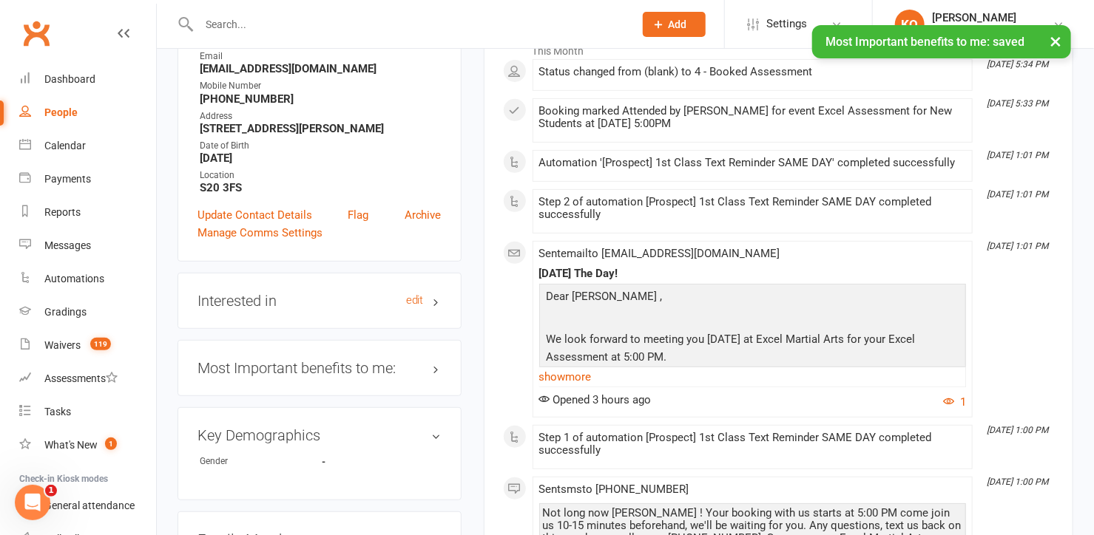
click at [436, 309] on h3 "Interested in edit" at bounding box center [319, 301] width 244 height 16
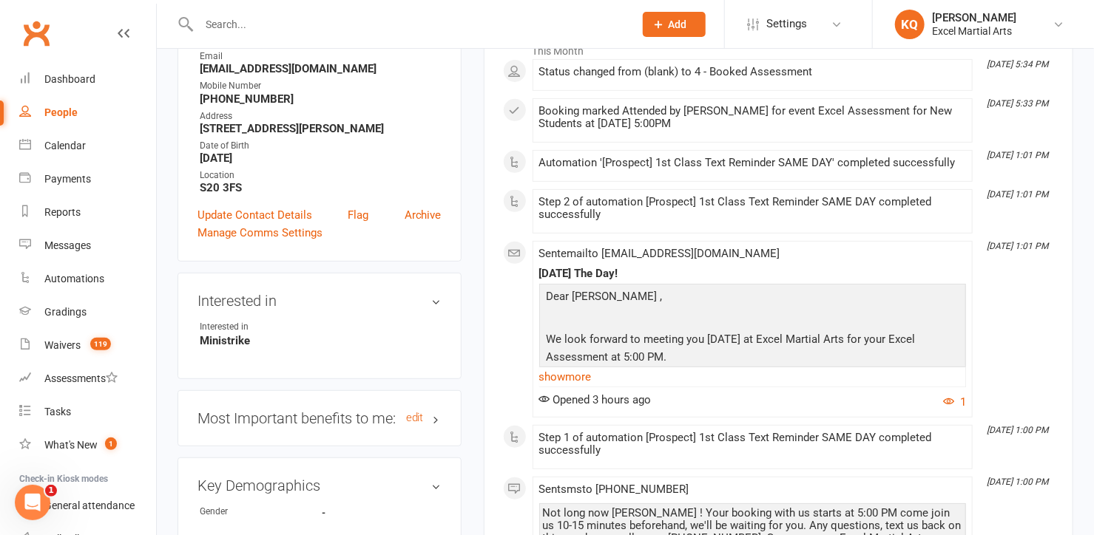
click at [430, 427] on h3 "Most Important benefits to me: edit" at bounding box center [319, 418] width 244 height 16
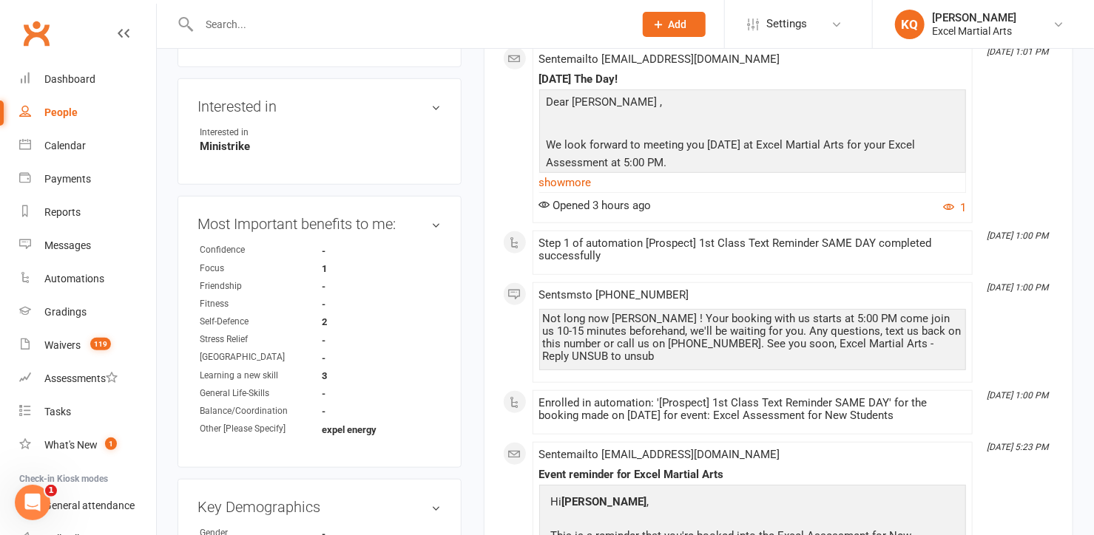
scroll to position [572, 0]
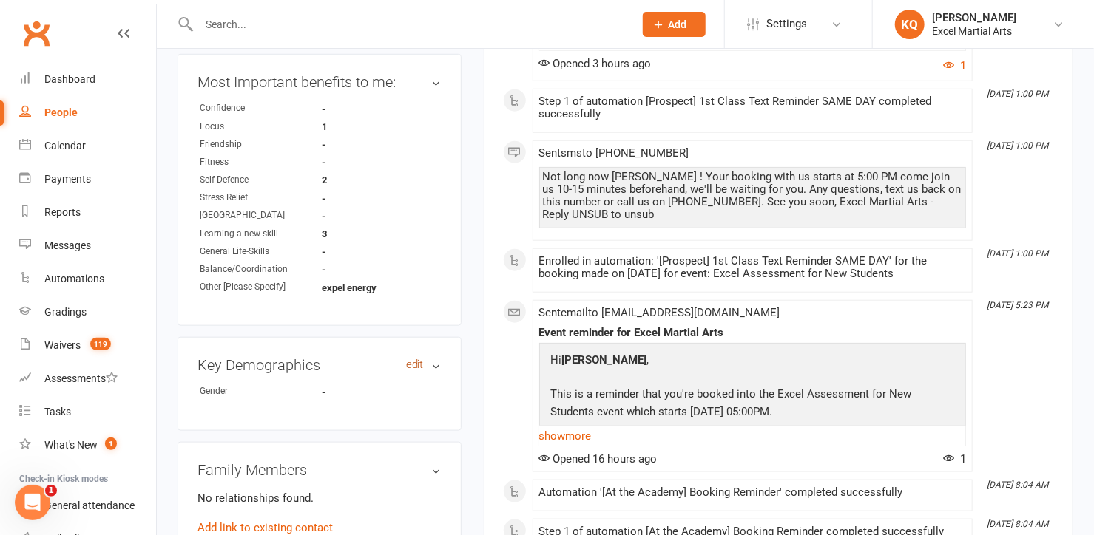
click at [416, 371] on link "edit" at bounding box center [415, 365] width 18 height 13
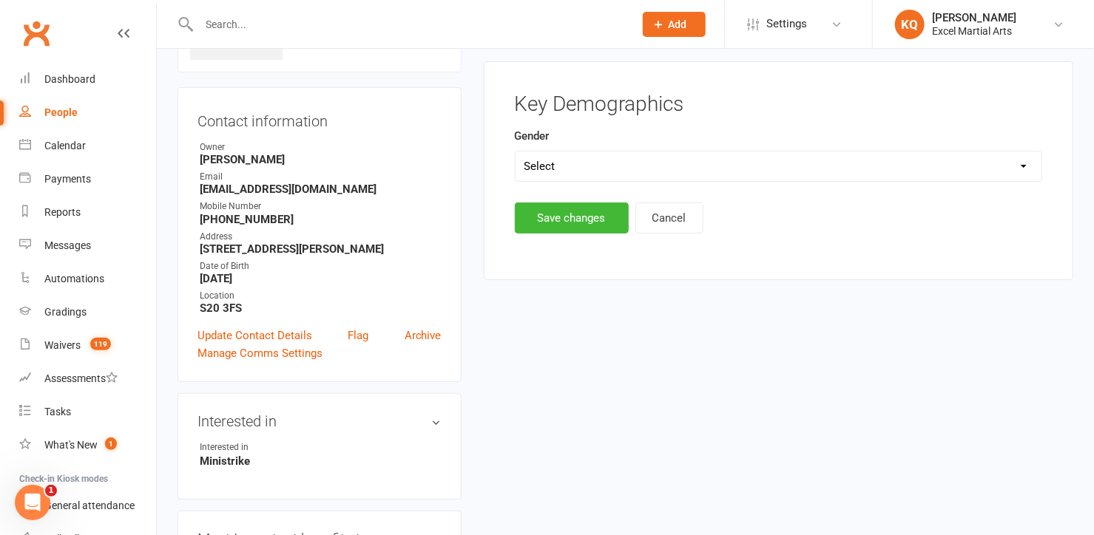
scroll to position [101, 0]
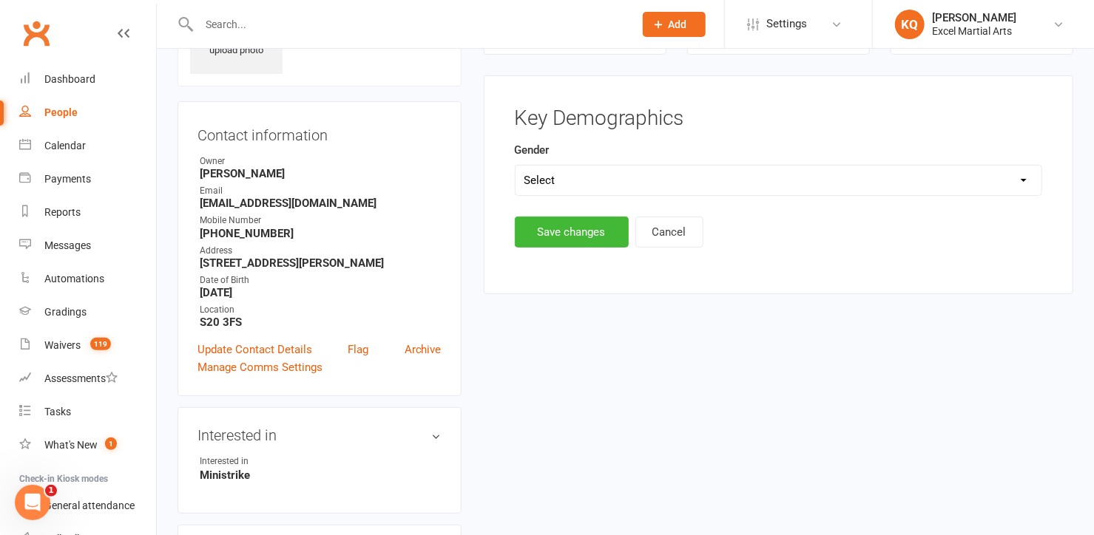
click at [595, 175] on select "Select Male Female" at bounding box center [778, 181] width 526 height 30
select select "Male"
click at [515, 166] on select "Select Male Female" at bounding box center [778, 181] width 526 height 30
click at [591, 226] on button "Save changes" at bounding box center [572, 232] width 114 height 31
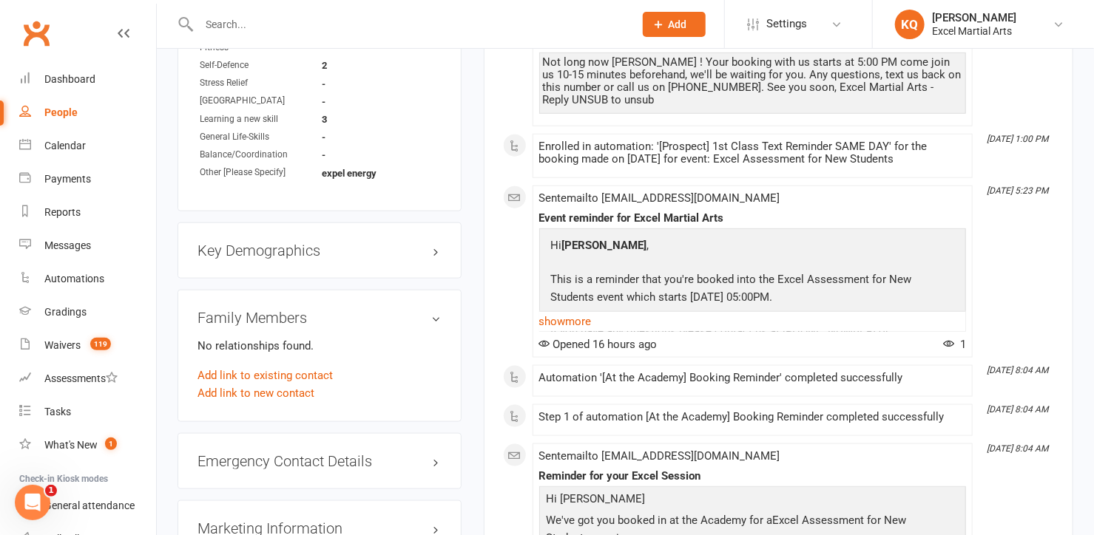
scroll to position [773, 0]
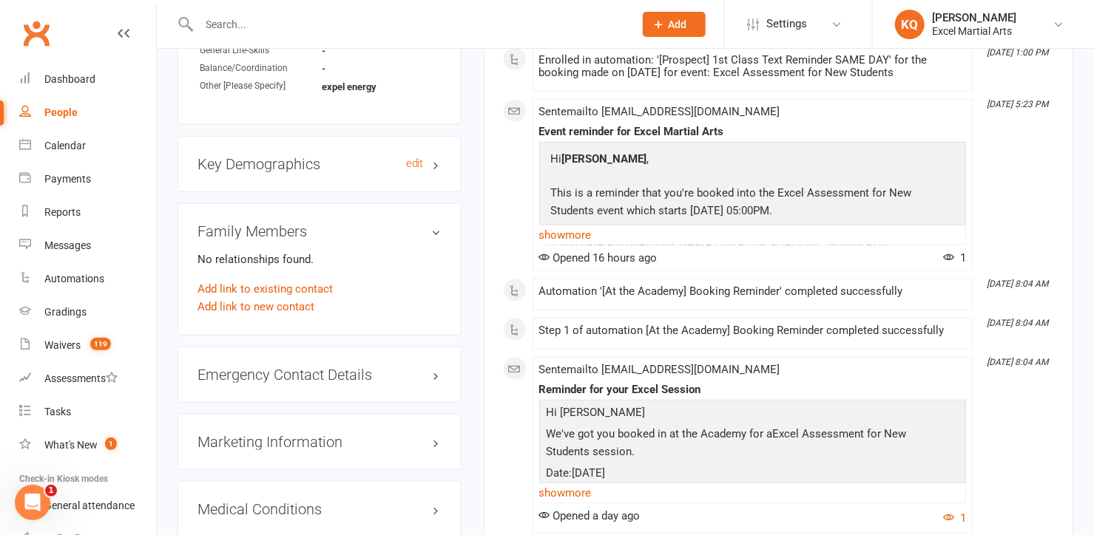
click at [441, 172] on h3 "Key Demographics edit" at bounding box center [319, 164] width 244 height 16
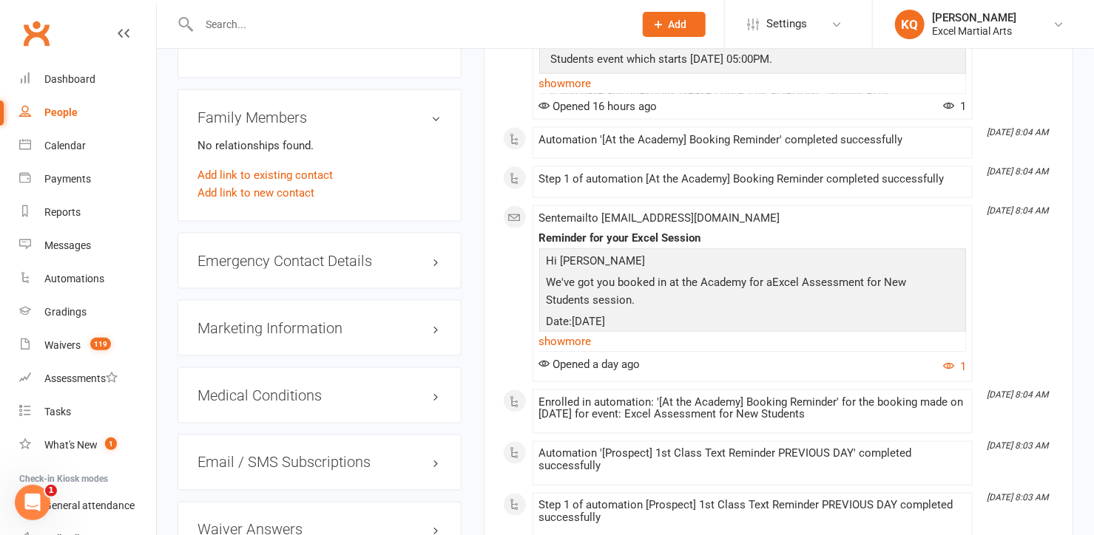
scroll to position [975, 0]
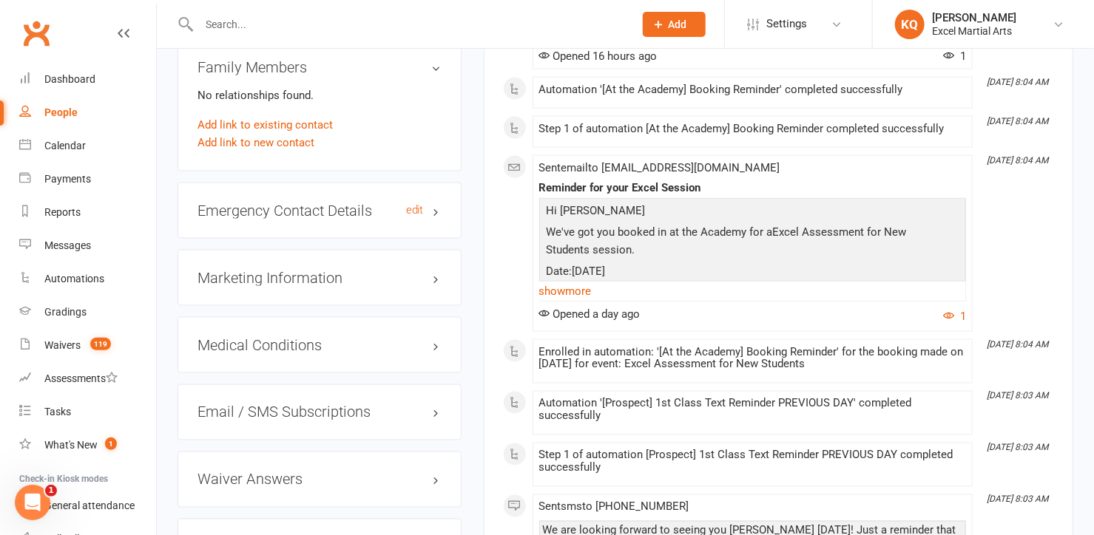
click at [438, 219] on h3 "Emergency Contact Details edit" at bounding box center [319, 211] width 244 height 16
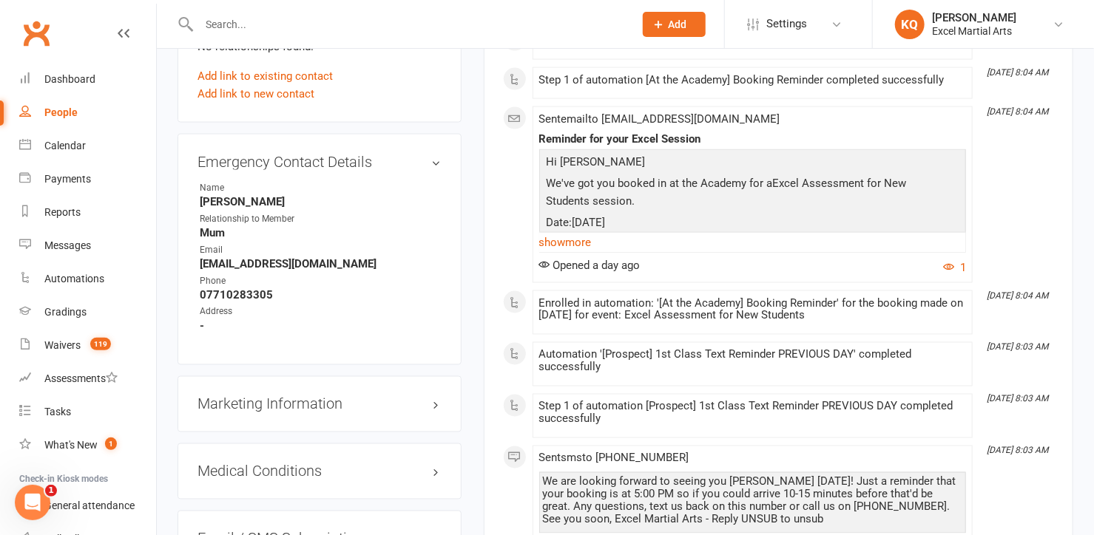
scroll to position [1177, 0]
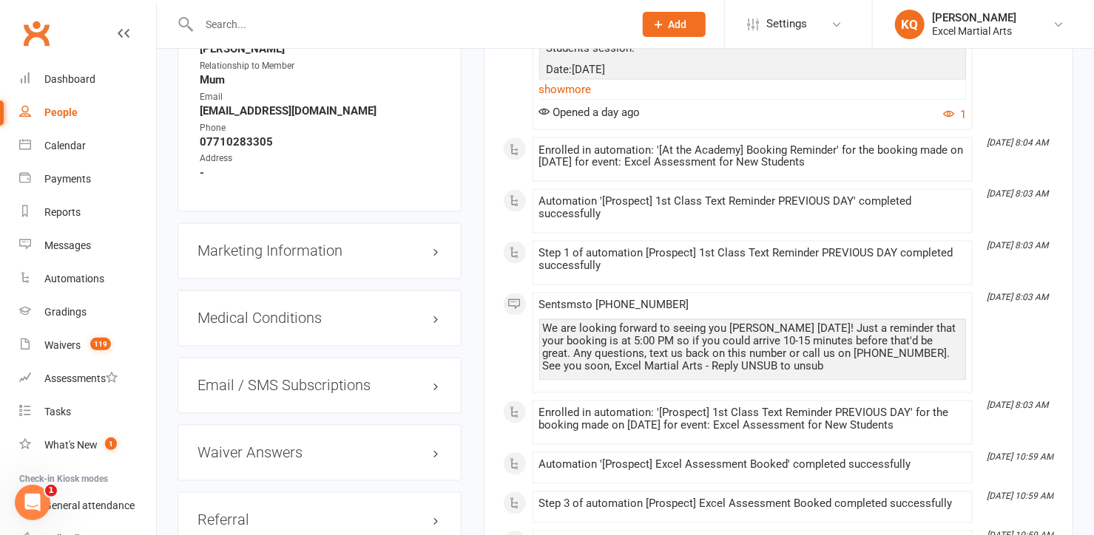
click at [433, 270] on div "Marketing Information edit" at bounding box center [319, 251] width 284 height 56
click at [438, 260] on h3 "Marketing Information edit" at bounding box center [319, 251] width 244 height 16
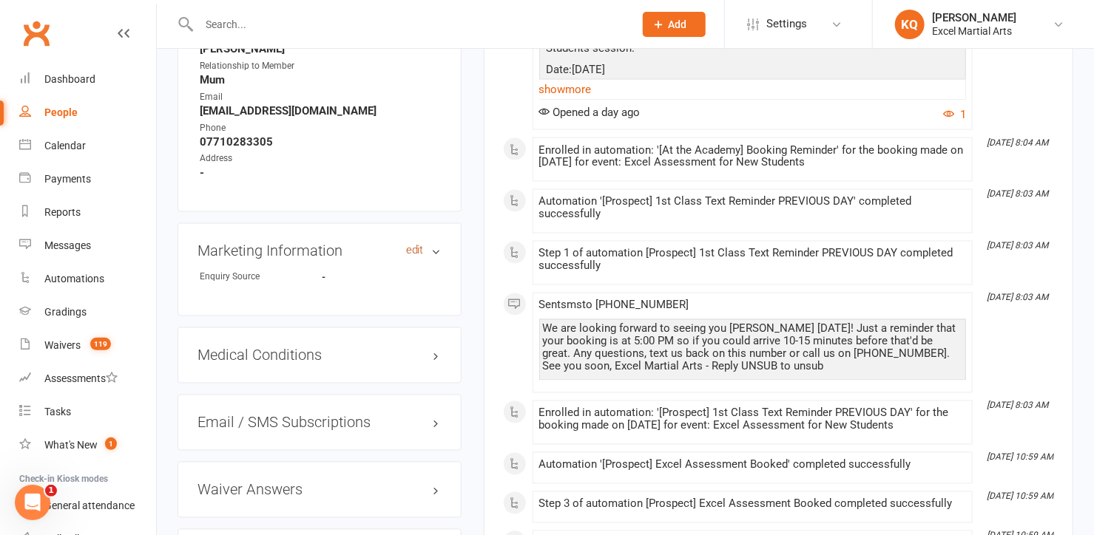
click at [413, 257] on link "edit" at bounding box center [415, 251] width 18 height 13
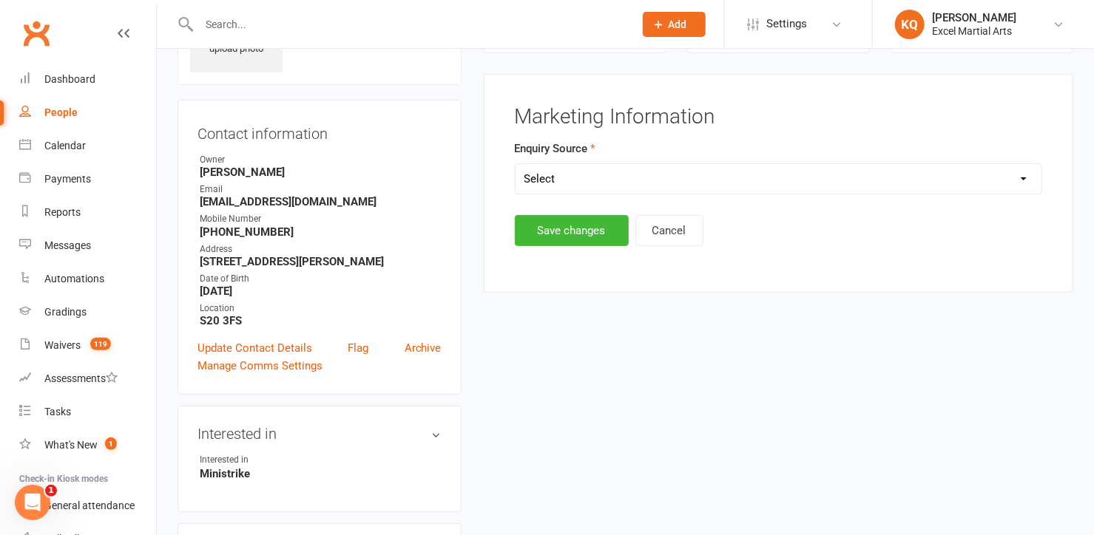
scroll to position [101, 0]
click at [639, 183] on select "Select Birthday Party Coach/Staff Referral Dance Driven by/Walk In Event [Commu…" at bounding box center [778, 181] width 526 height 30
select select "Facebook [General]"
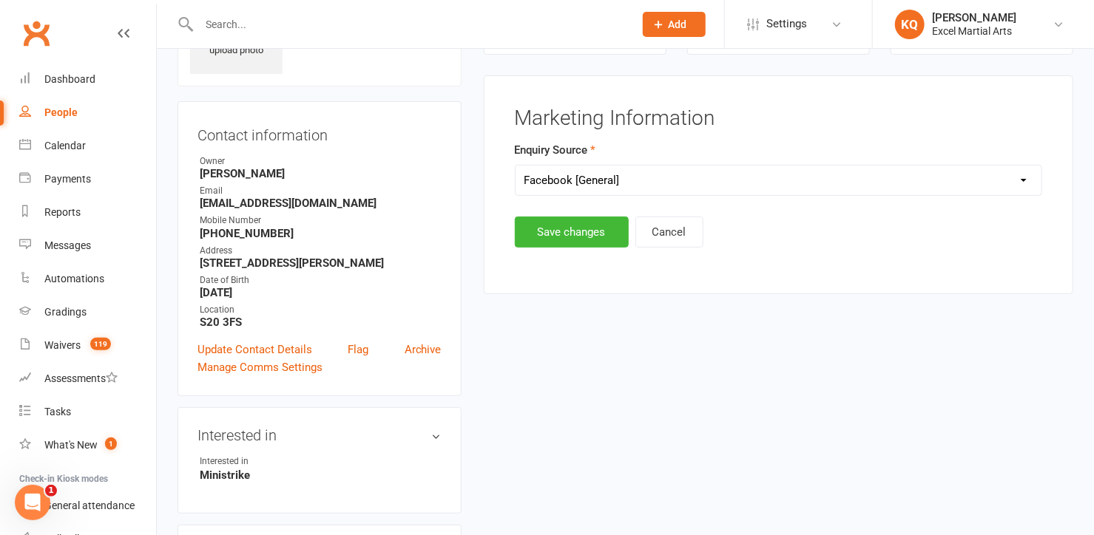
click at [515, 166] on select "Select Birthday Party Coach/Staff Referral Dance Driven by/Walk In Event [Commu…" at bounding box center [778, 181] width 526 height 30
click at [542, 224] on button "Save changes" at bounding box center [572, 232] width 114 height 31
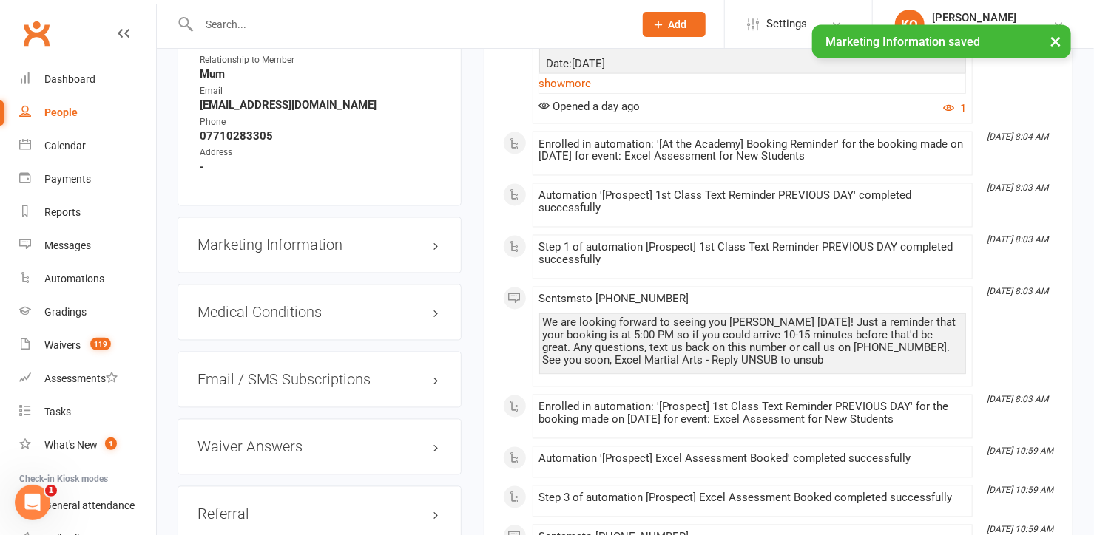
scroll to position [1177, 0]
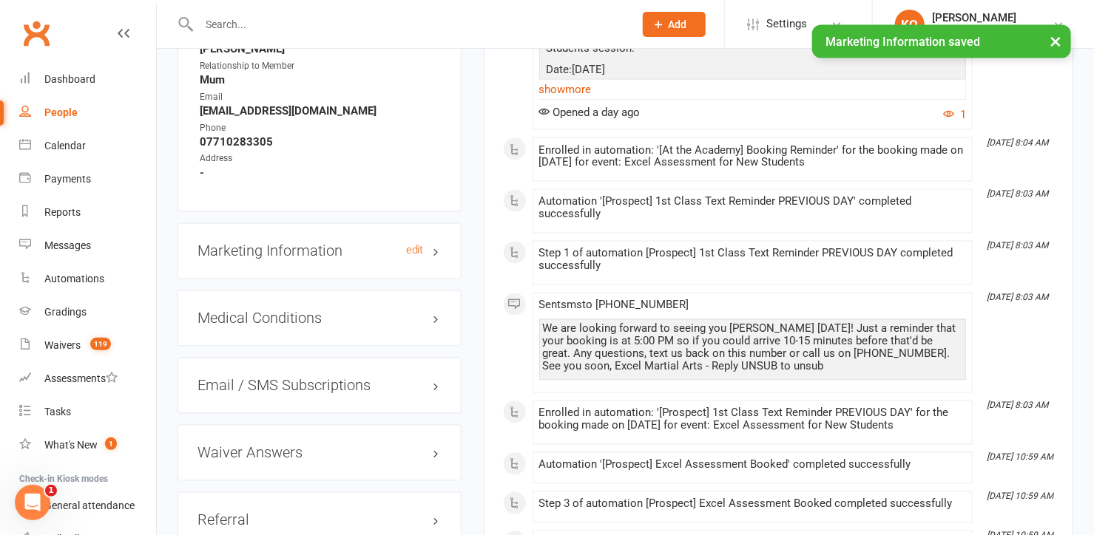
click at [439, 258] on h3 "Marketing Information edit" at bounding box center [319, 251] width 244 height 16
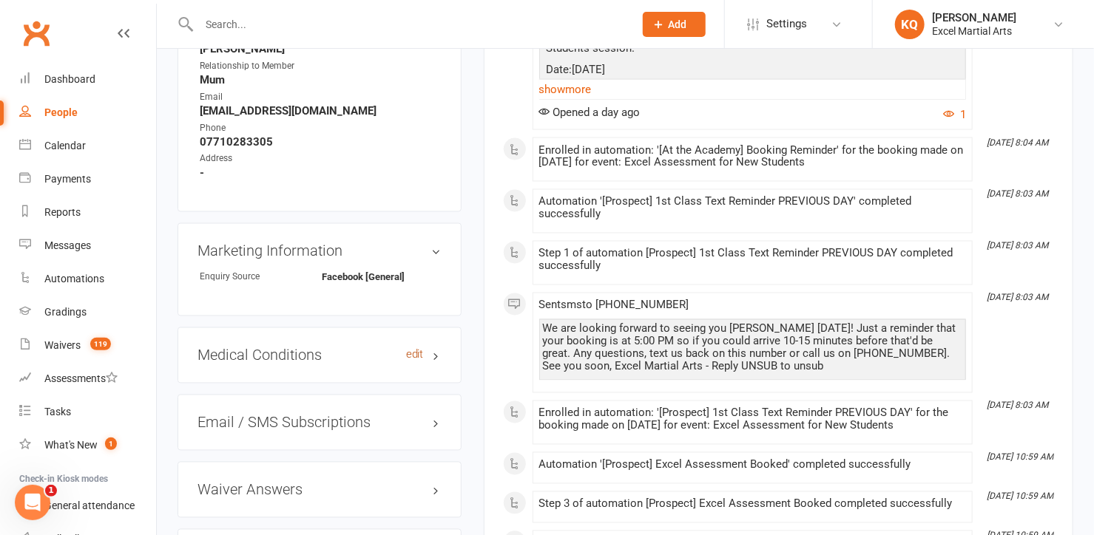
click at [414, 361] on link "edit" at bounding box center [415, 355] width 18 height 13
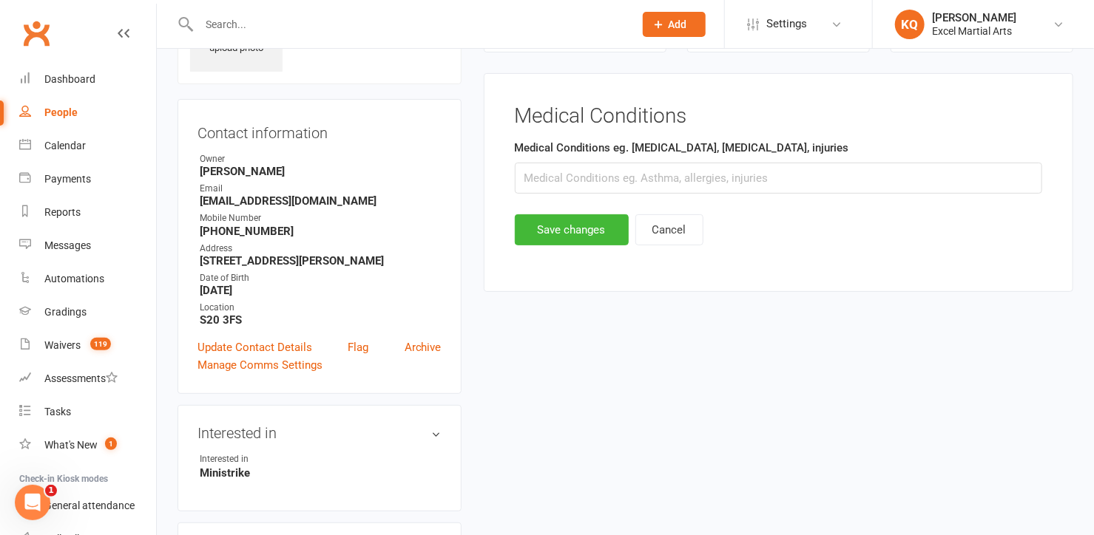
scroll to position [101, 0]
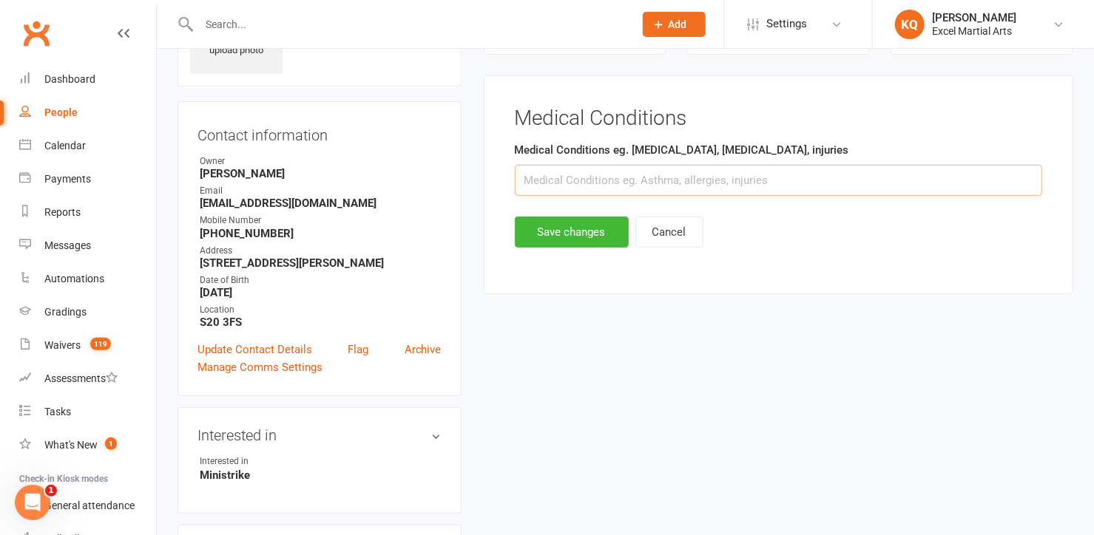
click at [520, 183] on input "text" at bounding box center [778, 180] width 527 height 31
type input "m"
type input "ADHD"
click at [527, 232] on button "Save changes" at bounding box center [572, 232] width 114 height 31
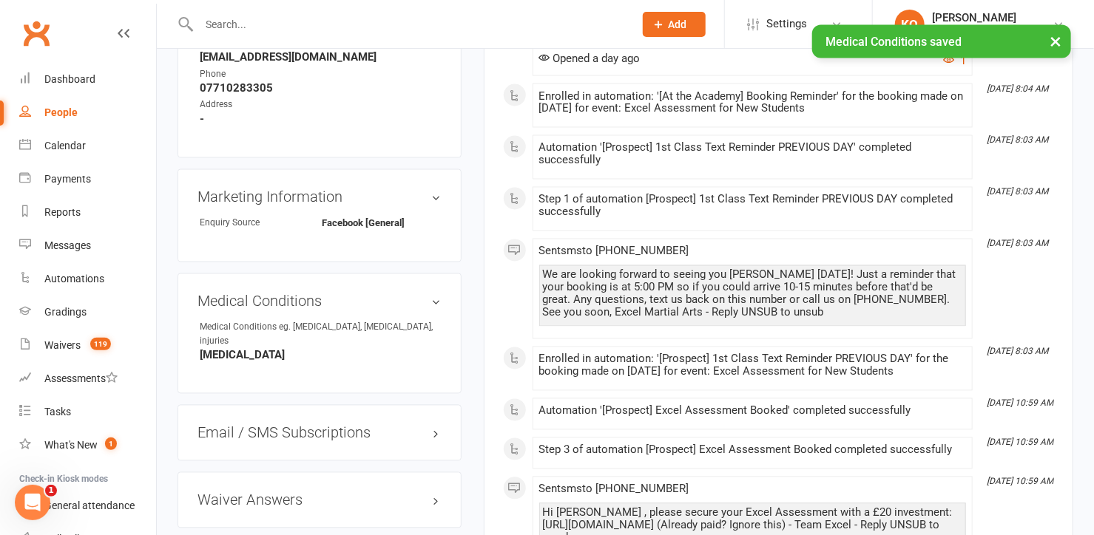
scroll to position [1244, 0]
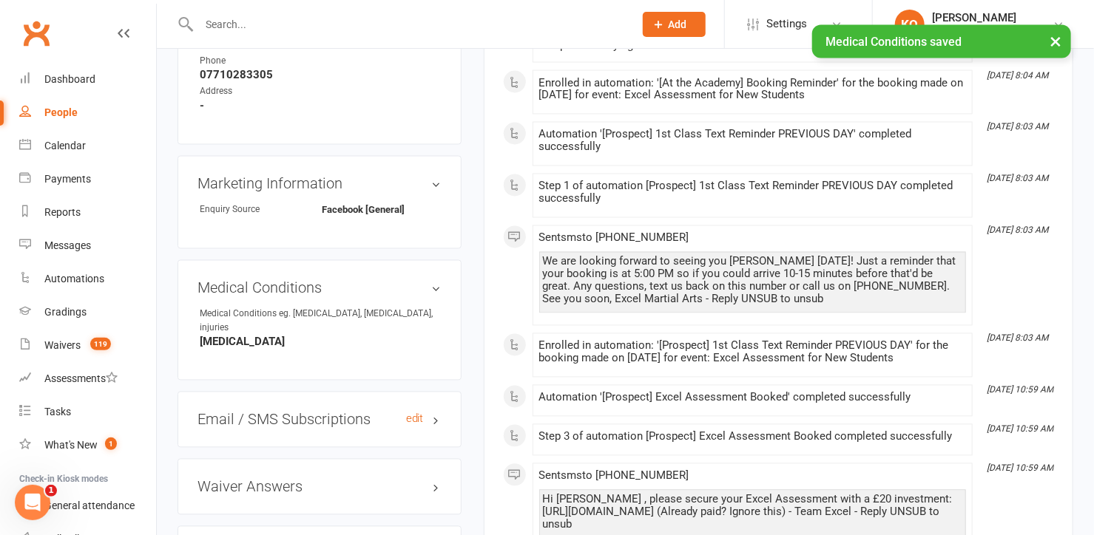
click at [434, 414] on h3 "Email / SMS Subscriptions edit" at bounding box center [319, 420] width 244 height 16
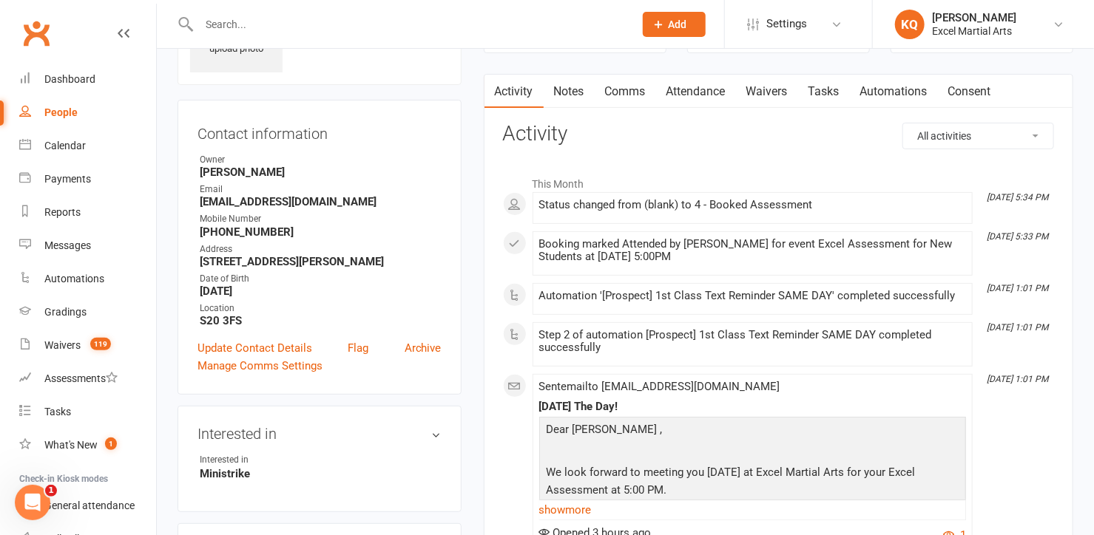
scroll to position [0, 0]
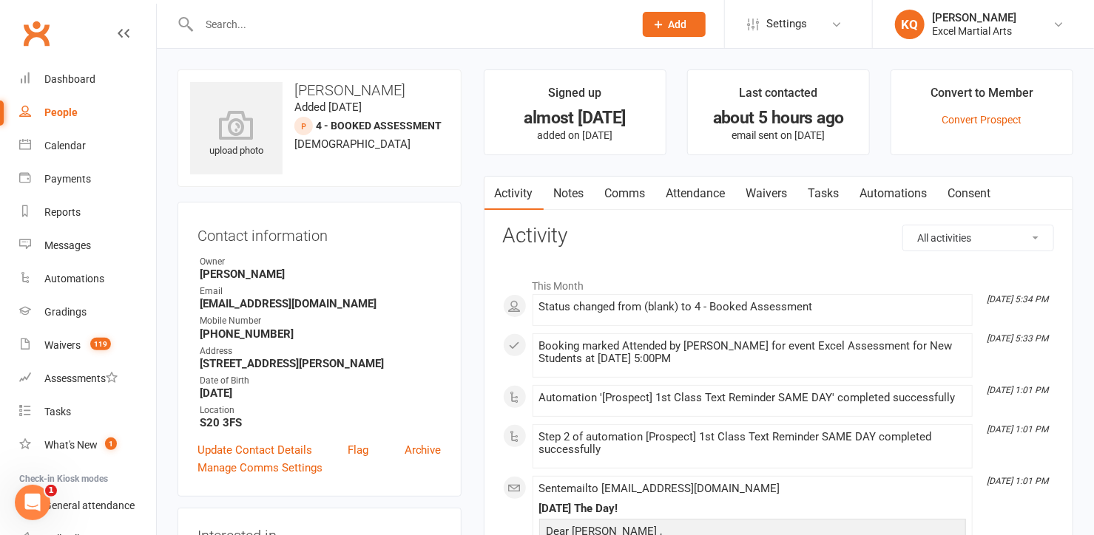
click at [567, 203] on link "Notes" at bounding box center [569, 194] width 51 height 34
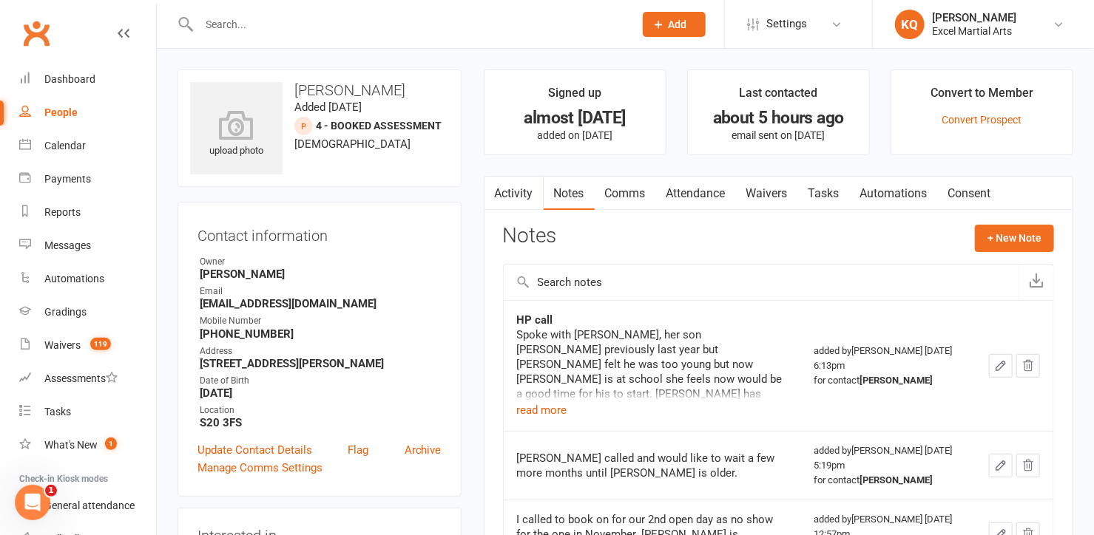
click at [511, 195] on link "Activity" at bounding box center [513, 194] width 59 height 34
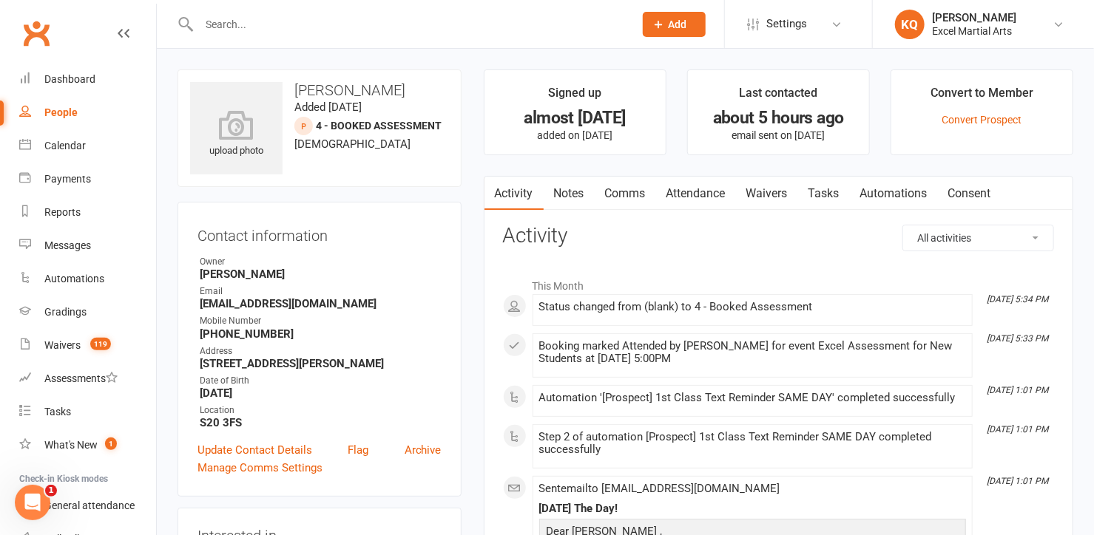
click at [562, 195] on link "Notes" at bounding box center [569, 194] width 51 height 34
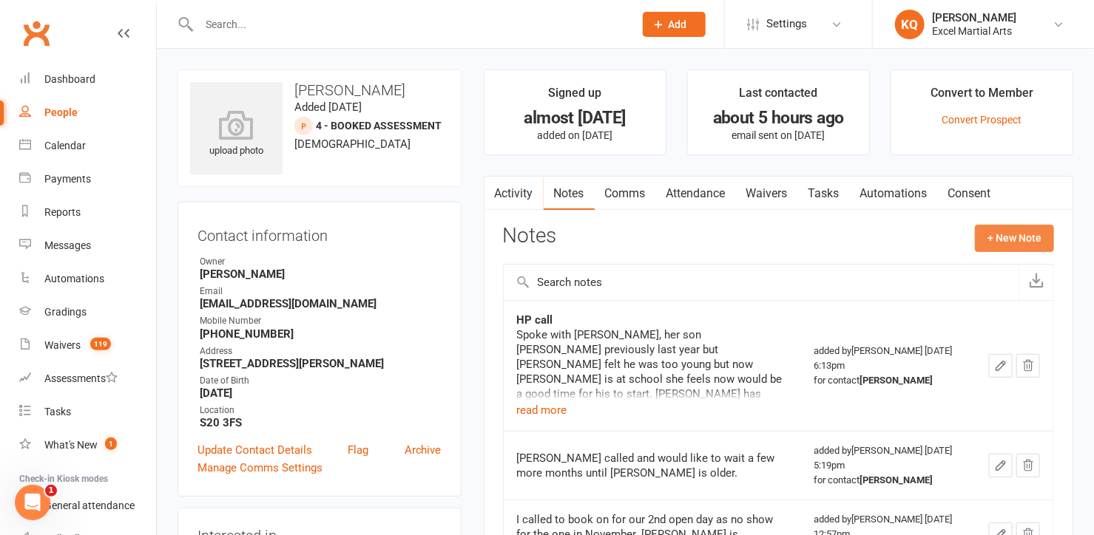
click at [1016, 240] on button "+ New Note" at bounding box center [1014, 238] width 79 height 27
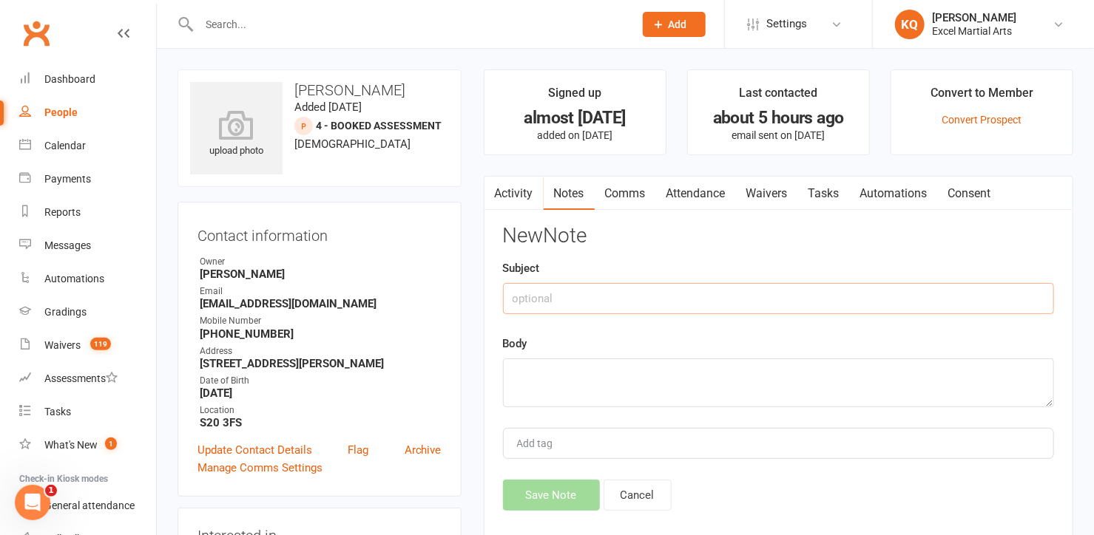
click at [593, 283] on input "text" at bounding box center [778, 298] width 551 height 31
type input "Assessment notes"
click at [538, 405] on textarea at bounding box center [778, 383] width 551 height 49
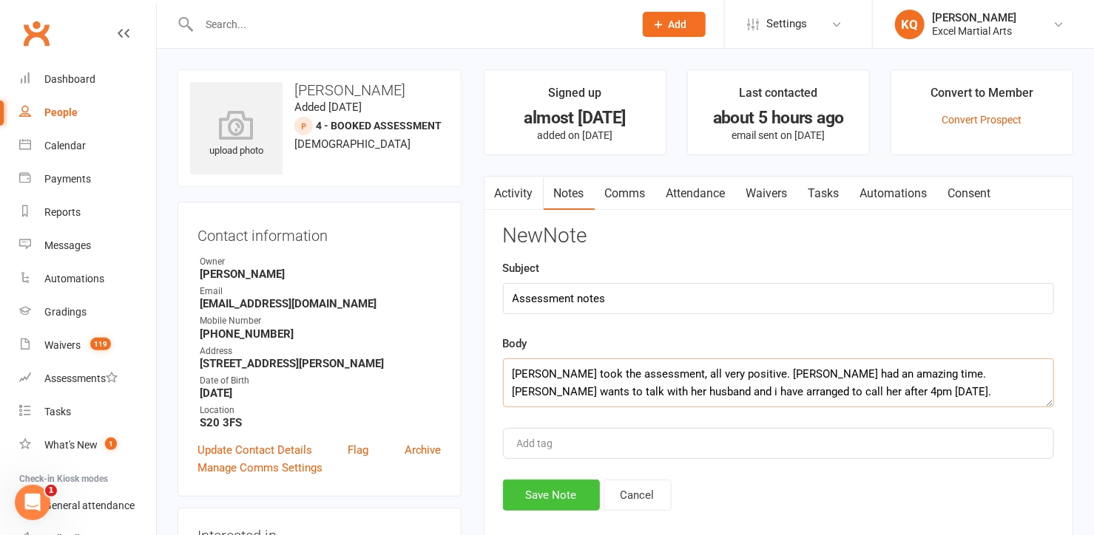
type textarea "Caleb took the assessment, all very positive. Sam had an amazing time. Helen wa…"
click at [524, 490] on button "Save Note" at bounding box center [551, 495] width 97 height 31
